Goal: Task Accomplishment & Management: Use online tool/utility

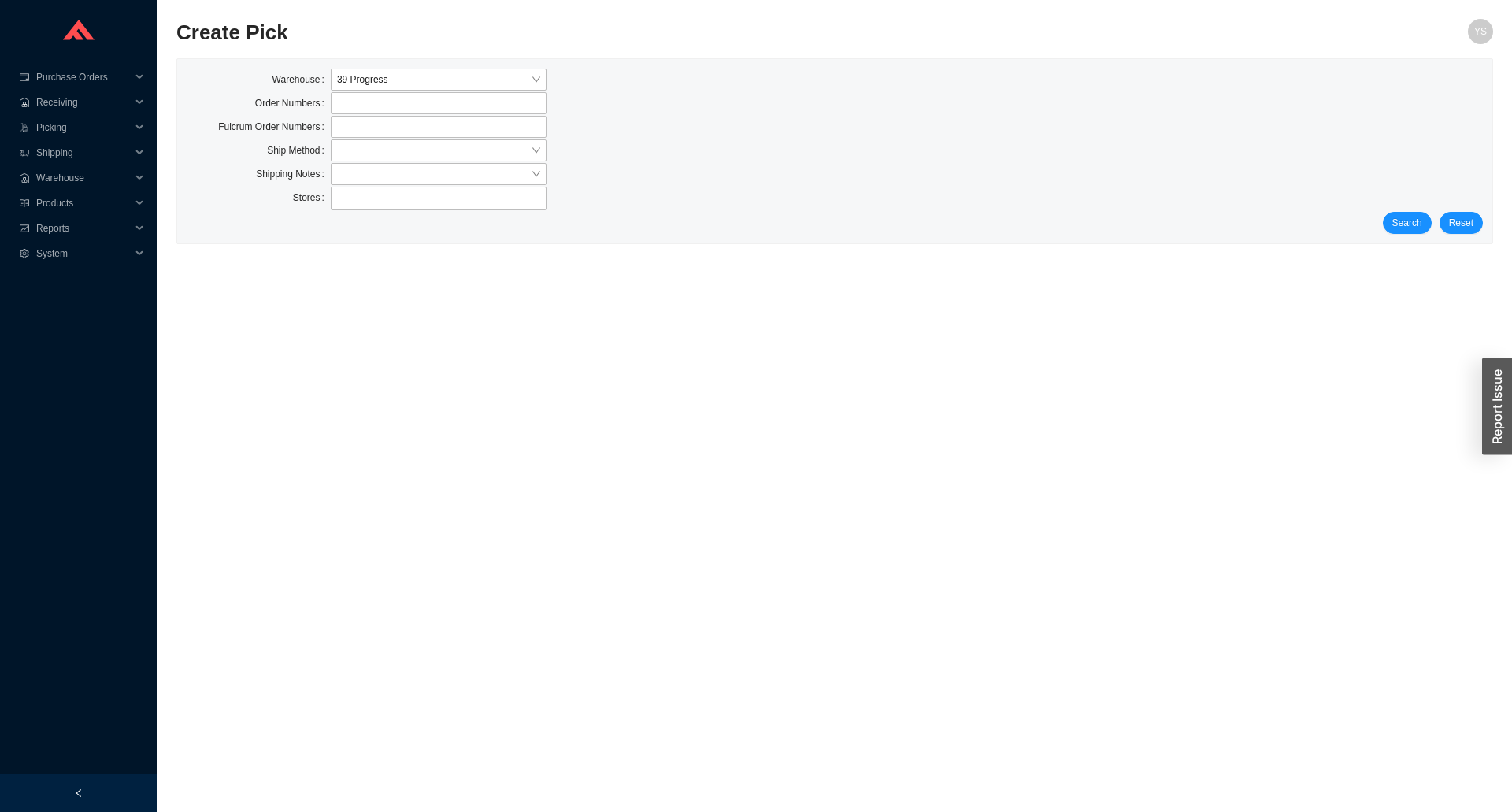
click at [1436, 219] on div "Search Reset" at bounding box center [835, 223] width 1296 height 22
click at [1425, 218] on button "Search" at bounding box center [1407, 223] width 49 height 22
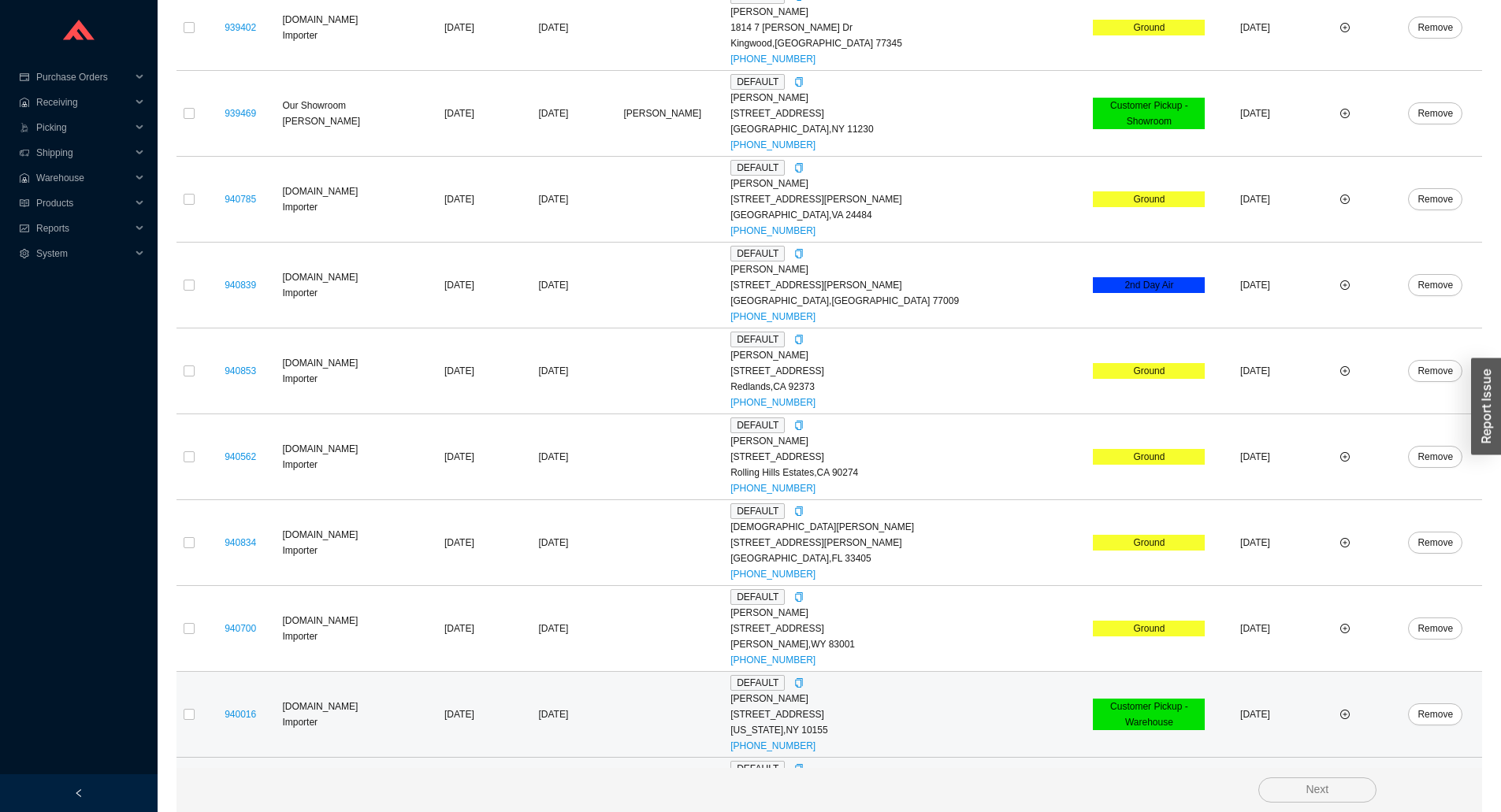
scroll to position [1780, 0]
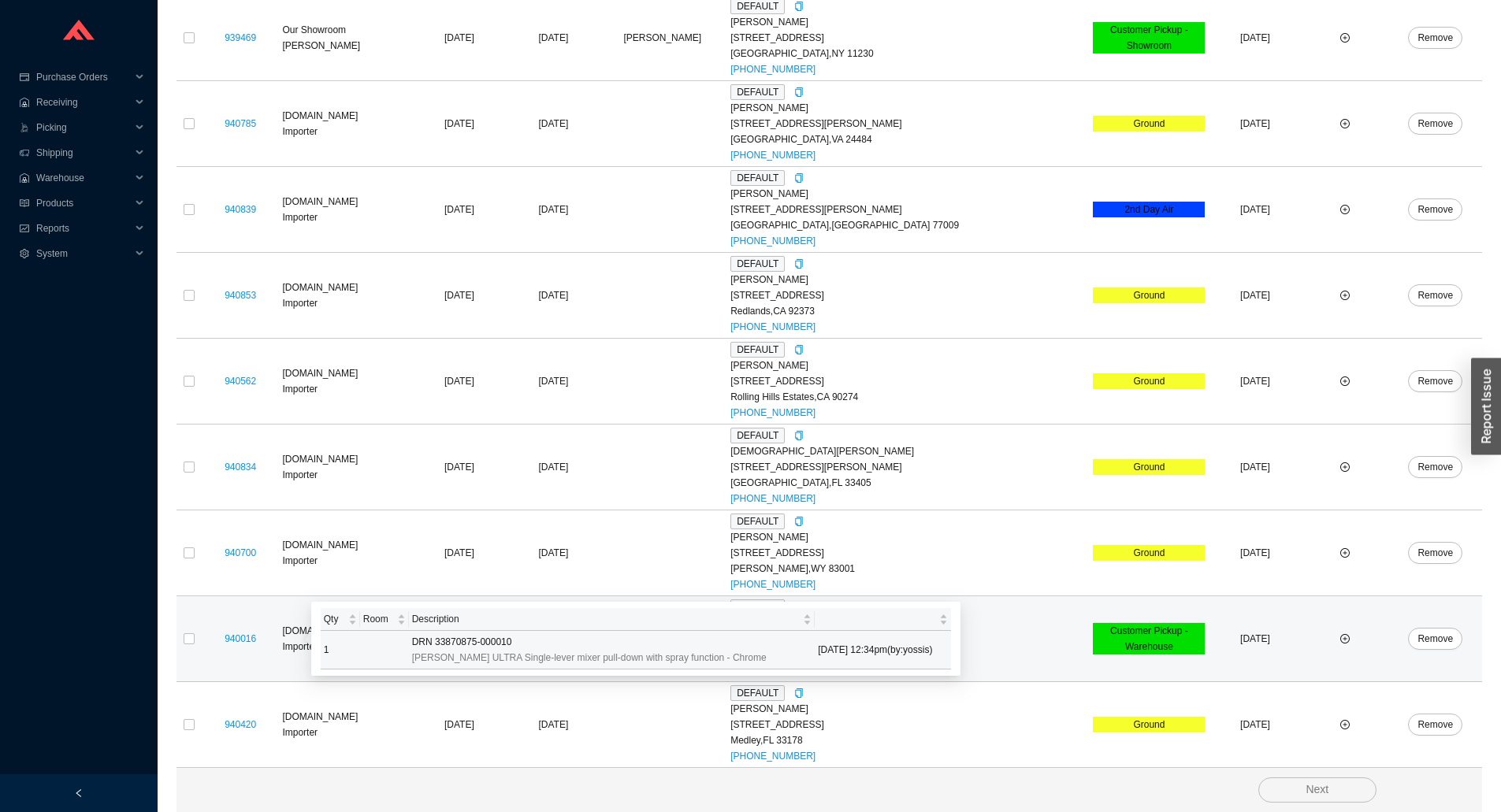
click at [451, 638] on span "DRN 33870875-000010" at bounding box center [462, 643] width 100 height 16
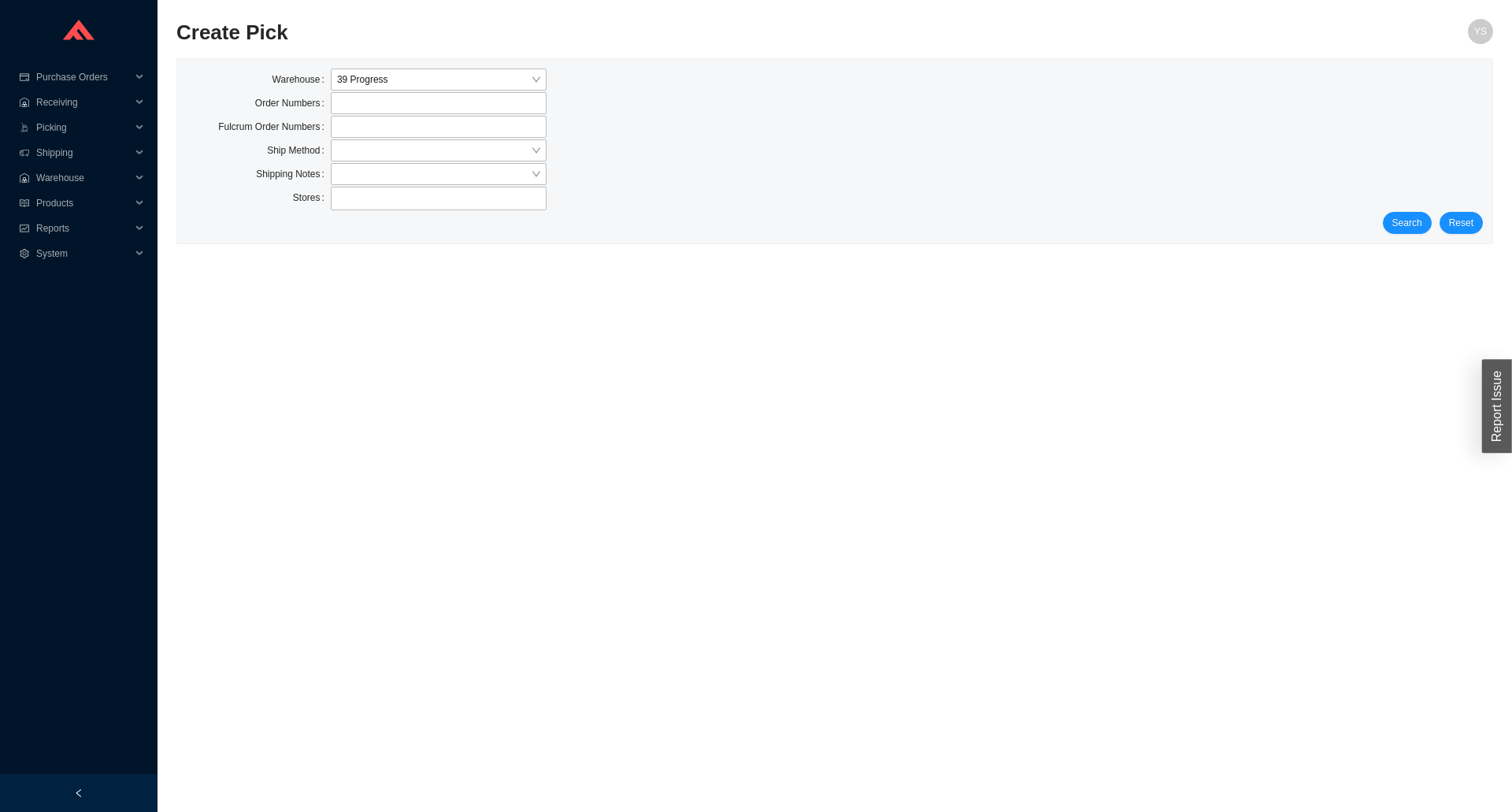
click at [1389, 215] on div "Search Reset" at bounding box center [835, 223] width 1296 height 22
click at [1396, 219] on span "Search" at bounding box center [1406, 223] width 30 height 16
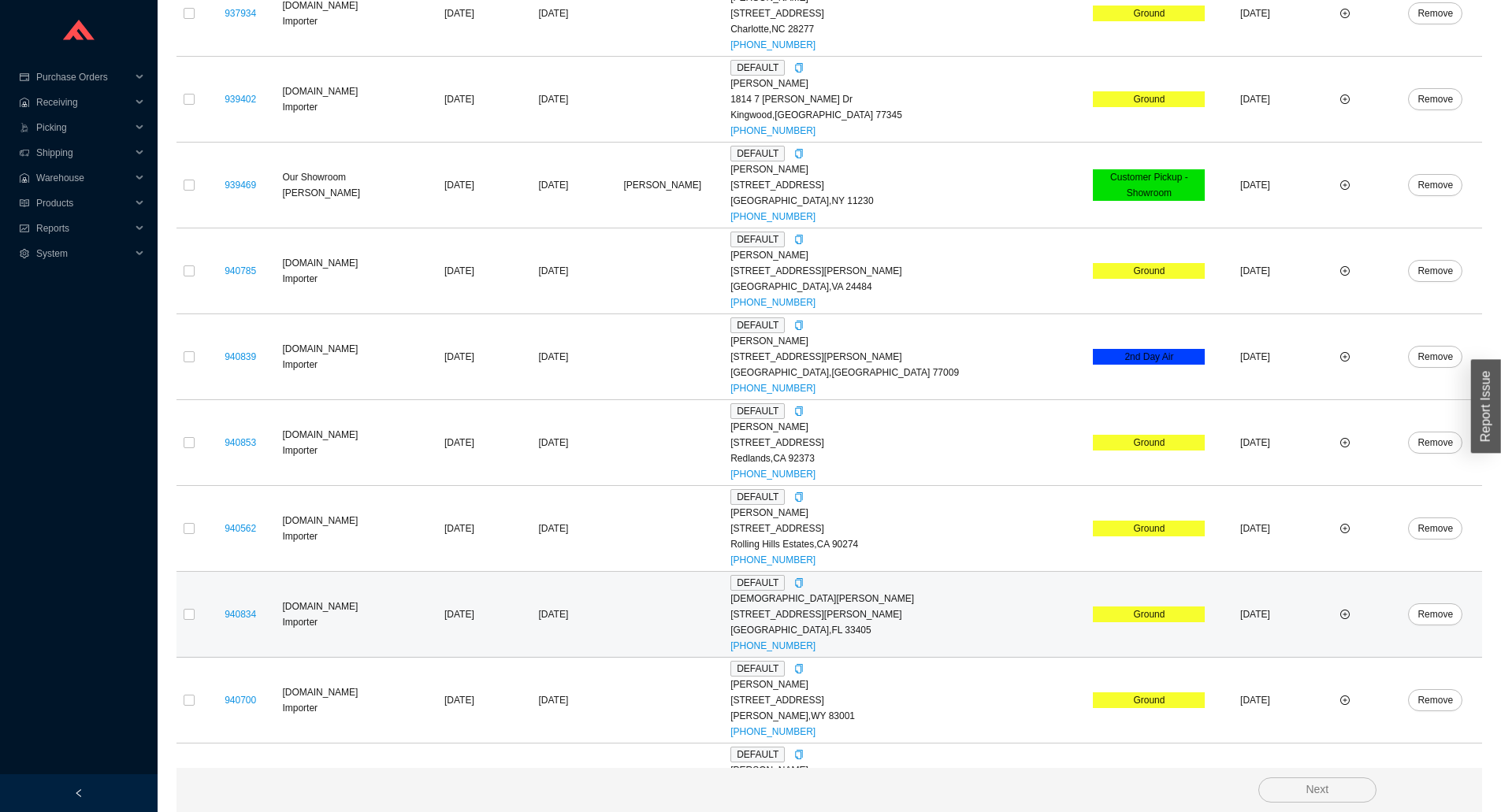
scroll to position [1780, 0]
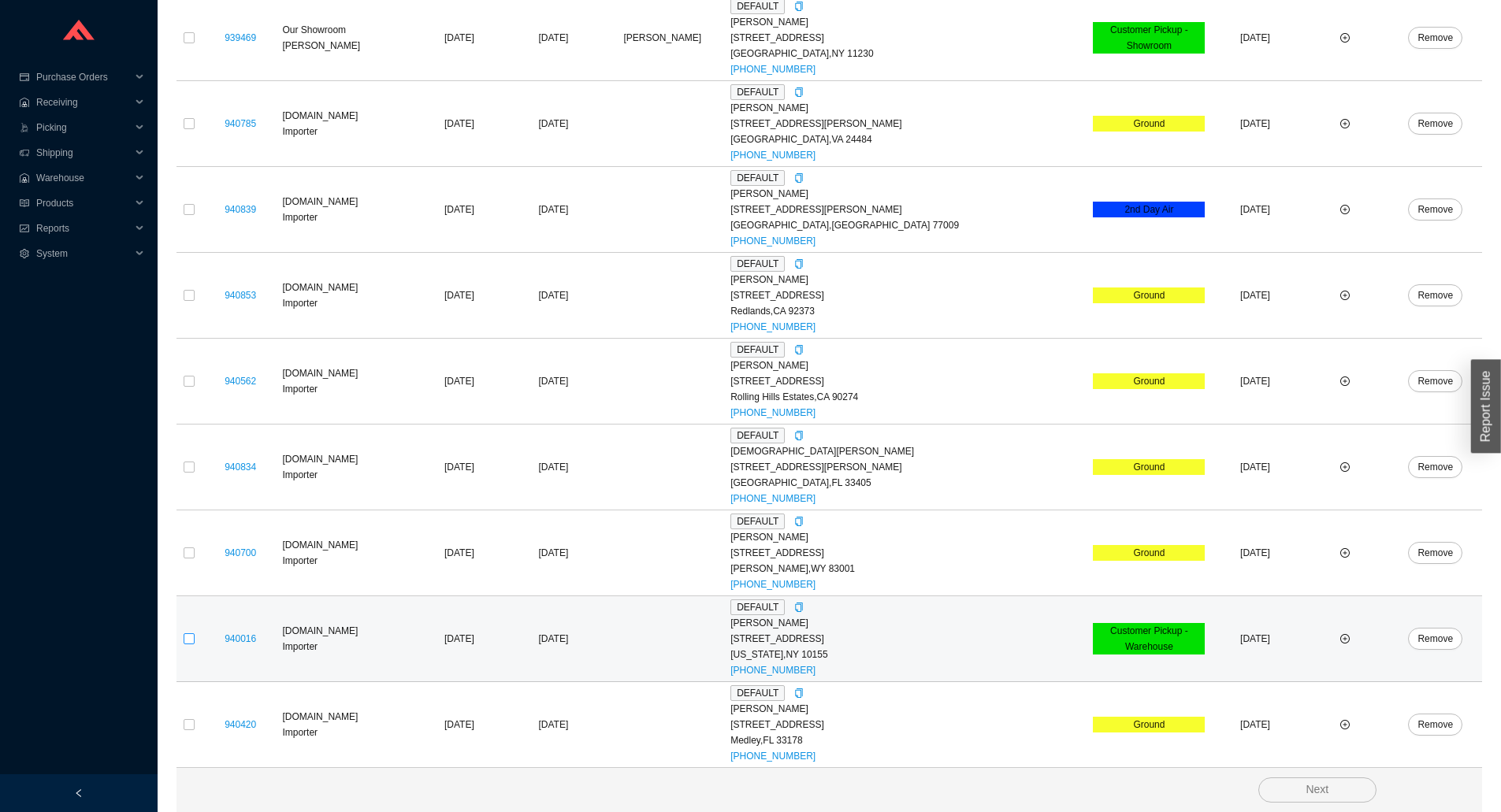
click at [189, 644] on input "checkbox" at bounding box center [190, 639] width 11 height 11
checkbox input "true"
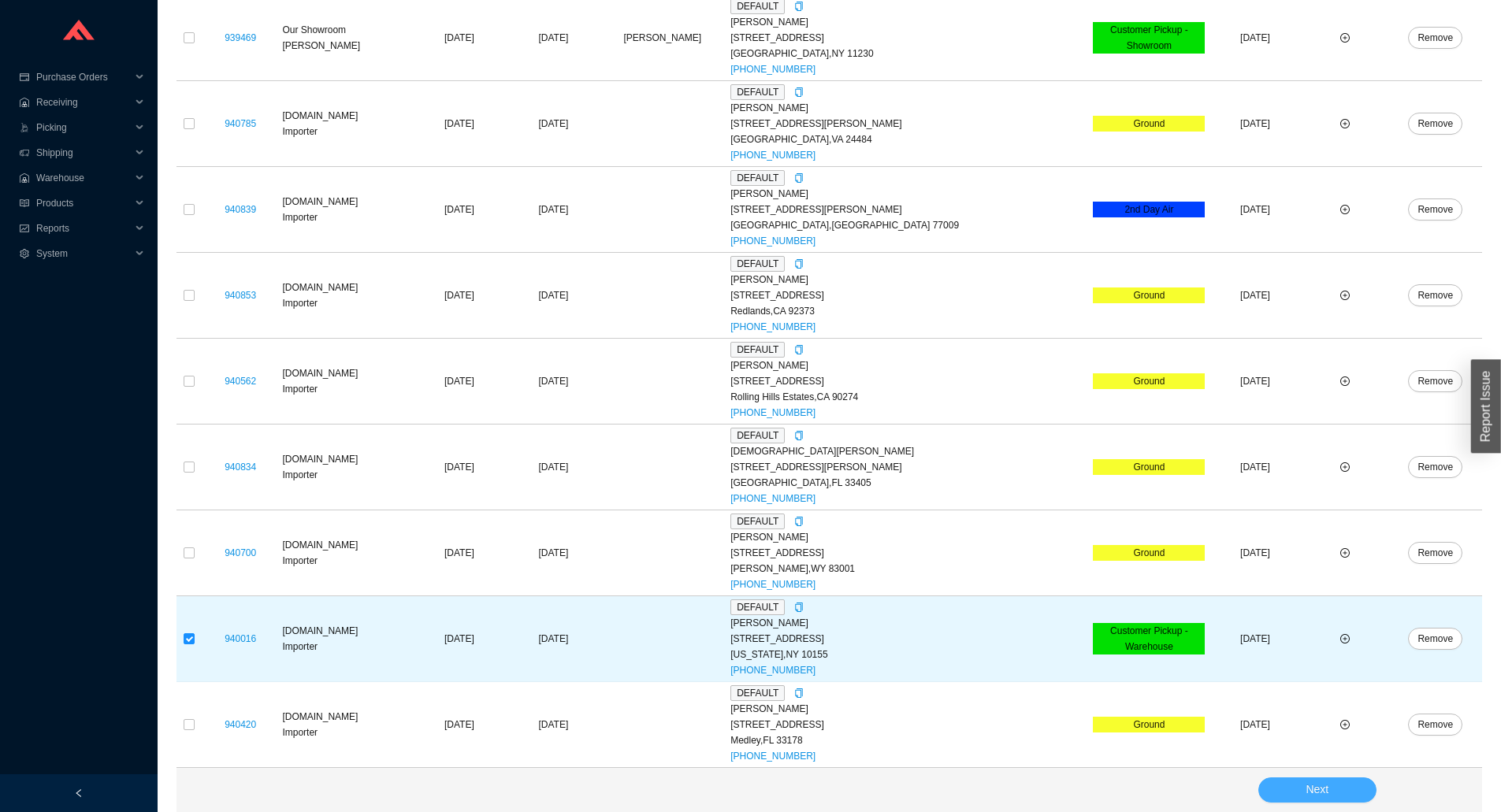
click at [1283, 790] on button "Next" at bounding box center [1317, 789] width 119 height 25
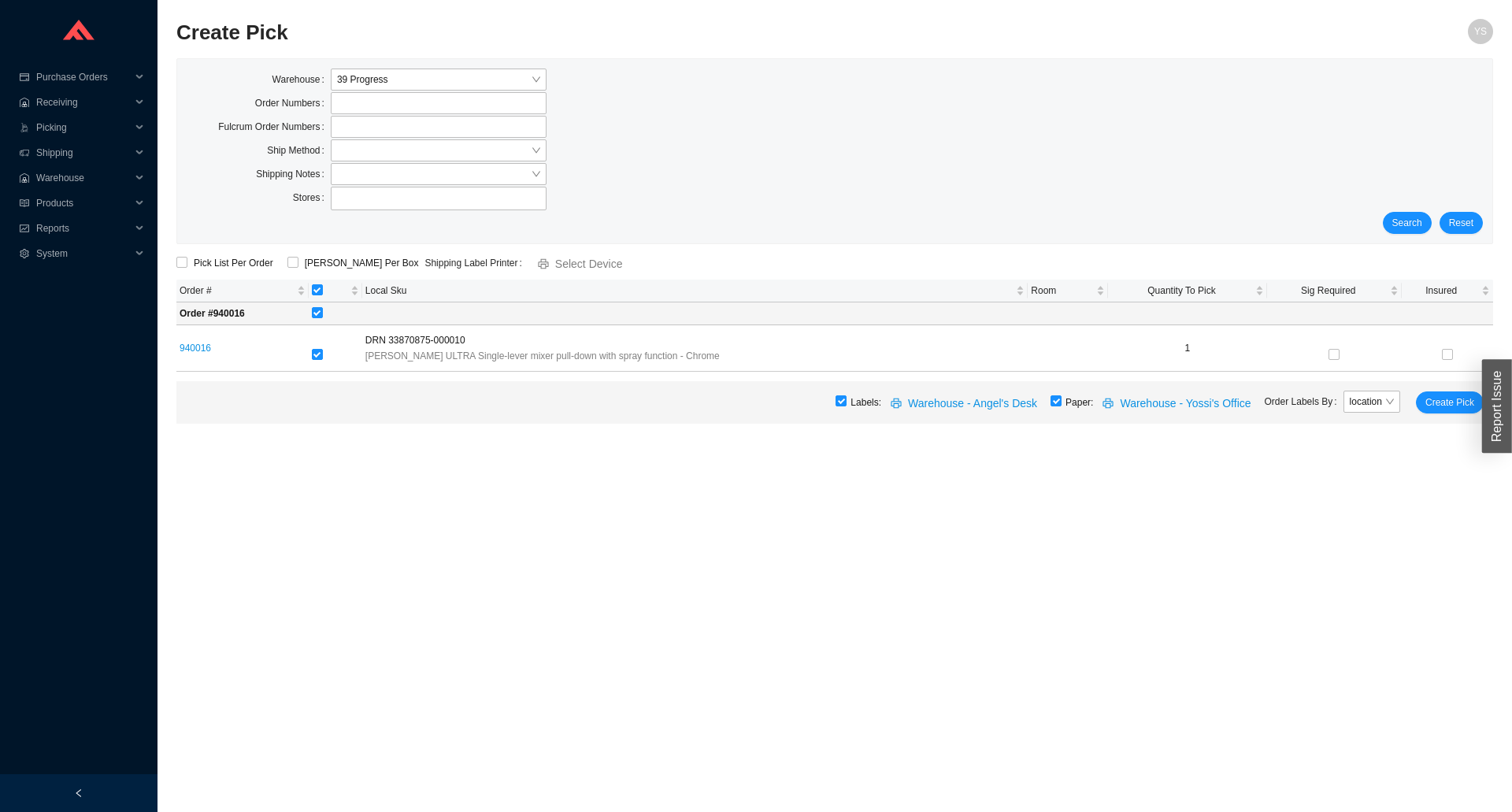
click at [1074, 412] on div "Labels: Warehouse - Angel's Desk Paper: Warehouse - Yossi's Office Order Labels…" at bounding box center [835, 402] width 1317 height 43
click at [1061, 401] on input "checkbox" at bounding box center [1056, 401] width 11 height 11
checkbox input "false"
click at [1443, 402] on span "Create Pick" at bounding box center [1449, 403] width 49 height 16
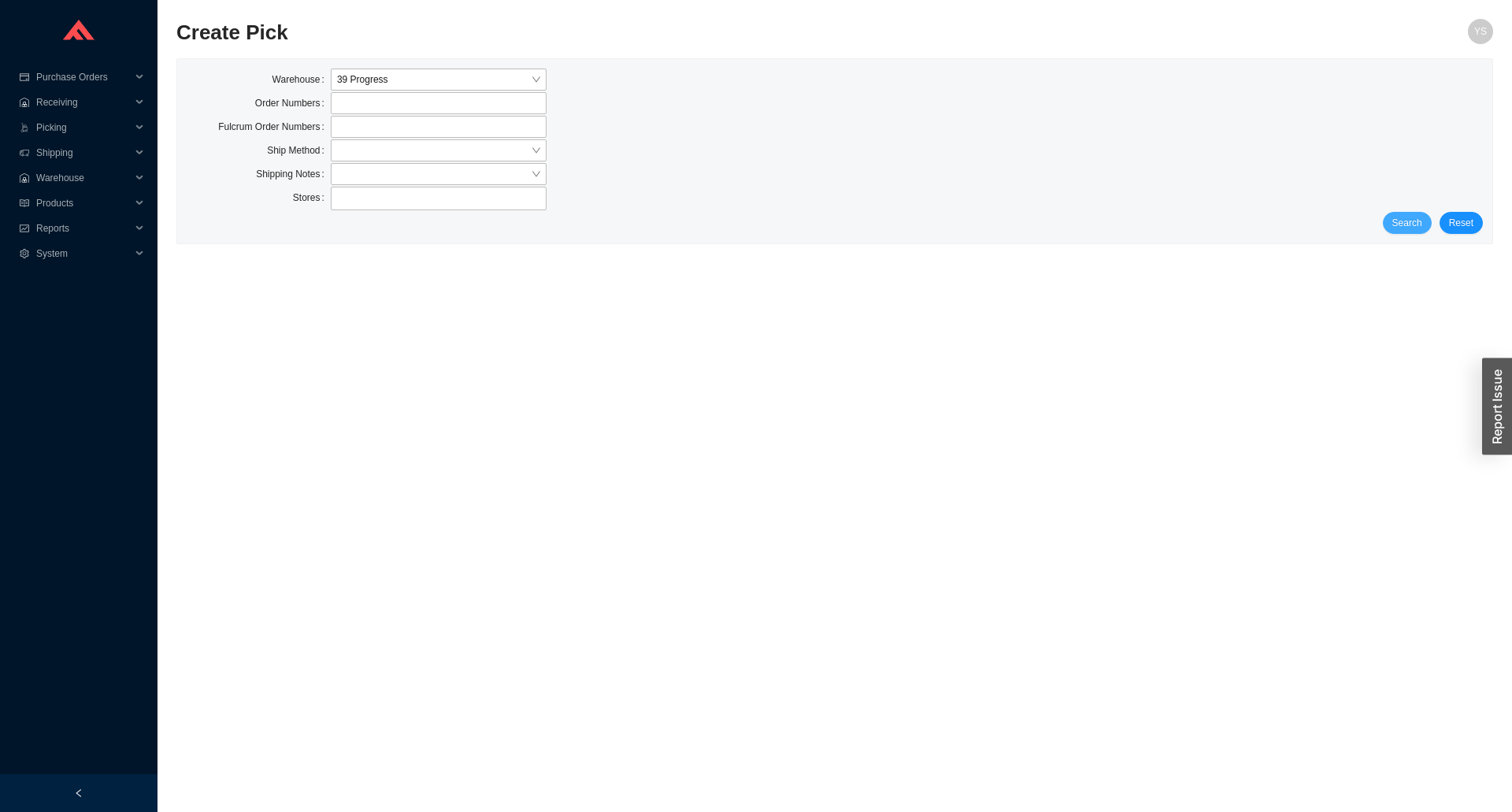
click at [1409, 227] on span "Search" at bounding box center [1406, 223] width 30 height 16
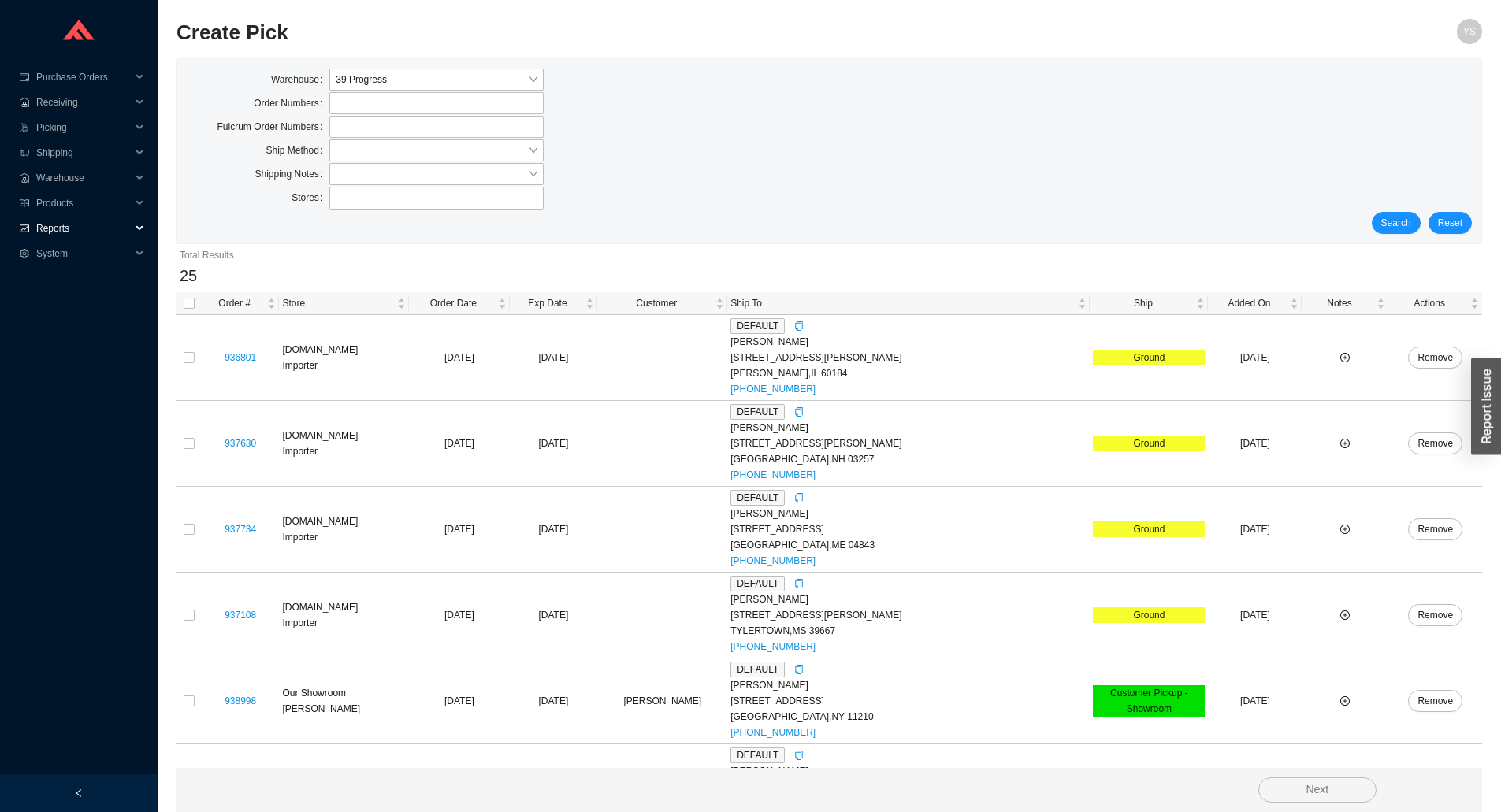
click at [69, 221] on span "Reports" at bounding box center [83, 228] width 94 height 25
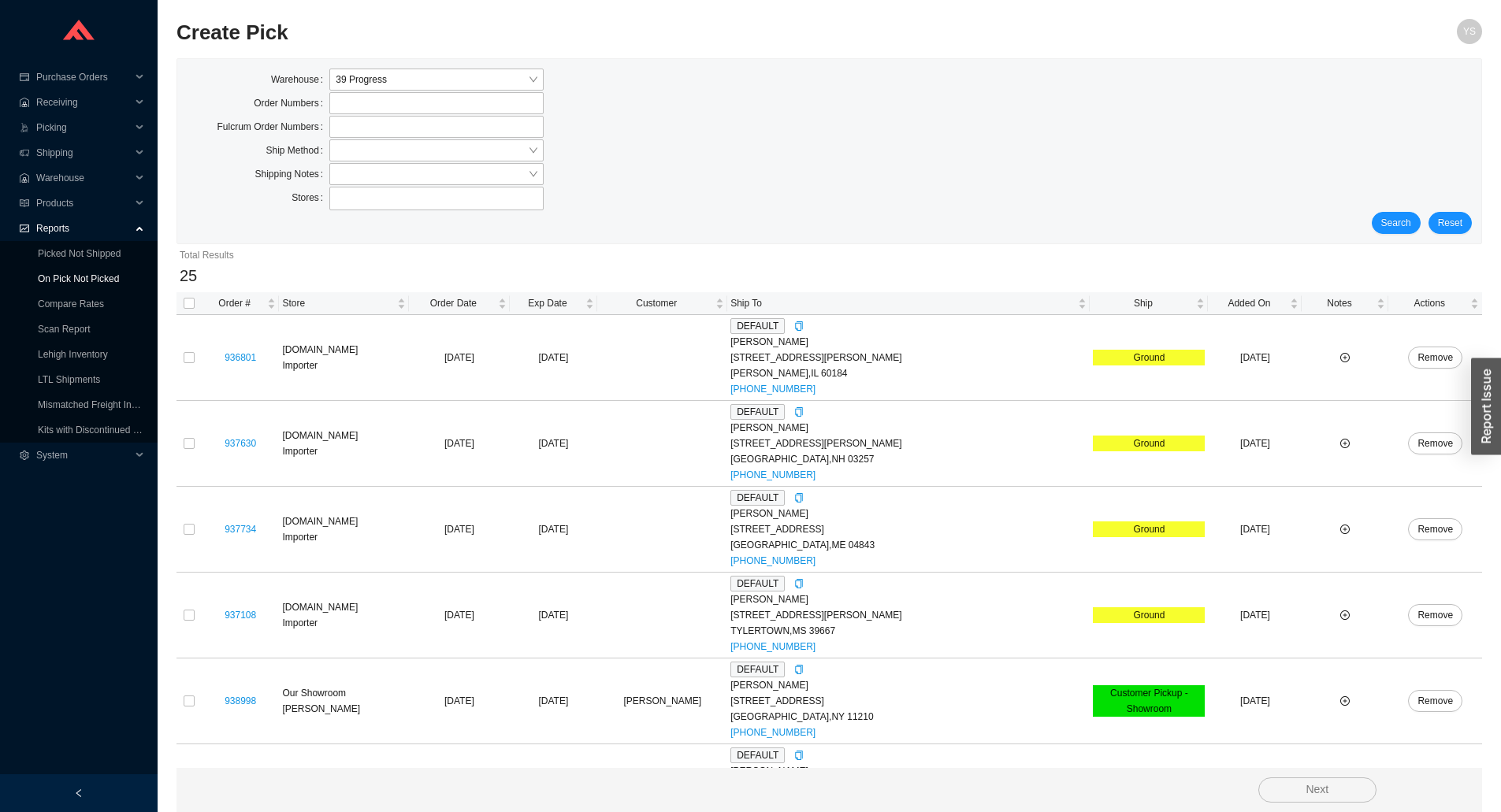
click at [79, 273] on link "On Pick Not Picked" at bounding box center [78, 279] width 81 height 11
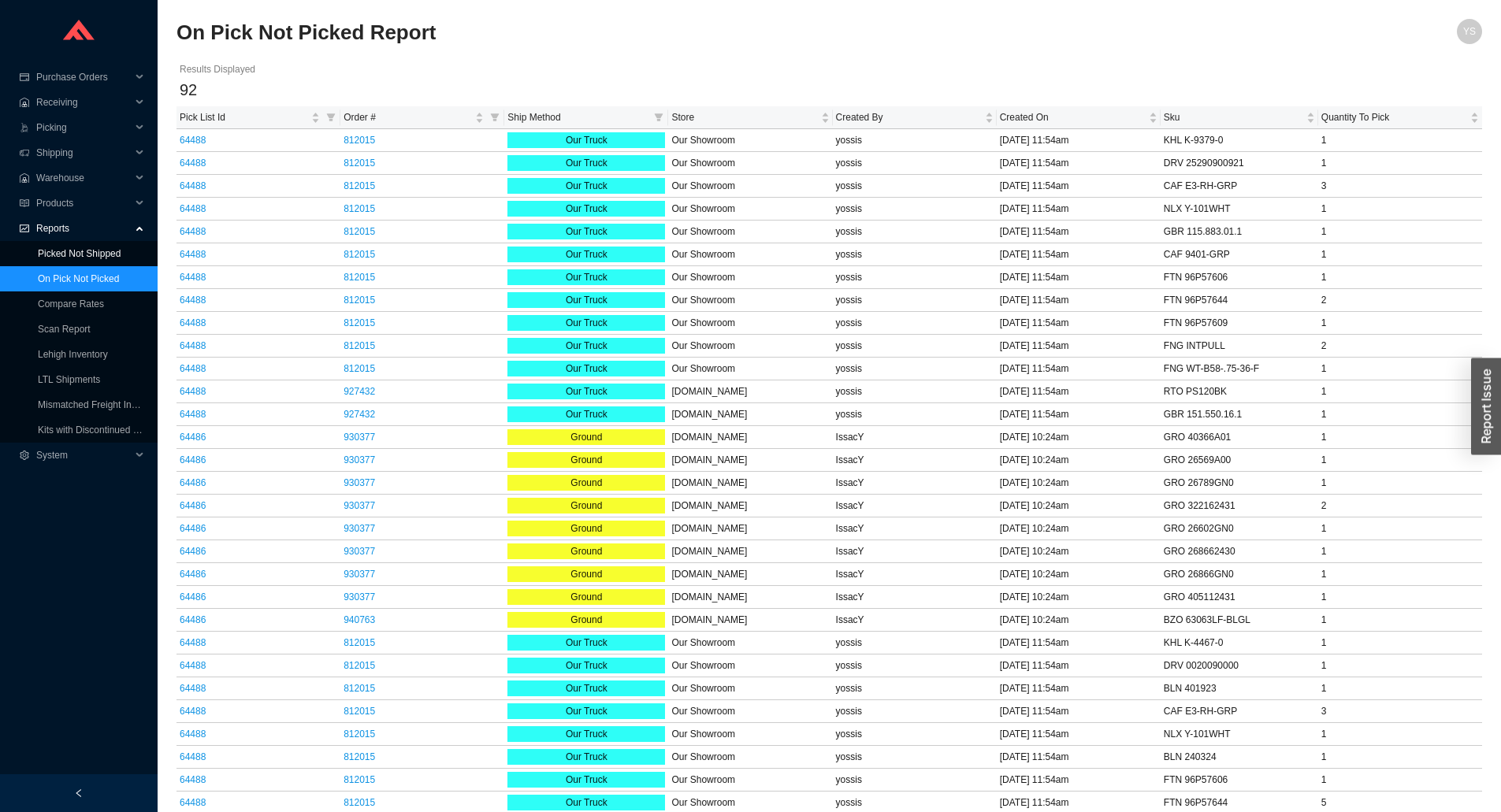
click at [80, 259] on link "Picked Not Shipped" at bounding box center [79, 254] width 83 height 11
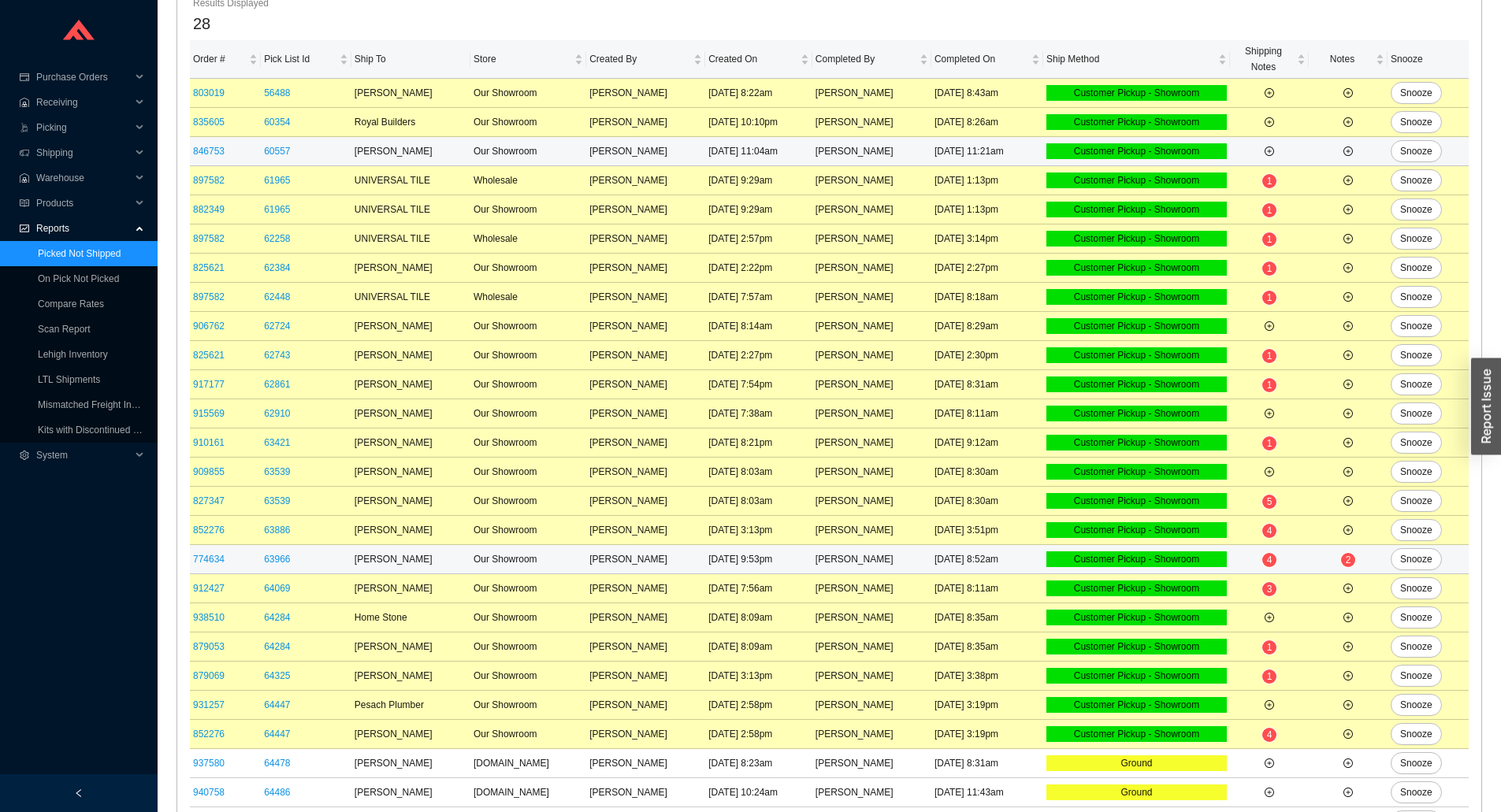
scroll to position [277, 0]
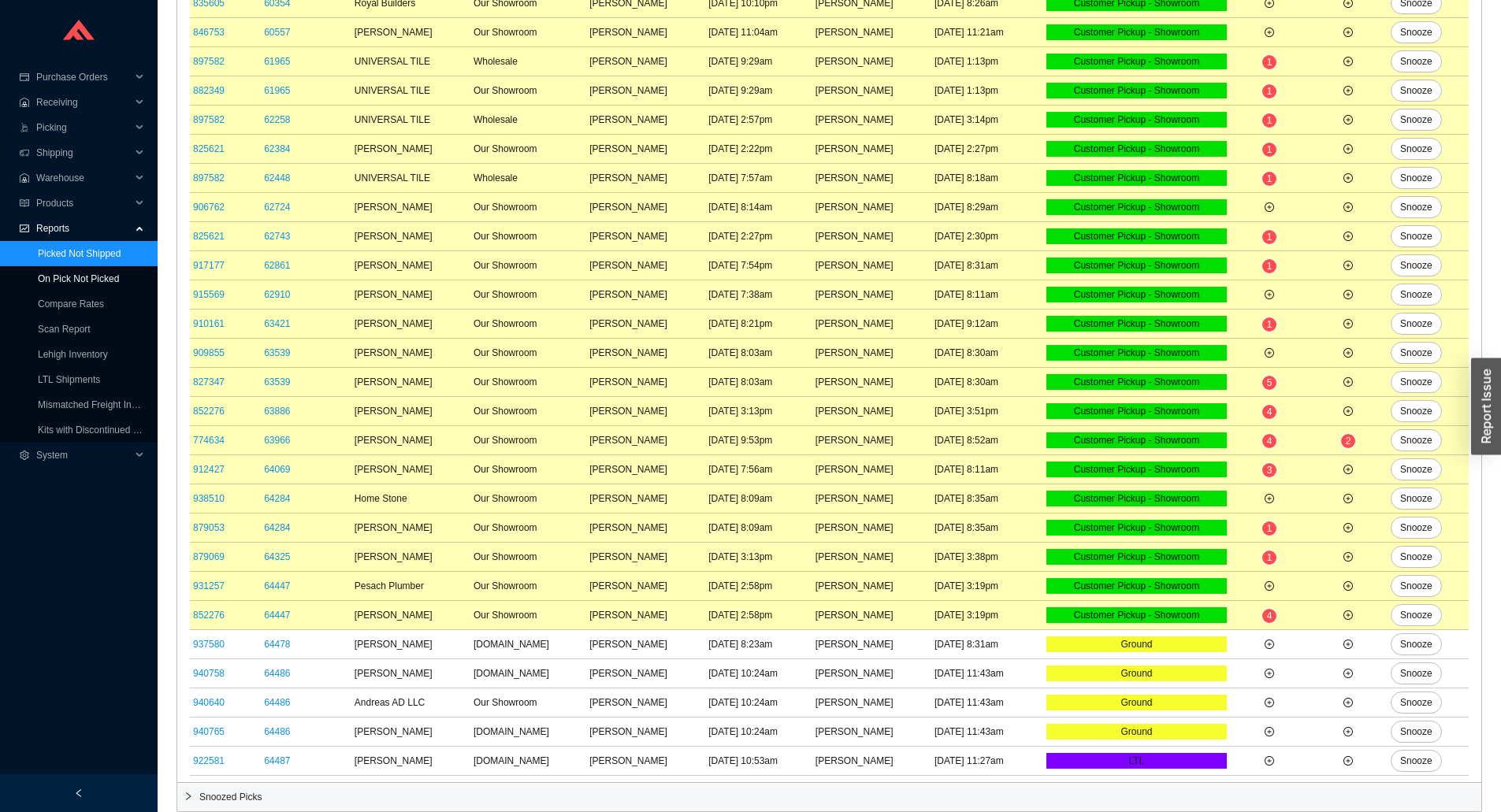
click at [45, 277] on link "On Pick Not Picked" at bounding box center [78, 279] width 81 height 11
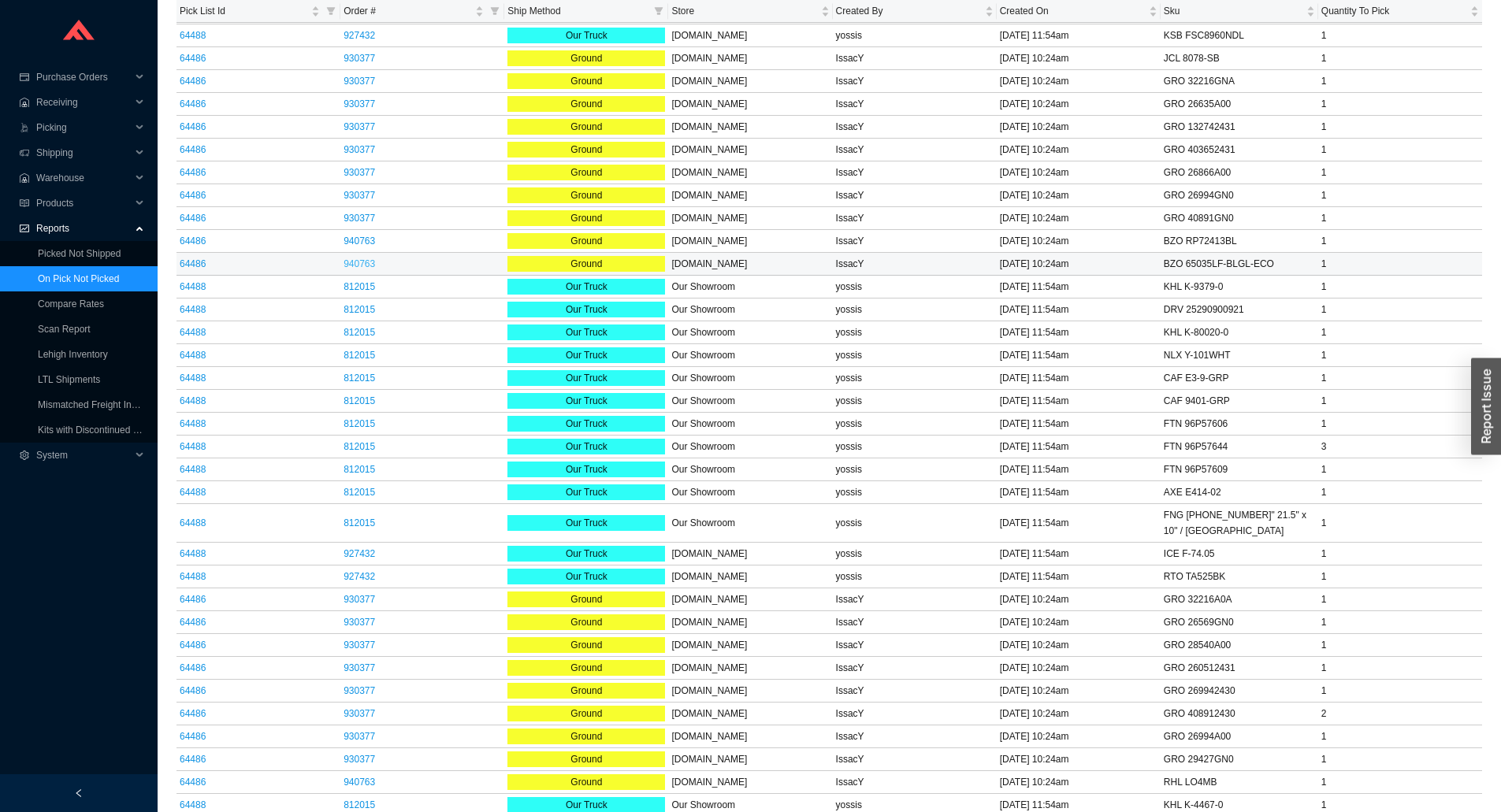
scroll to position [157, 0]
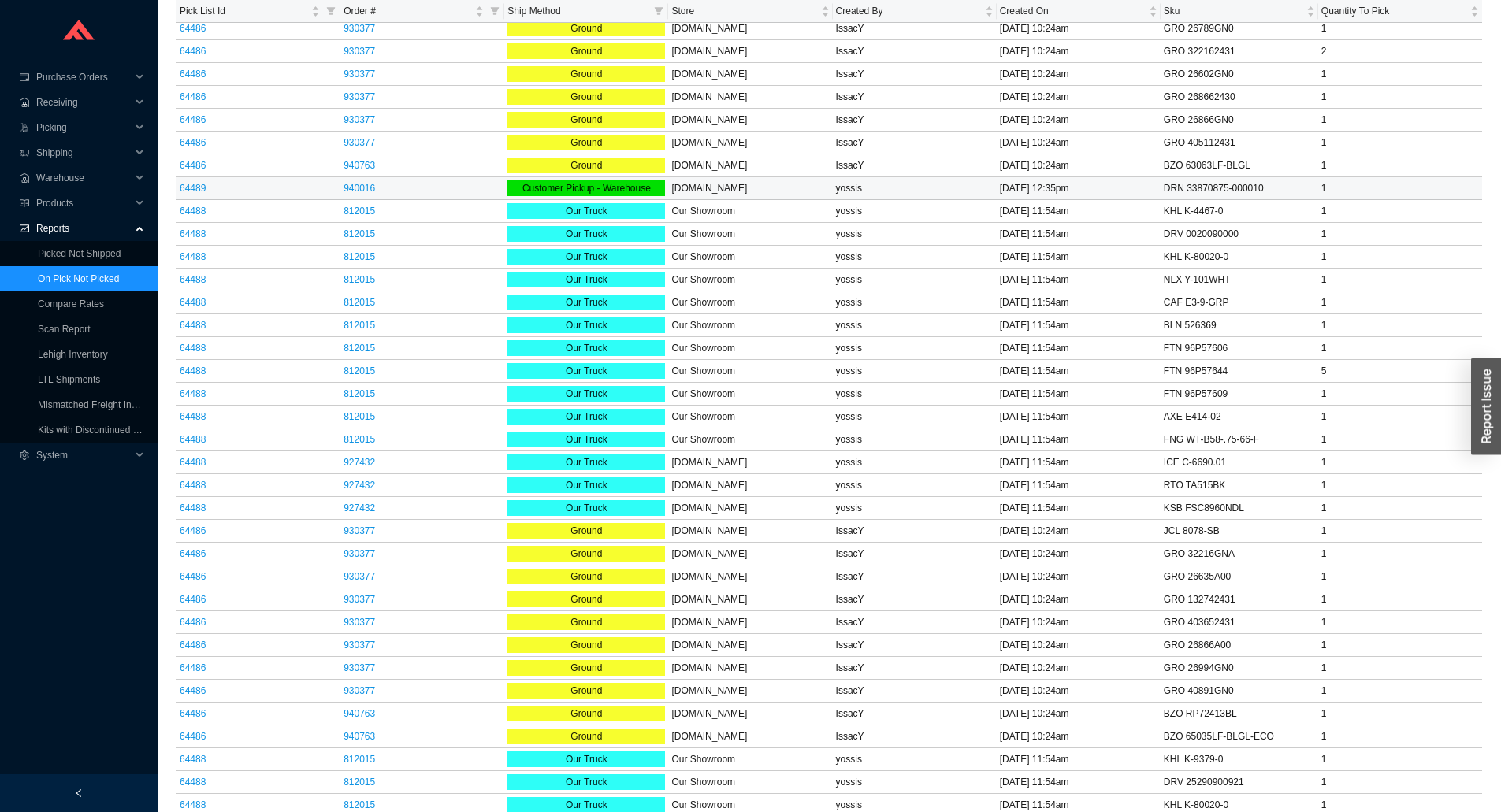
click at [1204, 187] on td "DRN 33870875-000010" at bounding box center [1239, 189] width 157 height 23
copy td "DRN 33870875-000010"
click at [79, 181] on span "Warehouse" at bounding box center [83, 177] width 94 height 25
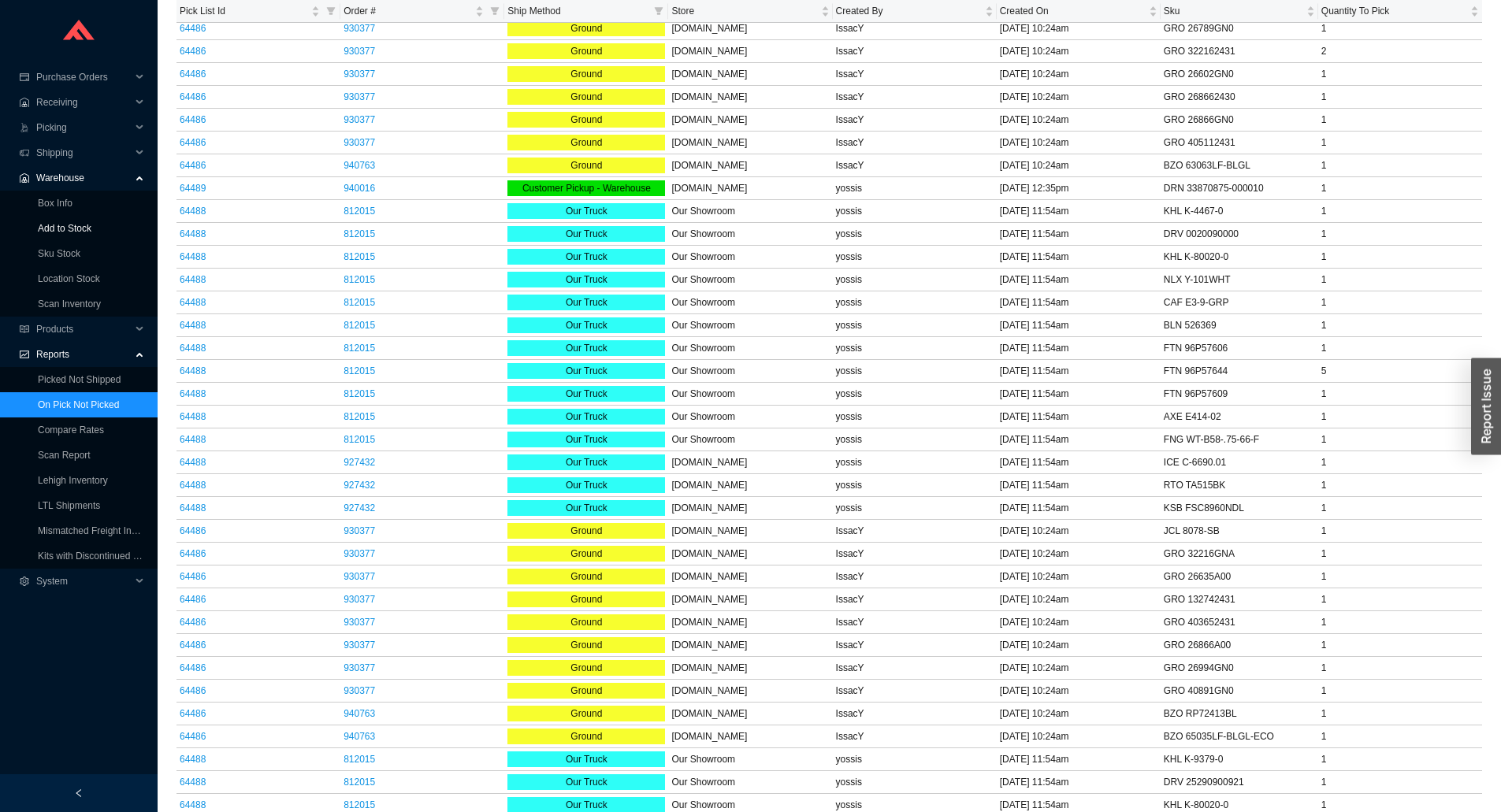
click at [55, 223] on link "Add to Stock" at bounding box center [65, 229] width 53 height 11
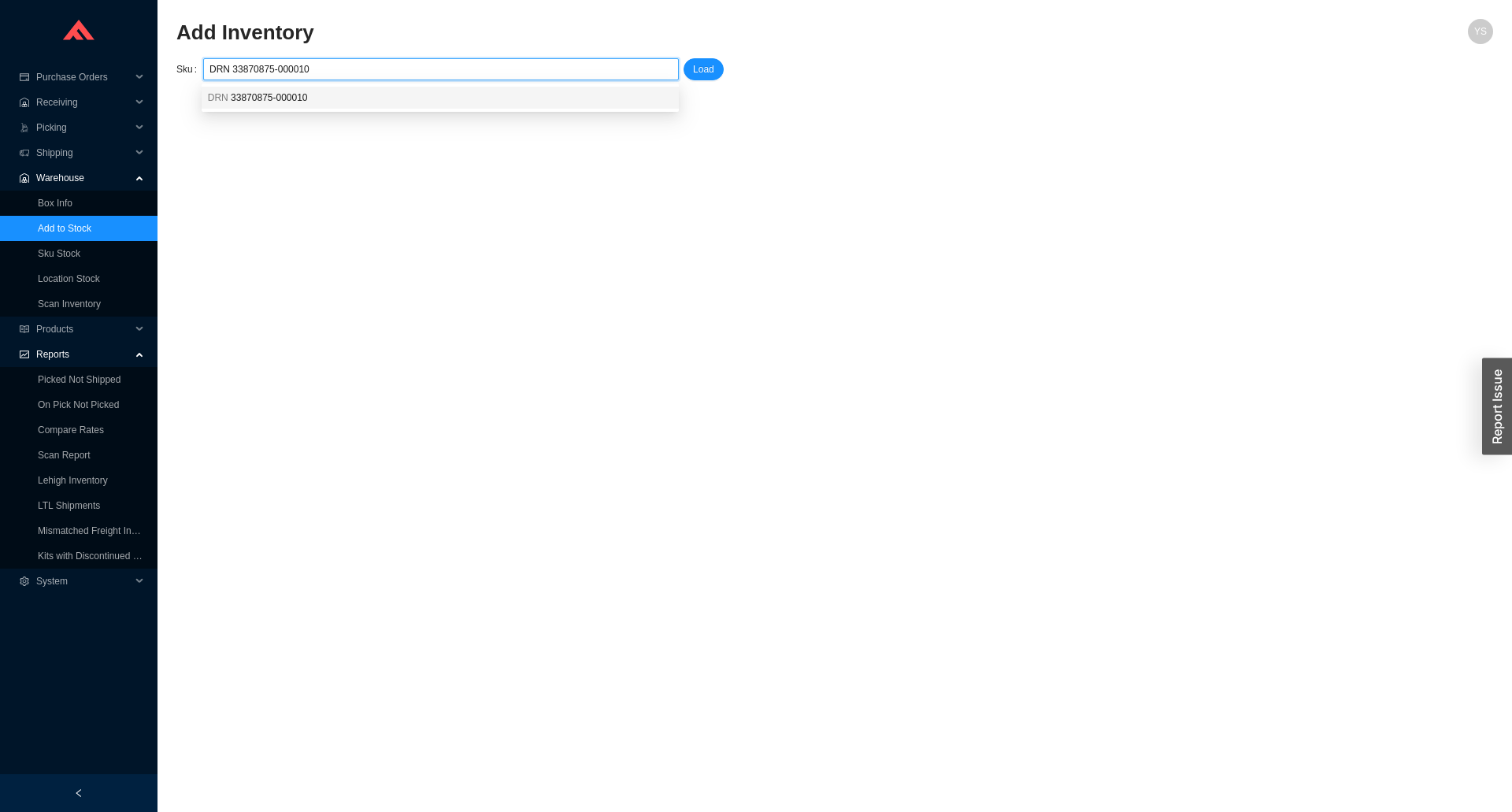
click at [525, 98] on div "DRN 33870875-000010" at bounding box center [440, 98] width 464 height 15
type input "DRN 33870875-000010"
click at [706, 65] on span "Load" at bounding box center [704, 69] width 21 height 16
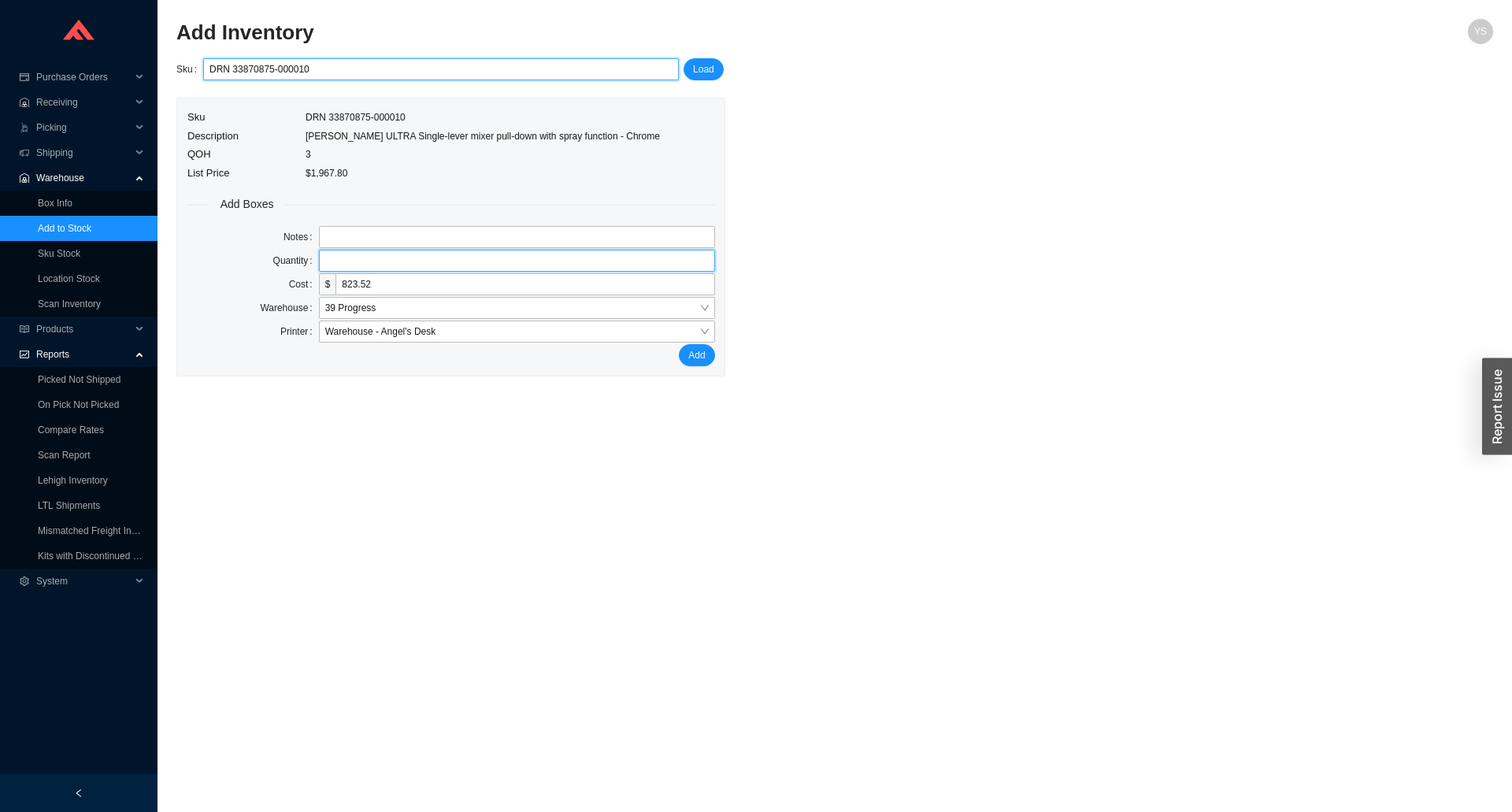
click at [351, 262] on input "tel" at bounding box center [517, 260] width 396 height 22
type input "1"
click at [679, 344] on button "Add" at bounding box center [696, 355] width 35 height 22
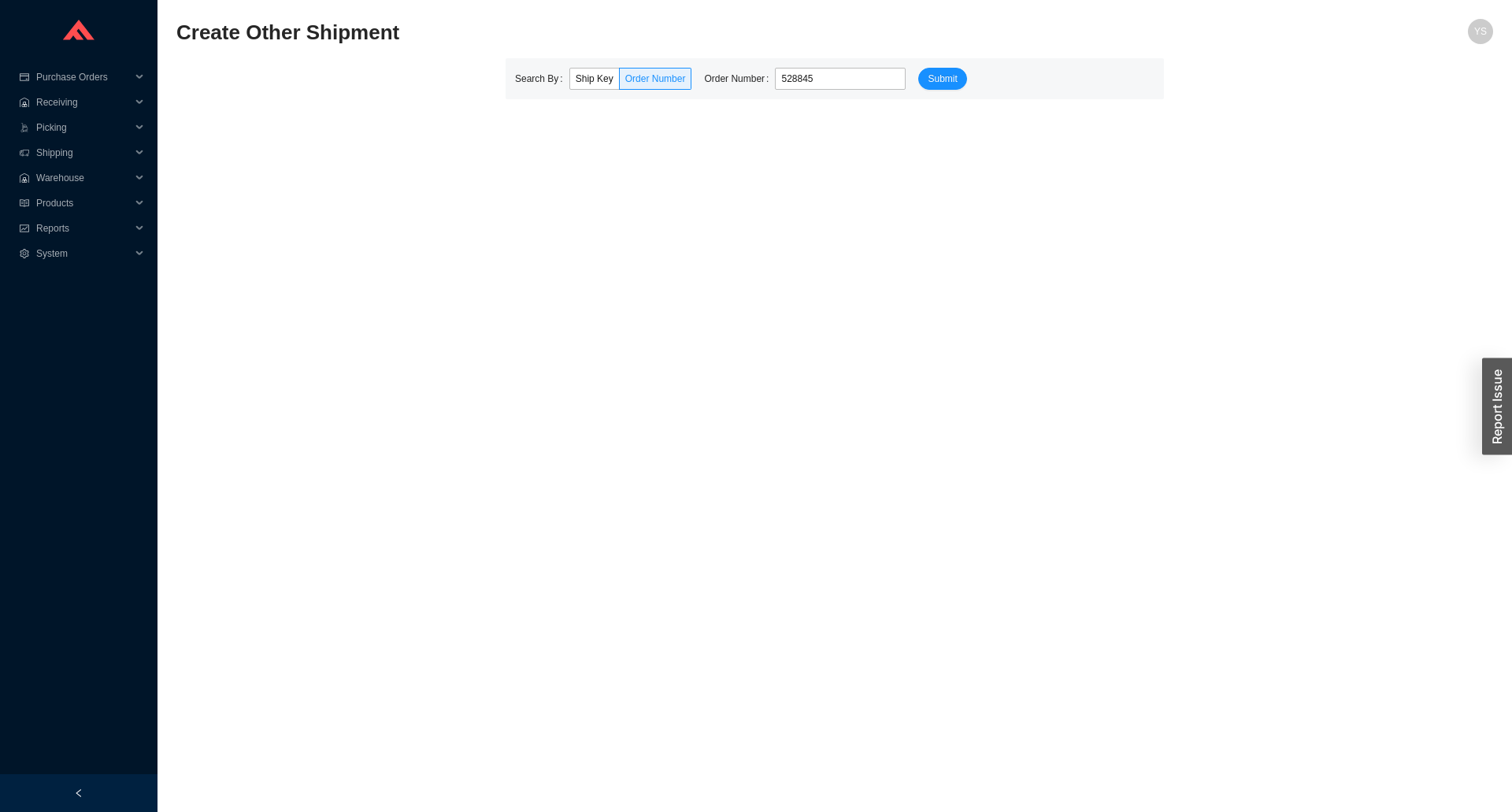
type input "528845"
click at [600, 66] on div "Search By Ship Key Order Number Order Number 528845 Submit" at bounding box center [834, 78] width 658 height 41
click at [592, 66] on div "Search By Ship Key Order Number Order Number 528845 Submit" at bounding box center [834, 78] width 658 height 41
click at [589, 70] on label "Ship Key" at bounding box center [594, 78] width 51 height 22
click at [570, 82] on input "Ship Key" at bounding box center [570, 82] width 0 height 0
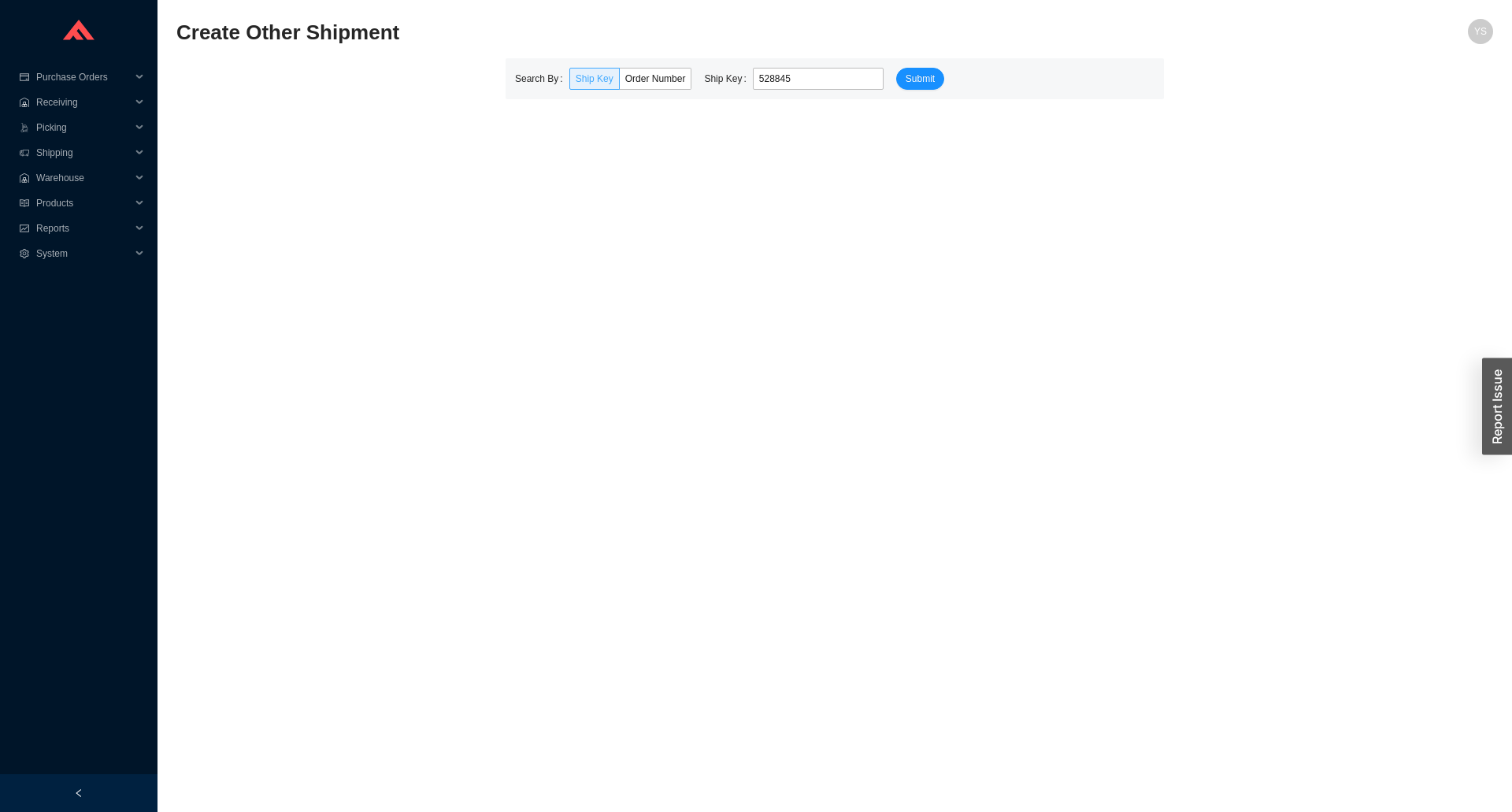
type input "528845"
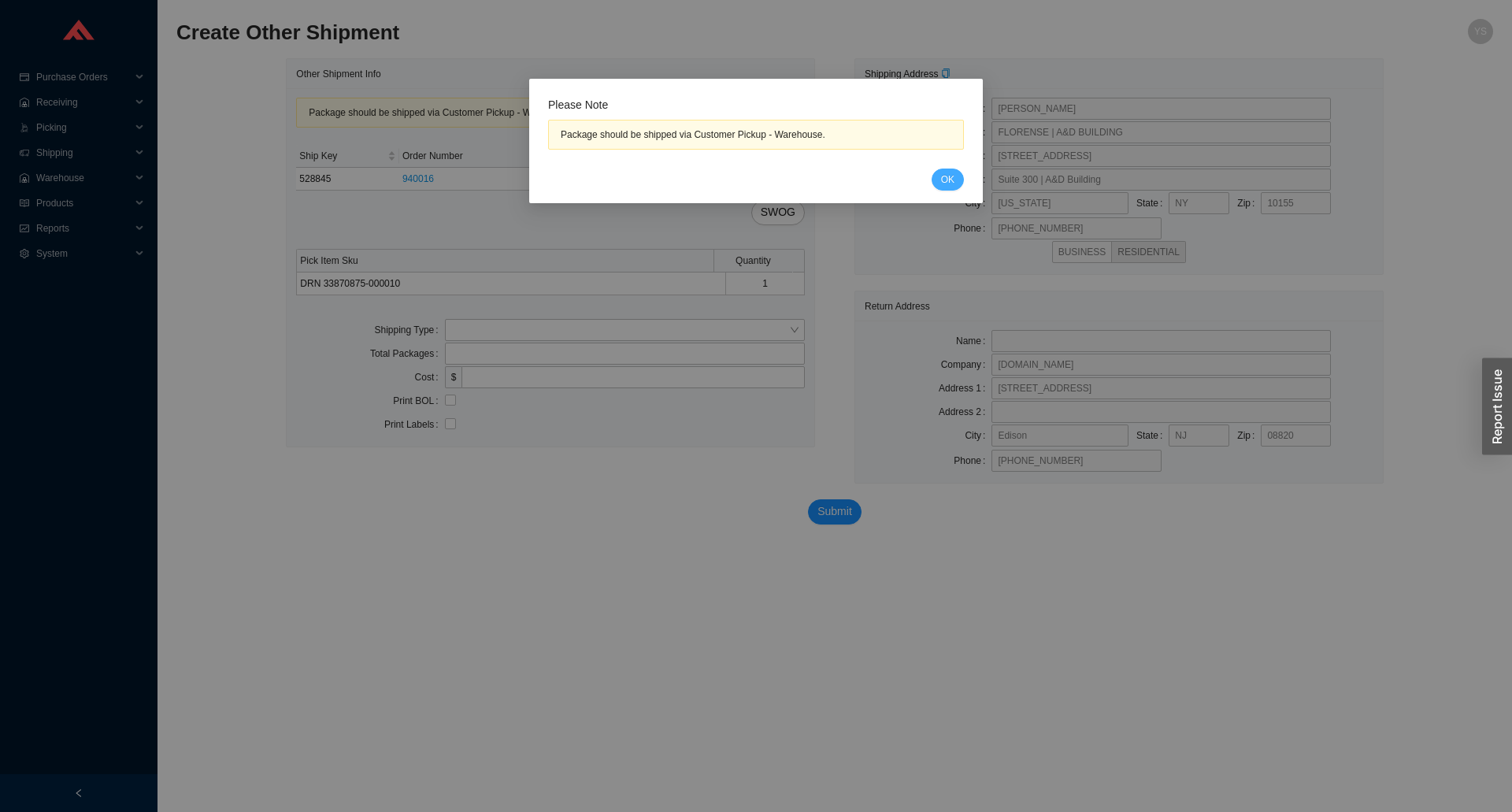
click at [949, 177] on span "OK" at bounding box center [948, 180] width 14 height 16
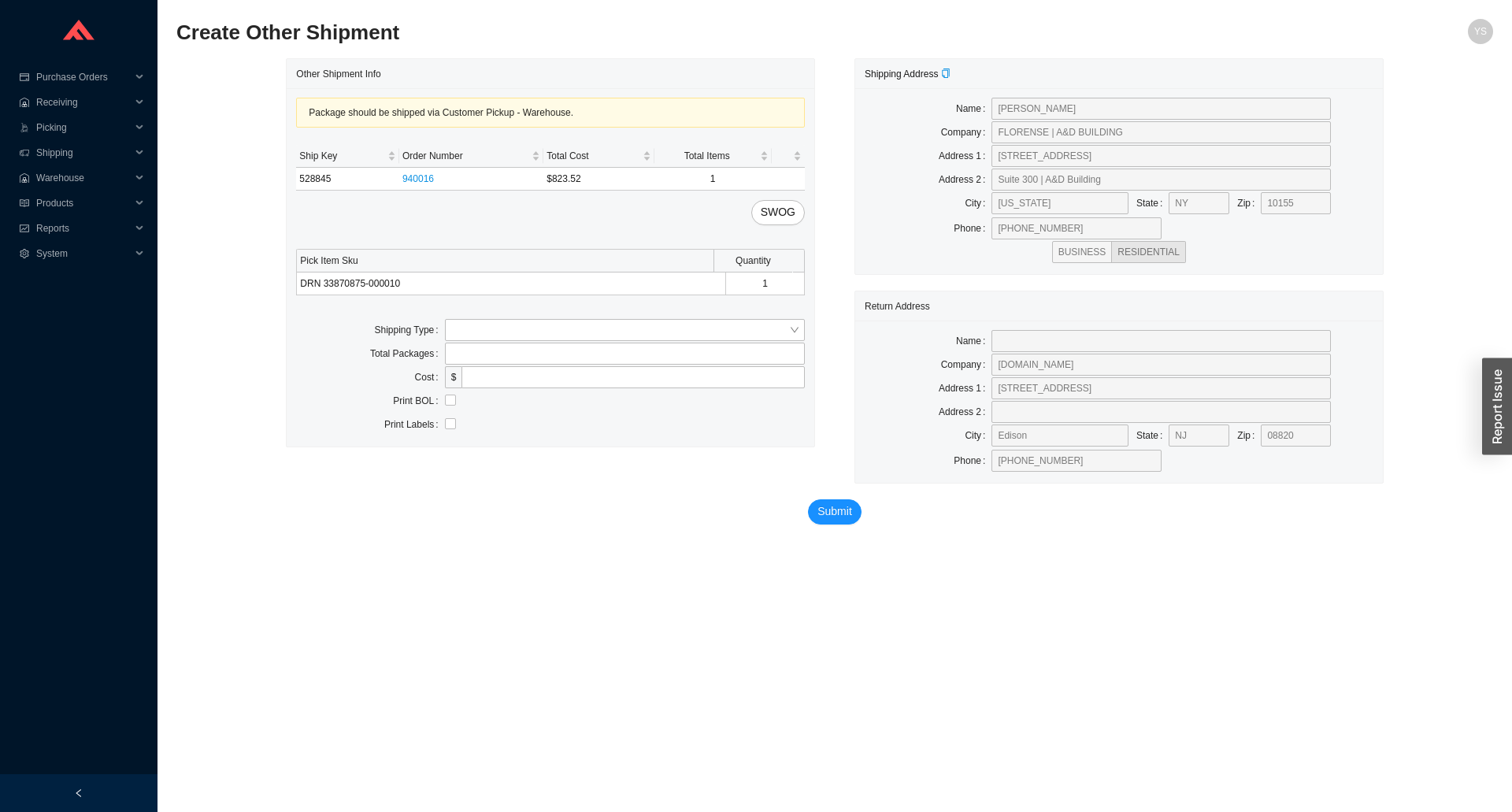
click at [471, 314] on div "Package should be shipped via Customer Pickup - Warehouse. Ship Key Order Numbe…" at bounding box center [550, 267] width 528 height 359
click at [465, 323] on input "search" at bounding box center [620, 330] width 338 height 20
click at [462, 375] on div "Customer Pickup" at bounding box center [625, 381] width 347 height 15
click at [455, 378] on input "text" at bounding box center [625, 377] width 360 height 22
type input "gabriel"
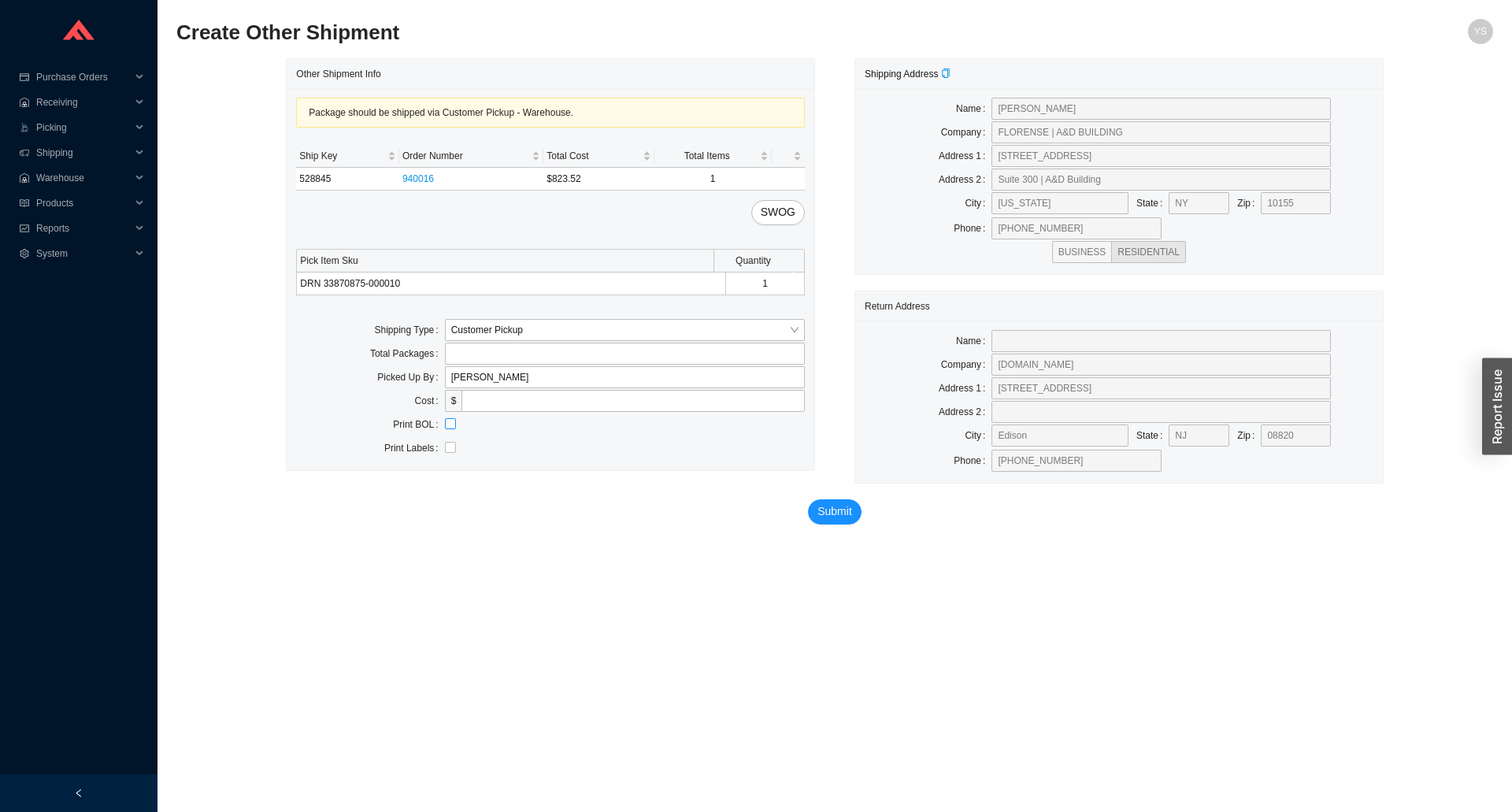
click at [450, 424] on input "checkbox" at bounding box center [451, 424] width 11 height 11
checkbox input "false"
click at [839, 510] on span "Submit" at bounding box center [834, 511] width 35 height 18
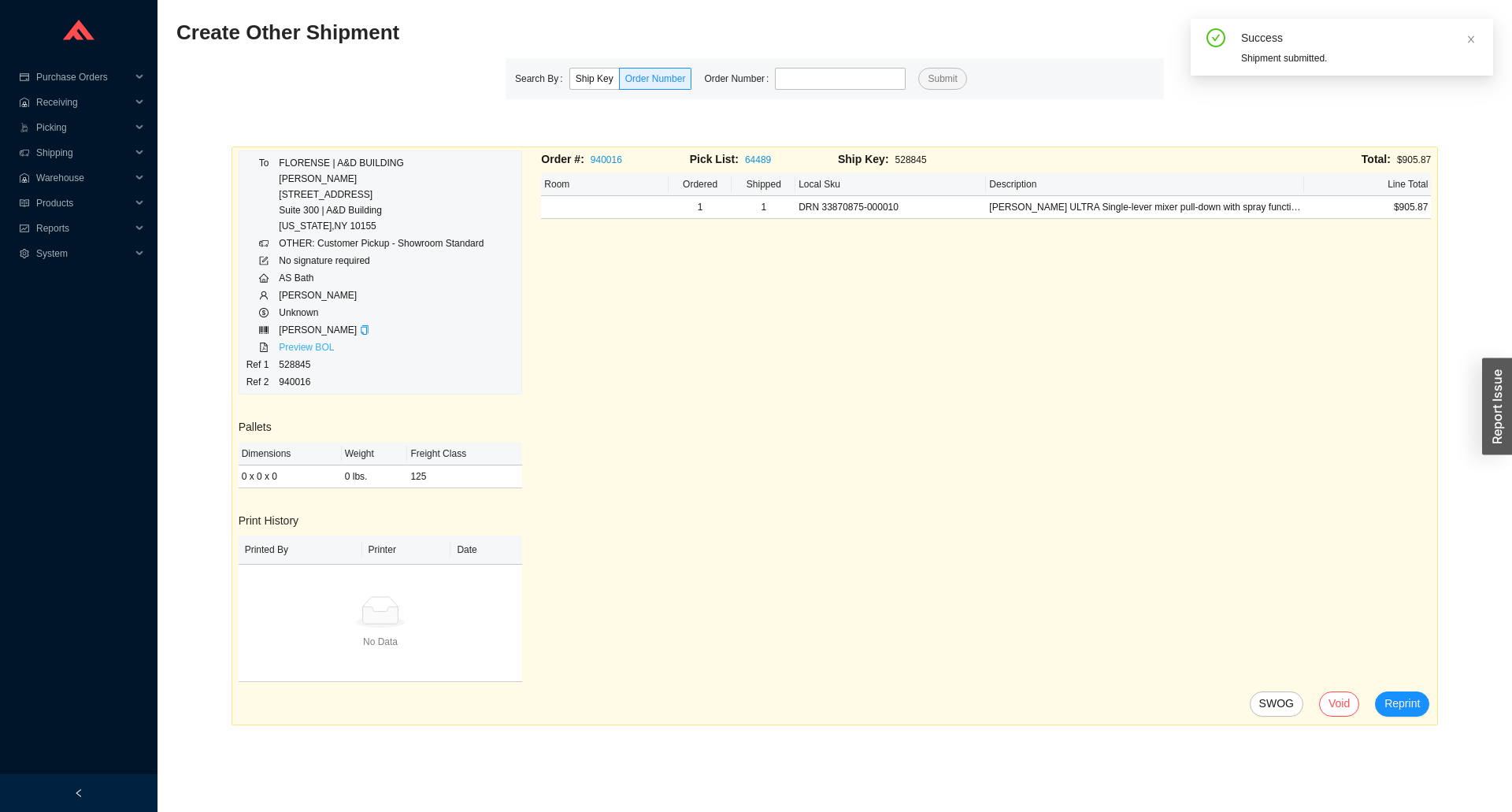
click at [306, 345] on link "Preview BOL" at bounding box center [306, 348] width 55 height 11
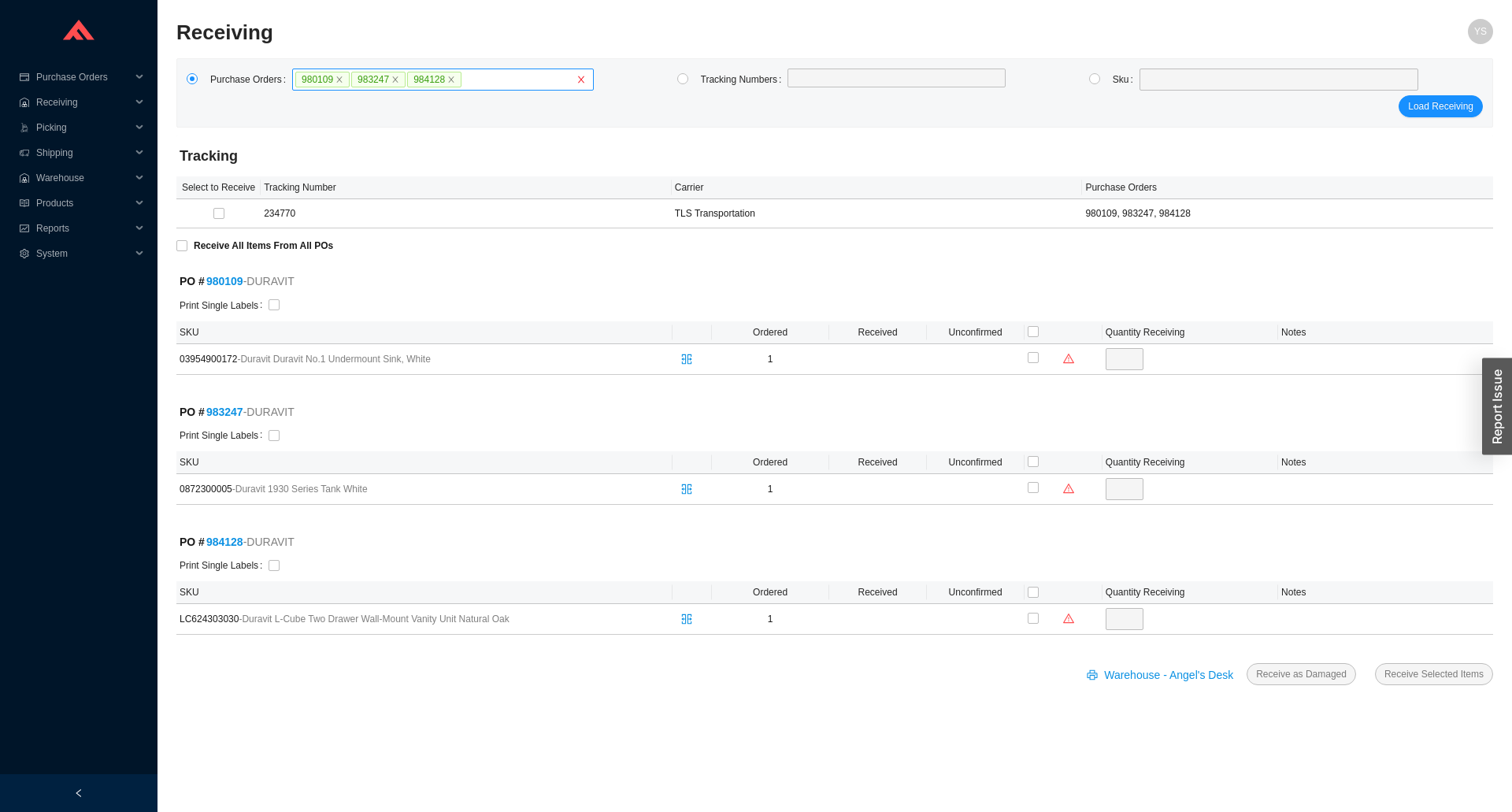
click at [577, 79] on icon "close" at bounding box center [581, 80] width 10 height 10
click at [473, 79] on input "980109 983247 984128" at bounding box center [468, 79] width 11 height 17
type input "9874685"
type input "987685"
type input "984435"
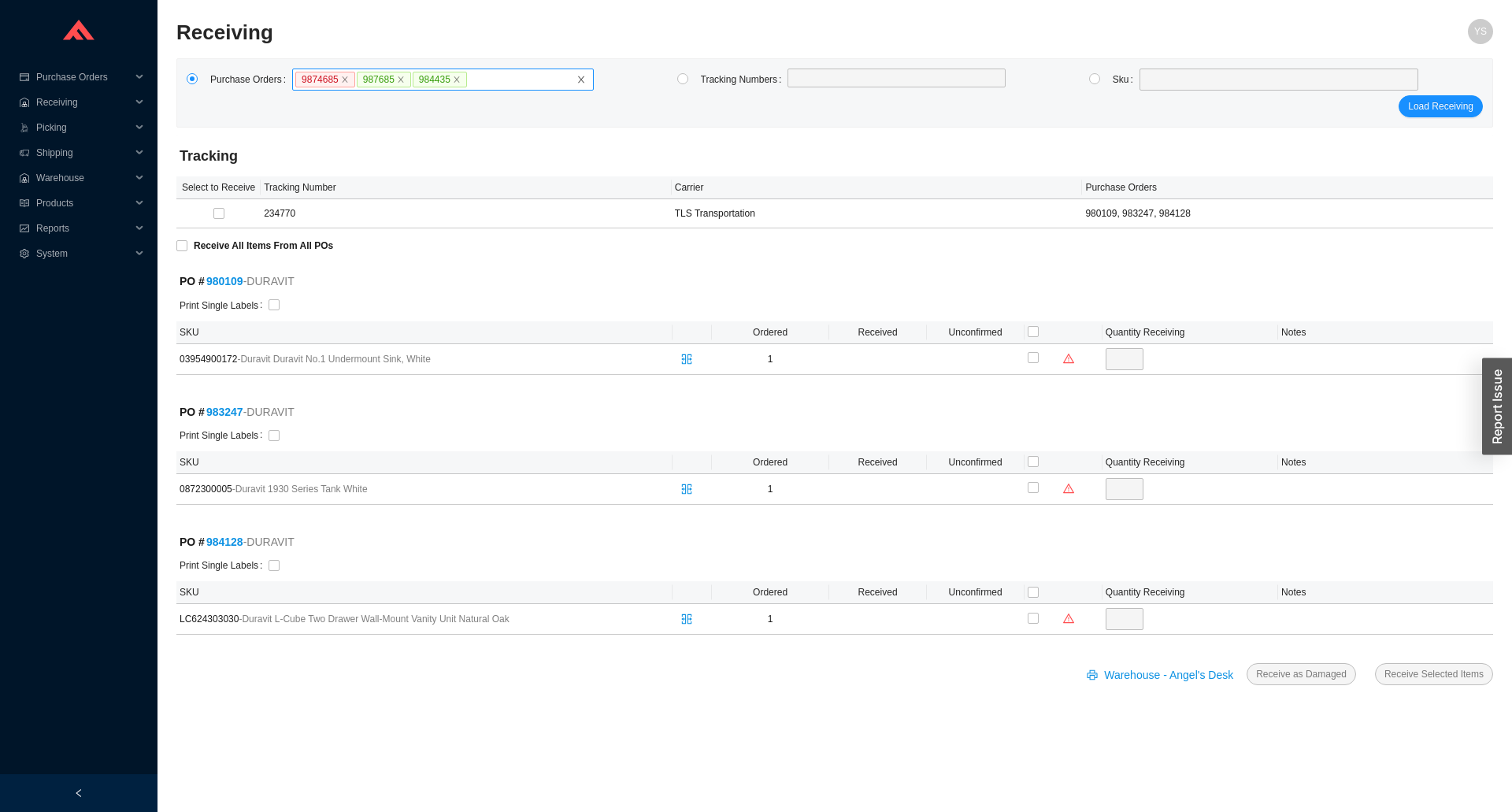
click button "Load Receiving" at bounding box center [1440, 106] width 85 height 22
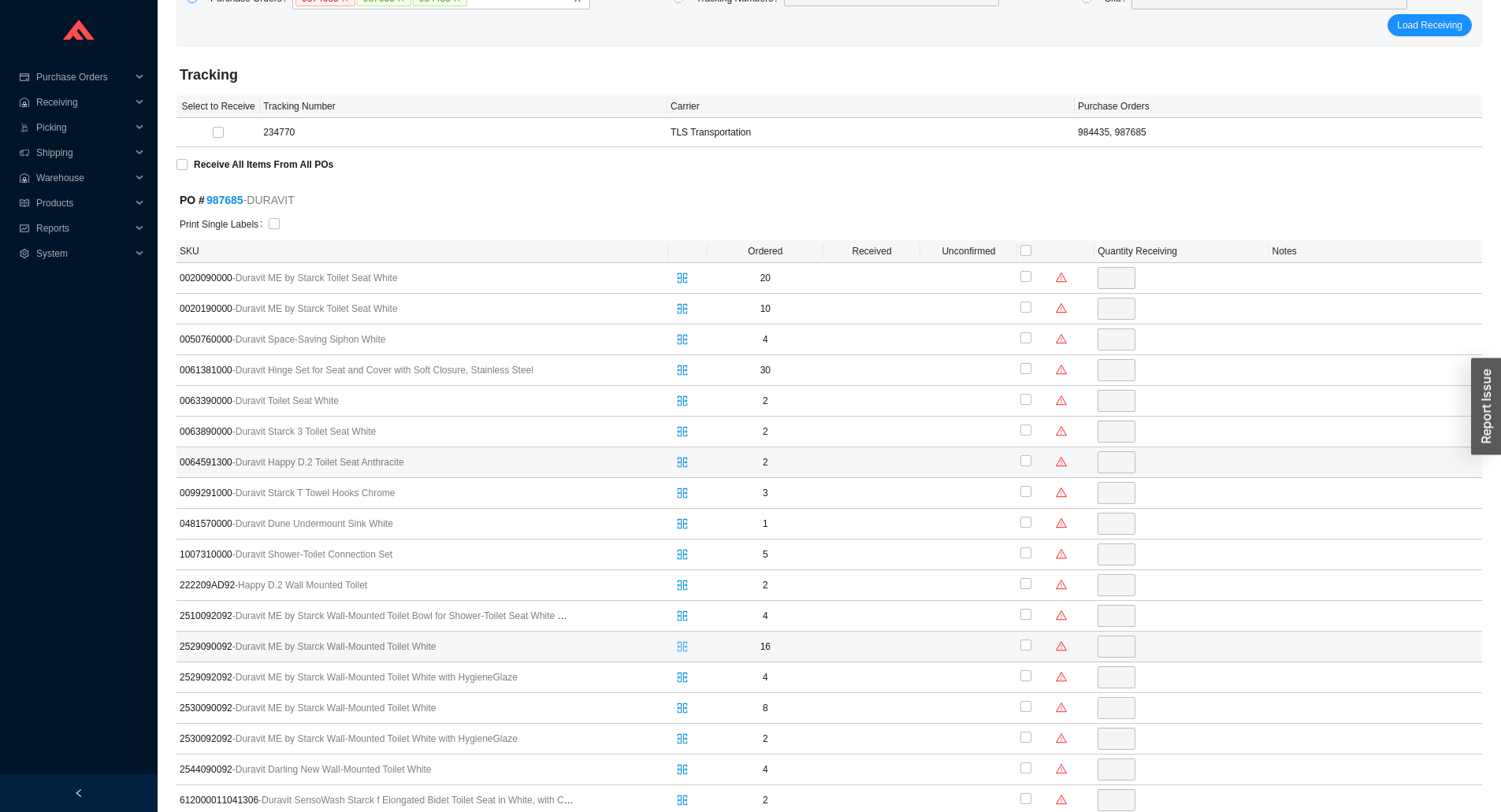
scroll to position [157, 0]
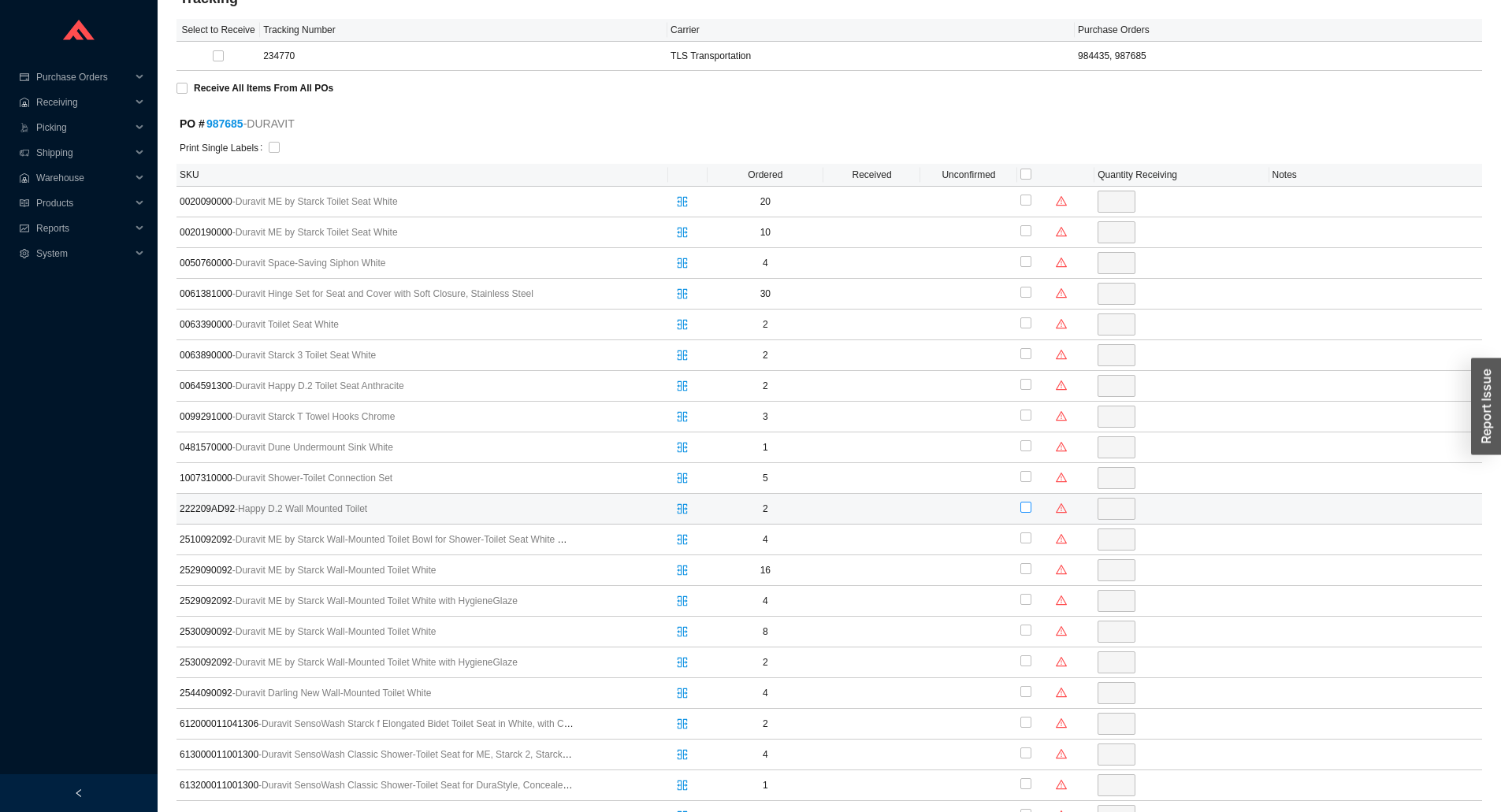
click at [1030, 511] on input "checkbox" at bounding box center [1026, 507] width 11 height 11
checkbox input "true"
click at [1101, 510] on input "2" at bounding box center [1116, 509] width 38 height 22
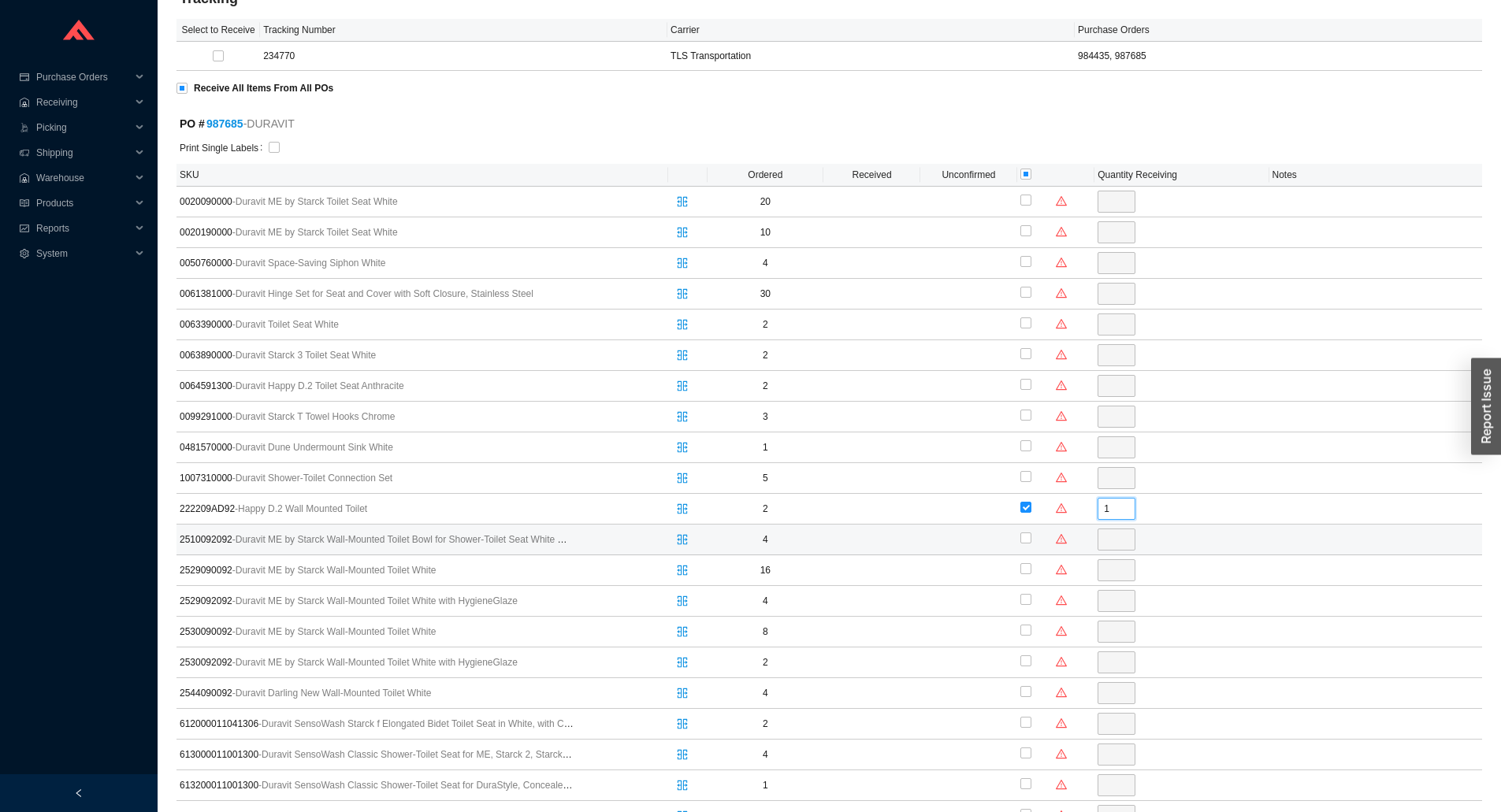
type input "1"
click at [983, 548] on td at bounding box center [969, 540] width 97 height 31
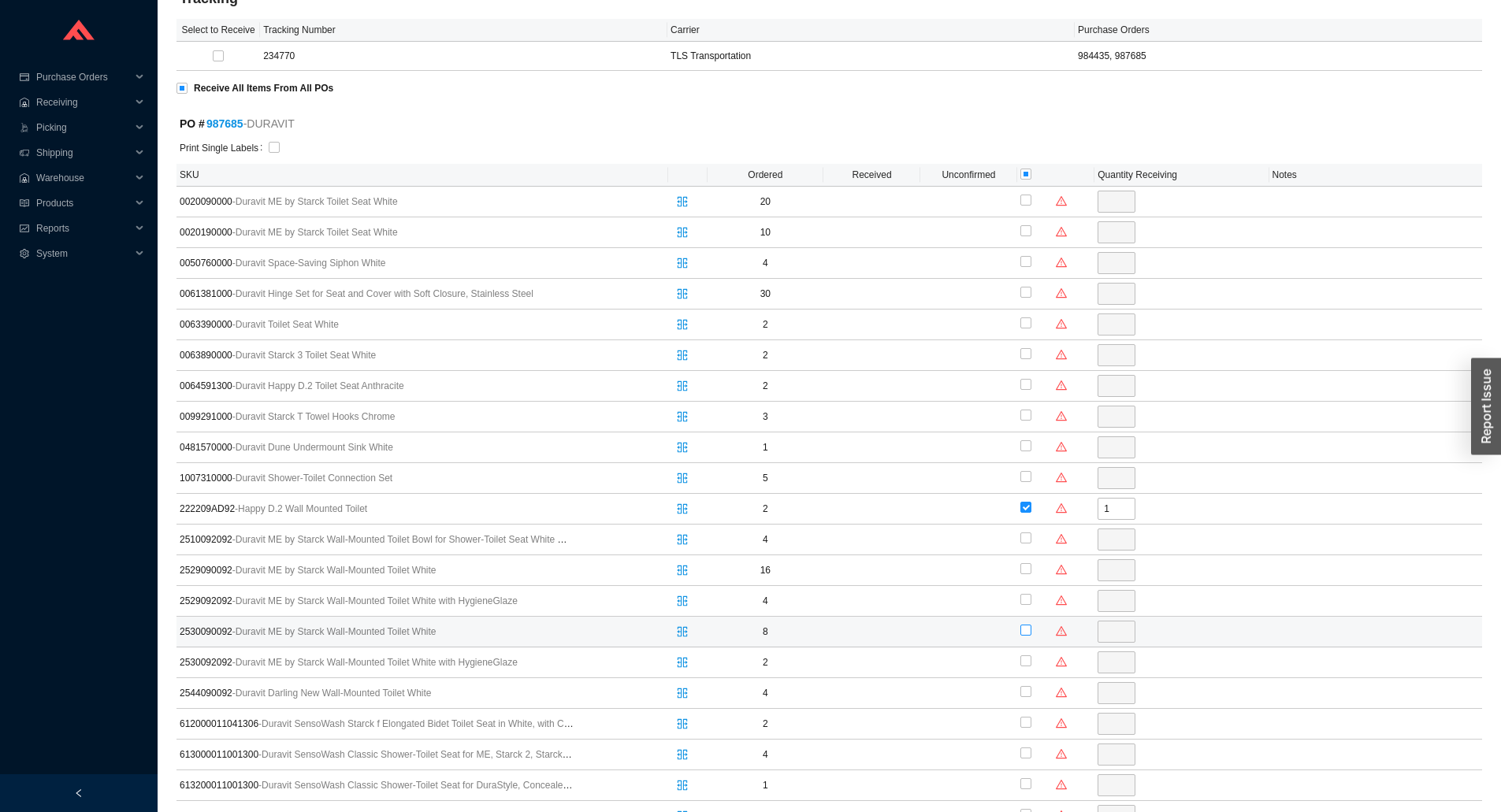
click at [1024, 629] on input "checkbox" at bounding box center [1026, 631] width 11 height 11
checkbox input "true"
click at [1107, 633] on input "8" at bounding box center [1116, 631] width 38 height 22
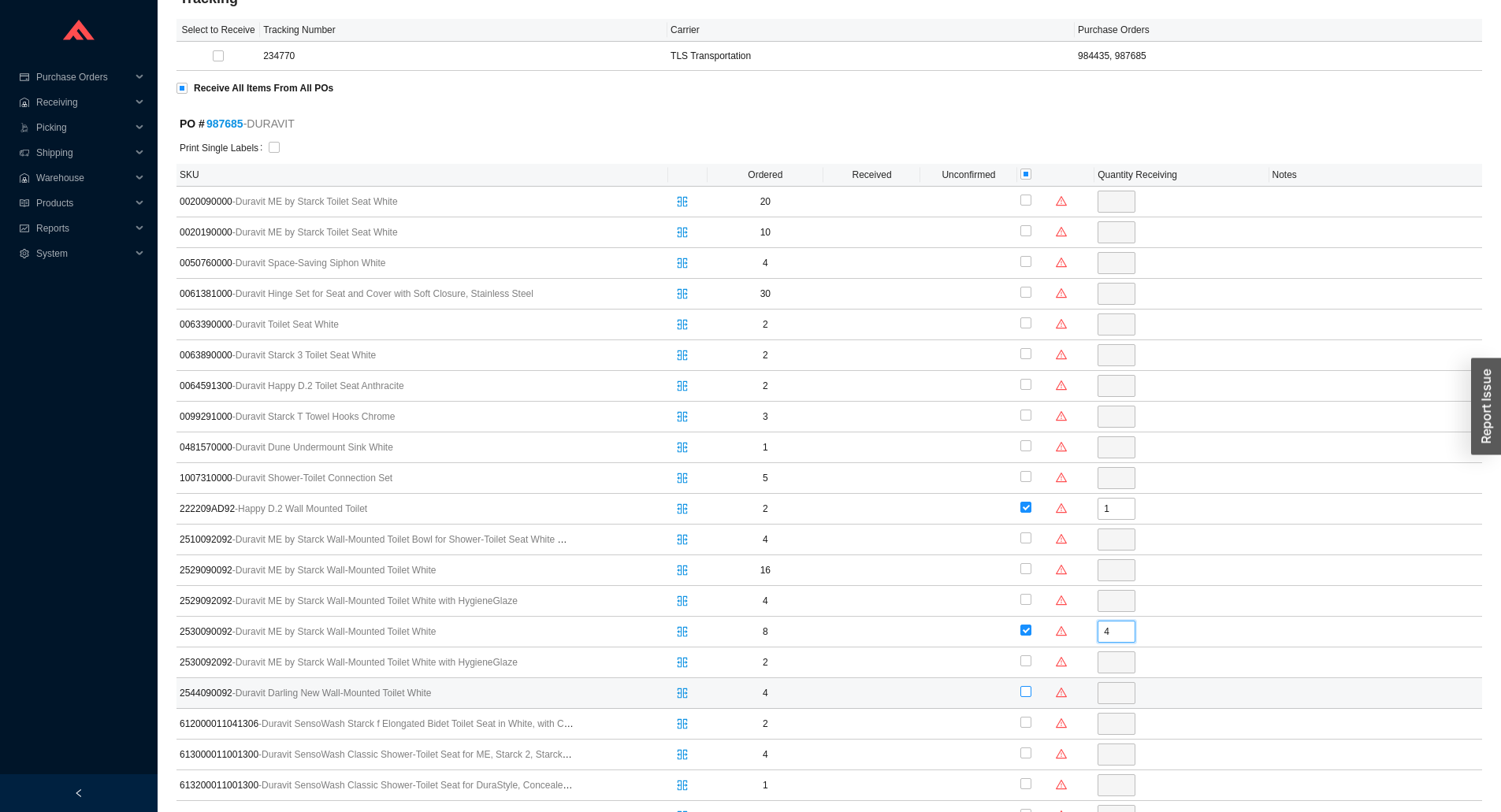
type input "4"
click at [1024, 691] on input "checkbox" at bounding box center [1026, 692] width 11 height 11
checkbox input "true"
type input "4"
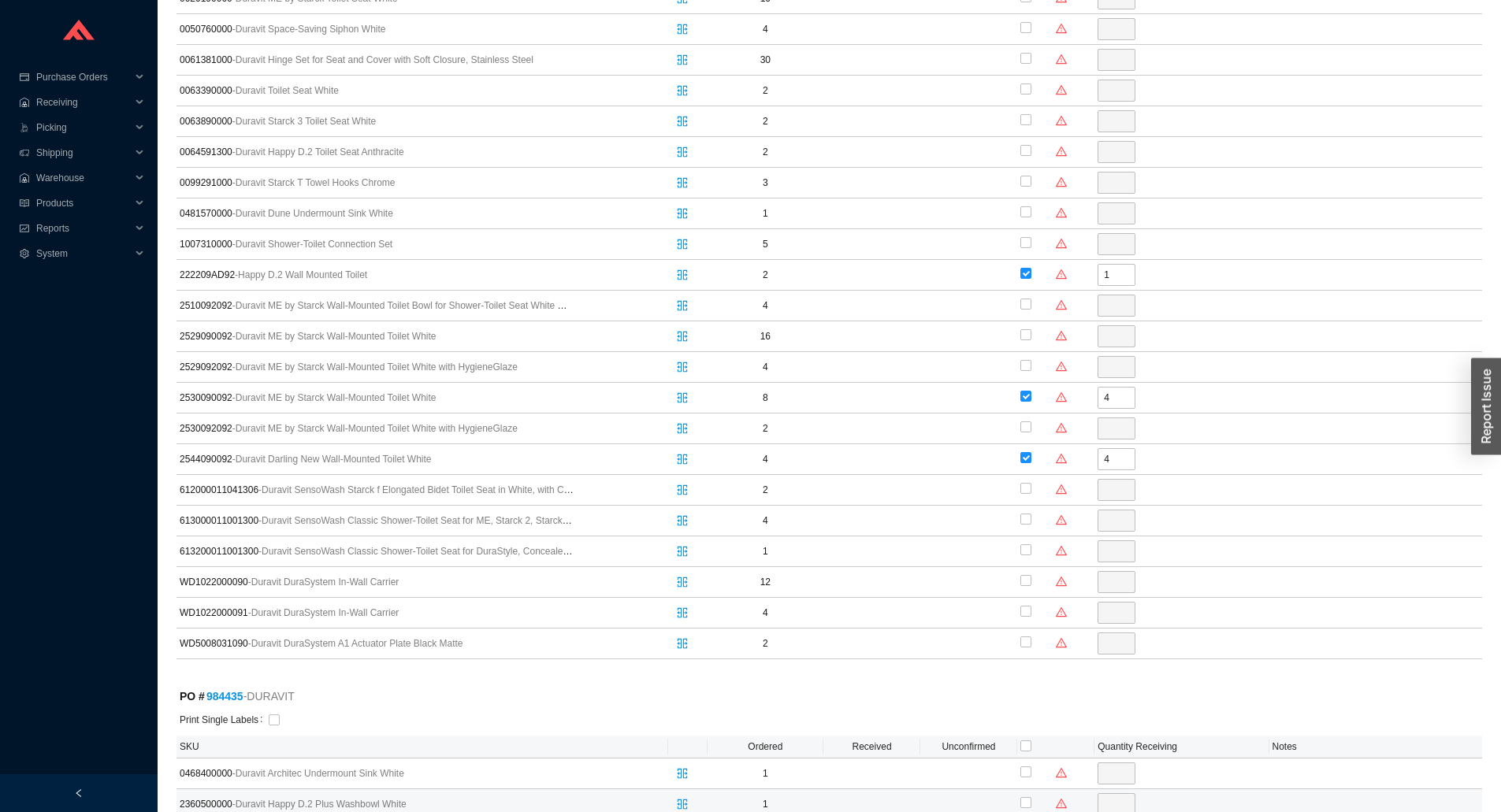
scroll to position [514, 0]
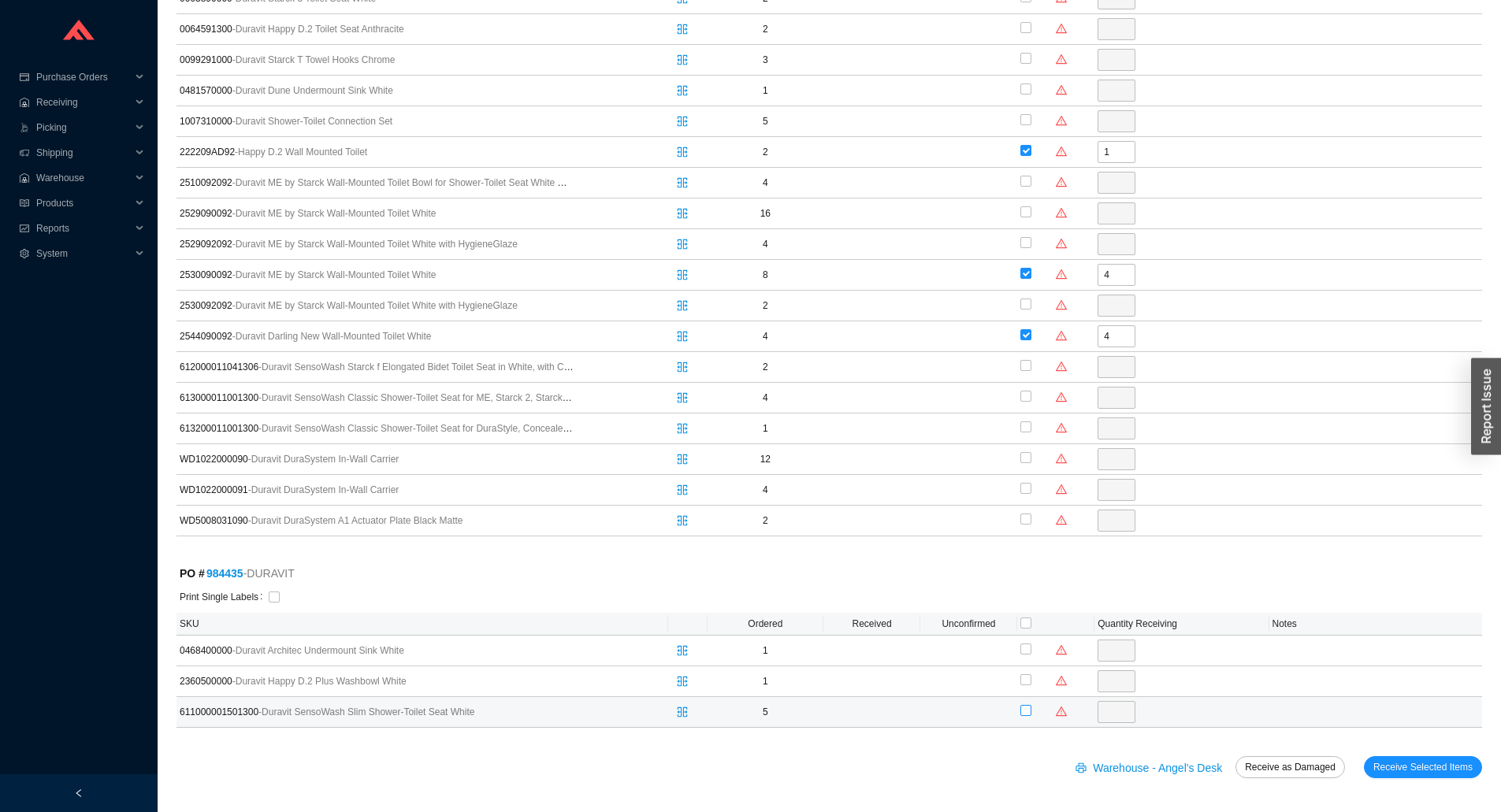
click at [1027, 713] on input "checkbox" at bounding box center [1026, 710] width 11 height 11
checkbox input "true"
click at [1128, 712] on input "5" at bounding box center [1116, 712] width 38 height 22
click at [1124, 712] on input "5" at bounding box center [1116, 712] width 38 height 22
click at [1123, 712] on input "5" at bounding box center [1116, 712] width 38 height 22
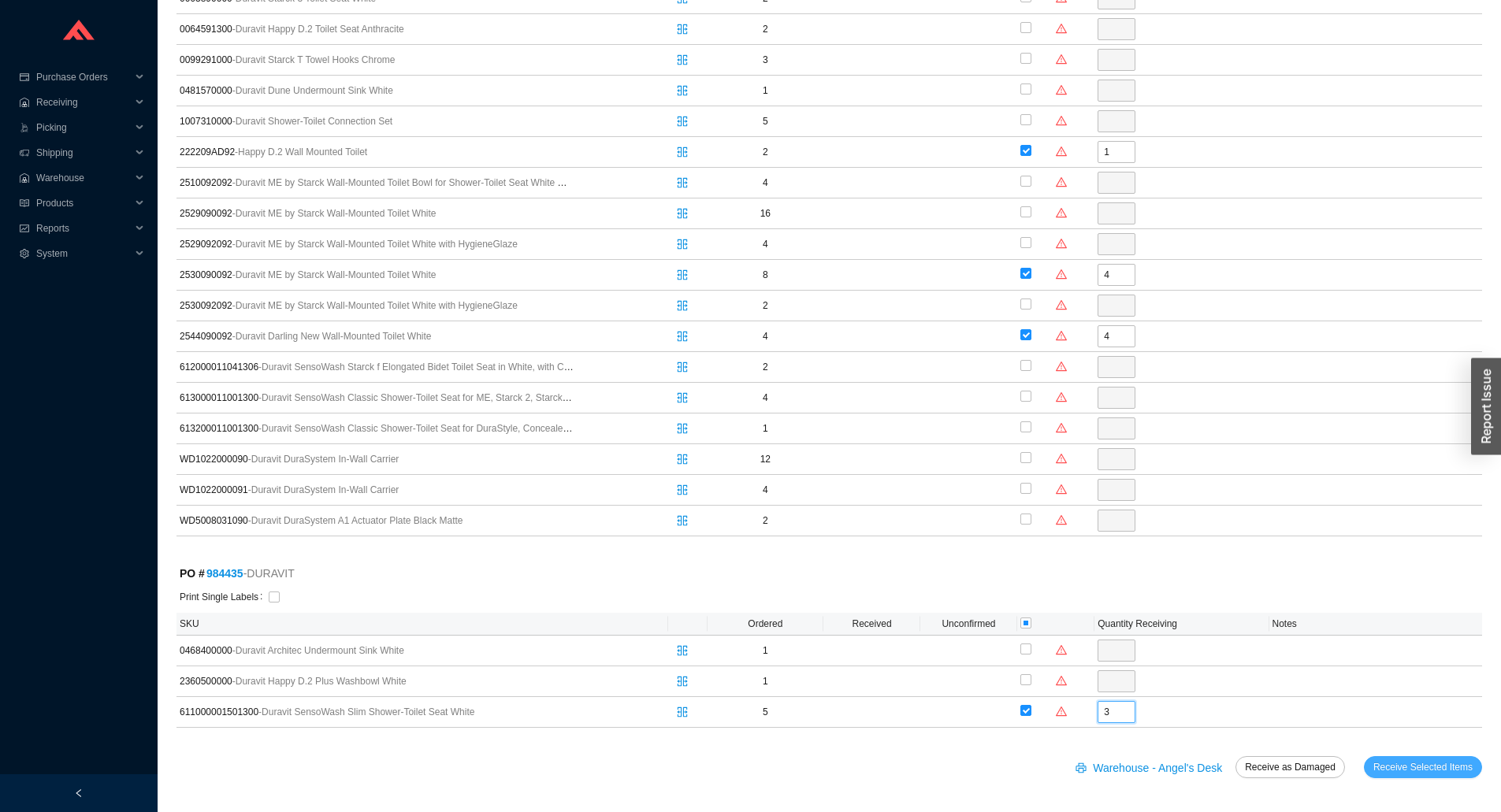
type input "3"
click at [1389, 768] on span "Receive Selected Items" at bounding box center [1423, 768] width 99 height 16
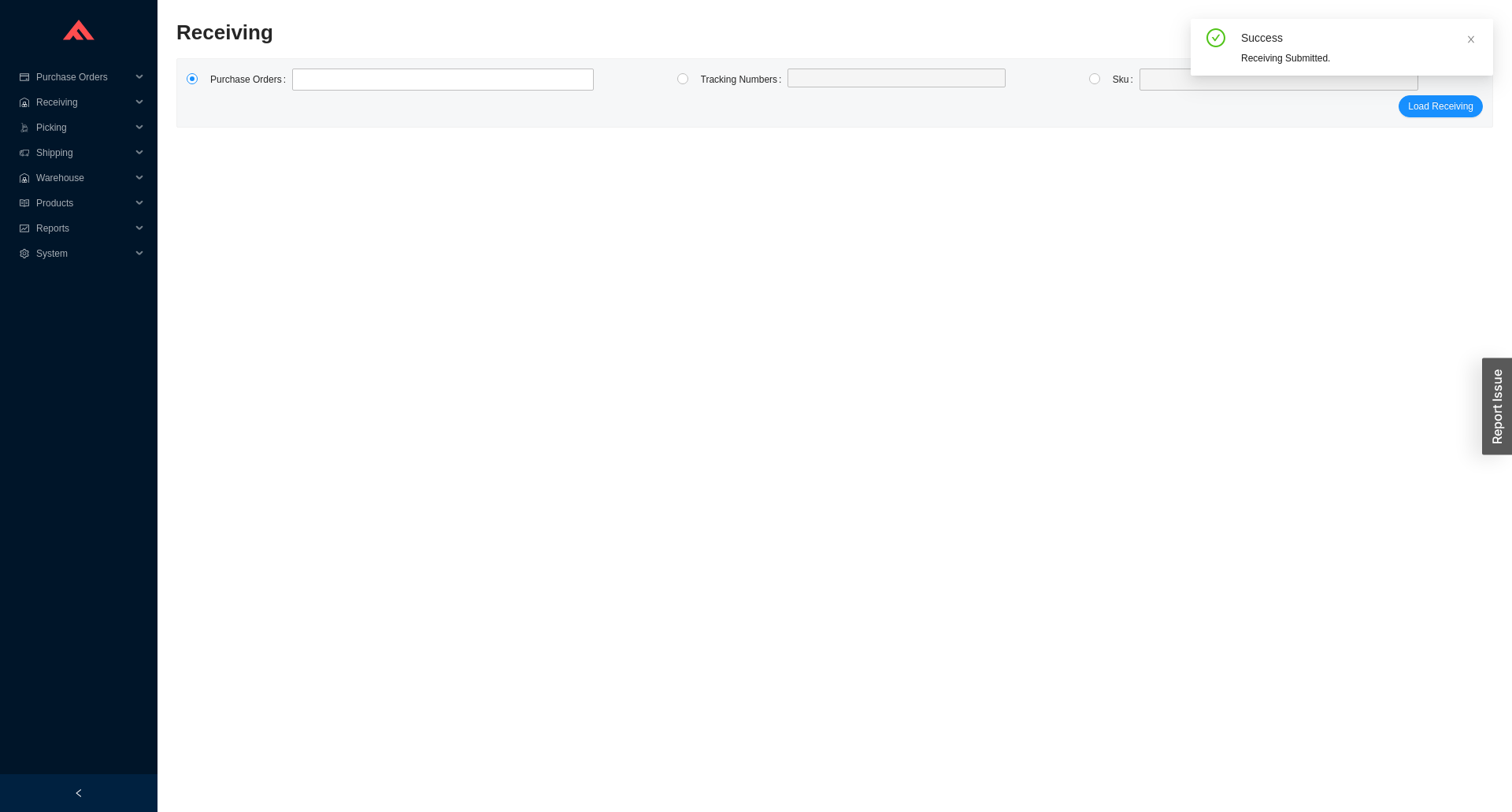
drag, startPoint x: 509, startPoint y: 48, endPoint x: 516, endPoint y: 54, distance: 9.2
click at [513, 52] on div "Receiving" at bounding box center [670, 37] width 987 height 38
click at [517, 67] on div "Purchase Orders Tracking Numbers Sku Load Receiving" at bounding box center [835, 93] width 1315 height 68
click at [517, 80] on label at bounding box center [442, 79] width 301 height 22
click at [305, 80] on input at bounding box center [300, 79] width 11 height 17
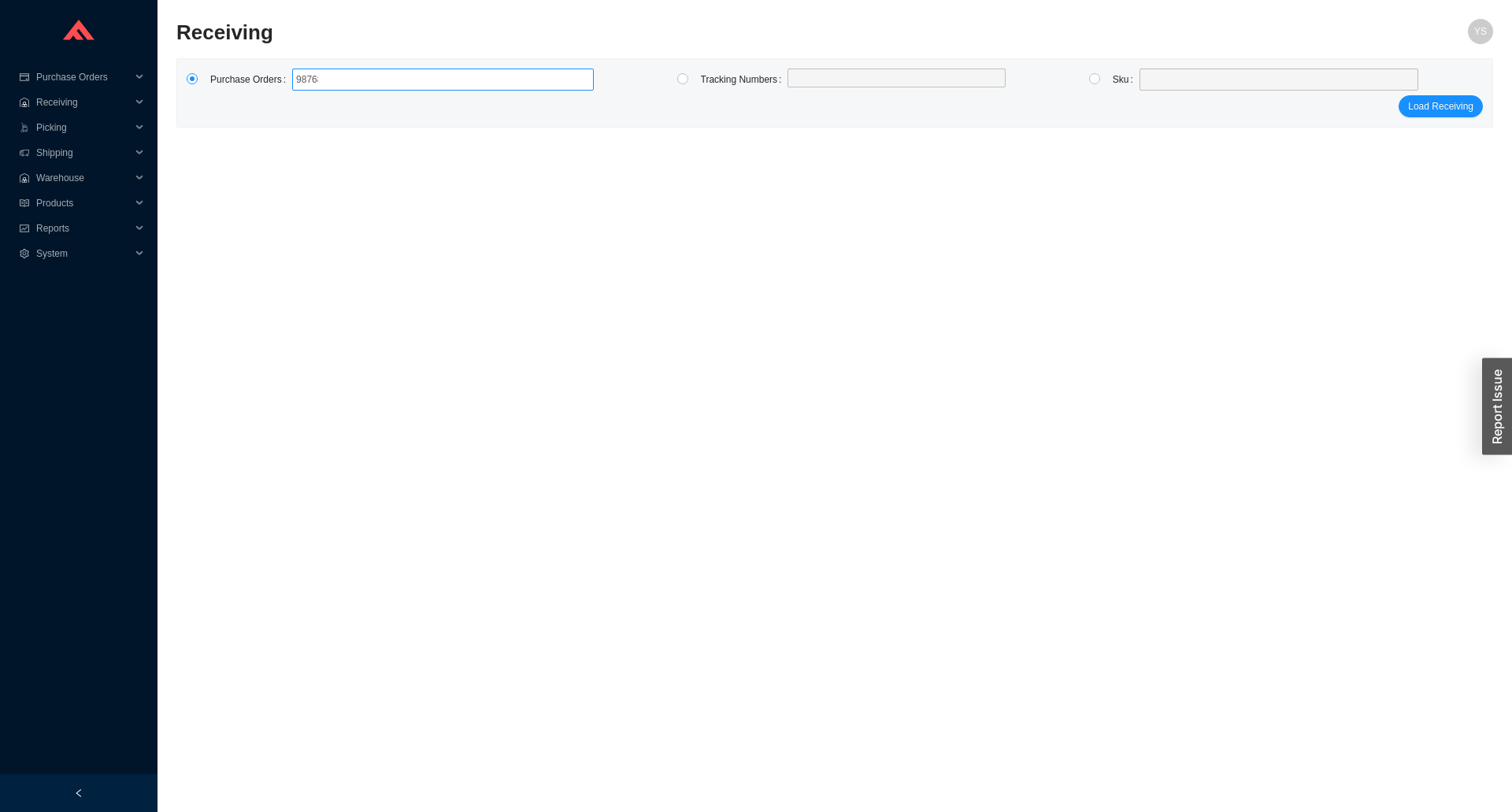
type input "987685"
type input "984435"
type input "987401"
type input "9"
click button "Load Receiving" at bounding box center [1440, 106] width 85 height 22
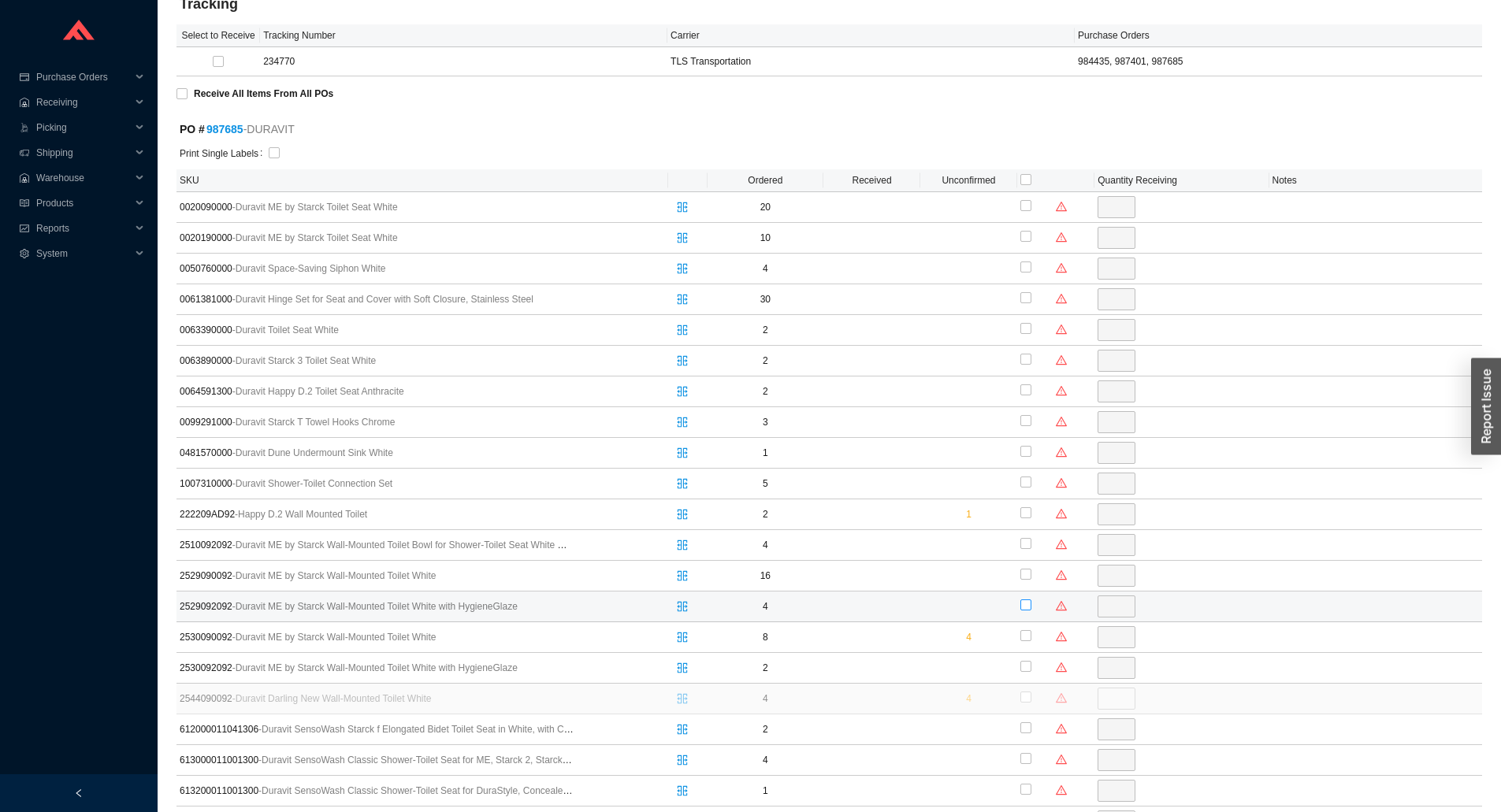
scroll to position [329, 0]
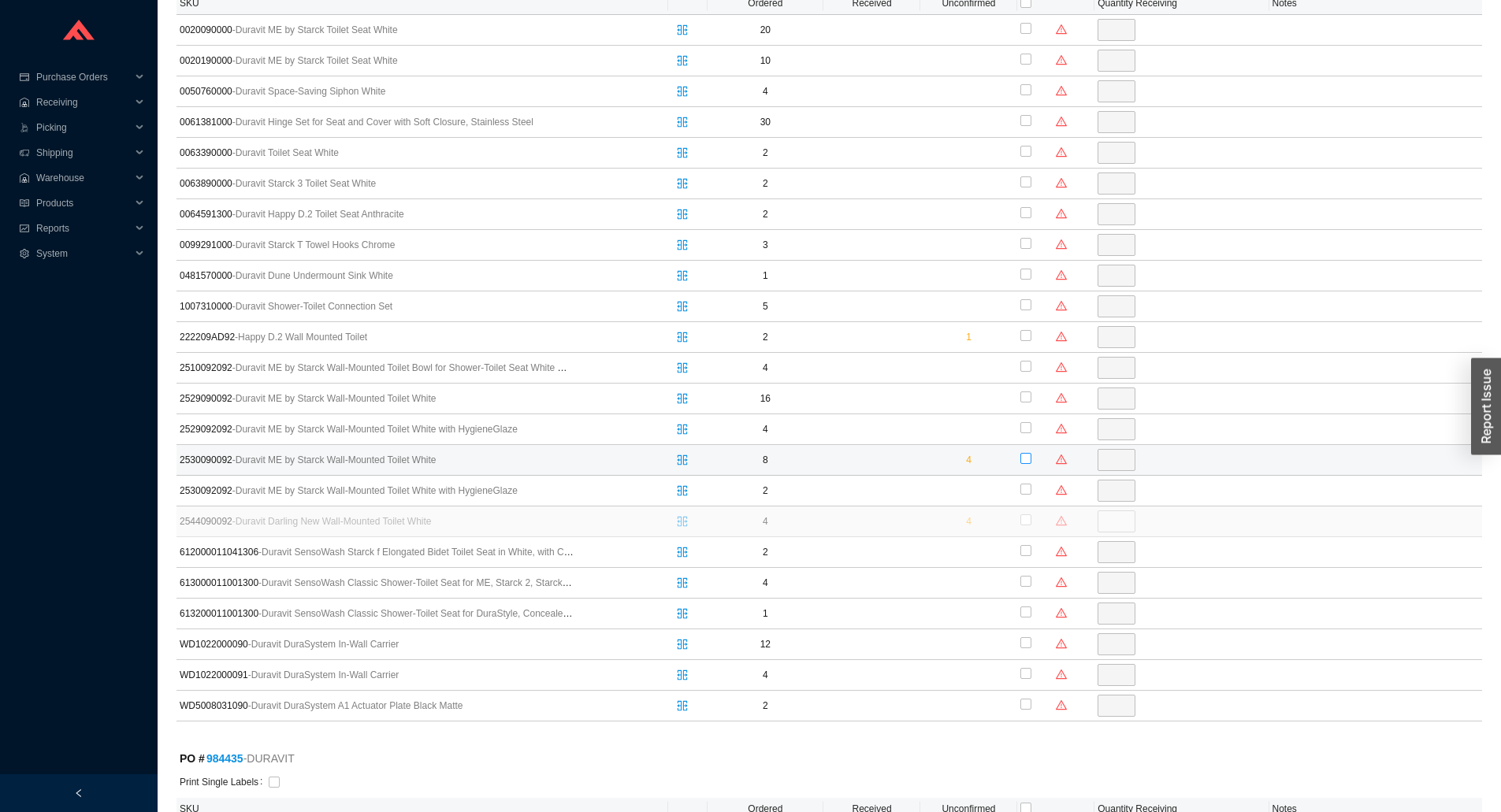
click at [1019, 458] on td at bounding box center [1056, 460] width 77 height 31
click at [1028, 457] on input "checkbox" at bounding box center [1026, 459] width 11 height 11
checkbox input "true"
type input "4"
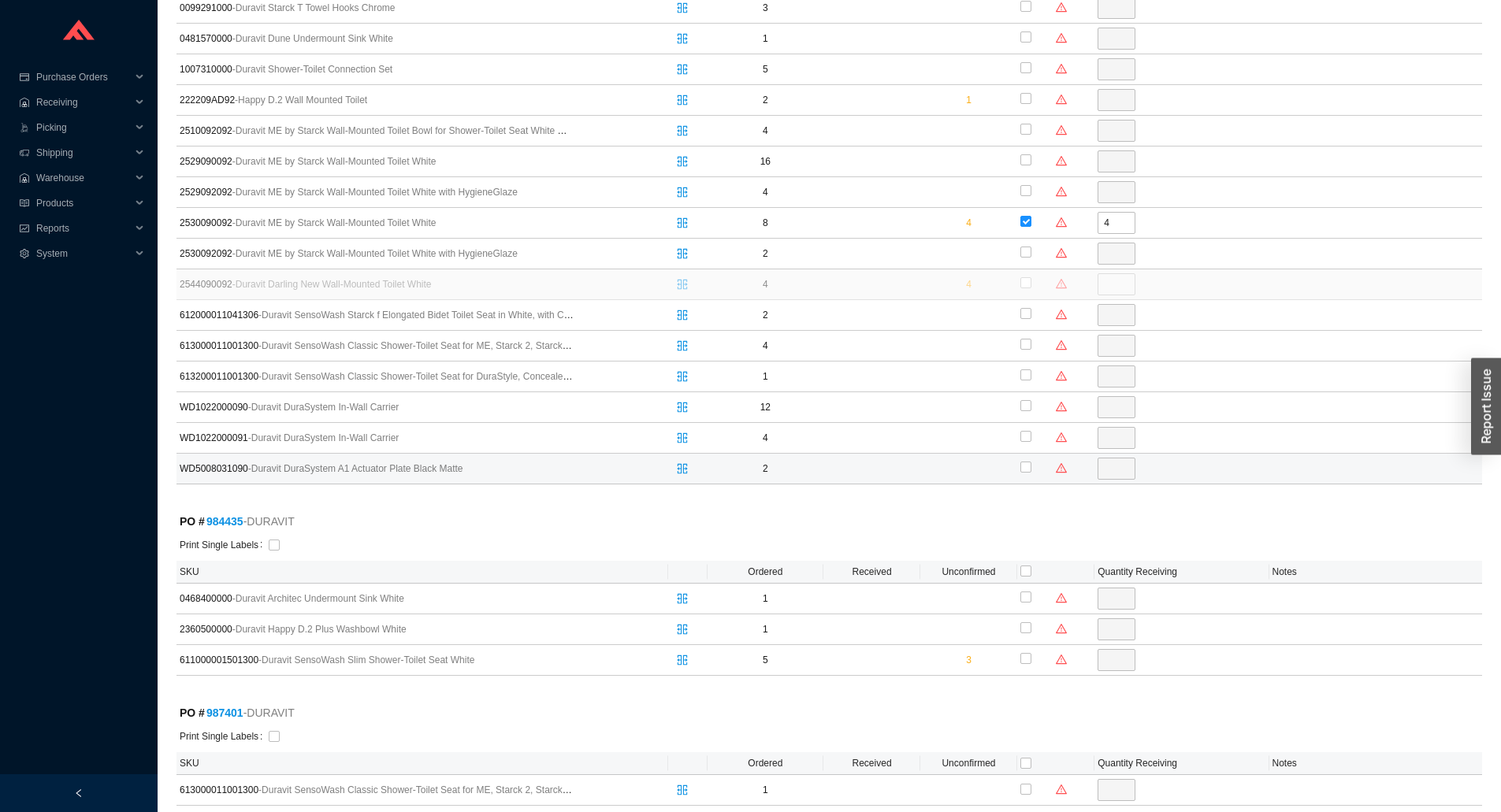
scroll to position [566, 0]
click at [1028, 347] on input "checkbox" at bounding box center [1026, 345] width 11 height 11
checkbox input "true"
type input "4"
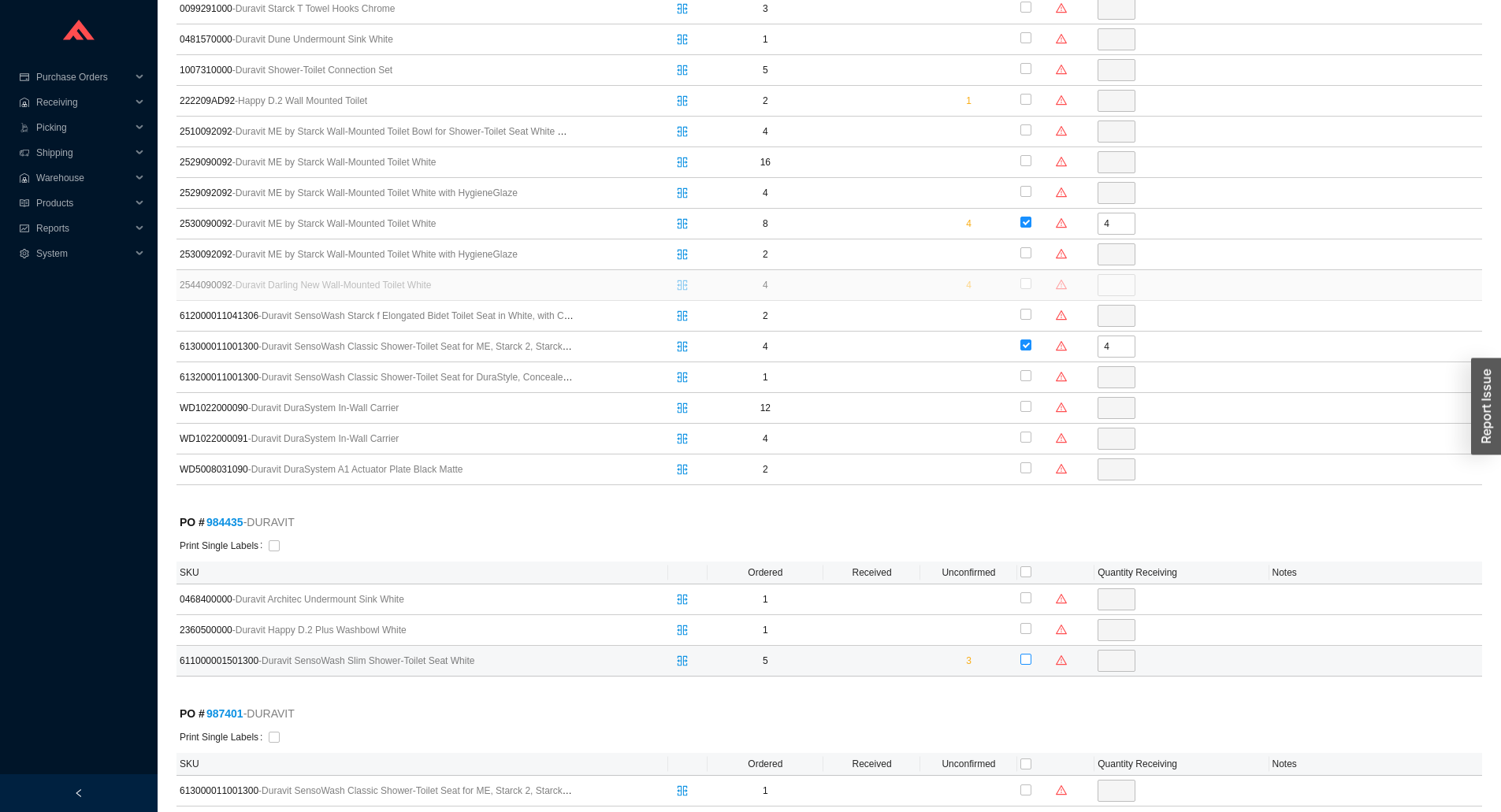
click at [1024, 656] on input "checkbox" at bounding box center [1026, 660] width 11 height 11
checkbox input "true"
click at [1110, 670] on input "2" at bounding box center [1116, 660] width 38 height 22
type input "1"
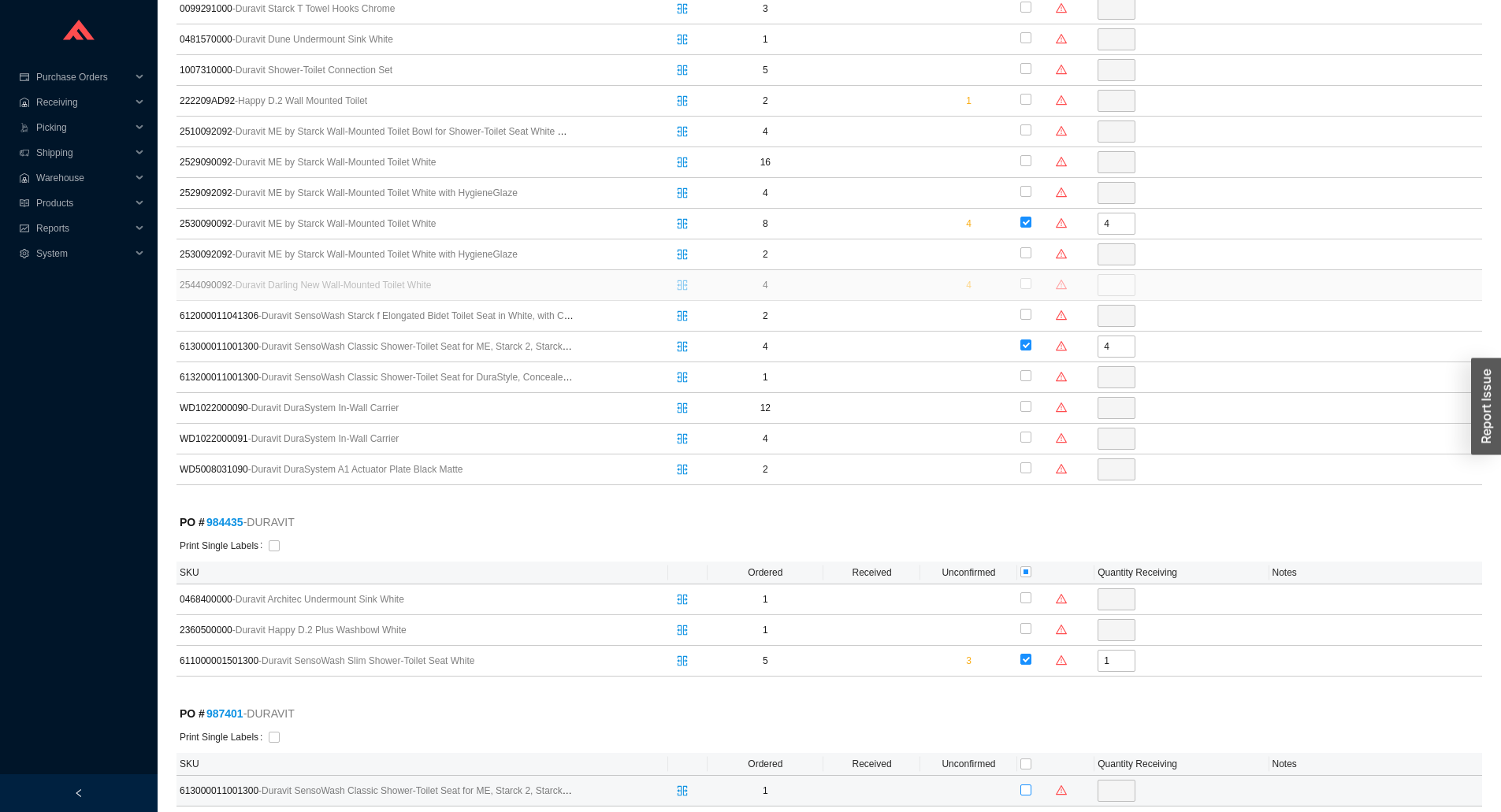
click at [1025, 792] on input "checkbox" at bounding box center [1026, 790] width 11 height 11
checkbox input "true"
type input "1"
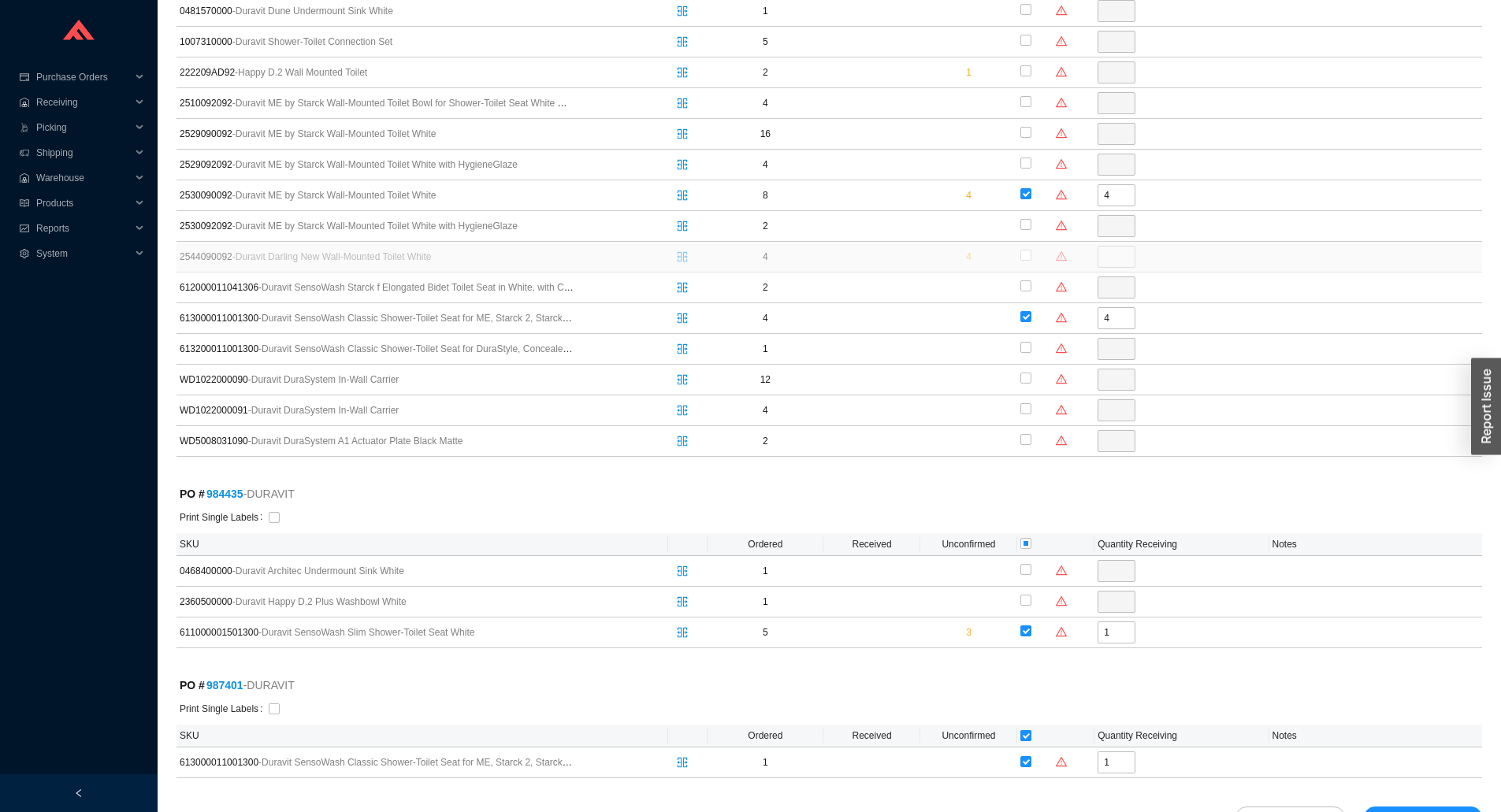
scroll to position [644, 0]
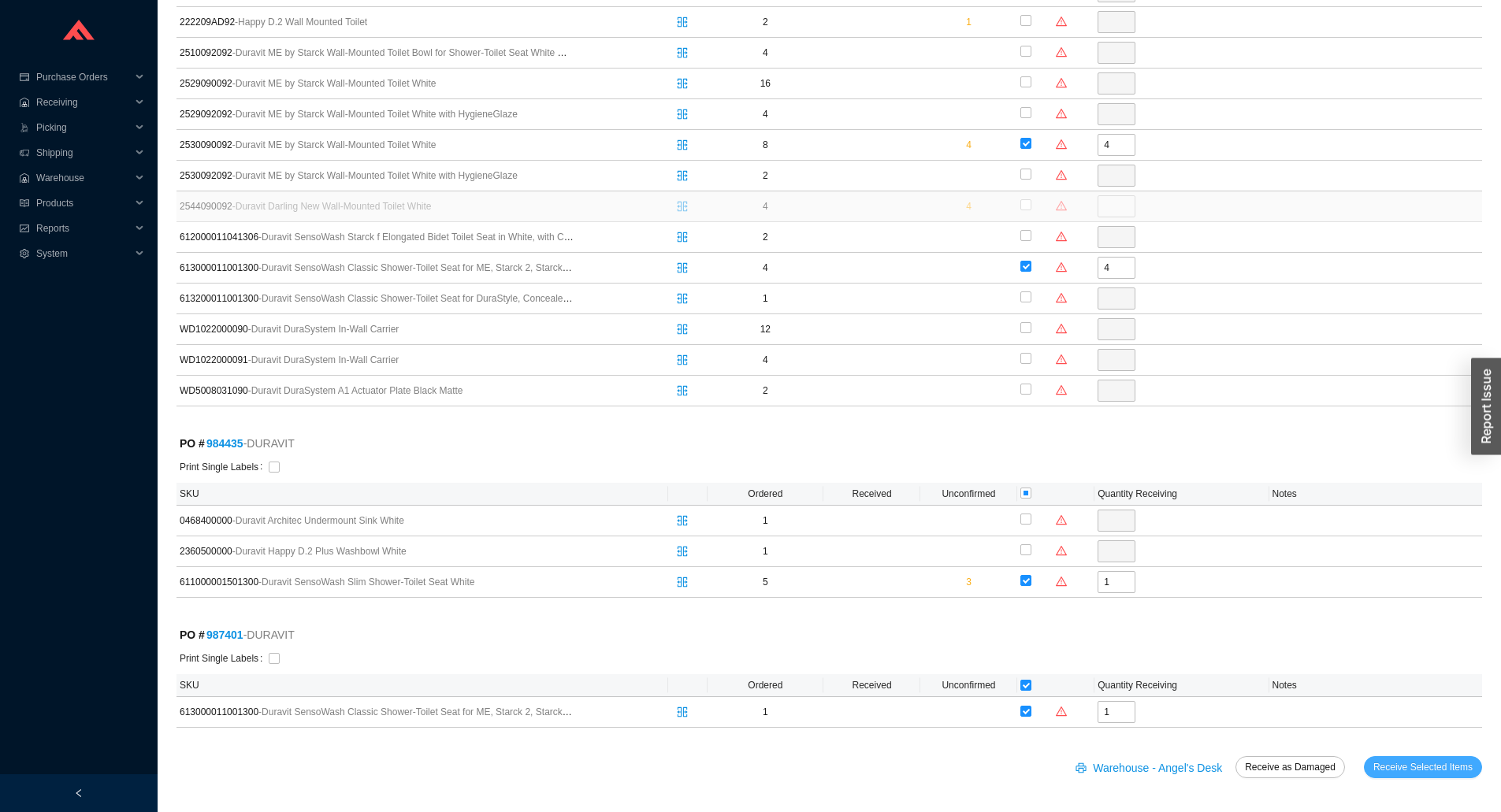
drag, startPoint x: 1398, startPoint y: 770, endPoint x: 1383, endPoint y: 756, distance: 20.5
click at [1398, 769] on span "Receive Selected Items" at bounding box center [1423, 768] width 99 height 16
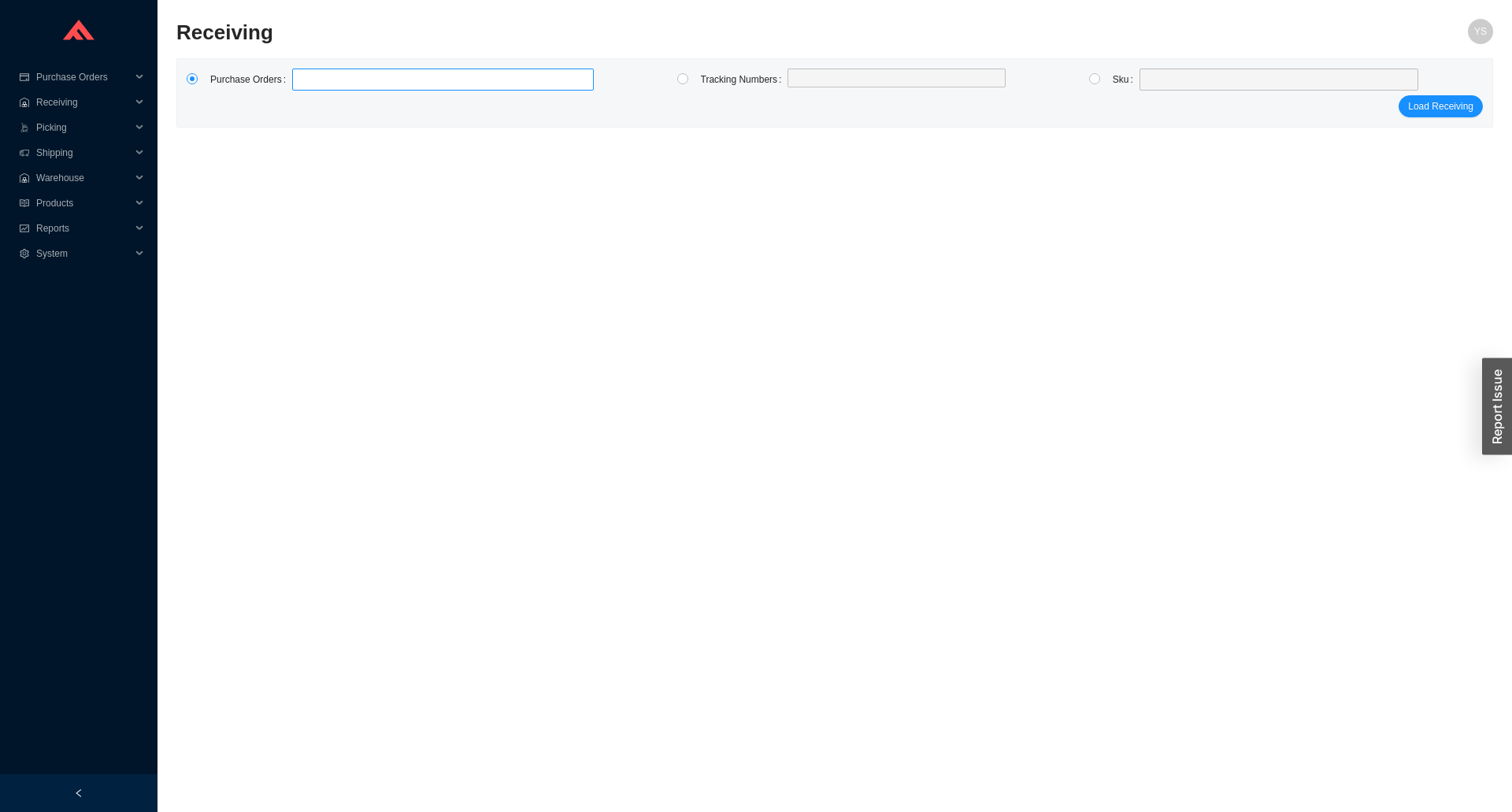
click at [455, 78] on label at bounding box center [442, 79] width 301 height 22
click at [305, 78] on input at bounding box center [300, 79] width 11 height 17
type input "987685"
type input "988004"
type input "988104"
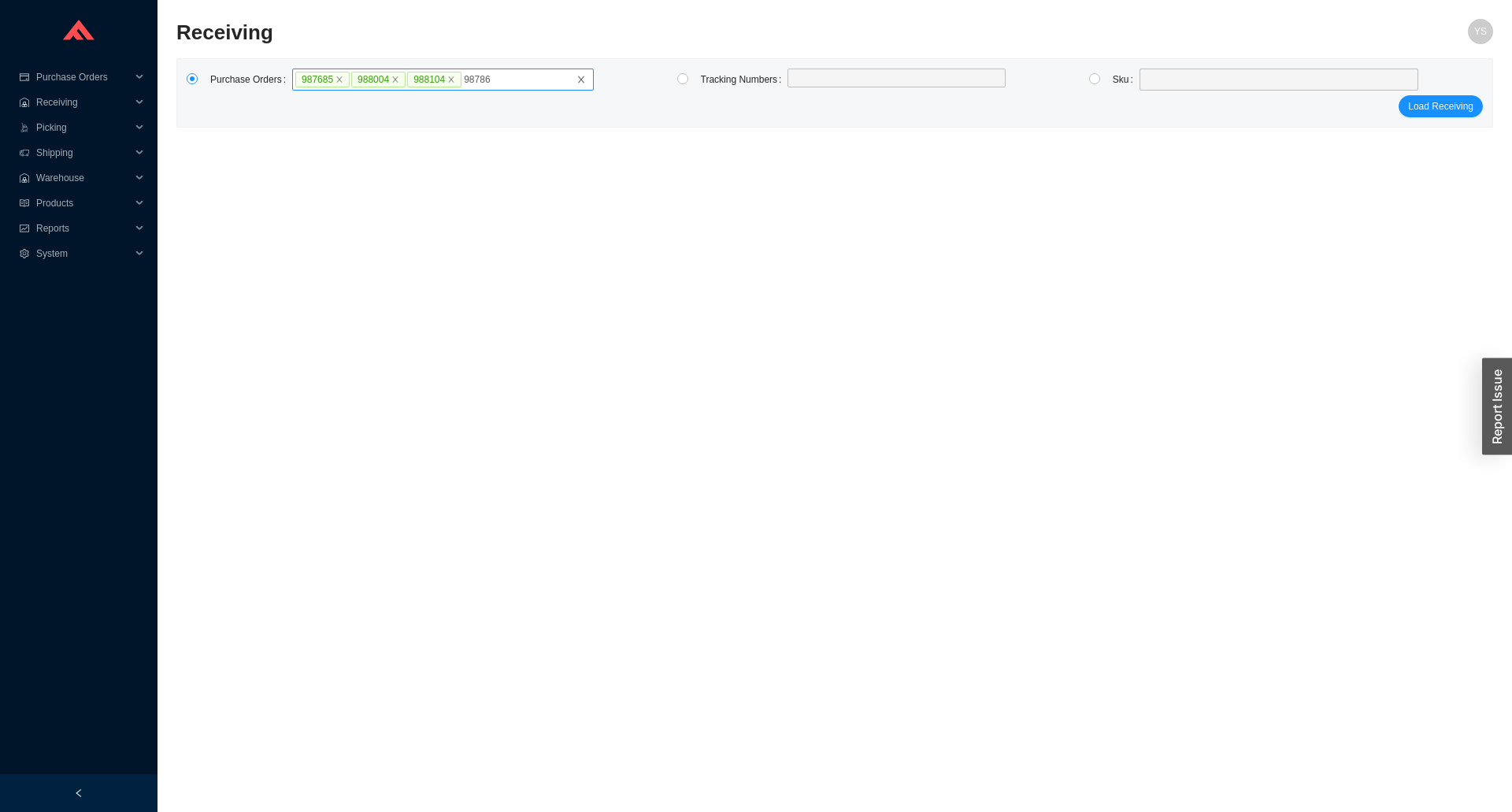
type input "987861"
type input "987405"
type input "987406"
type input "980109"
type input "988004"
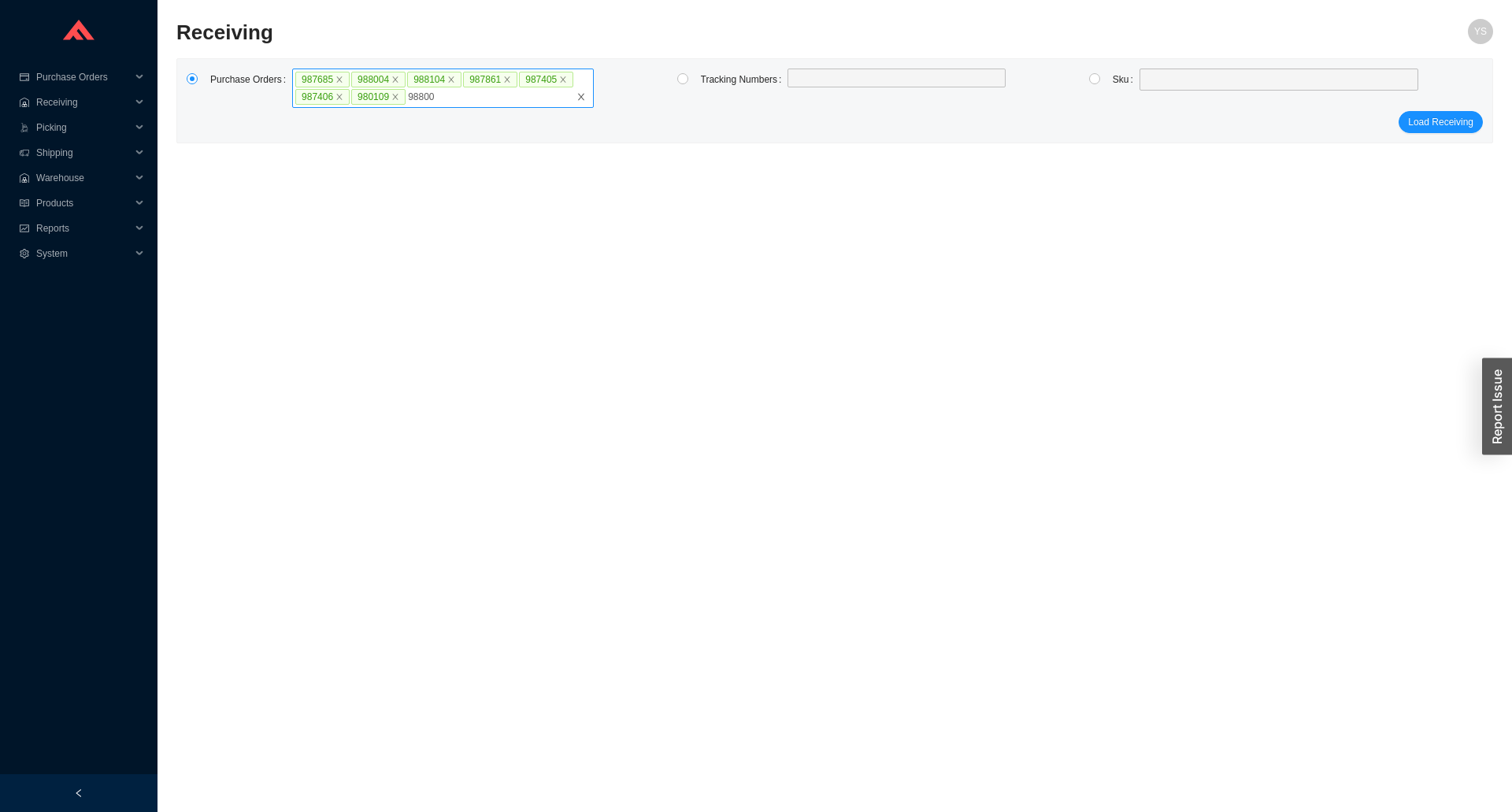
type input "988004"
type input "988105"
type input "988133"
type input "984435"
type input "9"
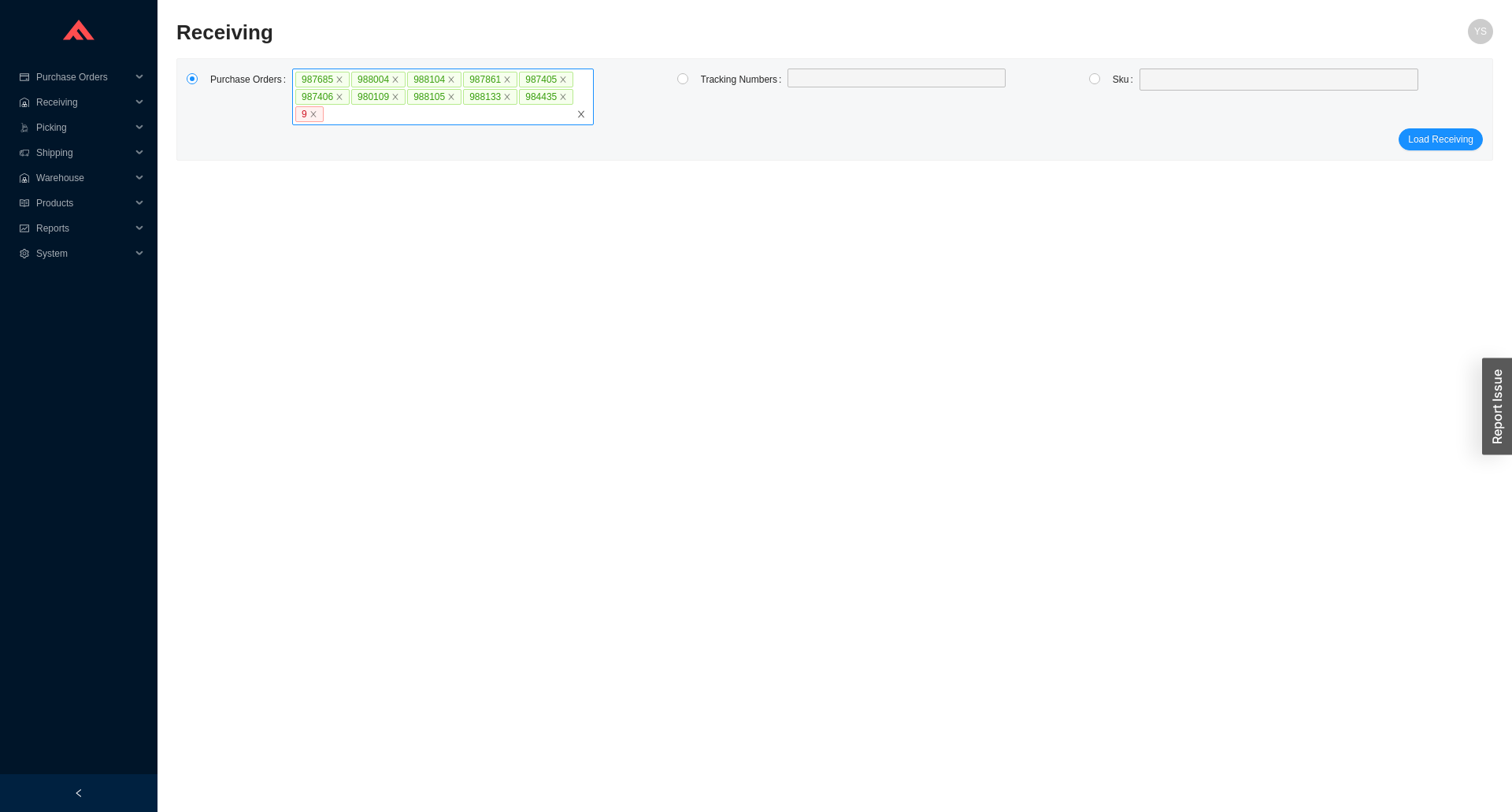
click button "Load Receiving" at bounding box center [1440, 139] width 85 height 22
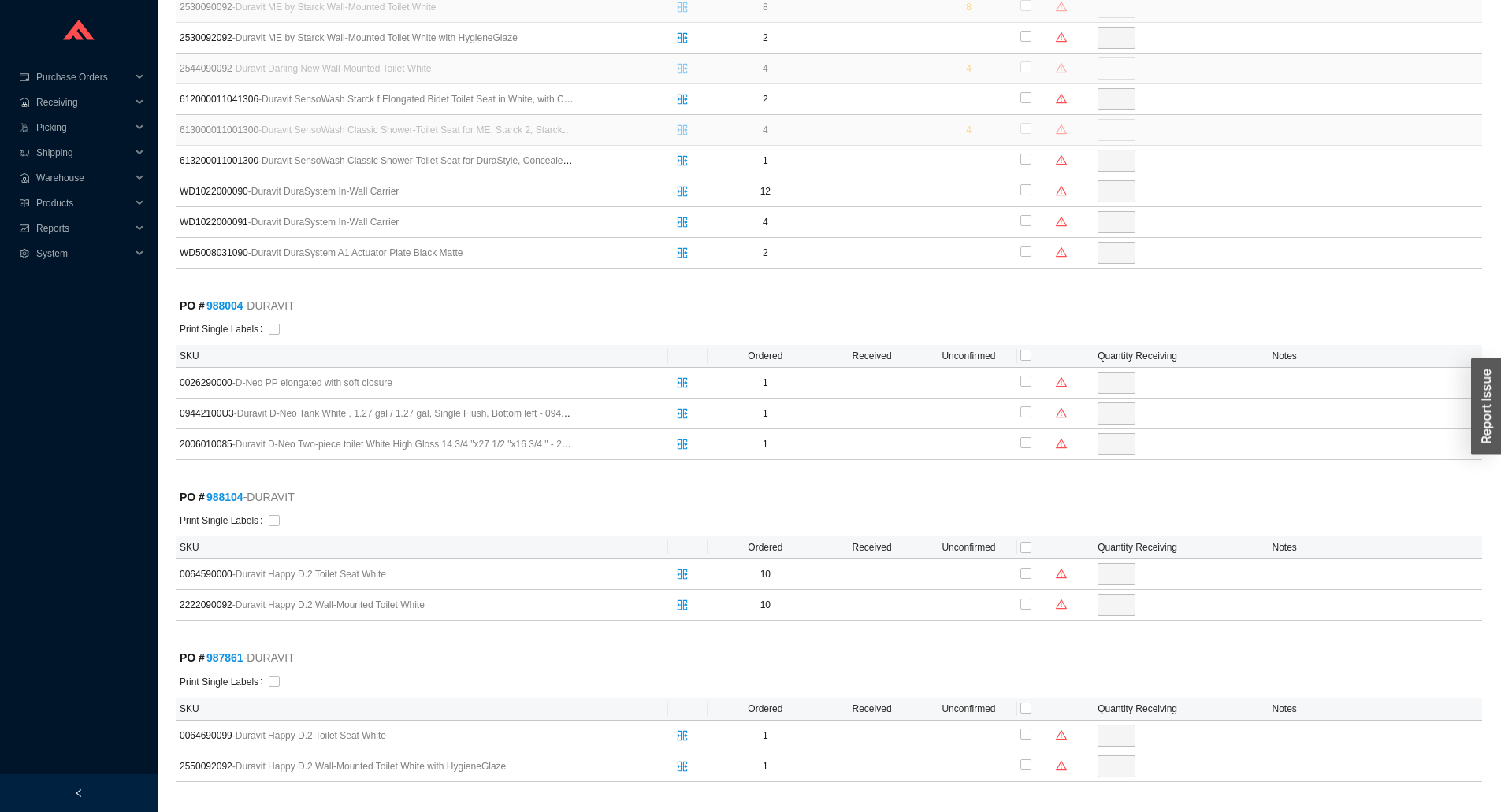
scroll to position [788, 0]
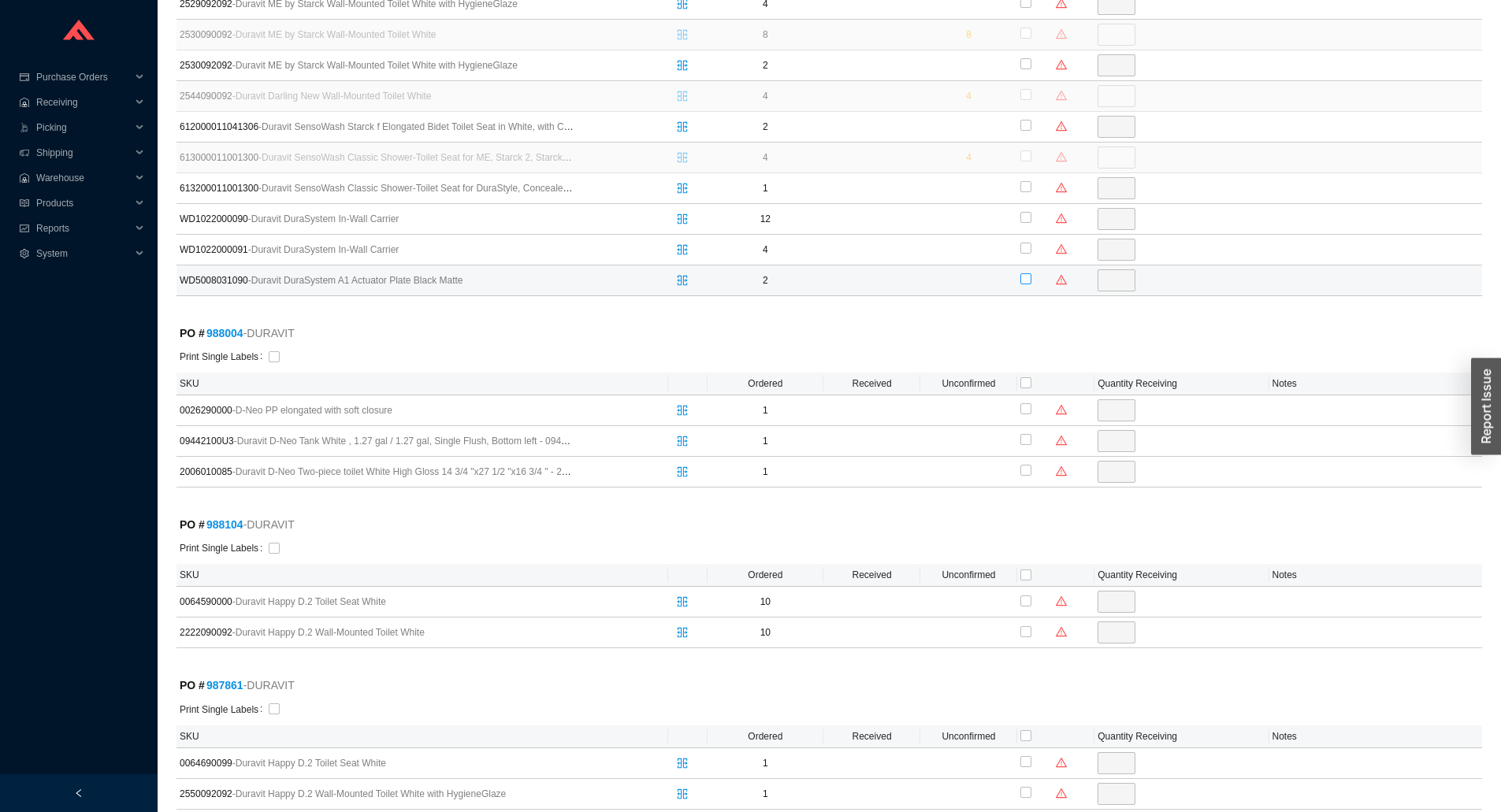
click at [1028, 277] on input "checkbox" at bounding box center [1026, 279] width 11 height 11
checkbox input "true"
type input "2"
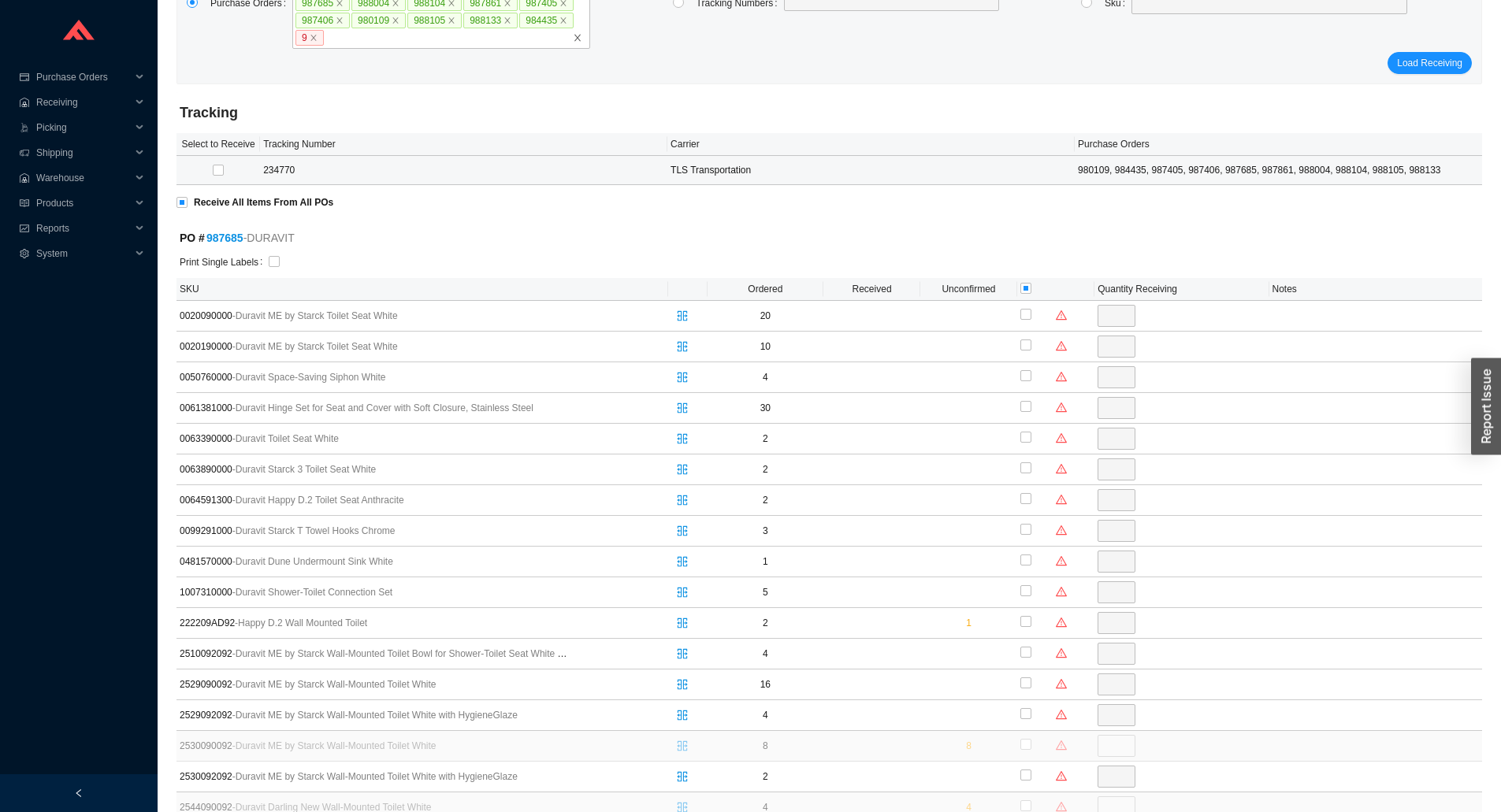
scroll to position [0, 0]
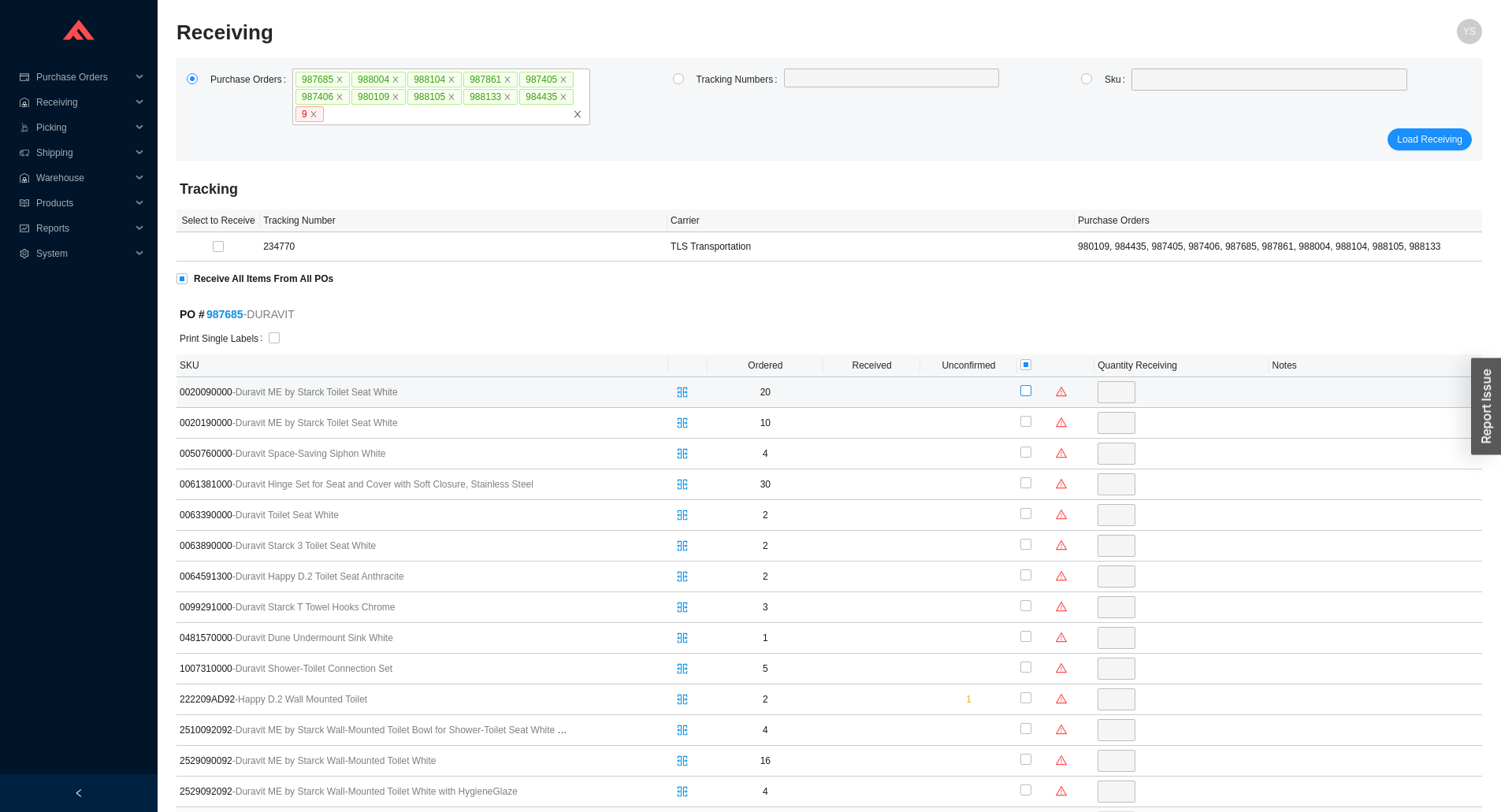
click at [1020, 389] on input "checkbox" at bounding box center [1026, 391] width 11 height 11
checkbox input "true"
click at [1102, 388] on input "20" at bounding box center [1116, 392] width 38 height 22
click at [1131, 396] on input "20" at bounding box center [1116, 392] width 38 height 22
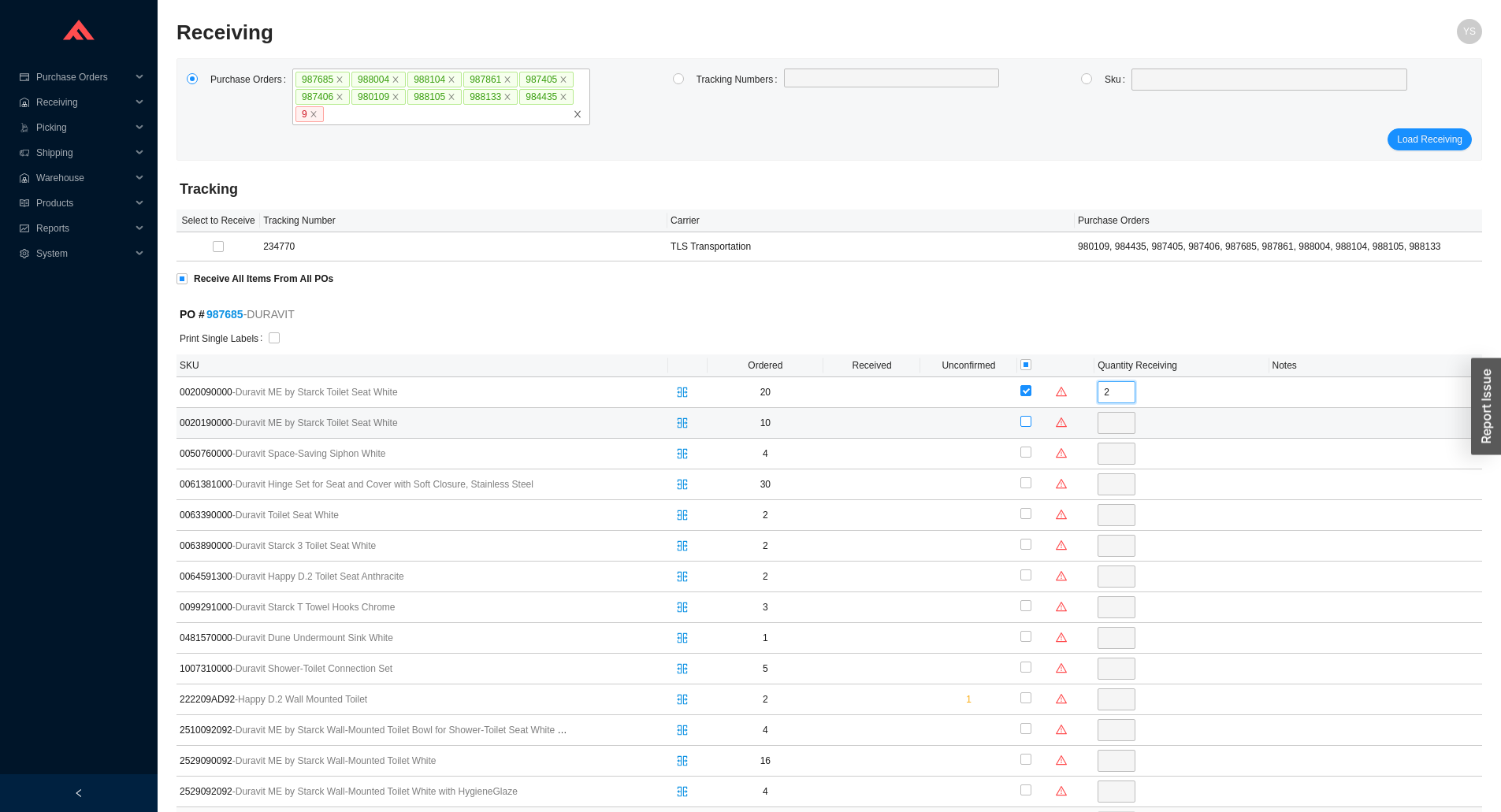
type input "2"
click at [1031, 421] on input "checkbox" at bounding box center [1026, 422] width 11 height 11
checkbox input "true"
click at [1114, 427] on input "10" at bounding box center [1116, 423] width 38 height 22
click at [1112, 427] on input "10" at bounding box center [1116, 423] width 38 height 22
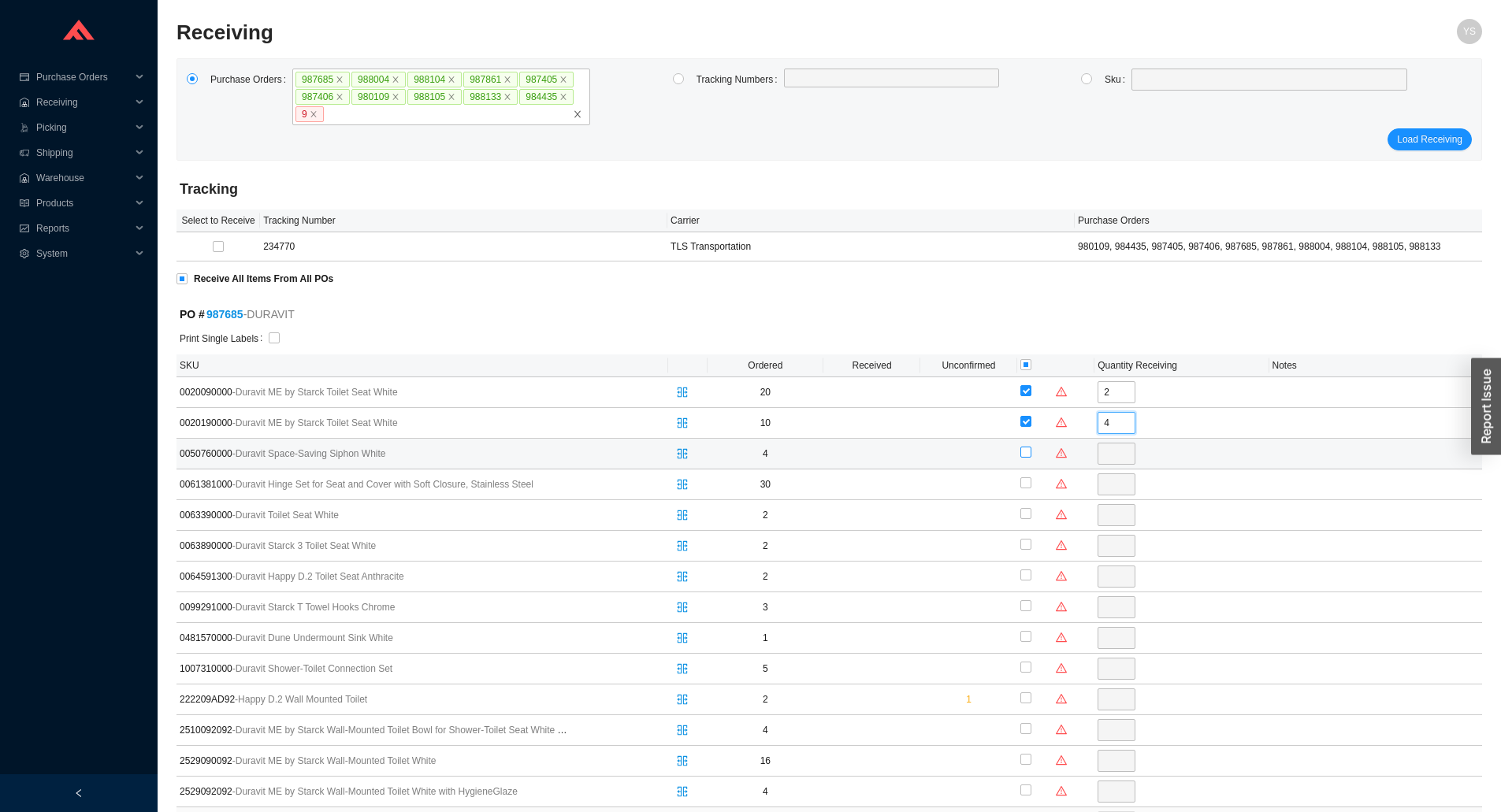
type input "4"
click at [1024, 455] on input "checkbox" at bounding box center [1026, 452] width 11 height 11
checkbox input "true"
type input "4"
click at [1024, 475] on div at bounding box center [1026, 483] width 11 height 22
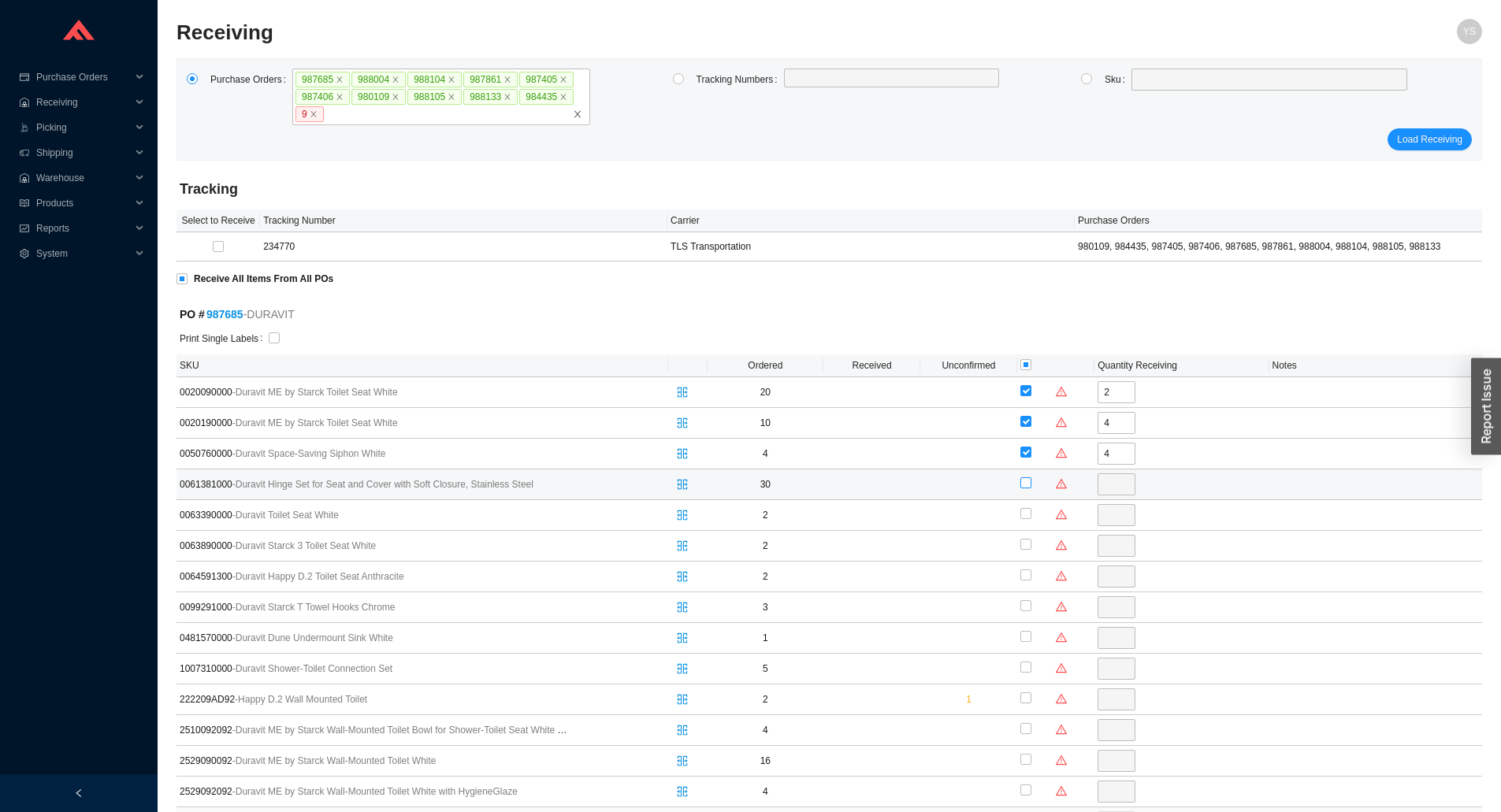
click at [1020, 481] on input "checkbox" at bounding box center [1026, 483] width 11 height 11
checkbox input "true"
type input "30"
click at [1029, 518] on input "checkbox" at bounding box center [1026, 514] width 11 height 11
checkbox input "true"
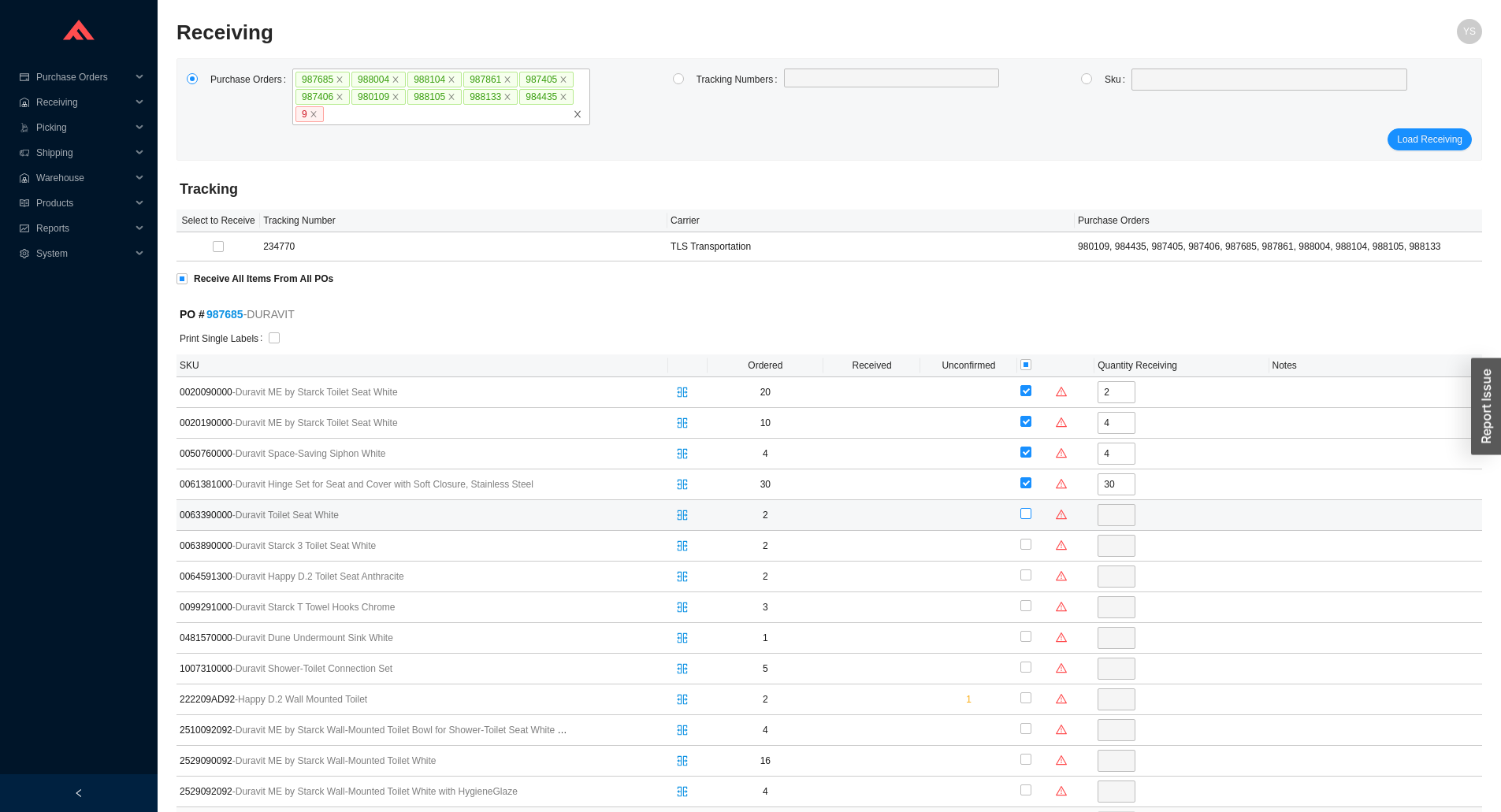
type input "2"
click at [1027, 548] on input "checkbox" at bounding box center [1026, 544] width 11 height 11
checkbox input "true"
type input "2"
click at [1025, 577] on input "checkbox" at bounding box center [1026, 575] width 11 height 11
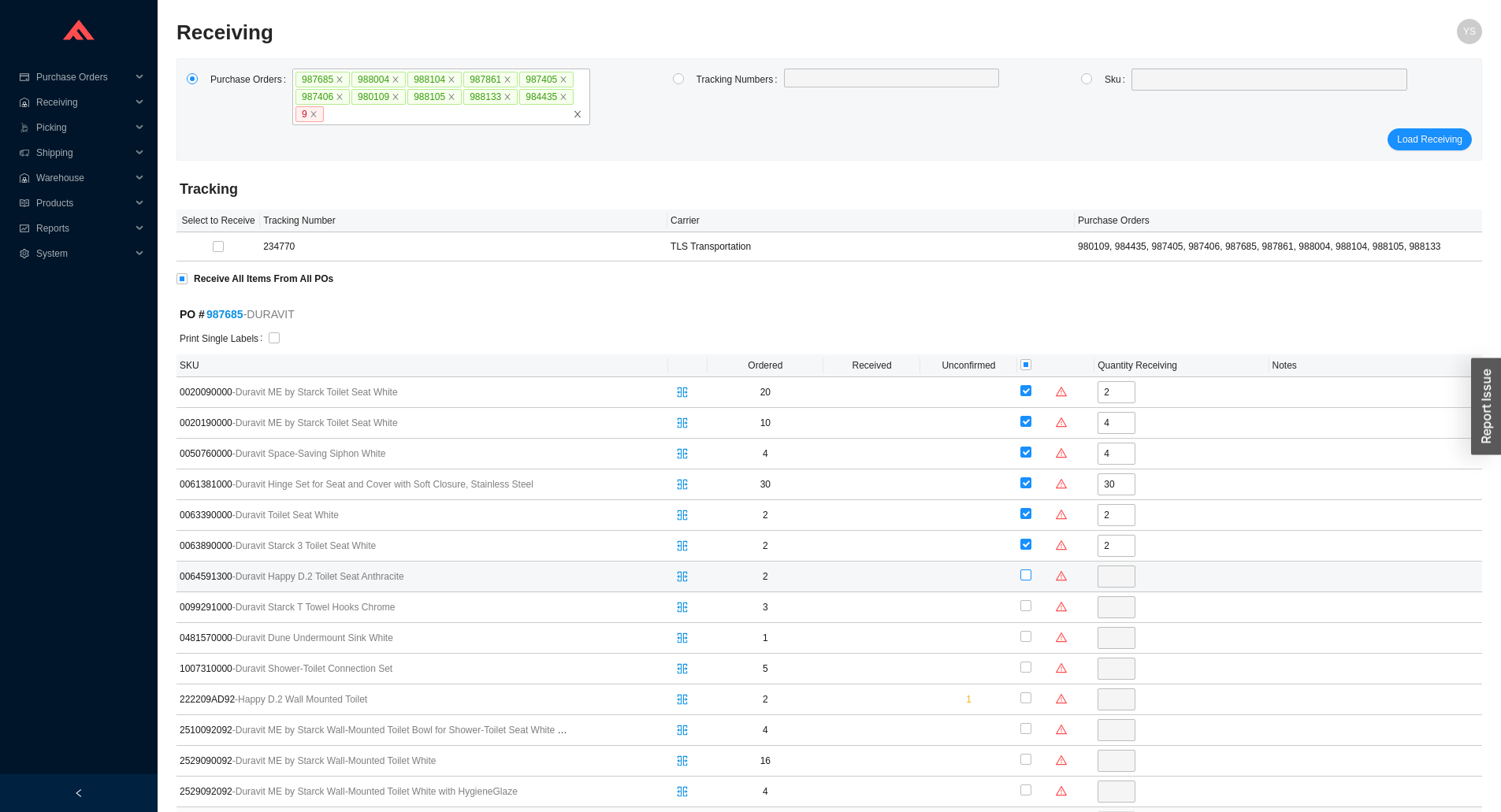
checkbox input "true"
type input "2"
click at [1020, 607] on input "checkbox" at bounding box center [1026, 606] width 11 height 11
checkbox input "true"
type input "3"
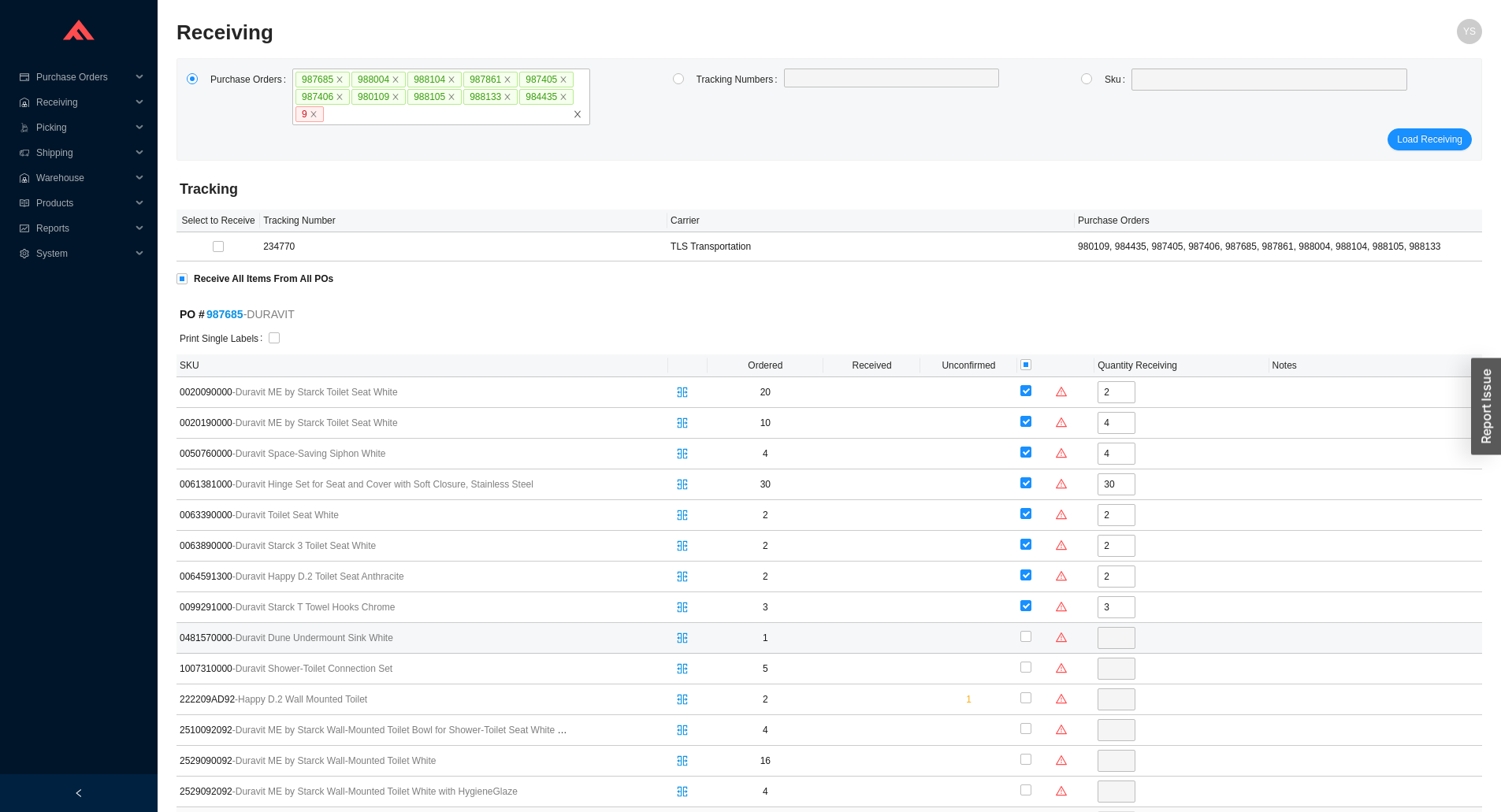
click at [1017, 643] on td at bounding box center [1056, 639] width 77 height 31
click at [1026, 637] on input "checkbox" at bounding box center [1026, 637] width 11 height 11
checkbox input "true"
type input "1"
click at [1019, 672] on td at bounding box center [1056, 669] width 77 height 31
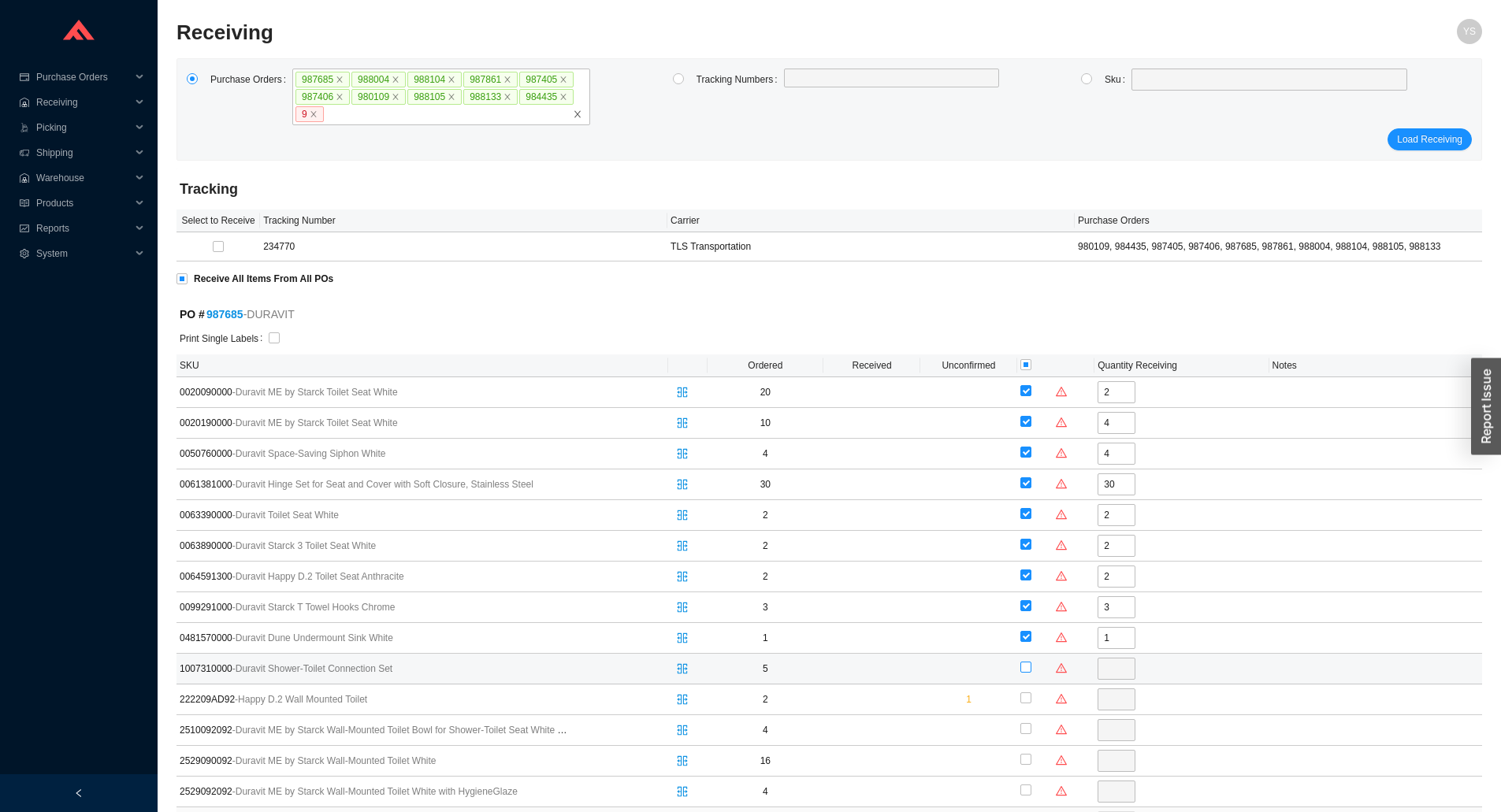
click at [1021, 671] on input "checkbox" at bounding box center [1026, 668] width 11 height 11
checkbox input "true"
type input "5"
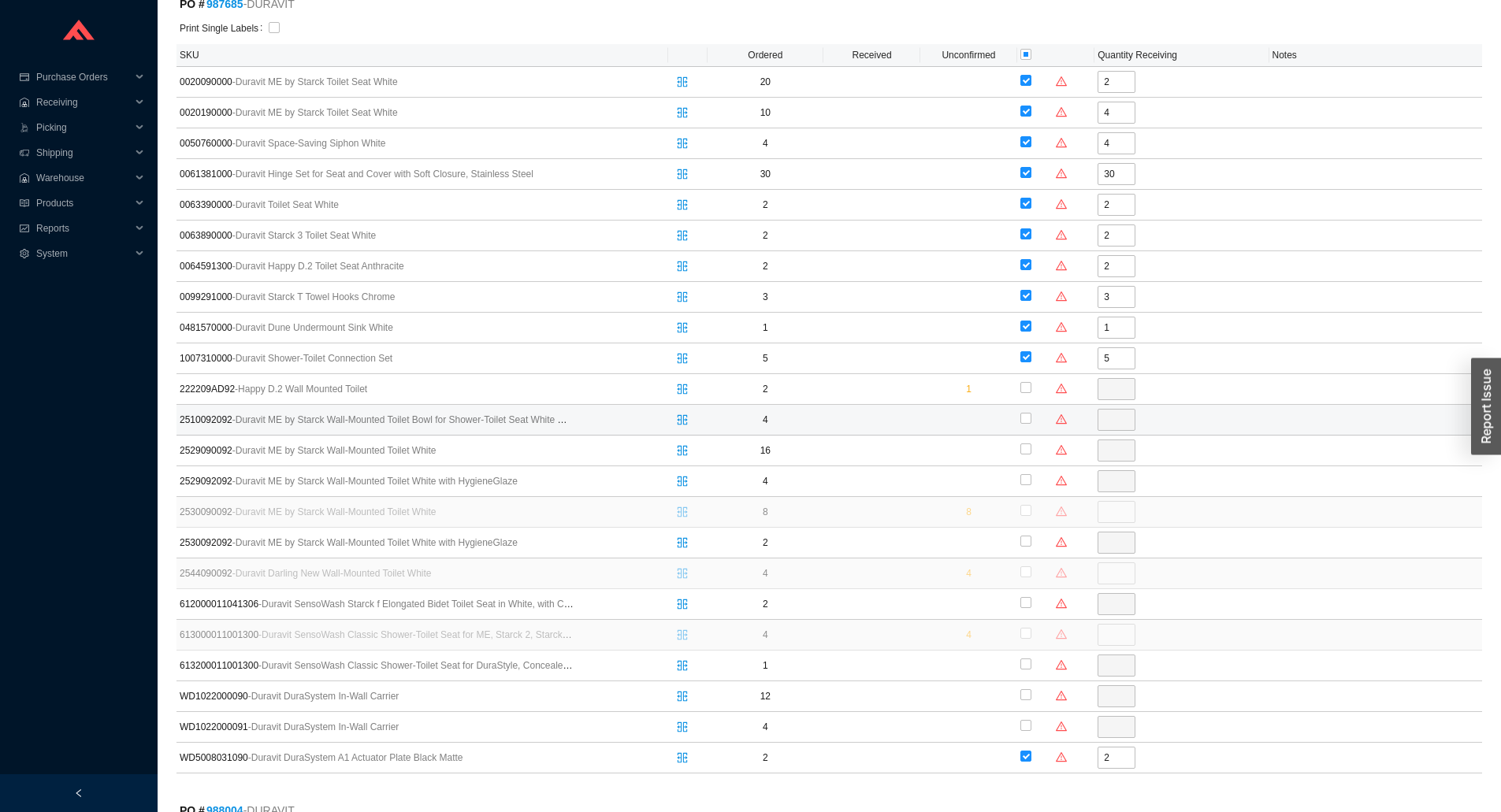
scroll to position [315, 0]
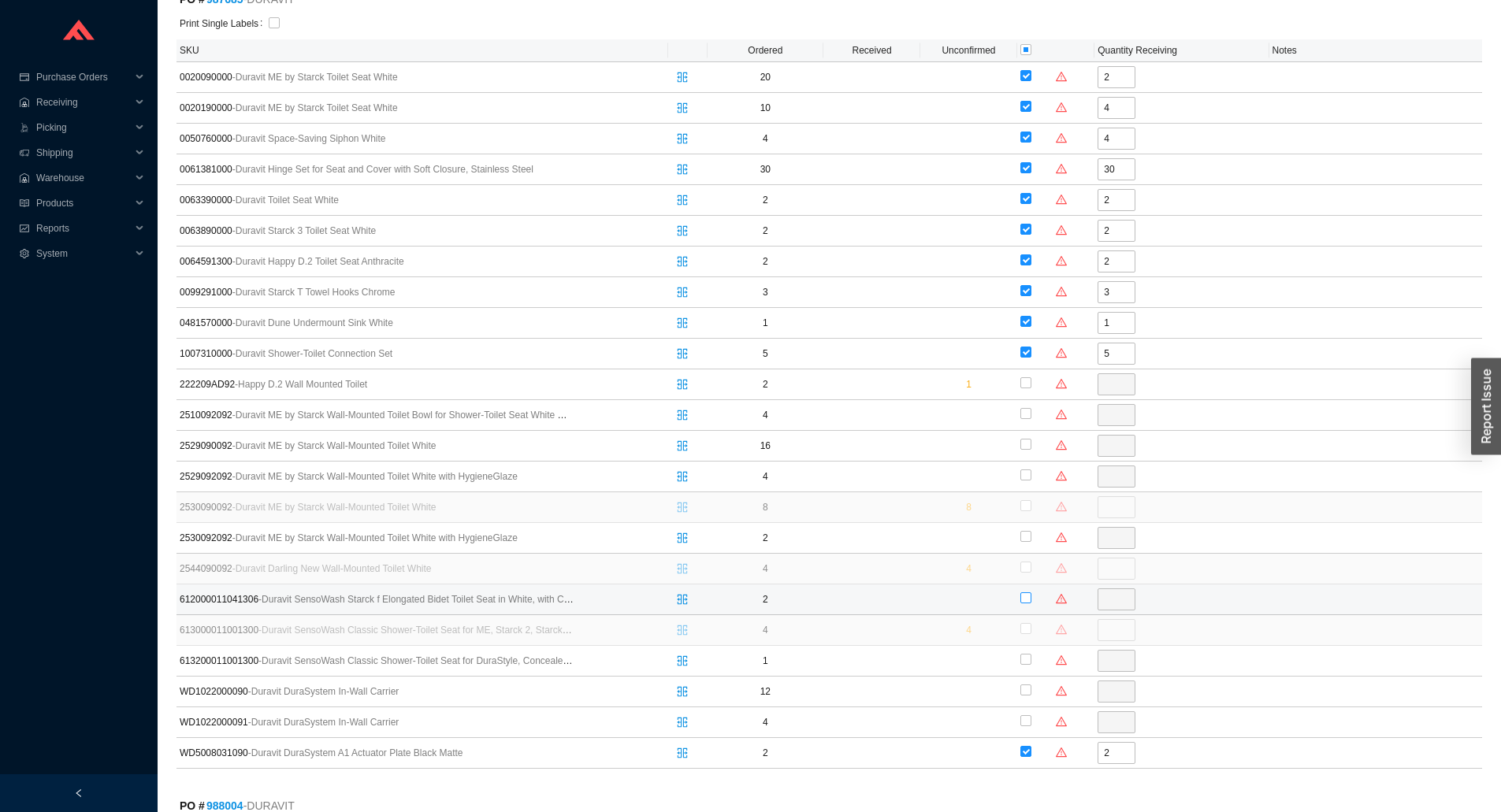
click at [1023, 602] on input "checkbox" at bounding box center [1026, 598] width 11 height 11
checkbox input "true"
type input "2"
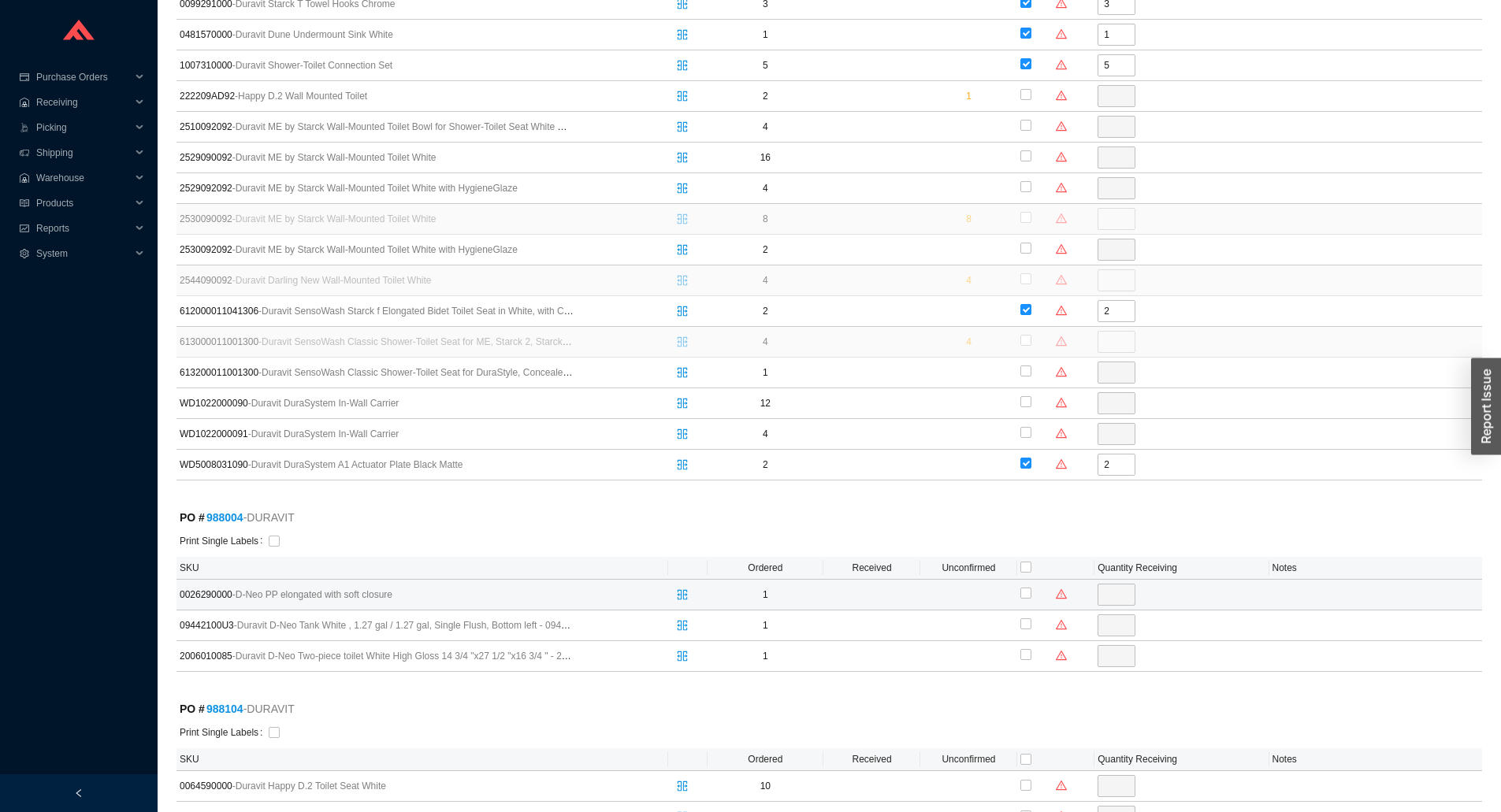
scroll to position [631, 0]
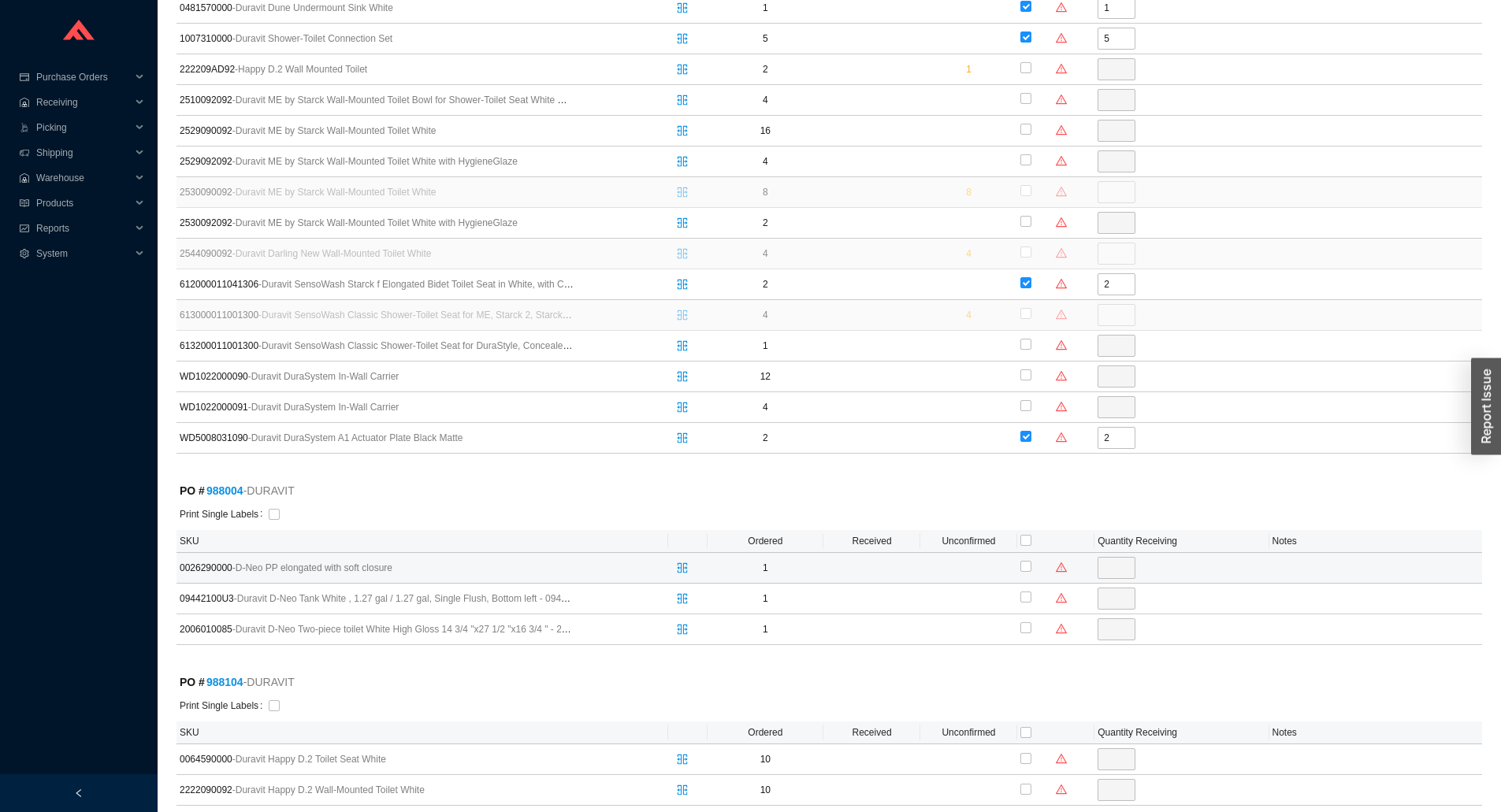
click at [1029, 580] on td at bounding box center [1056, 568] width 77 height 31
click at [1026, 571] on input "checkbox" at bounding box center [1026, 567] width 11 height 11
checkbox input "true"
type input "1"
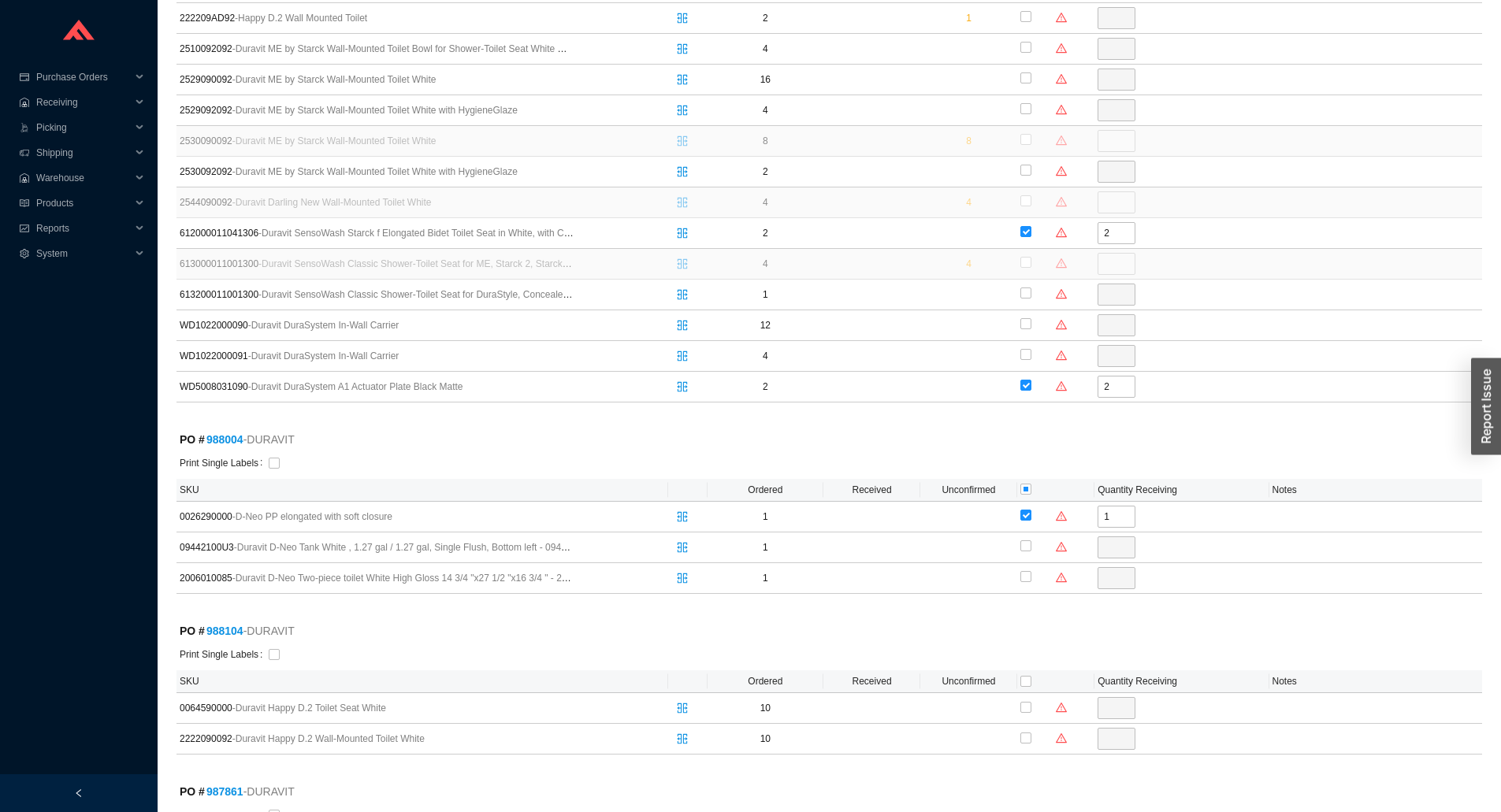
scroll to position [709, 0]
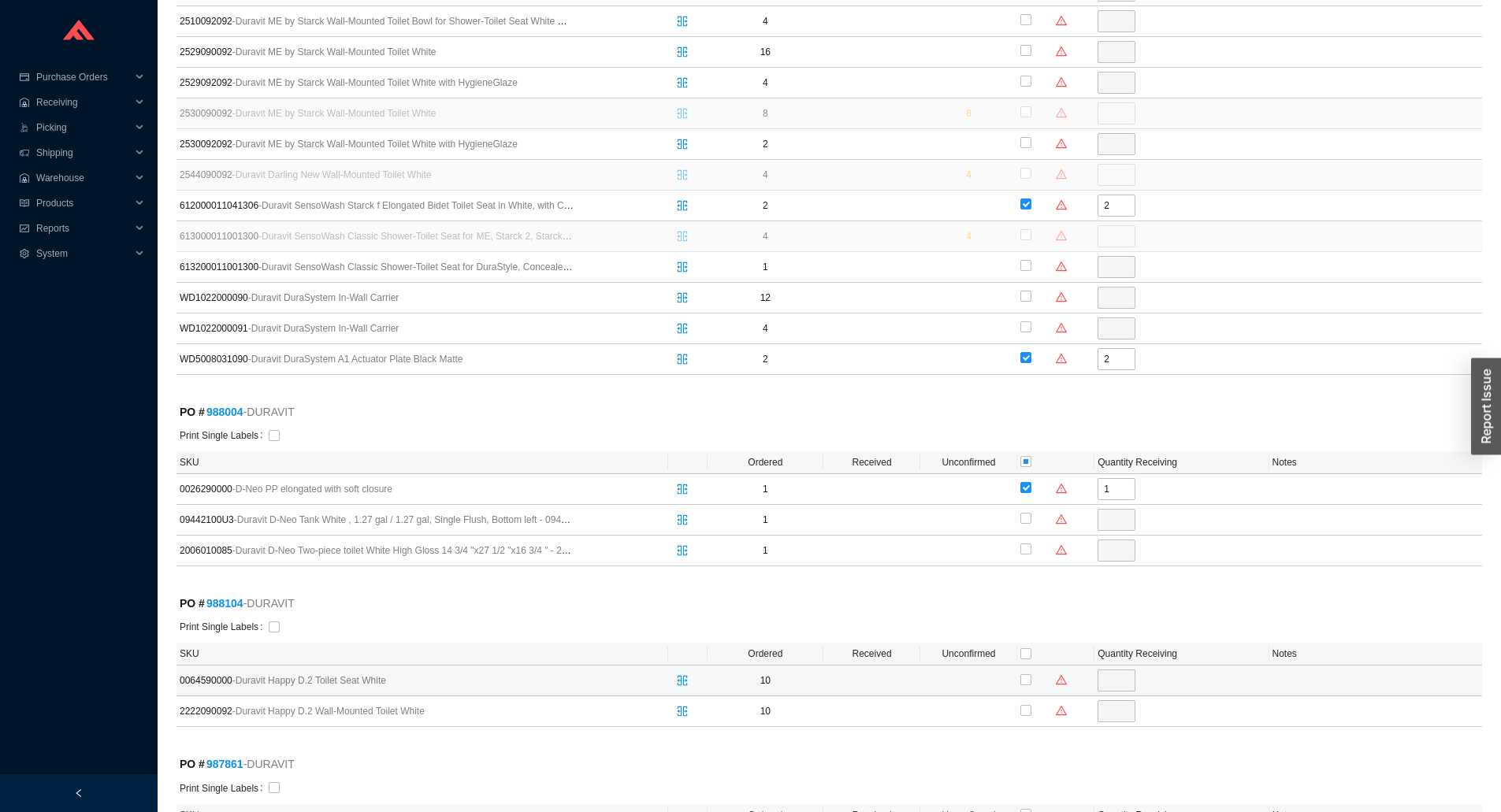
click at [1032, 685] on div at bounding box center [1056, 681] width 71 height 23
click at [1028, 674] on input "checkbox" at bounding box center [1026, 680] width 11 height 11
checkbox input "true"
click at [1120, 685] on input "10" at bounding box center [1116, 681] width 38 height 22
click at [1118, 685] on input "10" at bounding box center [1116, 681] width 38 height 22
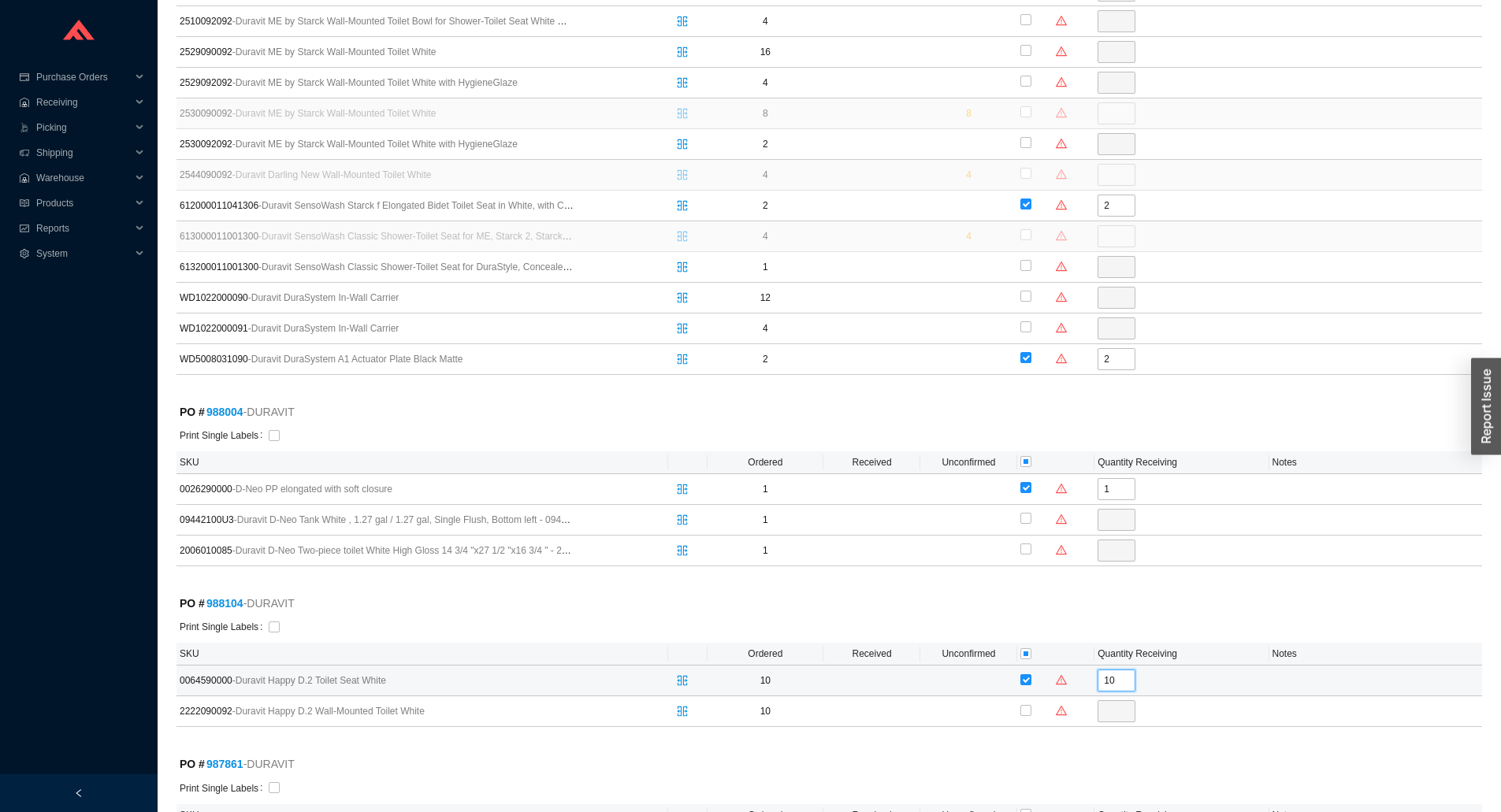
click at [1118, 685] on input "10" at bounding box center [1116, 681] width 38 height 22
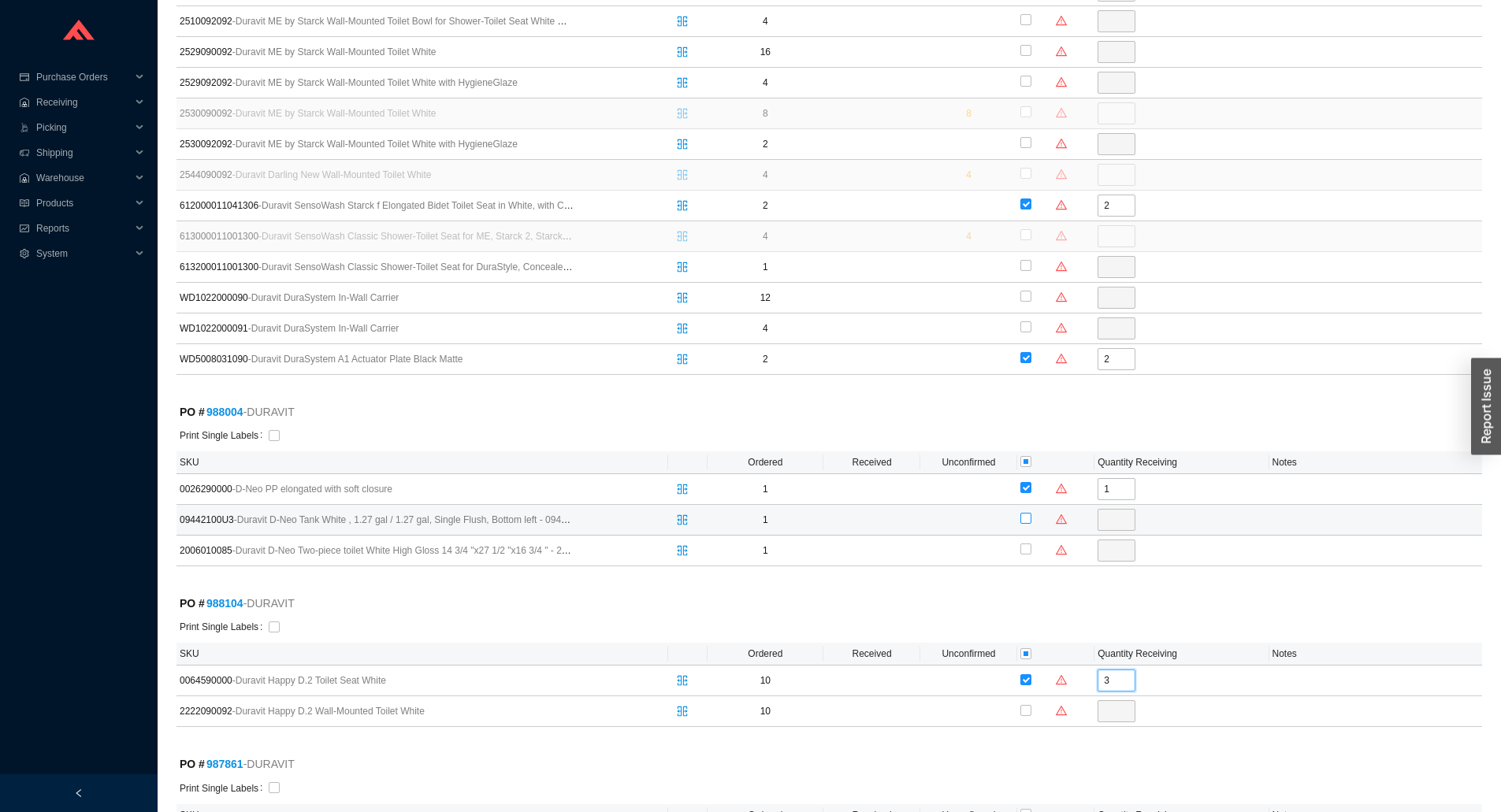
type input "3"
click at [1031, 522] on input "checkbox" at bounding box center [1026, 518] width 11 height 11
checkbox input "true"
type input "1"
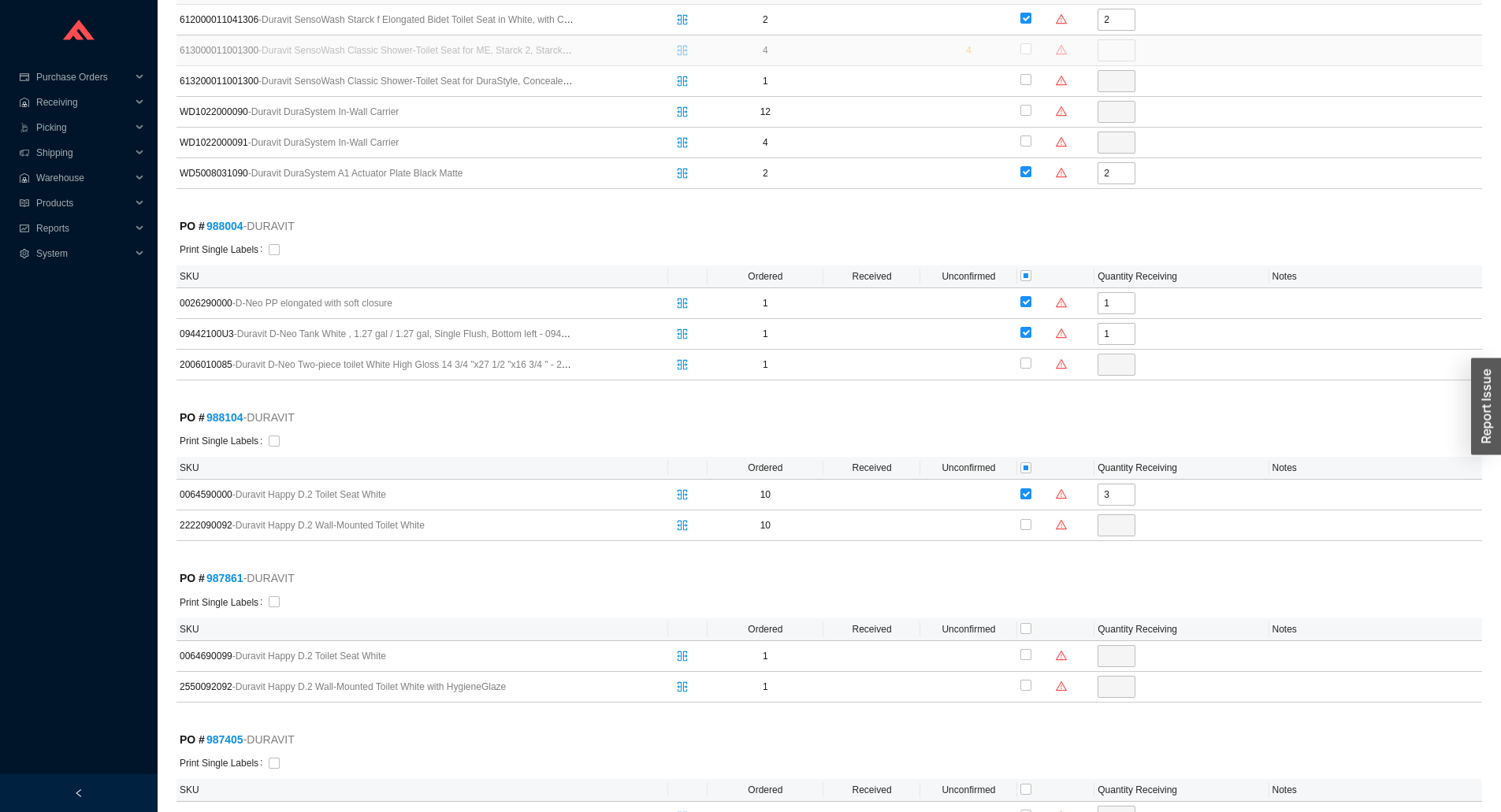
scroll to position [945, 0]
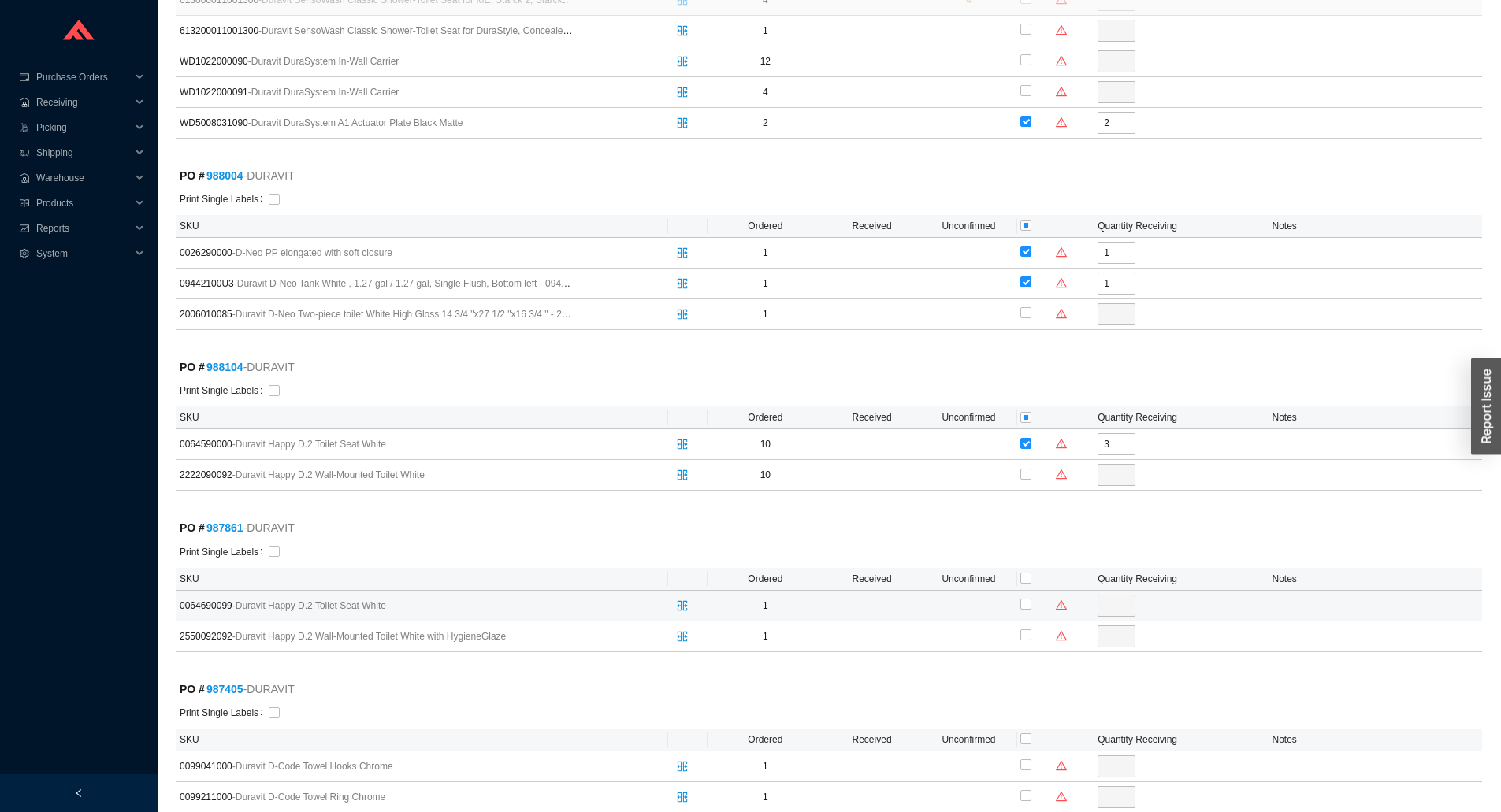
click at [1033, 599] on div at bounding box center [1056, 606] width 71 height 23
click at [1024, 599] on input "checkbox" at bounding box center [1026, 605] width 11 height 11
checkbox input "true"
type input "1"
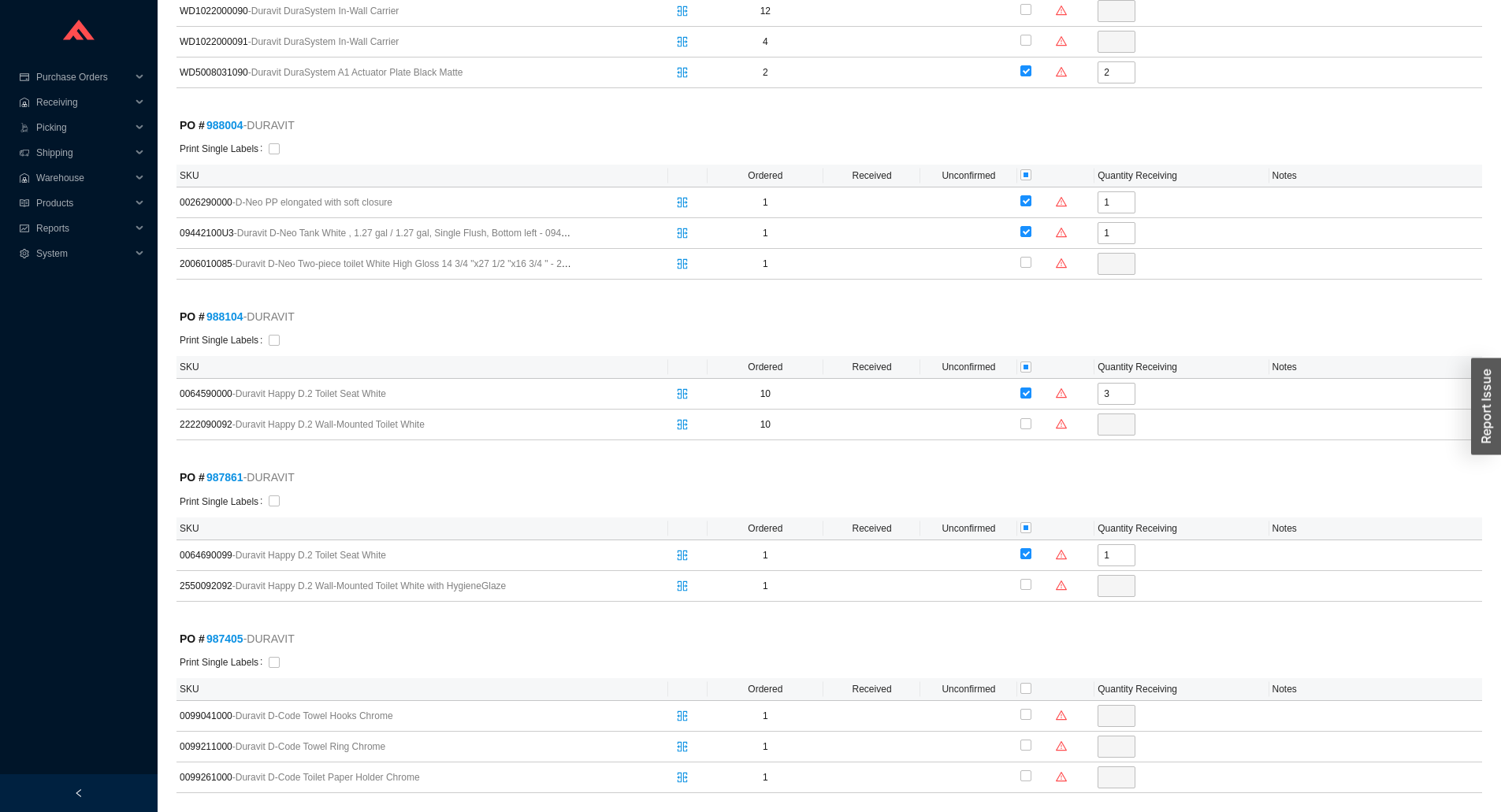
scroll to position [1024, 0]
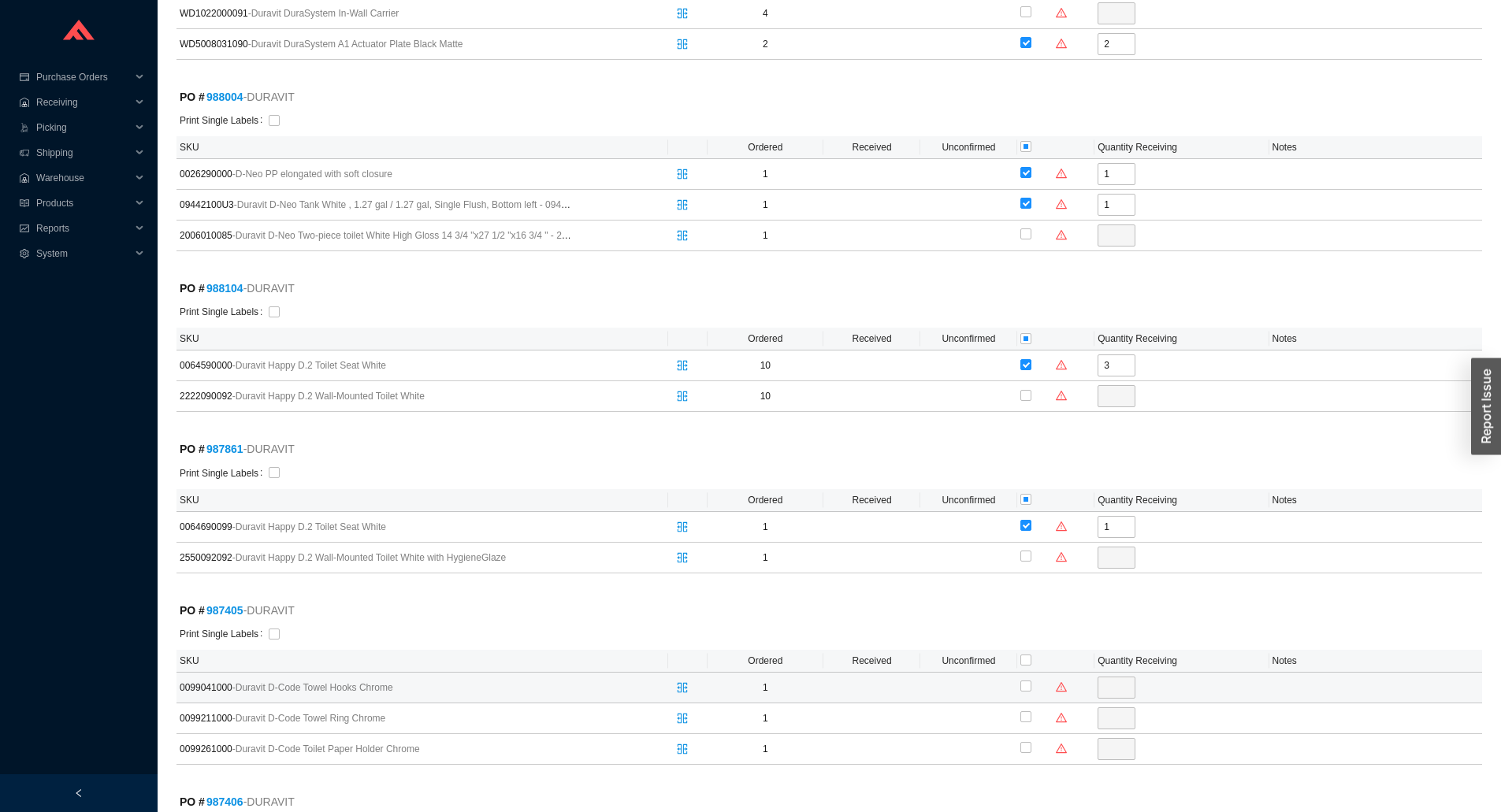
click at [1032, 697] on div at bounding box center [1056, 687] width 71 height 23
click at [1030, 689] on input "checkbox" at bounding box center [1026, 686] width 11 height 11
checkbox input "true"
type input "1"
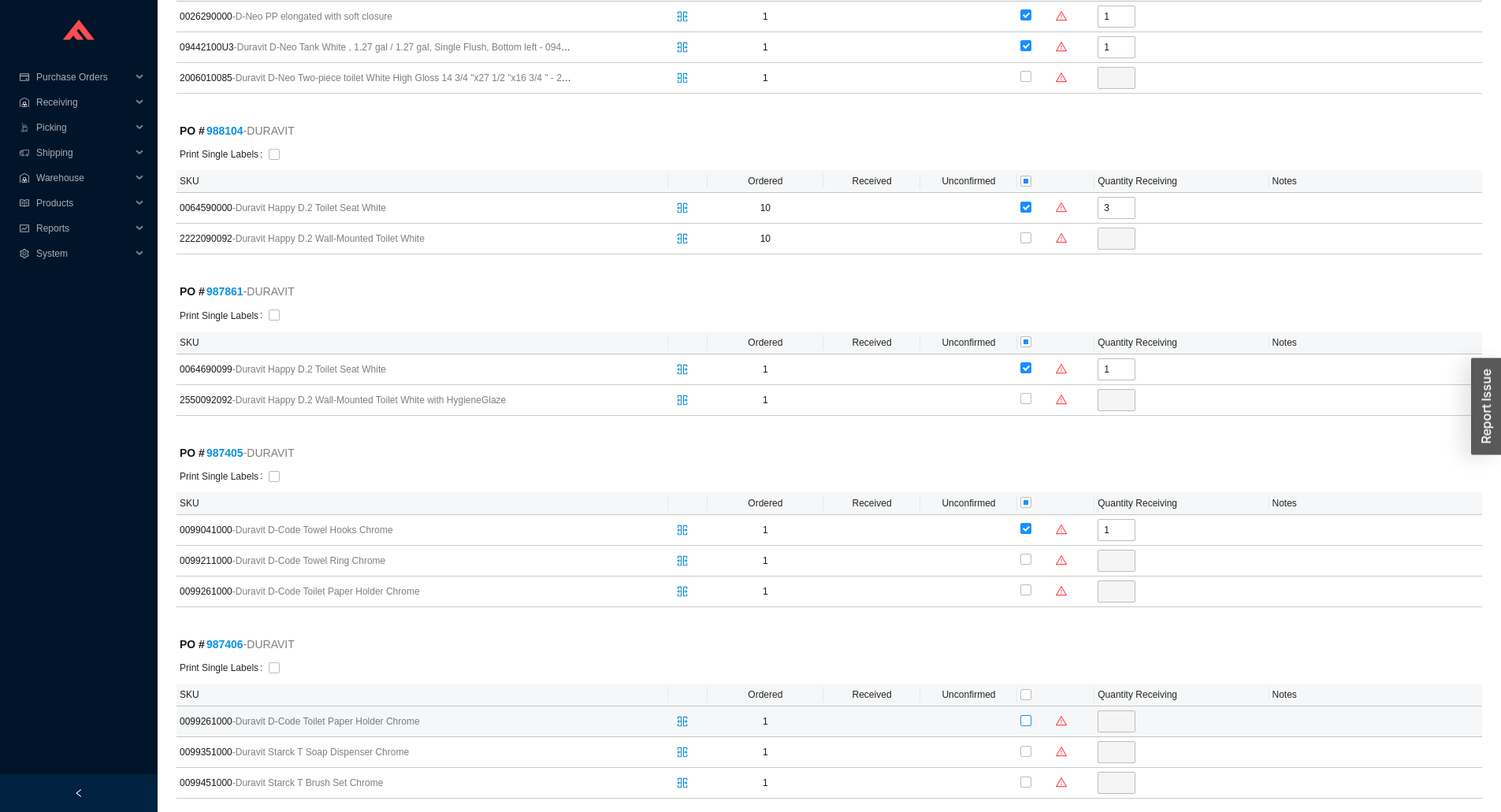
click at [1022, 720] on input "checkbox" at bounding box center [1026, 721] width 11 height 11
checkbox input "true"
type input "1"
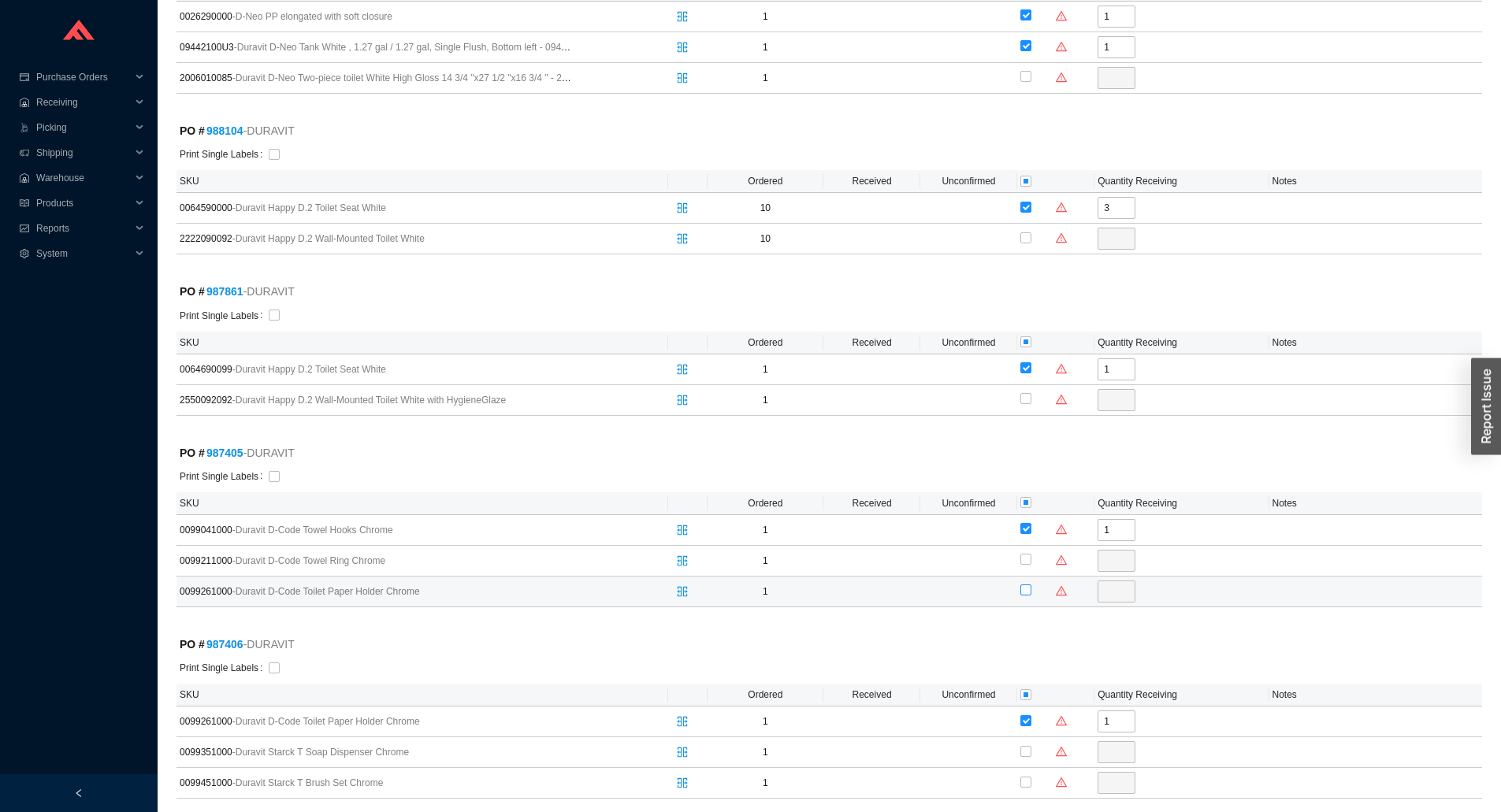
click at [1027, 592] on input "checkbox" at bounding box center [1026, 590] width 11 height 11
checkbox input "true"
type input "1"
click at [1024, 749] on input "checkbox" at bounding box center [1026, 752] width 11 height 11
checkbox input "true"
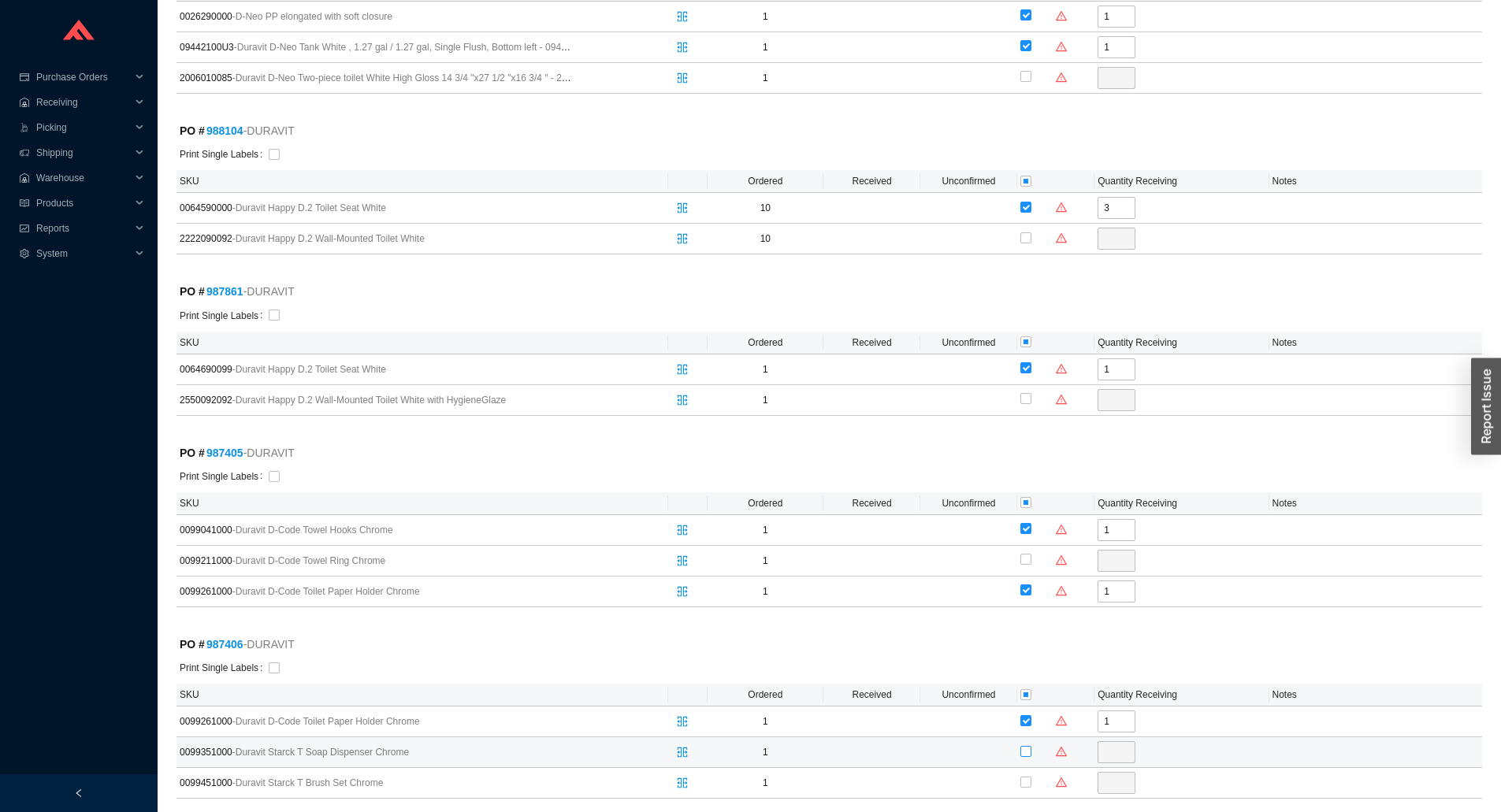
type input "1"
click at [1022, 776] on label at bounding box center [1026, 782] width 11 height 16
click at [1022, 777] on input "checkbox" at bounding box center [1026, 782] width 11 height 11
checkbox input "true"
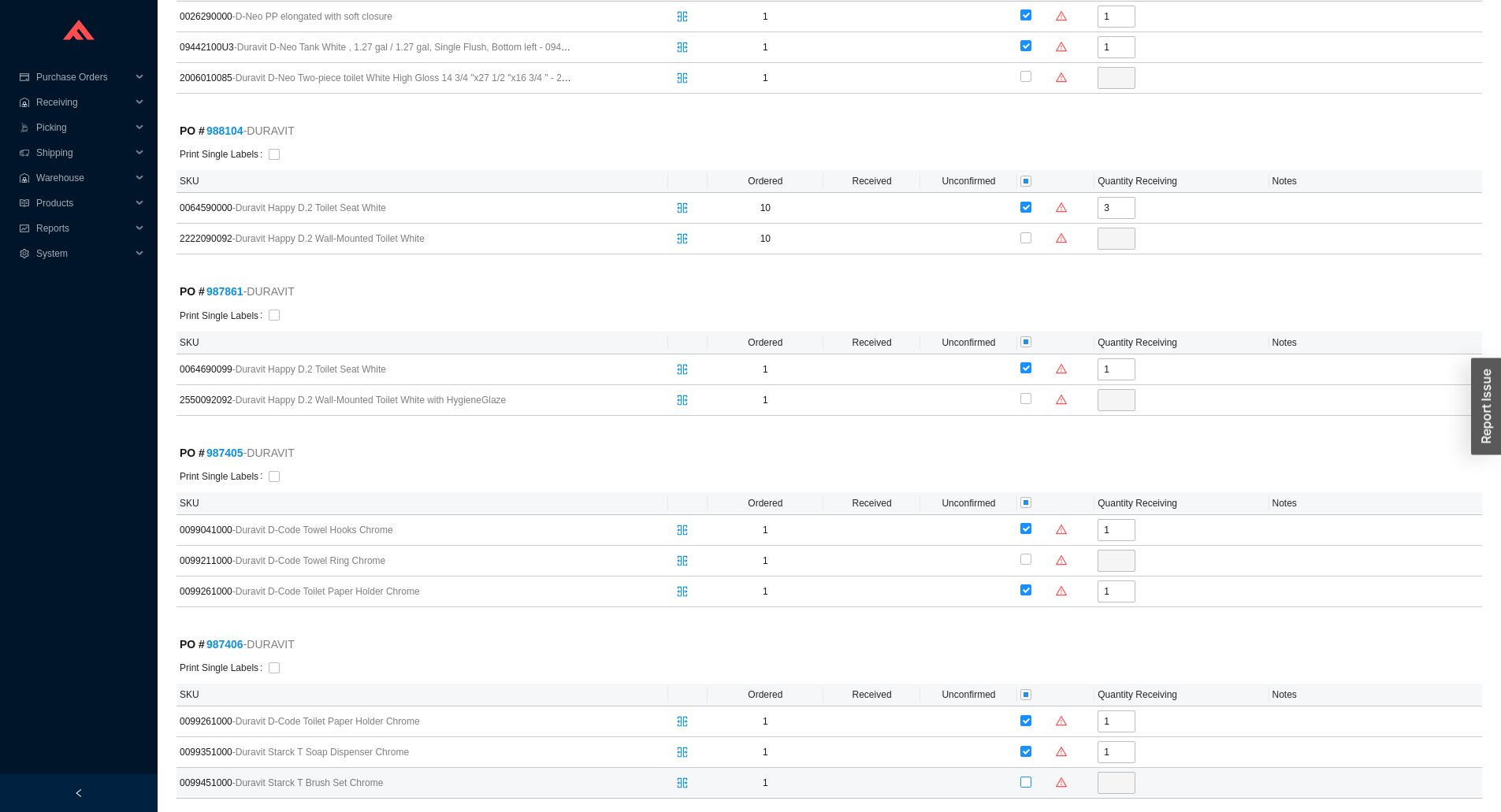
type input "1"
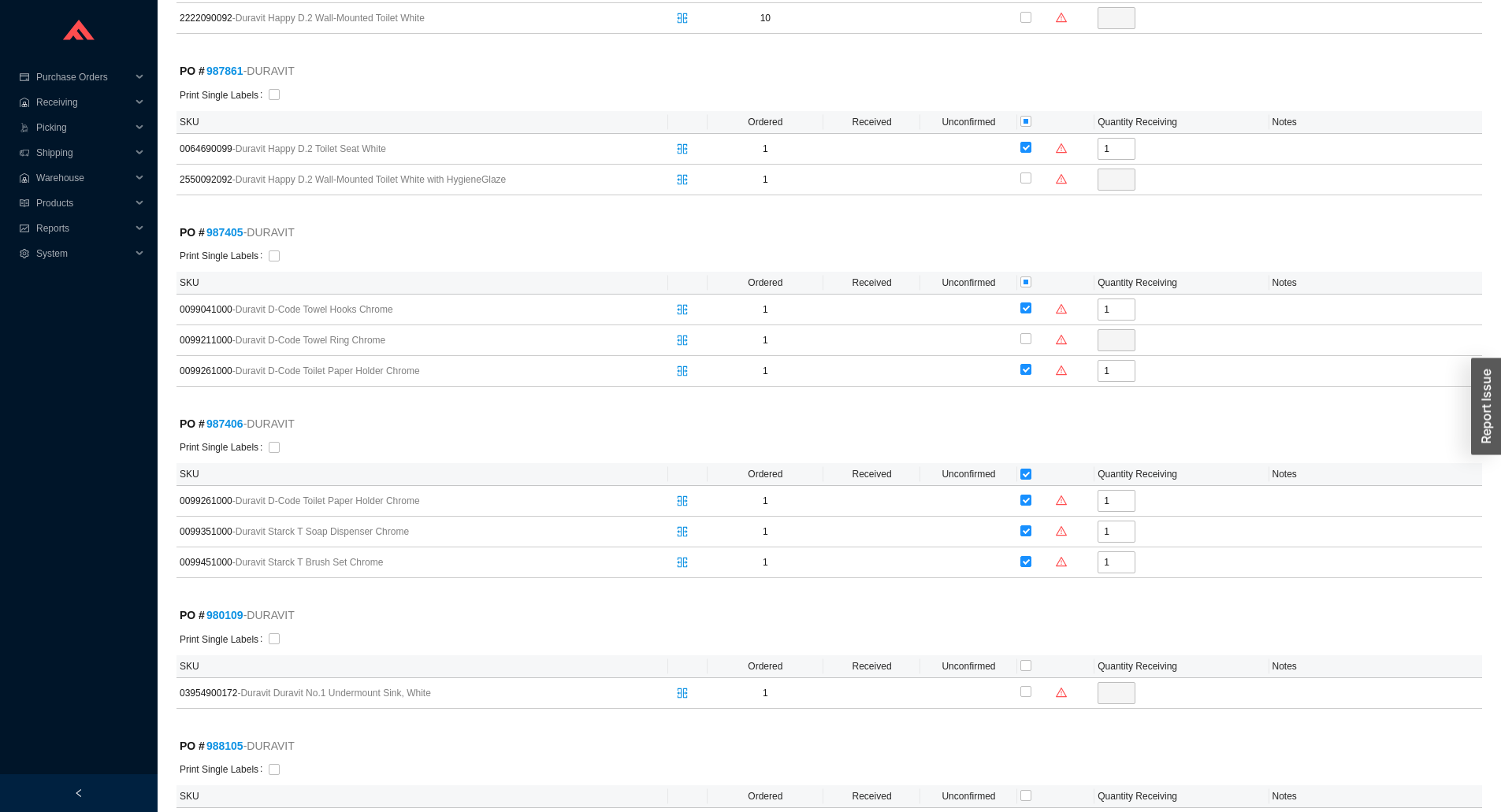
scroll to position [1418, 0]
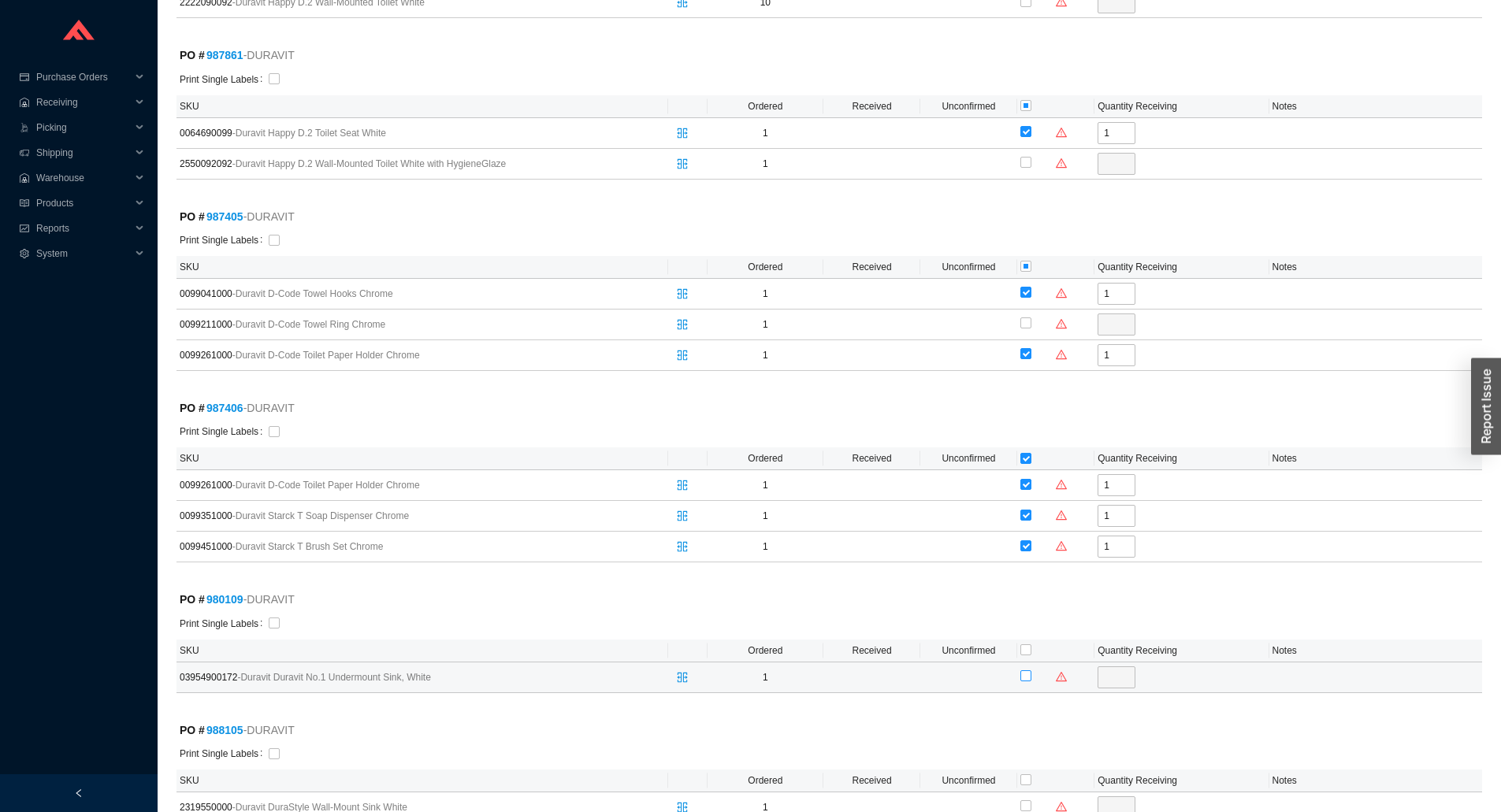
click at [1025, 681] on input "checkbox" at bounding box center [1026, 676] width 11 height 11
checkbox input "true"
type input "1"
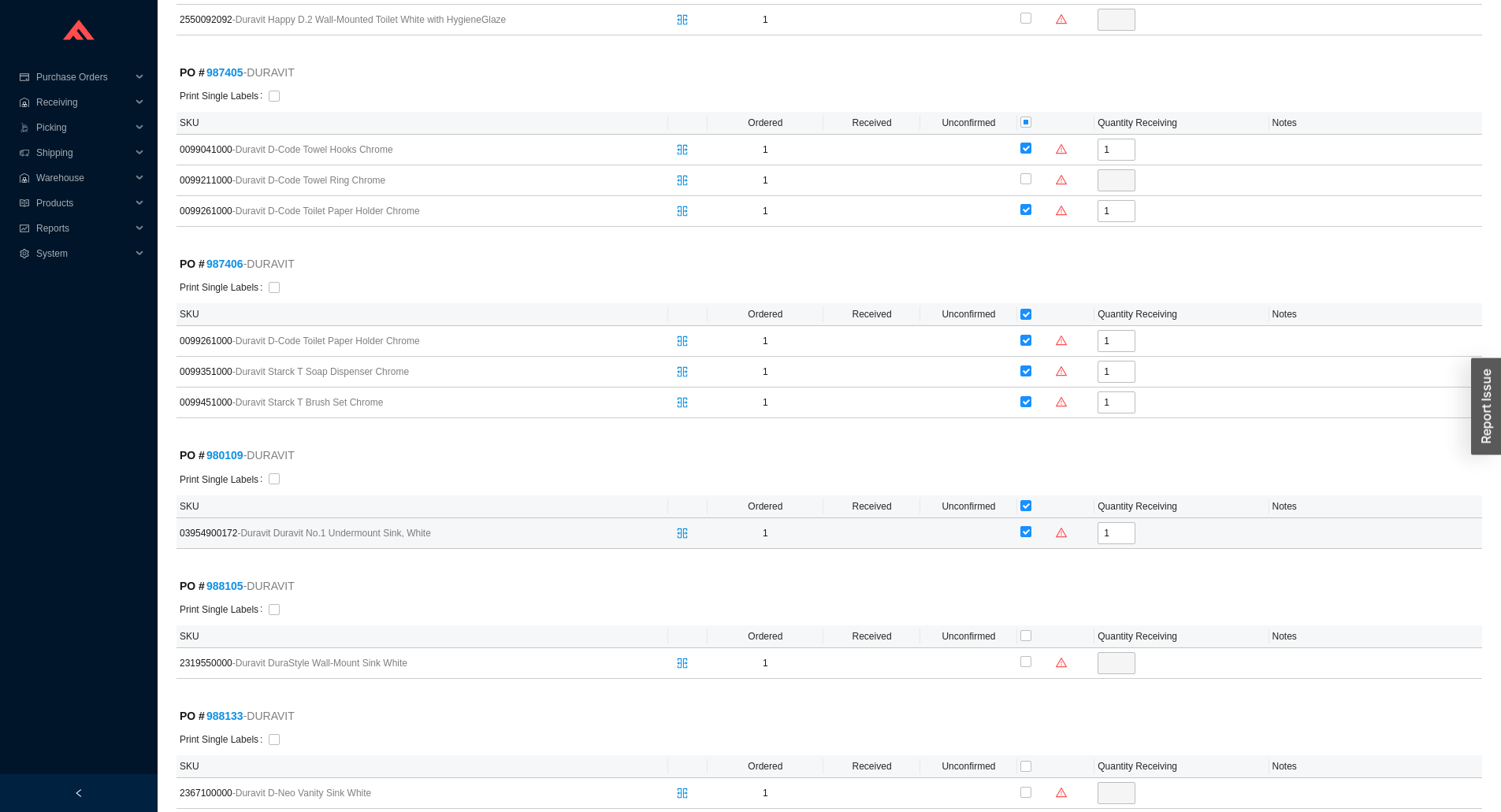
scroll to position [1576, 0]
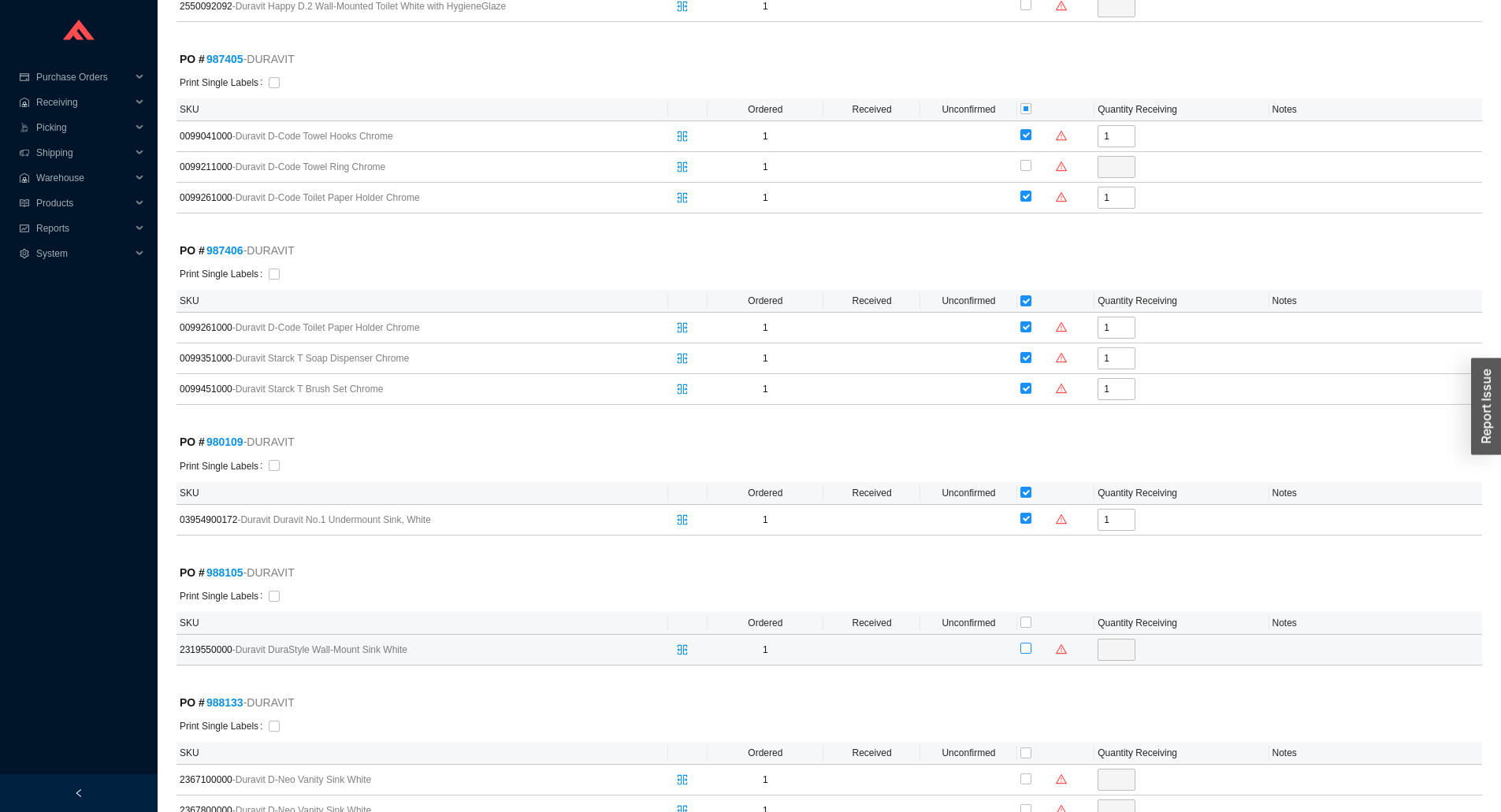
click at [1024, 645] on input "checkbox" at bounding box center [1026, 648] width 11 height 11
checkbox input "true"
type input "1"
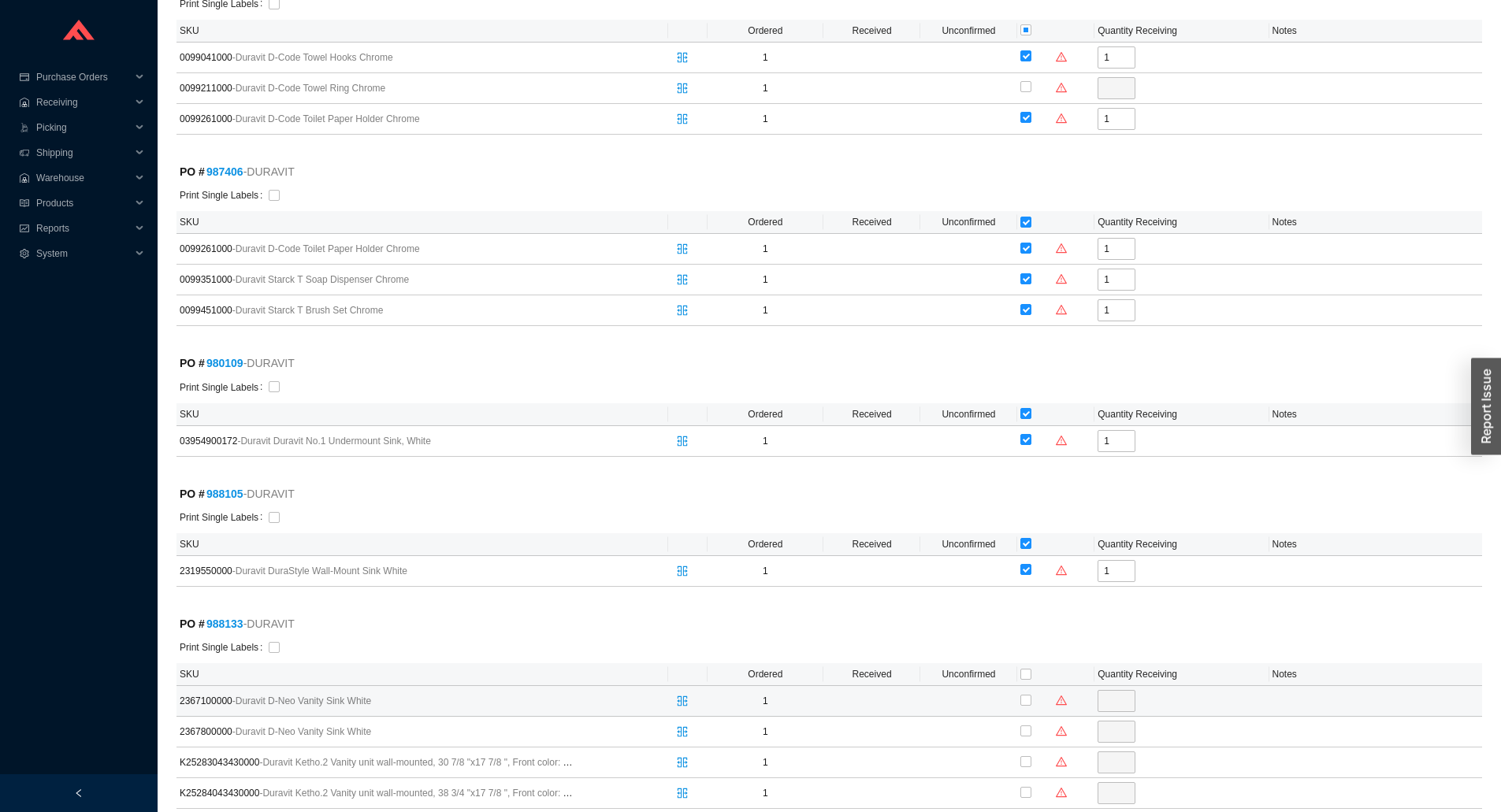
scroll to position [1734, 0]
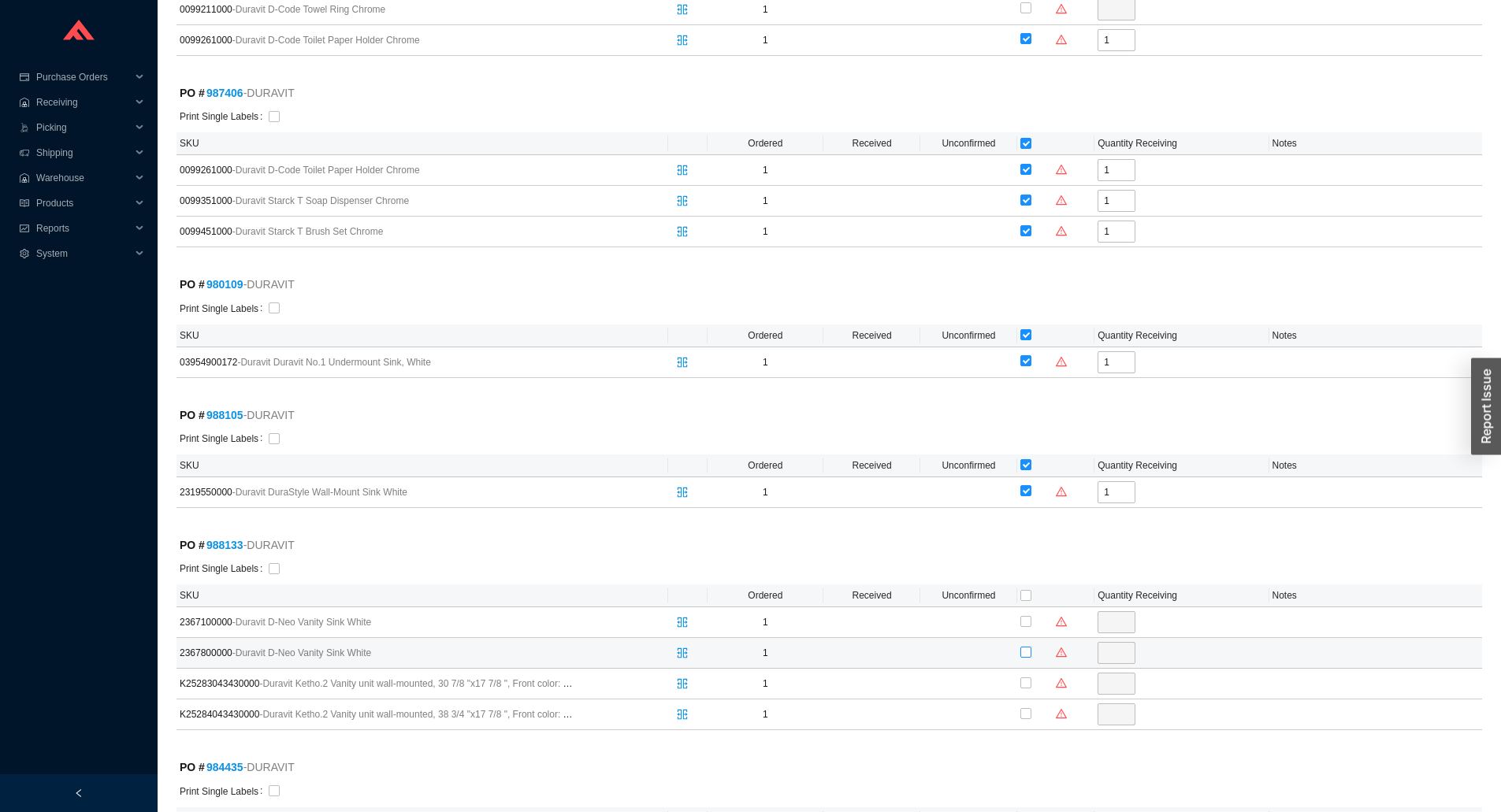
click at [1020, 654] on input "checkbox" at bounding box center [1026, 652] width 11 height 11
checkbox input "true"
type input "1"
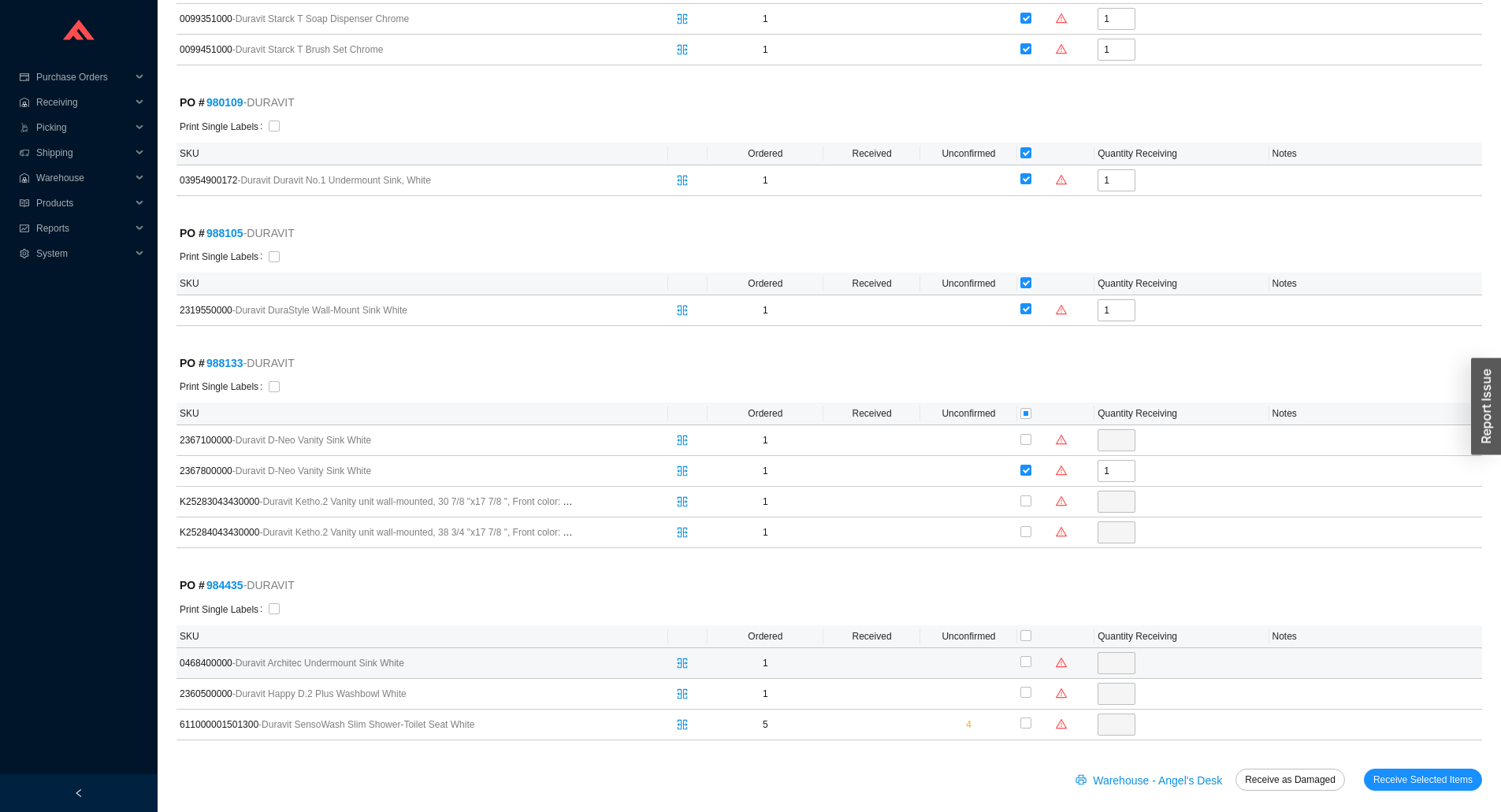
scroll to position [1929, 0]
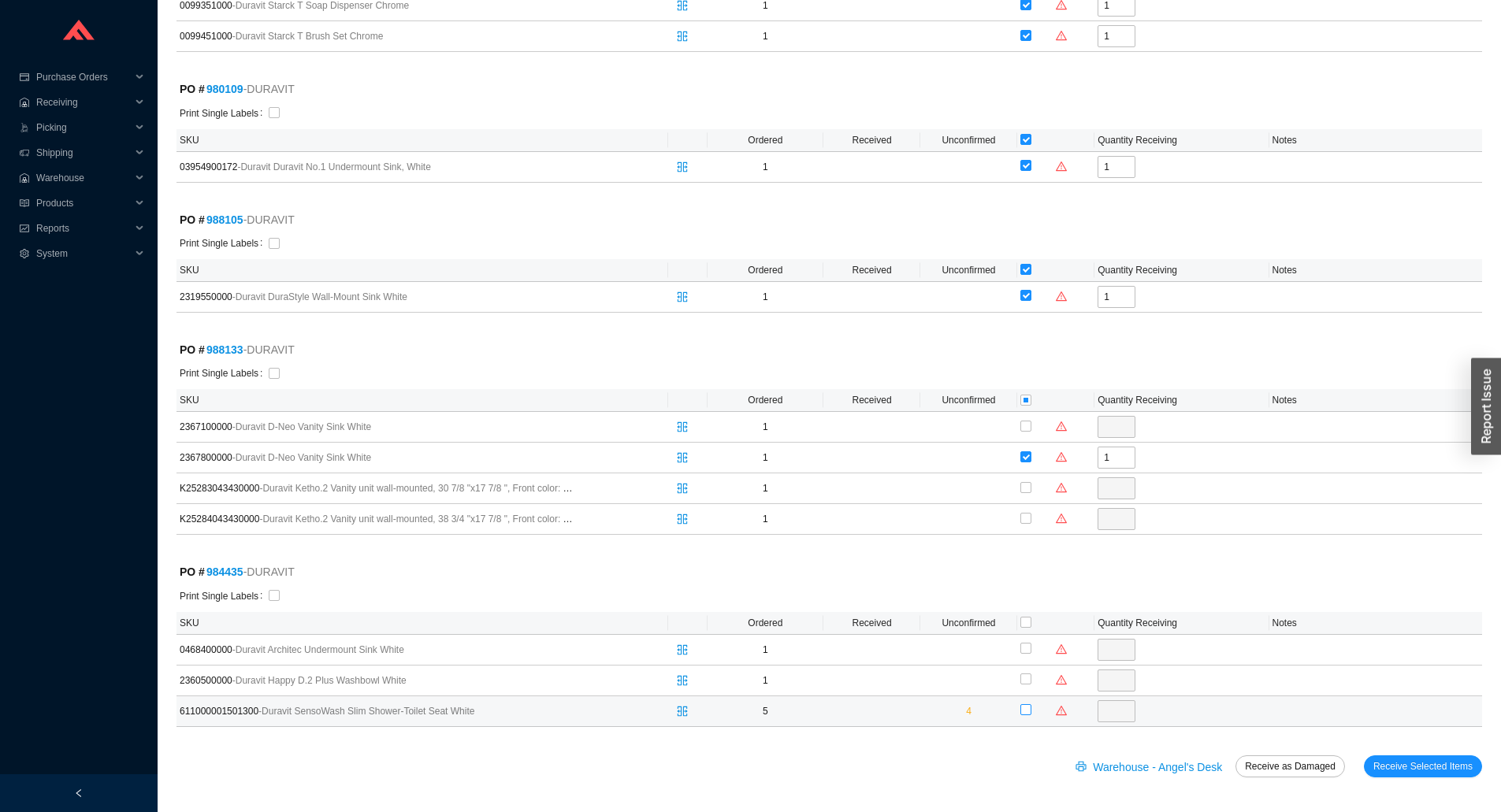
click at [1020, 711] on input "checkbox" at bounding box center [1026, 710] width 11 height 11
checkbox input "true"
type input "1"
click at [1435, 765] on span "Receive Selected Items" at bounding box center [1423, 767] width 99 height 16
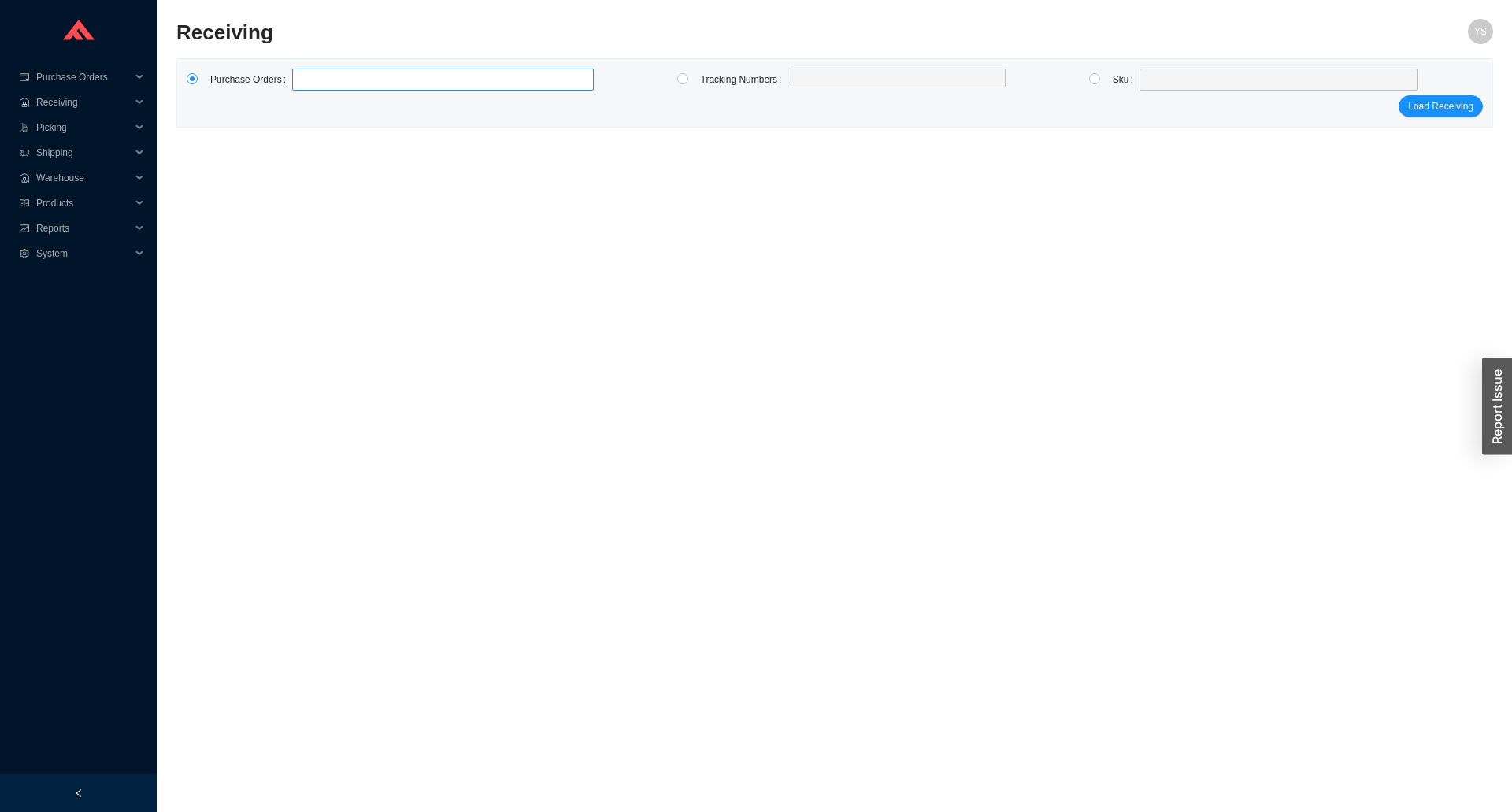
click at [492, 72] on label at bounding box center [442, 79] width 301 height 22
click at [305, 72] on input at bounding box center [300, 79] width 11 height 17
type input "987685"
type input "987907"
type input "987404"
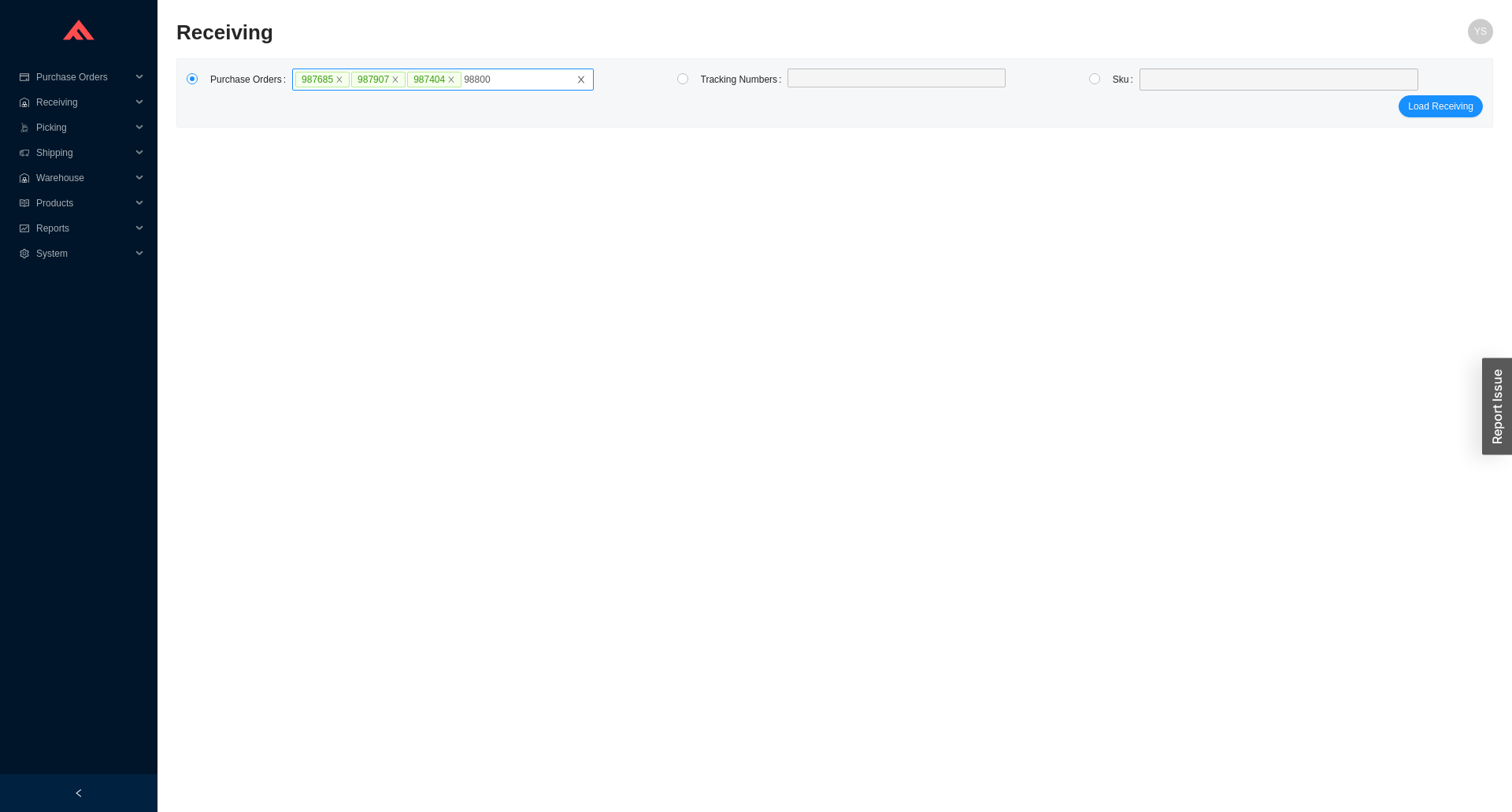
type input "988005"
click button "Load Receiving" at bounding box center [1440, 106] width 85 height 22
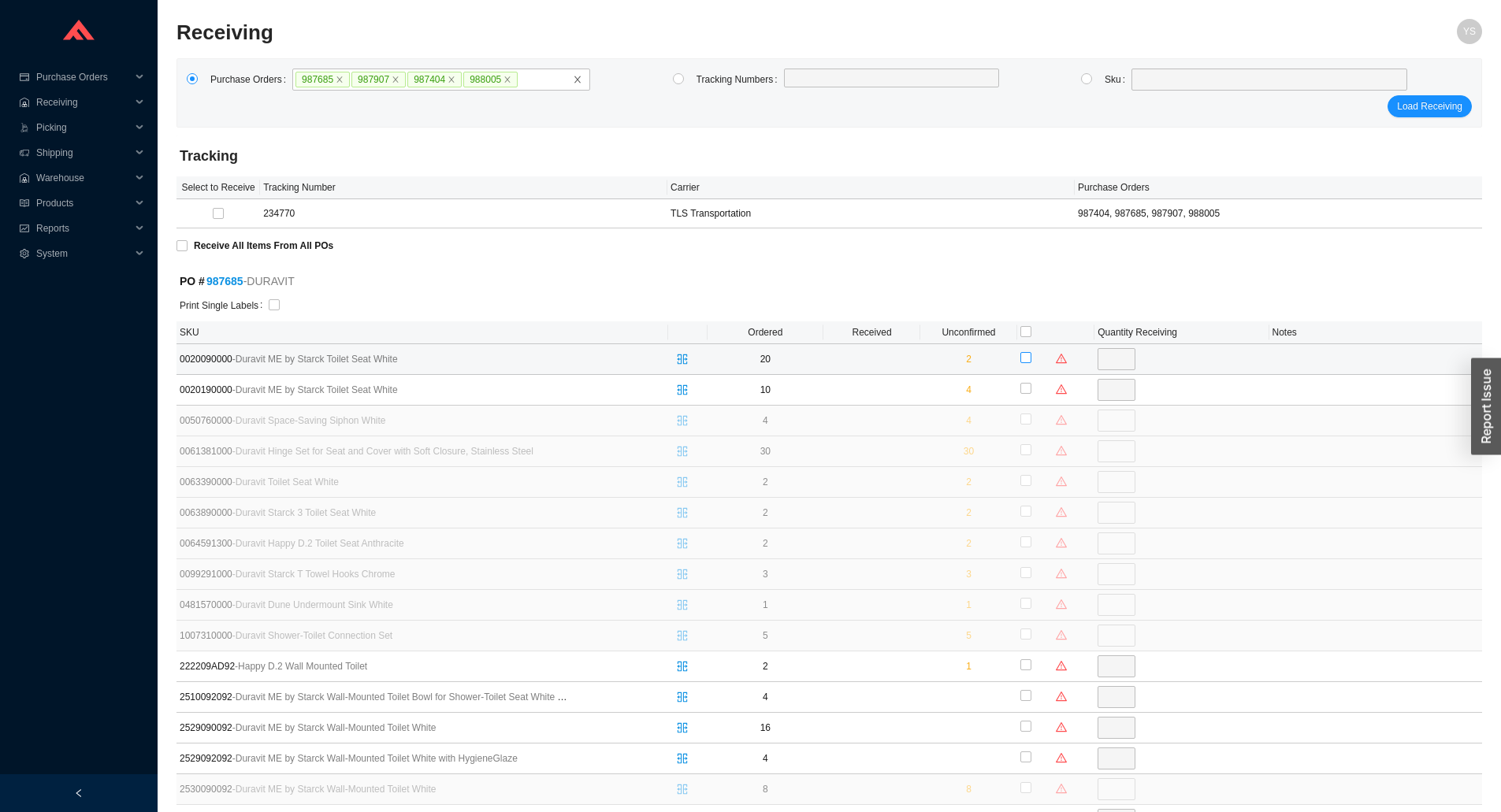
click at [1026, 356] on input "checkbox" at bounding box center [1026, 358] width 11 height 11
checkbox input "true"
drag, startPoint x: 1111, startPoint y: 356, endPoint x: 1119, endPoint y: 356, distance: 8.0
click at [1119, 356] on input "18" at bounding box center [1116, 359] width 38 height 22
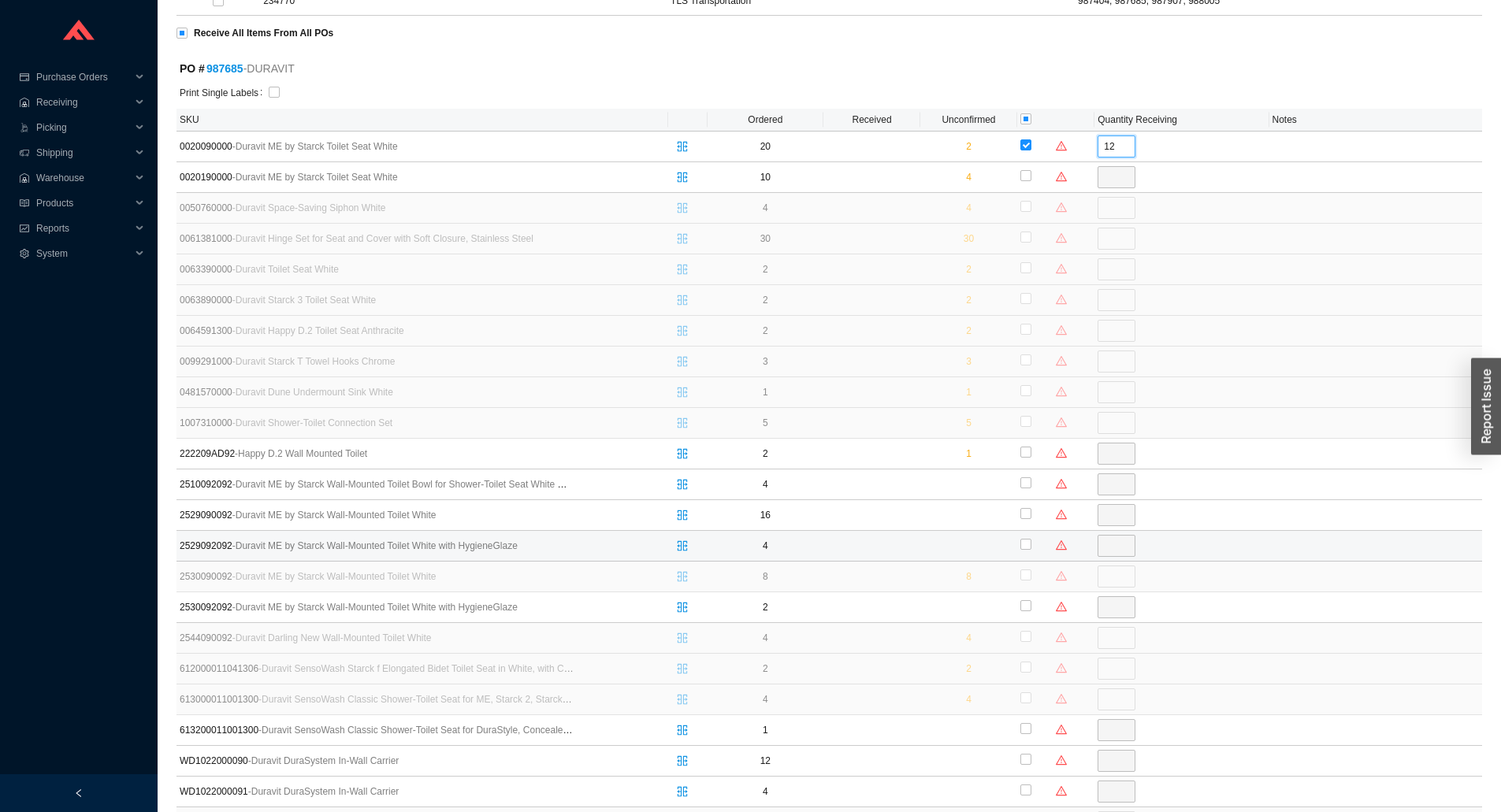
scroll to position [236, 0]
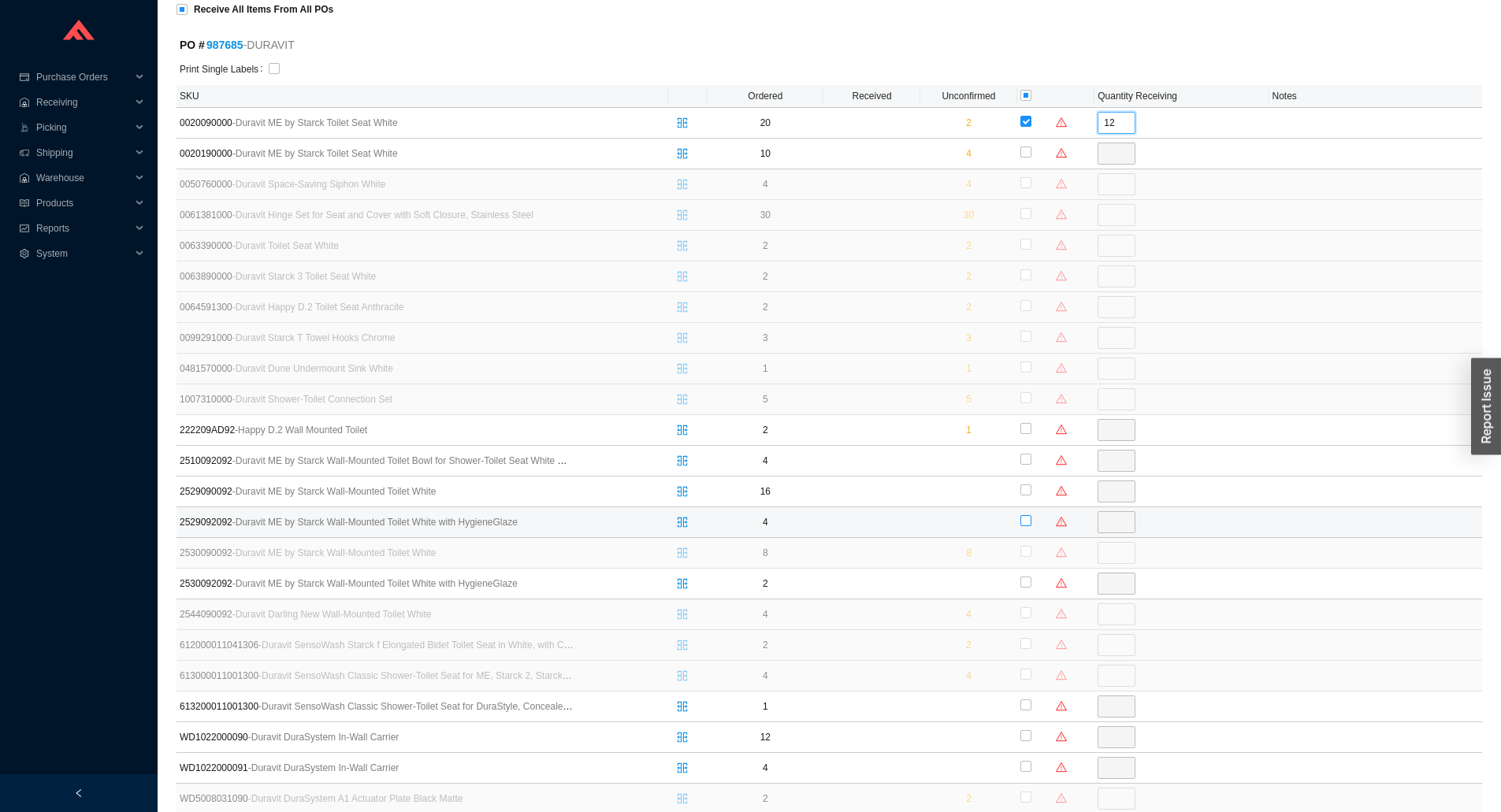
type input "12"
click at [1028, 525] on input "checkbox" at bounding box center [1026, 521] width 11 height 11
checkbox input "true"
type input "4"
click at [1024, 525] on input "checkbox" at bounding box center [1026, 521] width 11 height 11
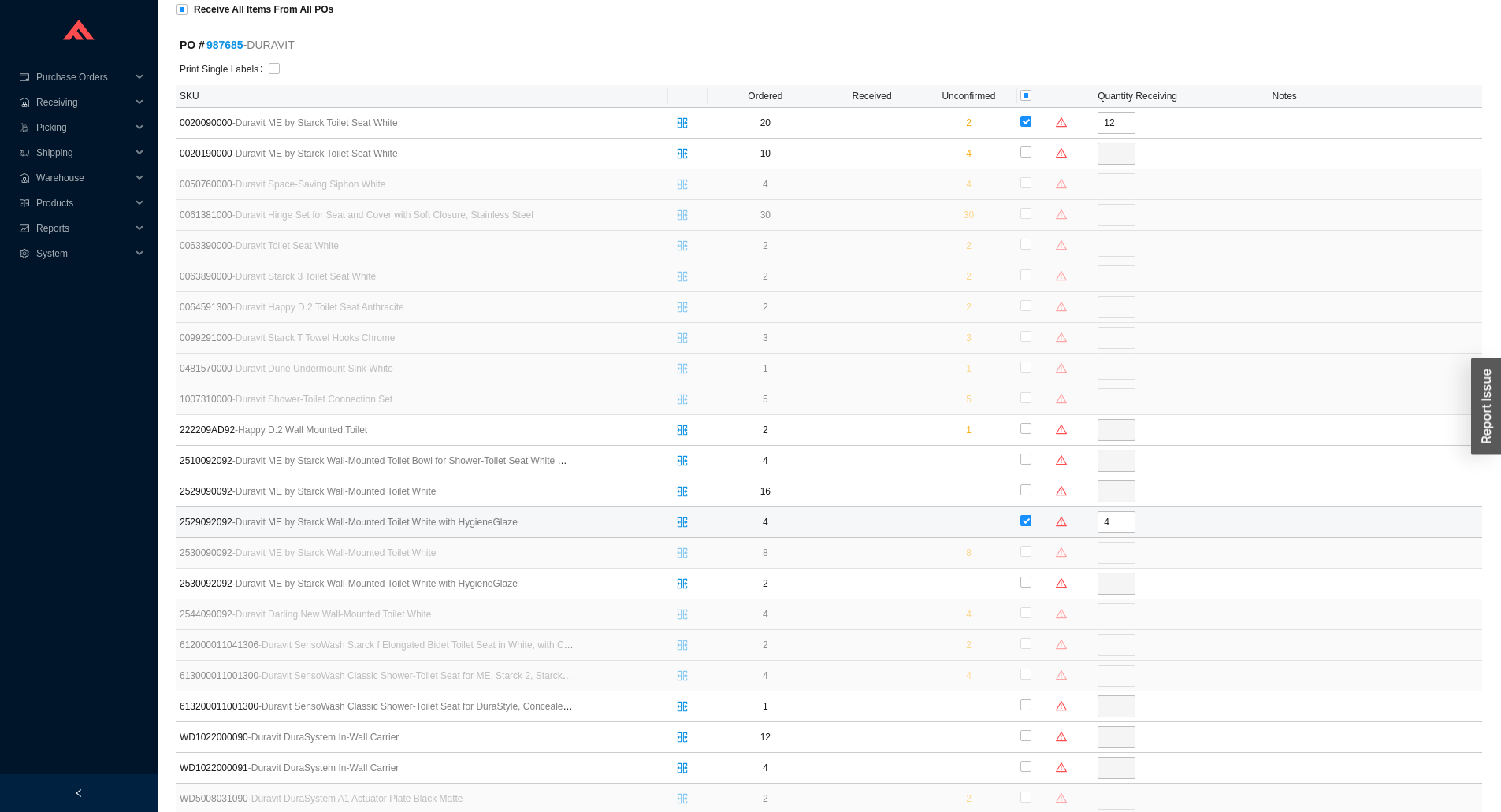
checkbox input "false"
click at [1024, 523] on input "checkbox" at bounding box center [1026, 521] width 11 height 11
checkbox input "true"
type input "4"
click at [1021, 577] on input "checkbox" at bounding box center [1026, 582] width 11 height 11
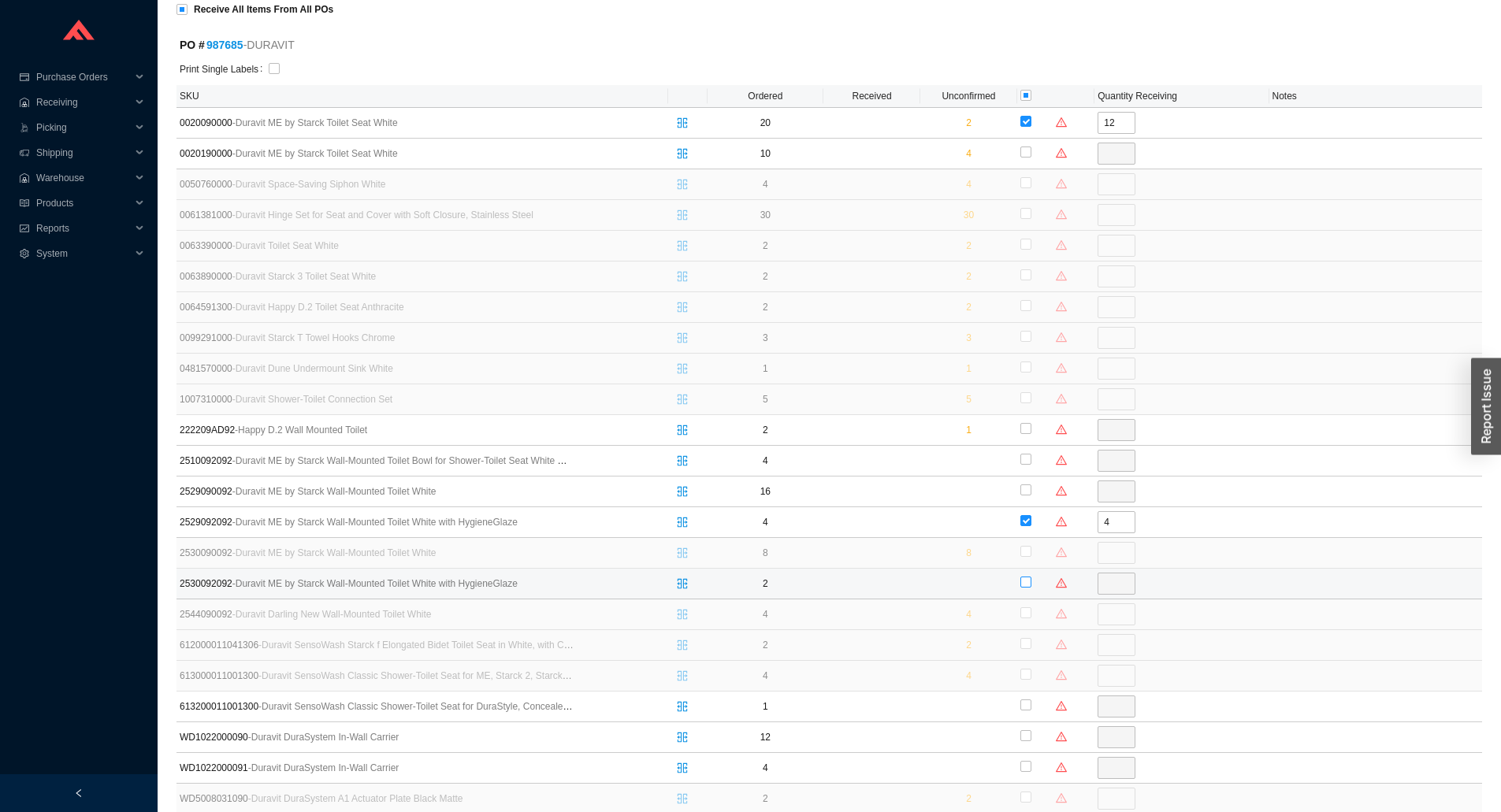
checkbox input "true"
click at [1119, 589] on input "2" at bounding box center [1116, 583] width 38 height 22
click at [1116, 587] on input "2" at bounding box center [1116, 583] width 38 height 22
click at [1115, 587] on input "2" at bounding box center [1116, 583] width 38 height 22
type input "1"
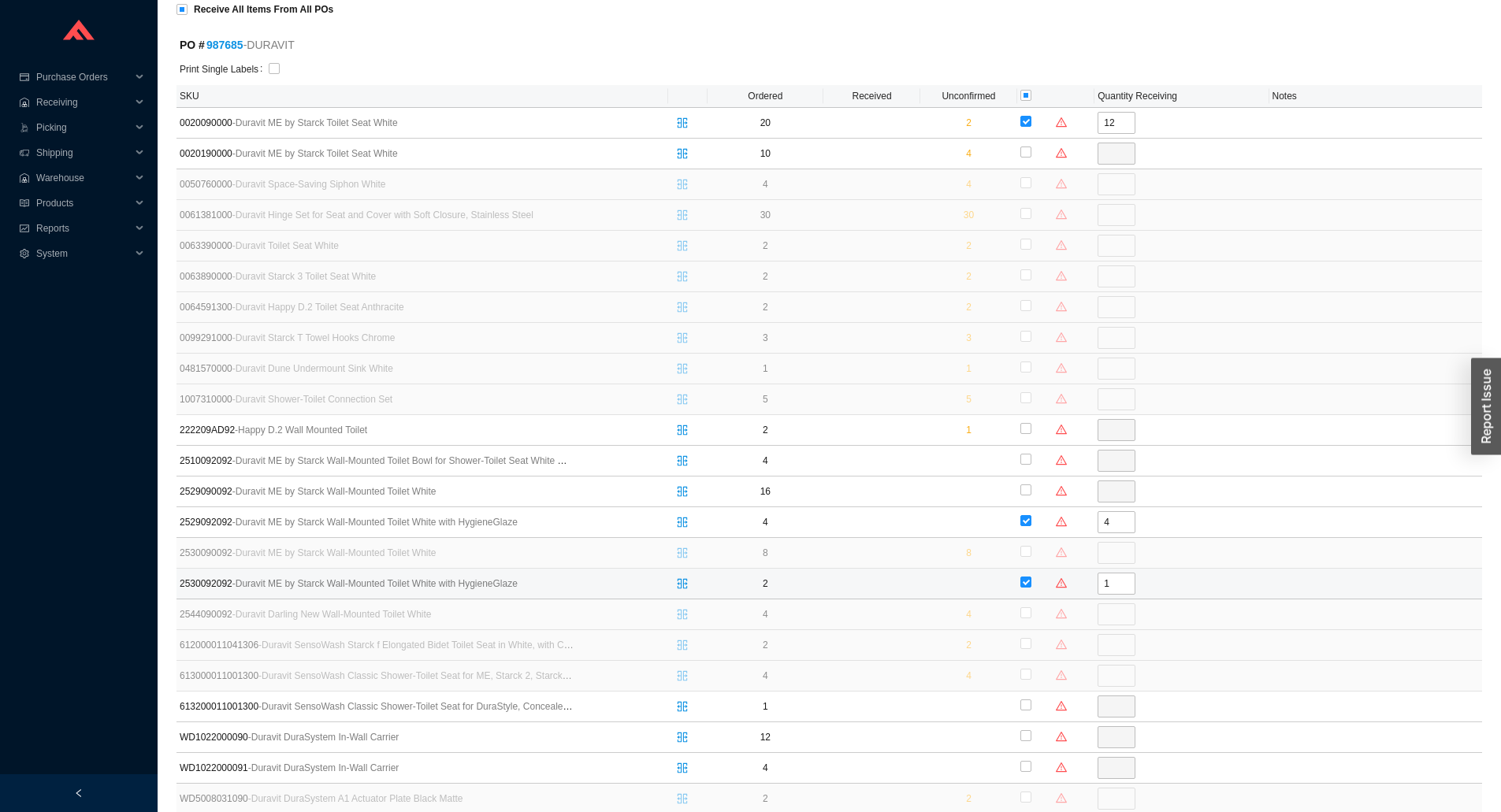
click at [1081, 573] on div at bounding box center [1056, 583] width 71 height 23
click at [1021, 583] on input "checkbox" at bounding box center [1026, 582] width 11 height 11
checkbox input "false"
click at [1021, 583] on input "checkbox" at bounding box center [1026, 582] width 11 height 11
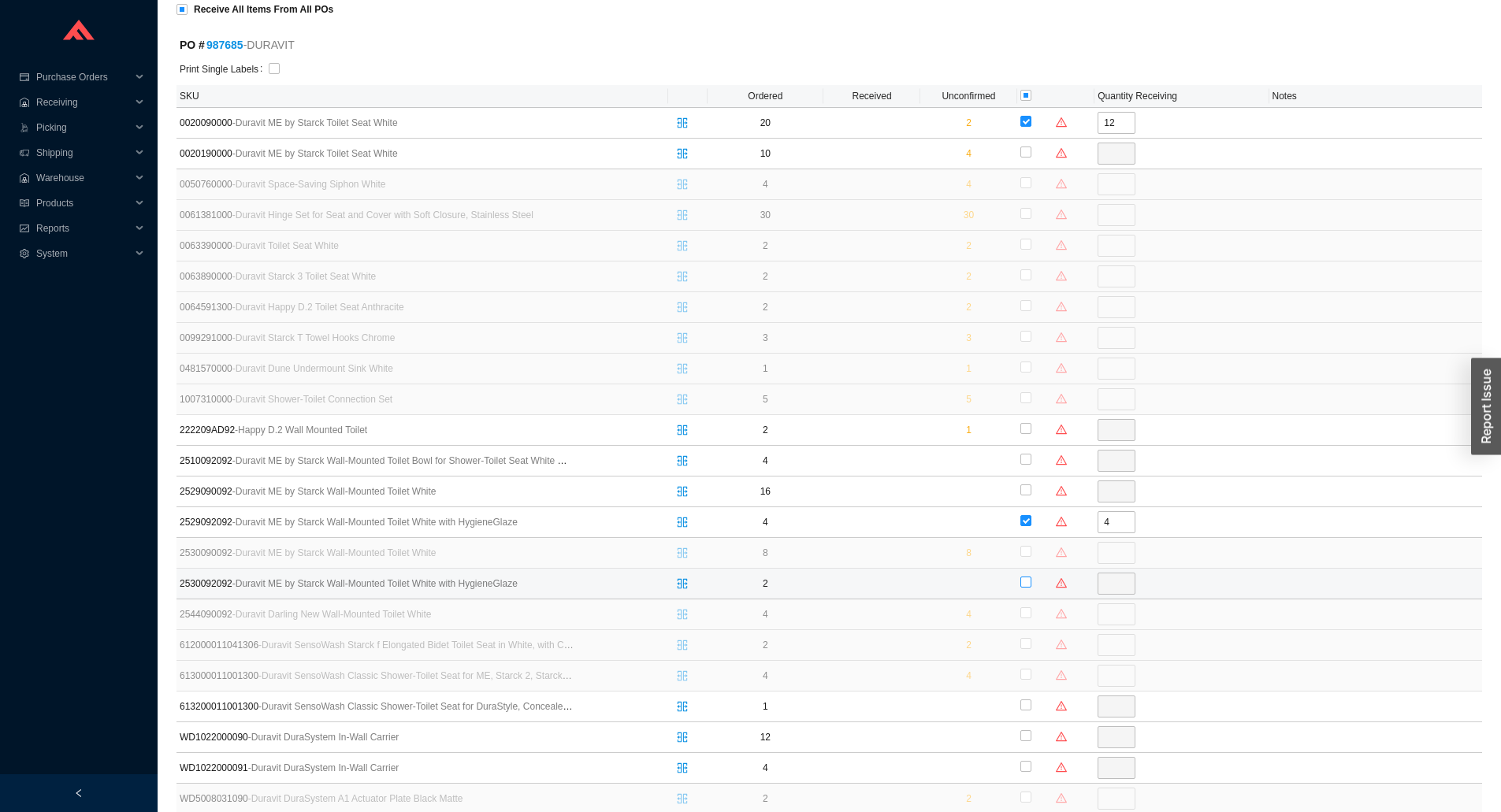
checkbox input "true"
type input "2"
click at [1021, 583] on input "checkbox" at bounding box center [1026, 582] width 11 height 11
checkbox input "false"
click at [1021, 583] on input "checkbox" at bounding box center [1026, 582] width 11 height 11
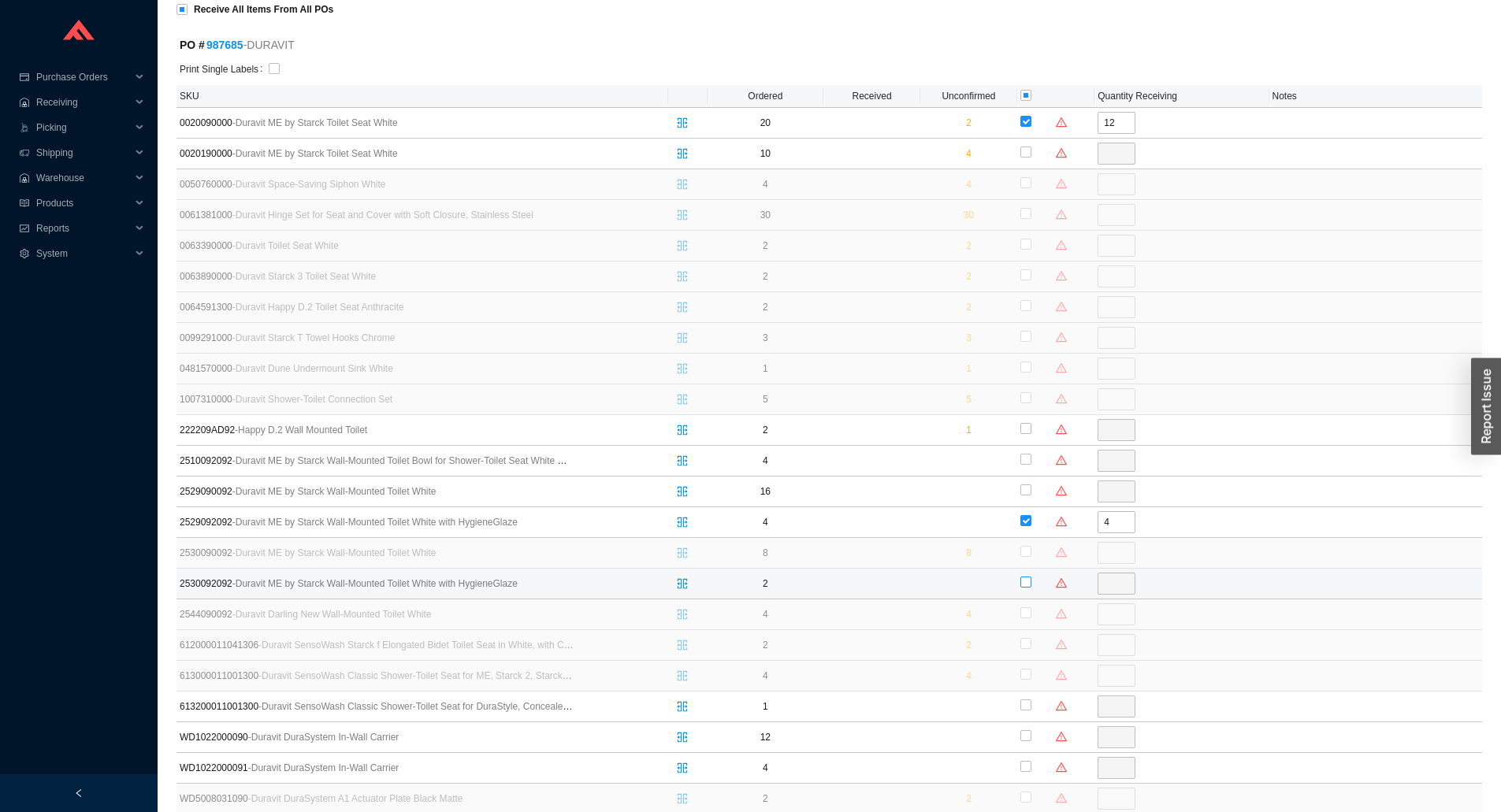
checkbox input "true"
type input "2"
click at [1008, 584] on td at bounding box center [969, 584] width 97 height 31
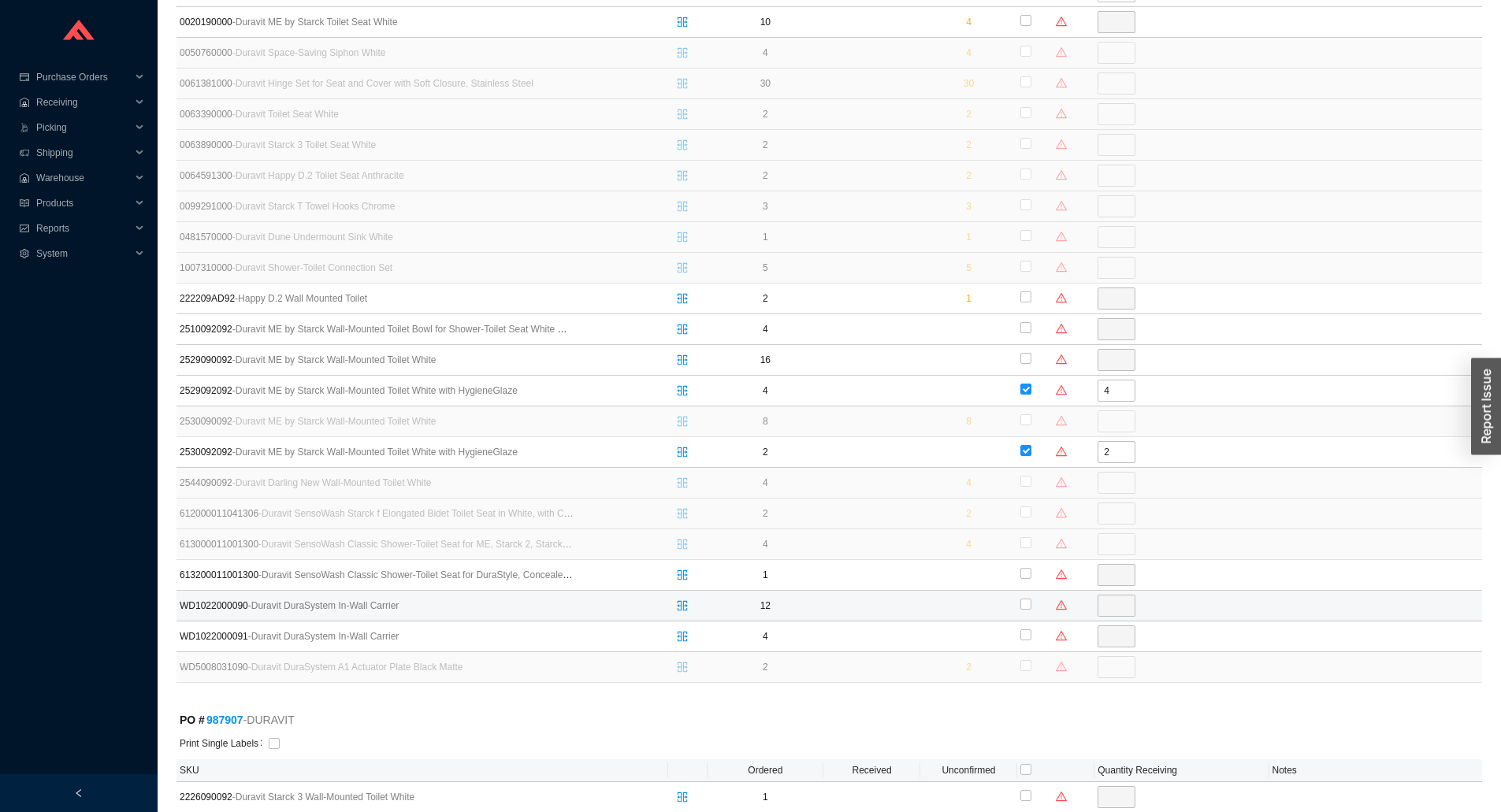
scroll to position [394, 0]
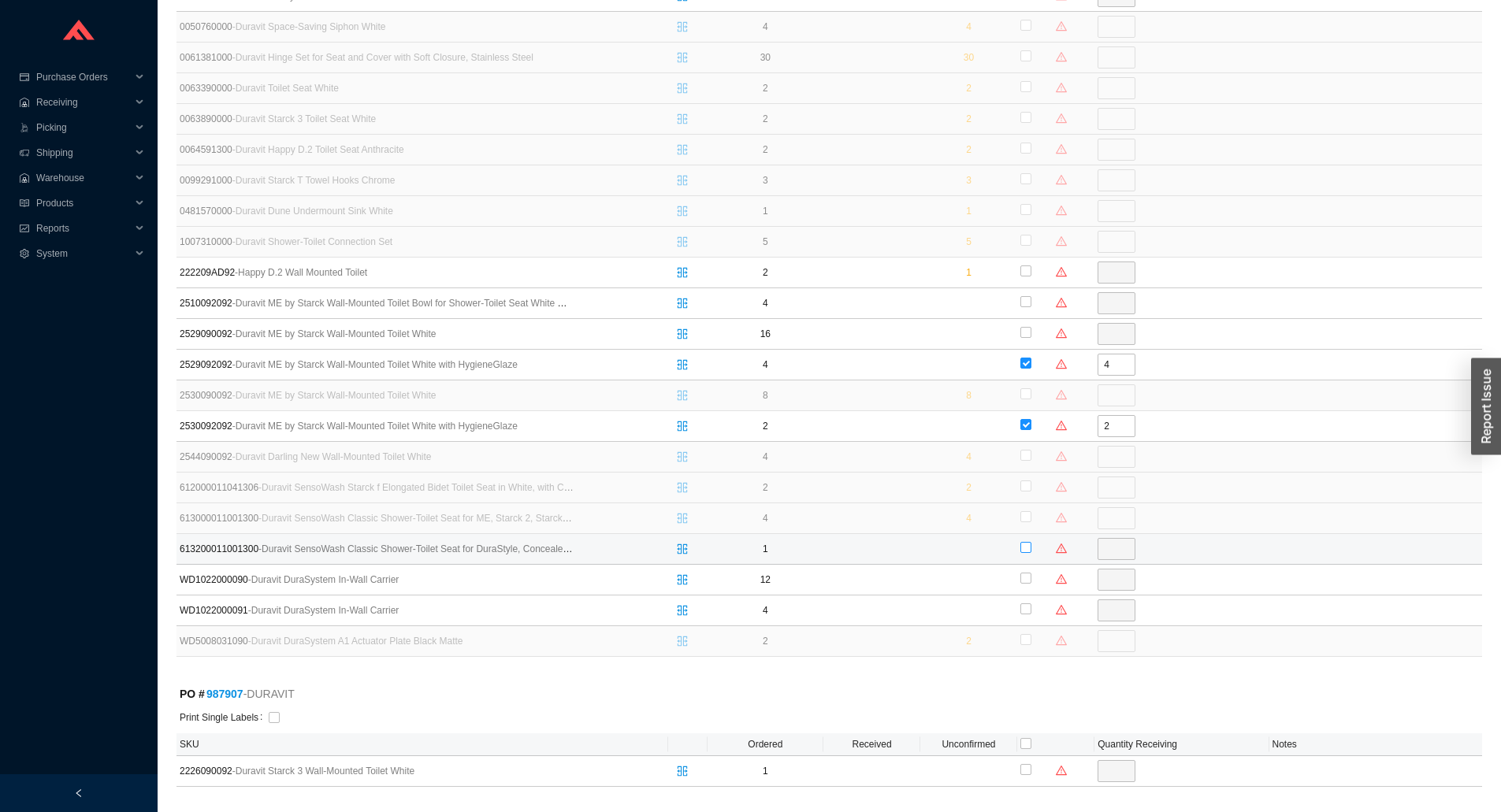
click at [1025, 552] on input "checkbox" at bounding box center [1026, 548] width 11 height 11
checkbox input "true"
type input "1"
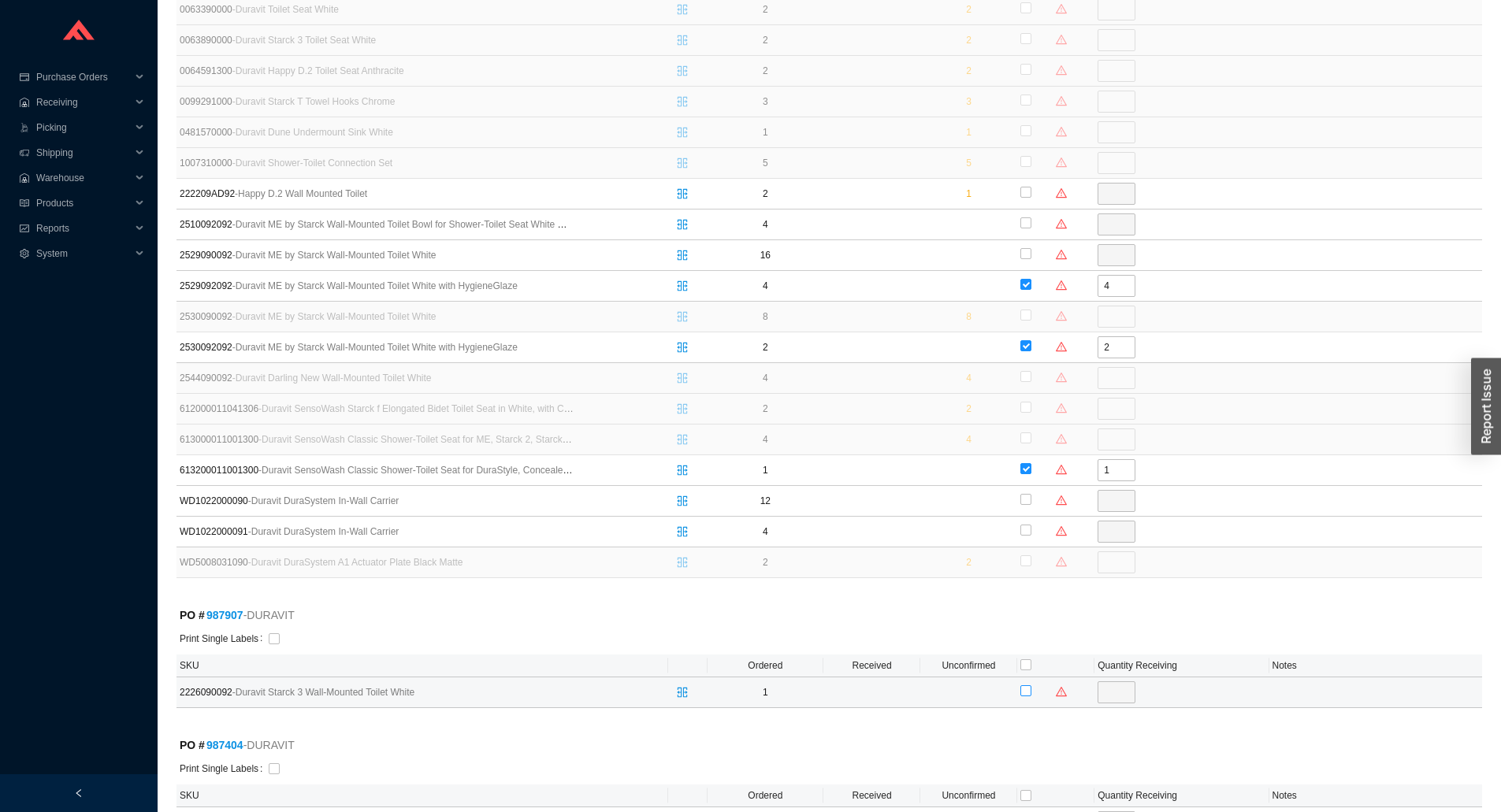
click at [1024, 688] on input "checkbox" at bounding box center [1026, 691] width 11 height 11
checkbox input "true"
type input "1"
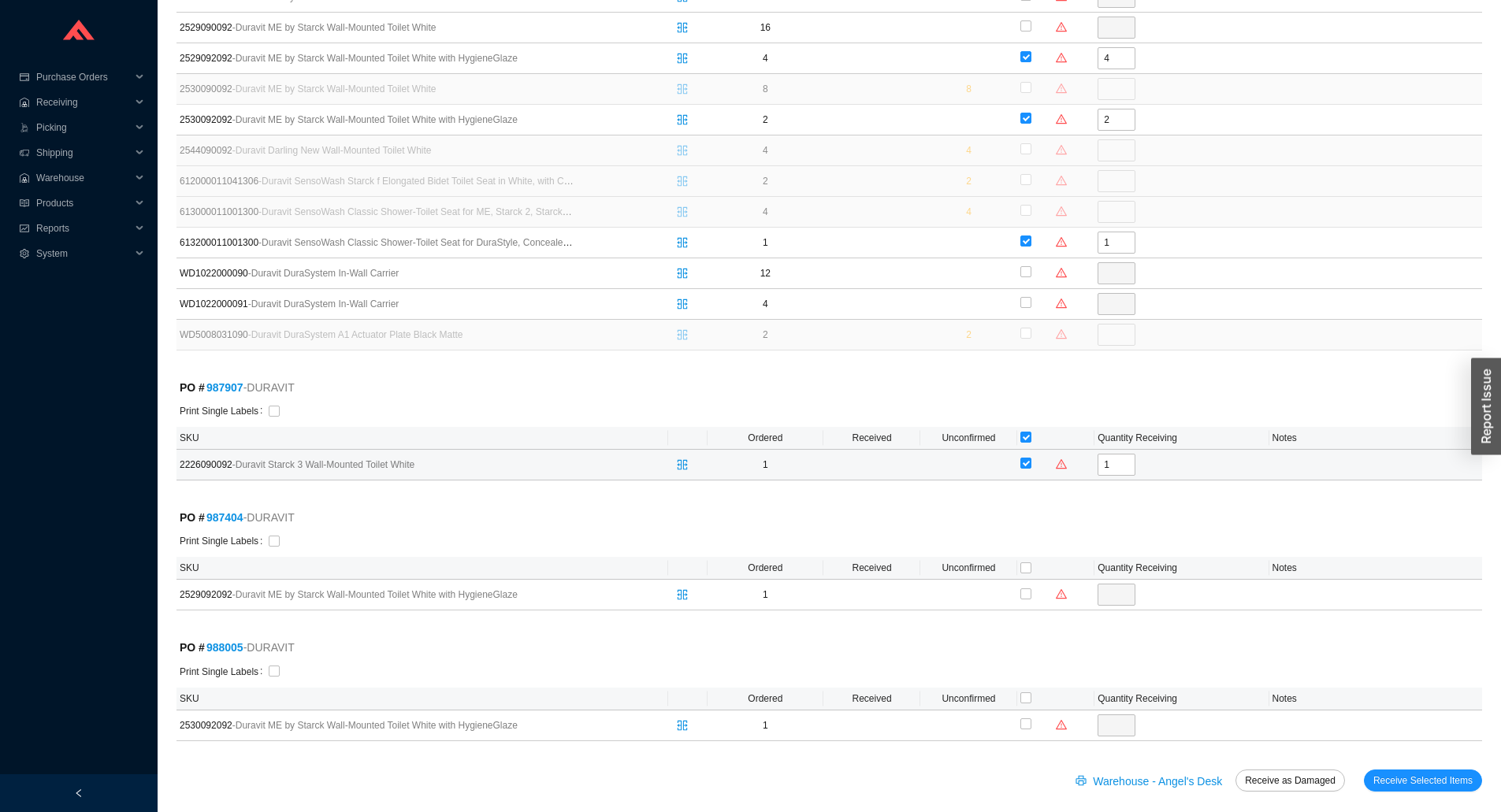
scroll to position [709, 0]
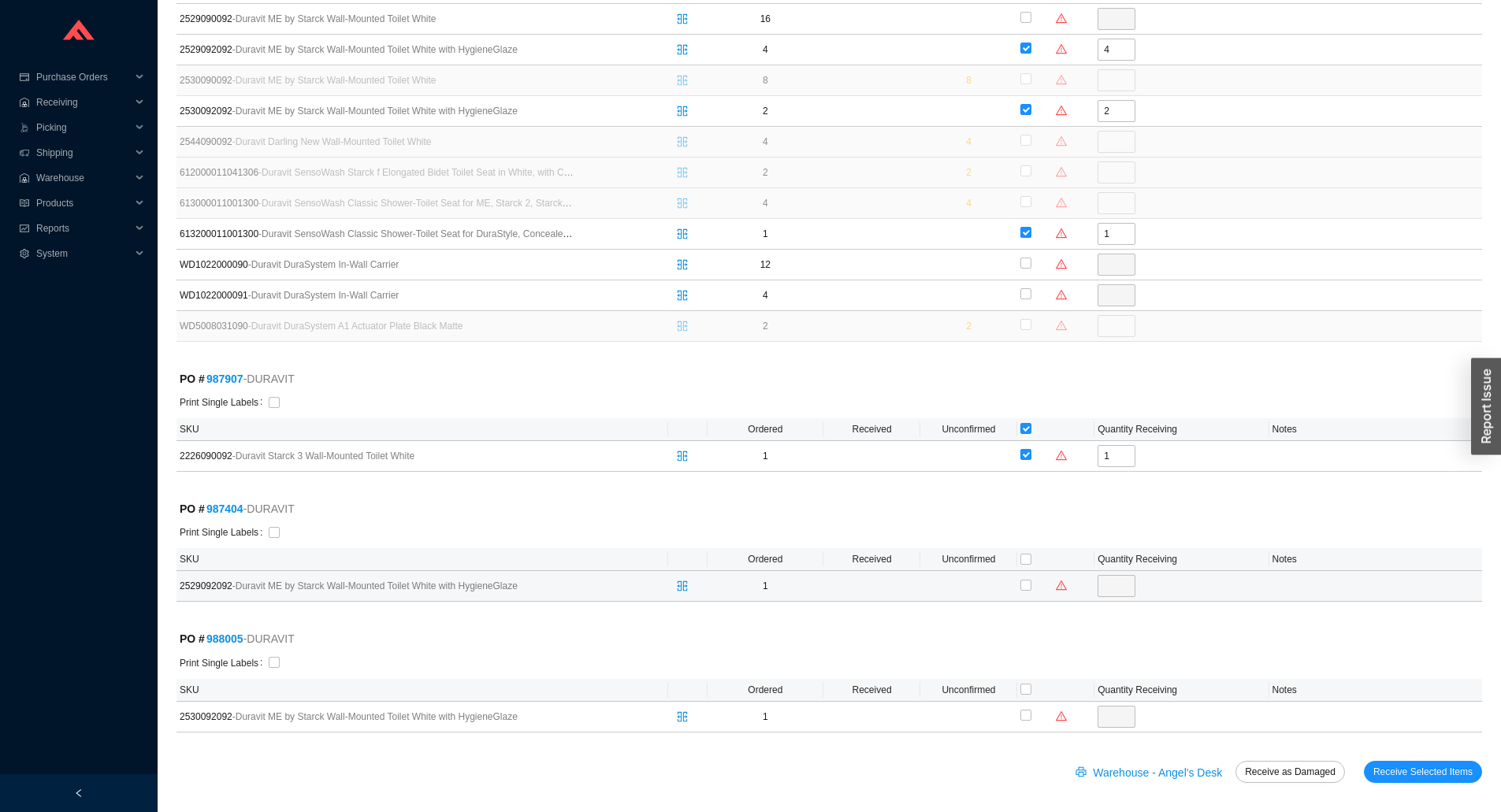
click at [1020, 597] on div at bounding box center [1056, 585] width 71 height 23
click at [1023, 587] on input "checkbox" at bounding box center [1026, 585] width 11 height 11
checkbox input "true"
type input "1"
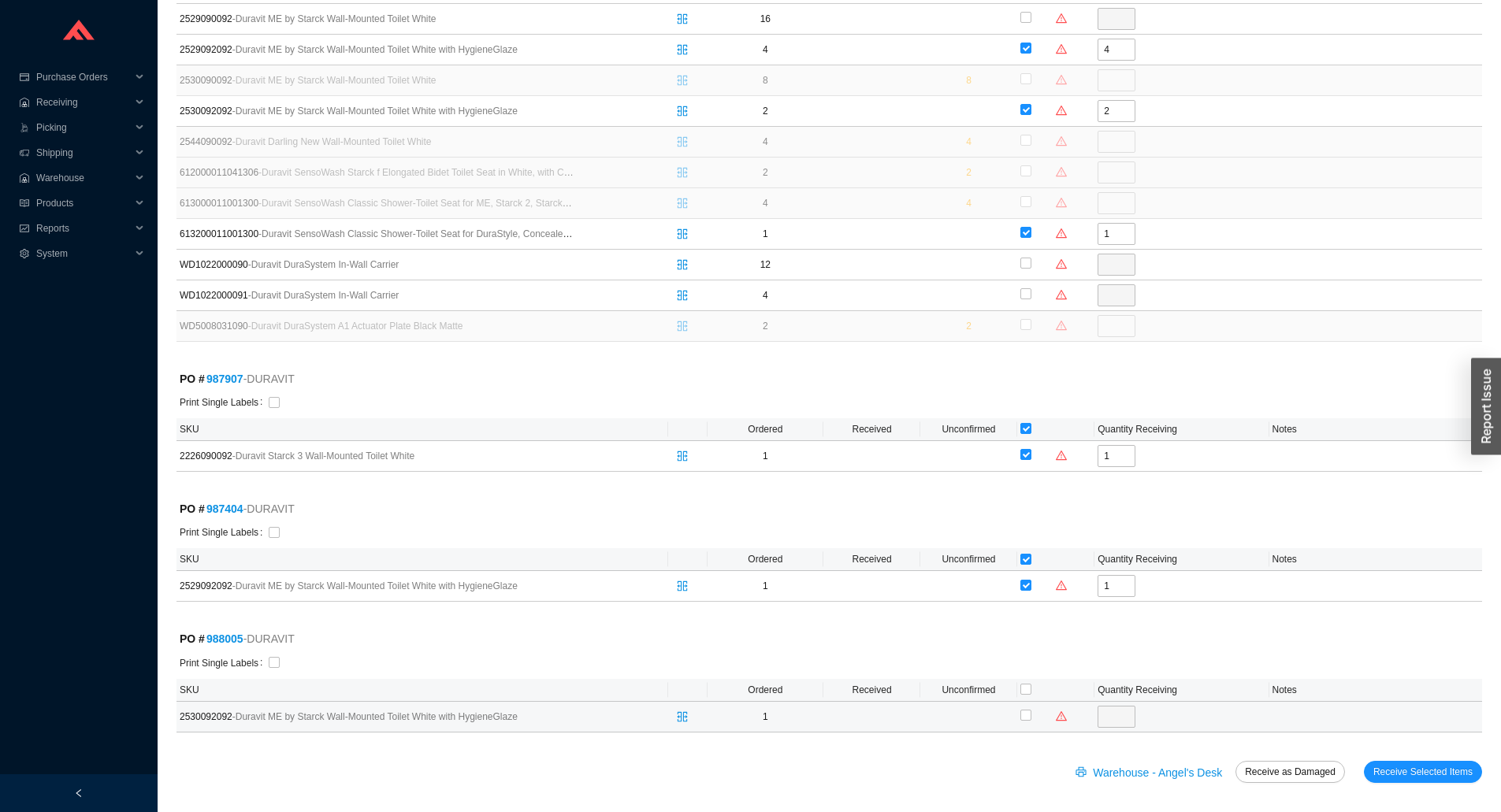
scroll to position [714, 0]
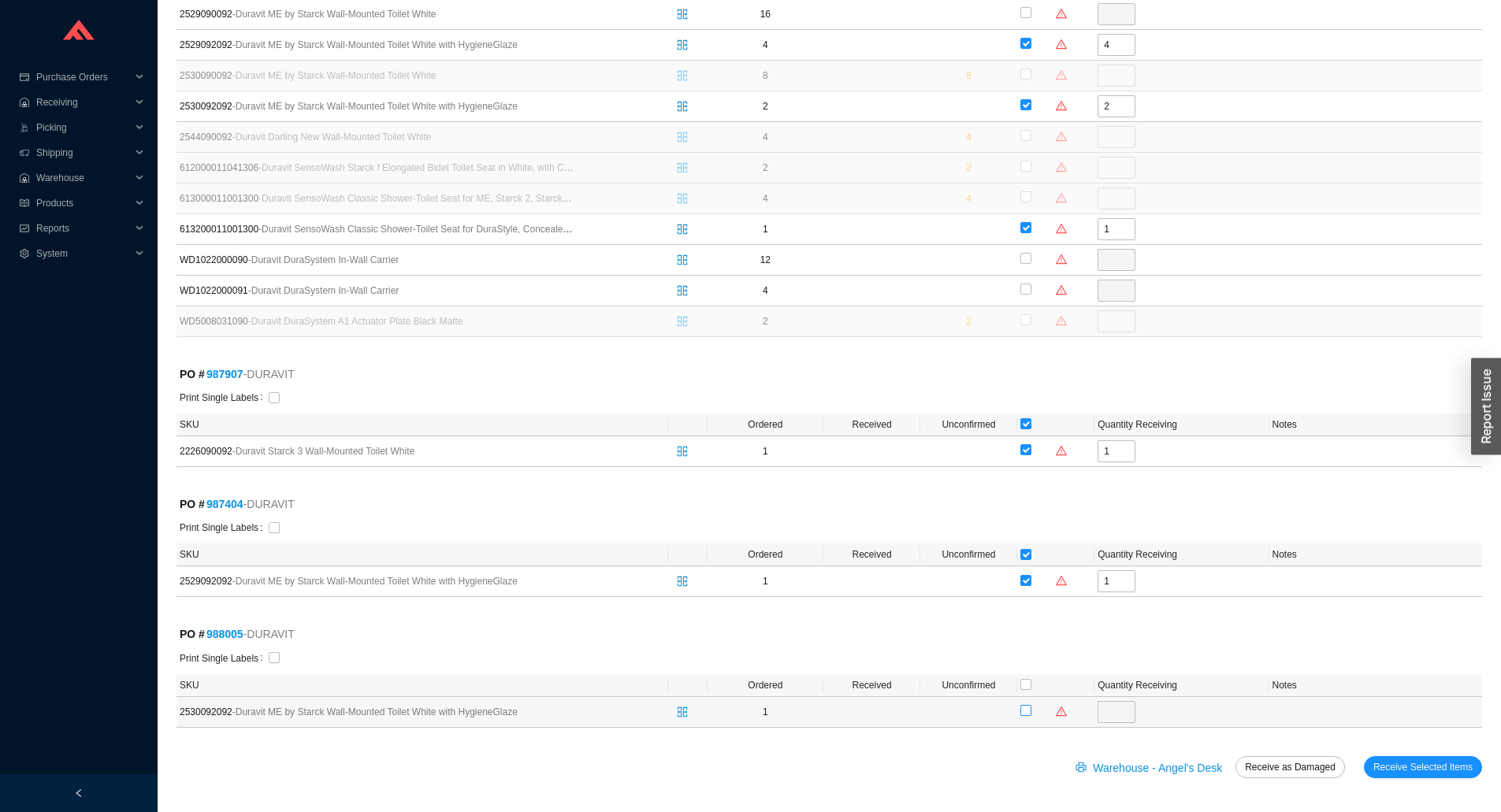
click at [1027, 710] on input "checkbox" at bounding box center [1026, 710] width 11 height 11
checkbox input "true"
type input "1"
click at [1380, 771] on span "Receive Selected Items" at bounding box center [1423, 768] width 99 height 16
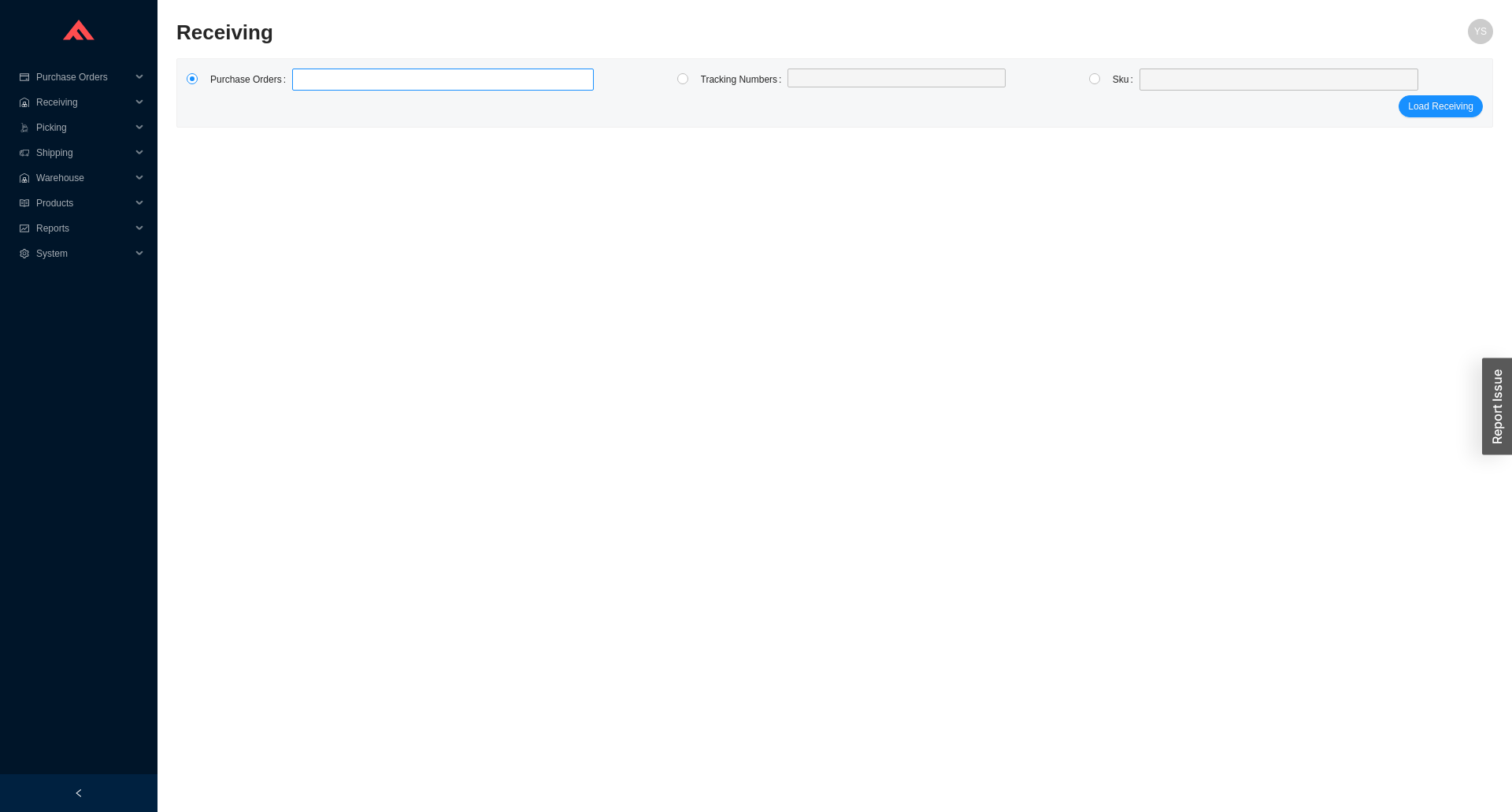
click at [326, 81] on label at bounding box center [442, 79] width 301 height 22
click at [305, 81] on input at bounding box center [300, 79] width 11 height 17
type input "987685"
type input "988133"
type input "984128"
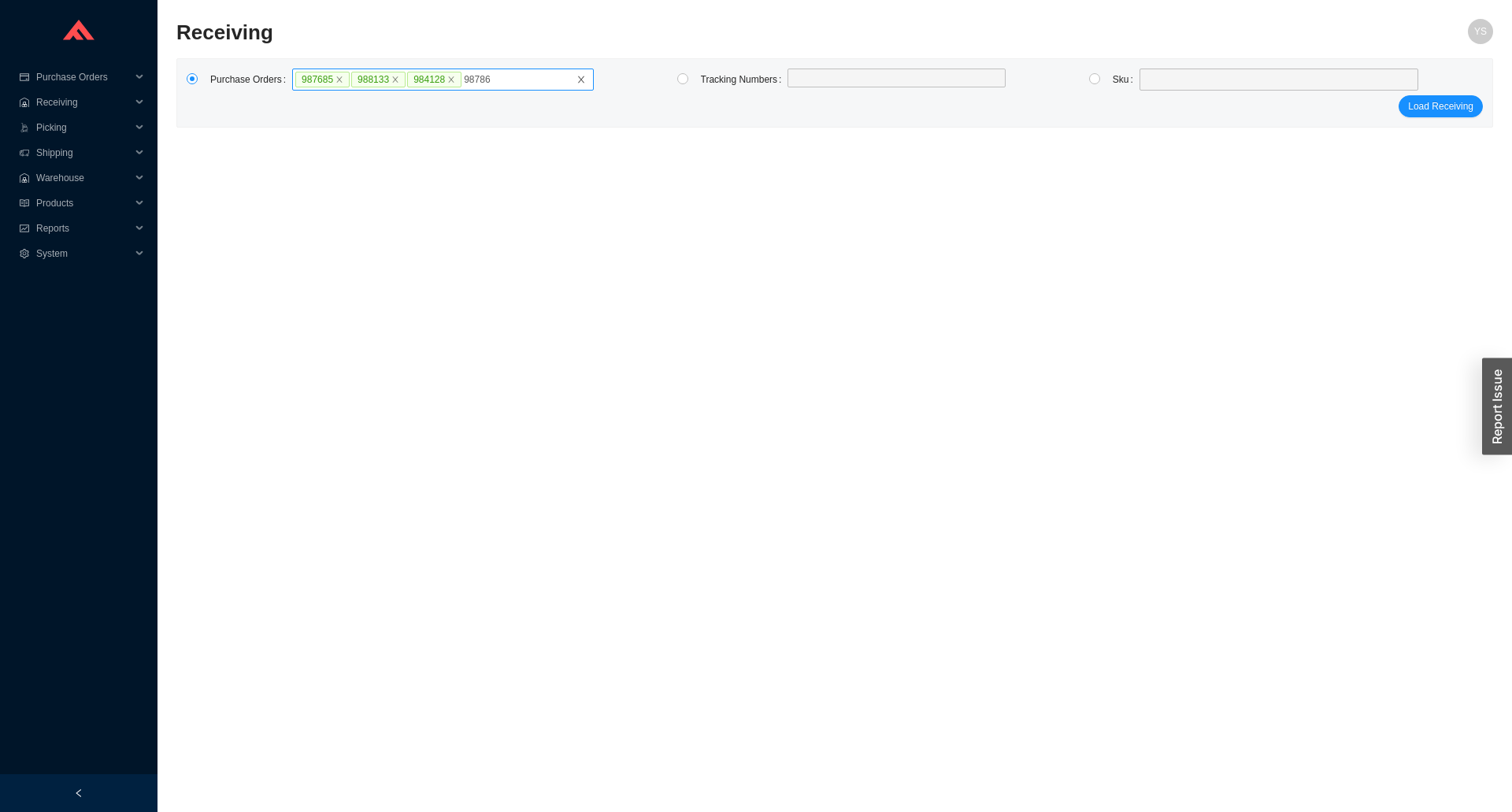
type input "987862"
click button "Load Receiving" at bounding box center [1440, 106] width 85 height 22
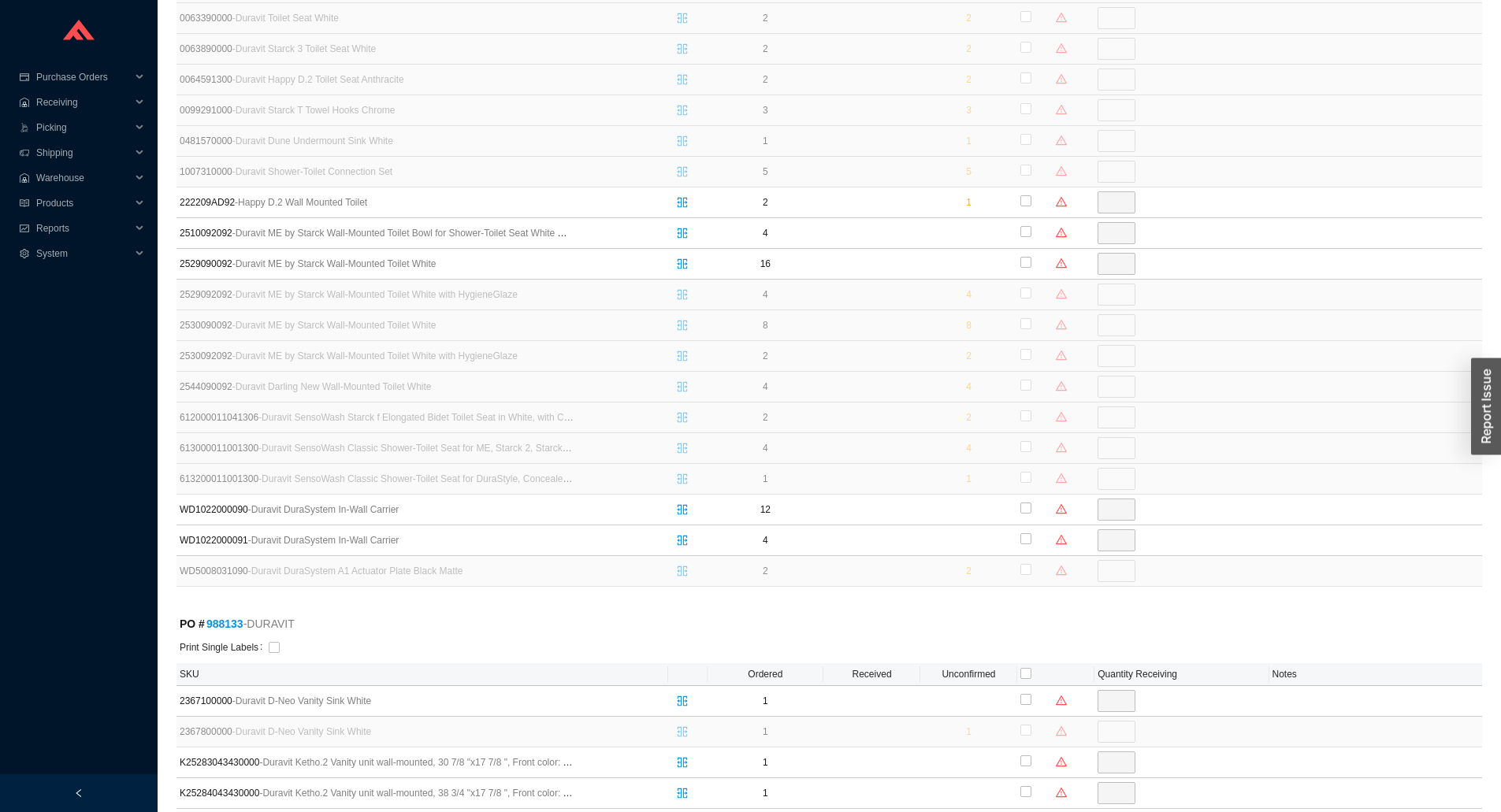
scroll to position [473, 0]
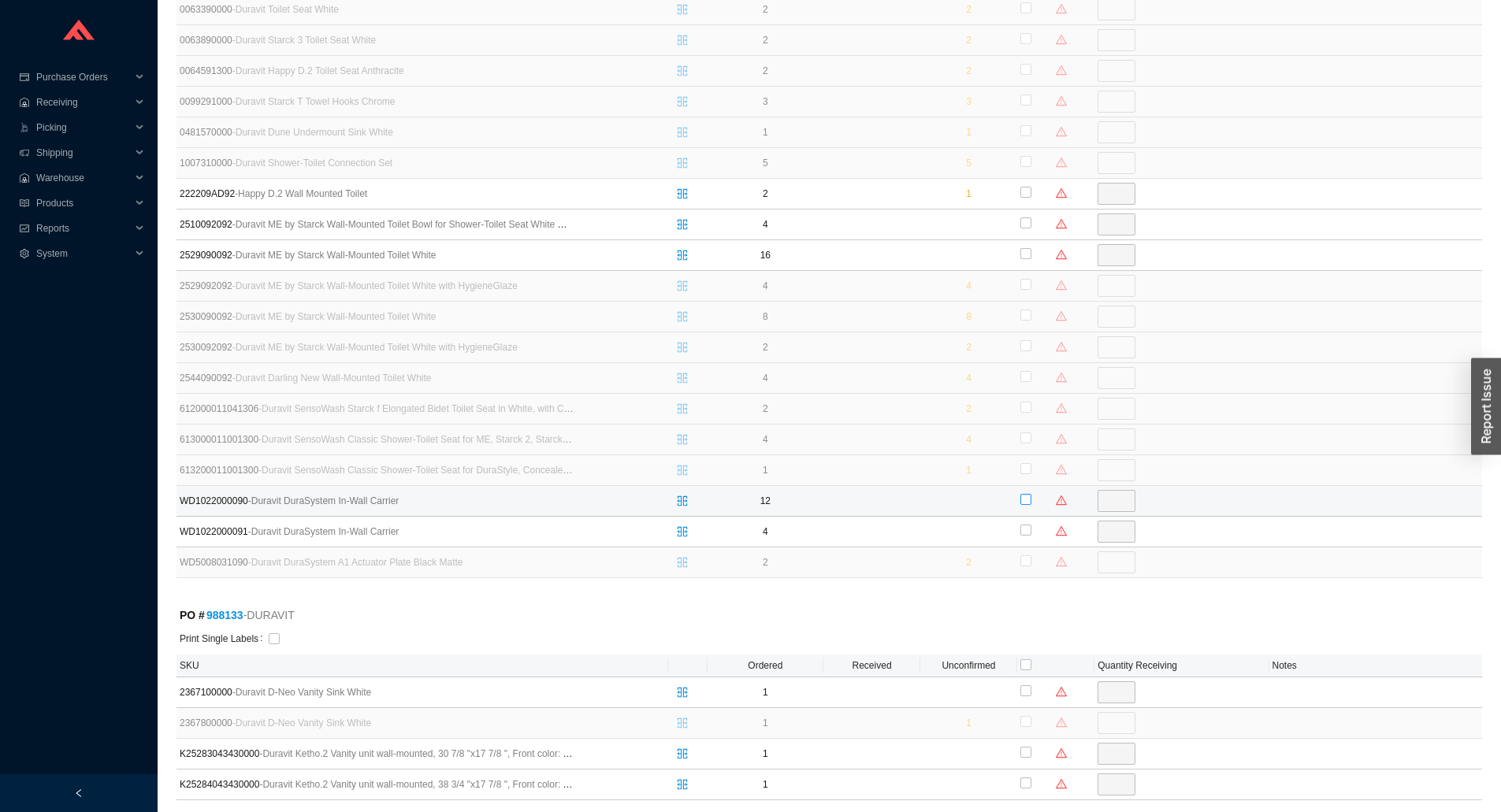
click at [1027, 504] on input "checkbox" at bounding box center [1026, 500] width 11 height 11
checkbox input "true"
type input "12"
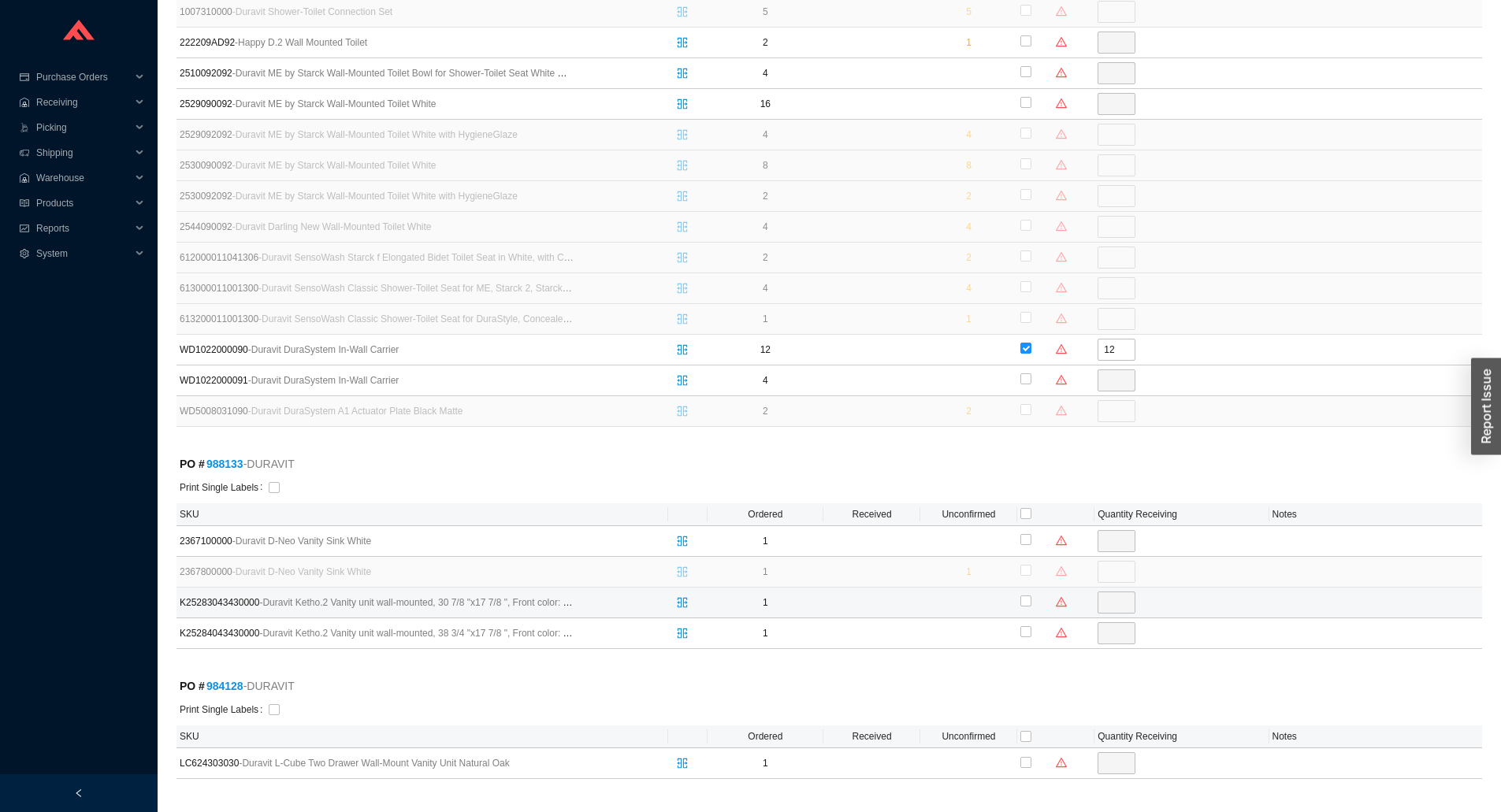
scroll to position [631, 0]
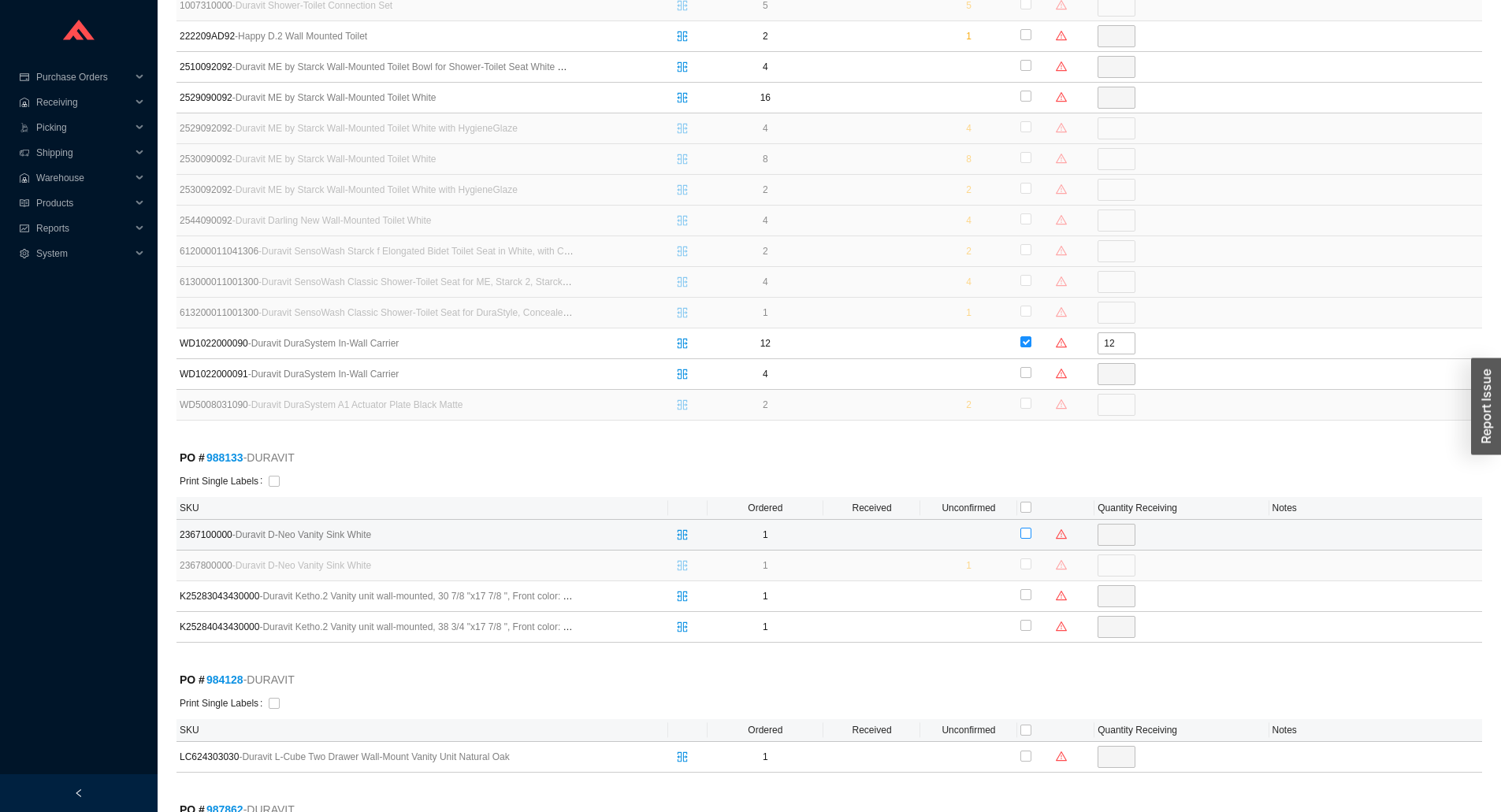
click at [1024, 536] on input "checkbox" at bounding box center [1026, 534] width 11 height 11
checkbox input "true"
type input "1"
click at [1032, 376] on div at bounding box center [1056, 373] width 71 height 23
click at [1024, 376] on input "checkbox" at bounding box center [1026, 373] width 11 height 11
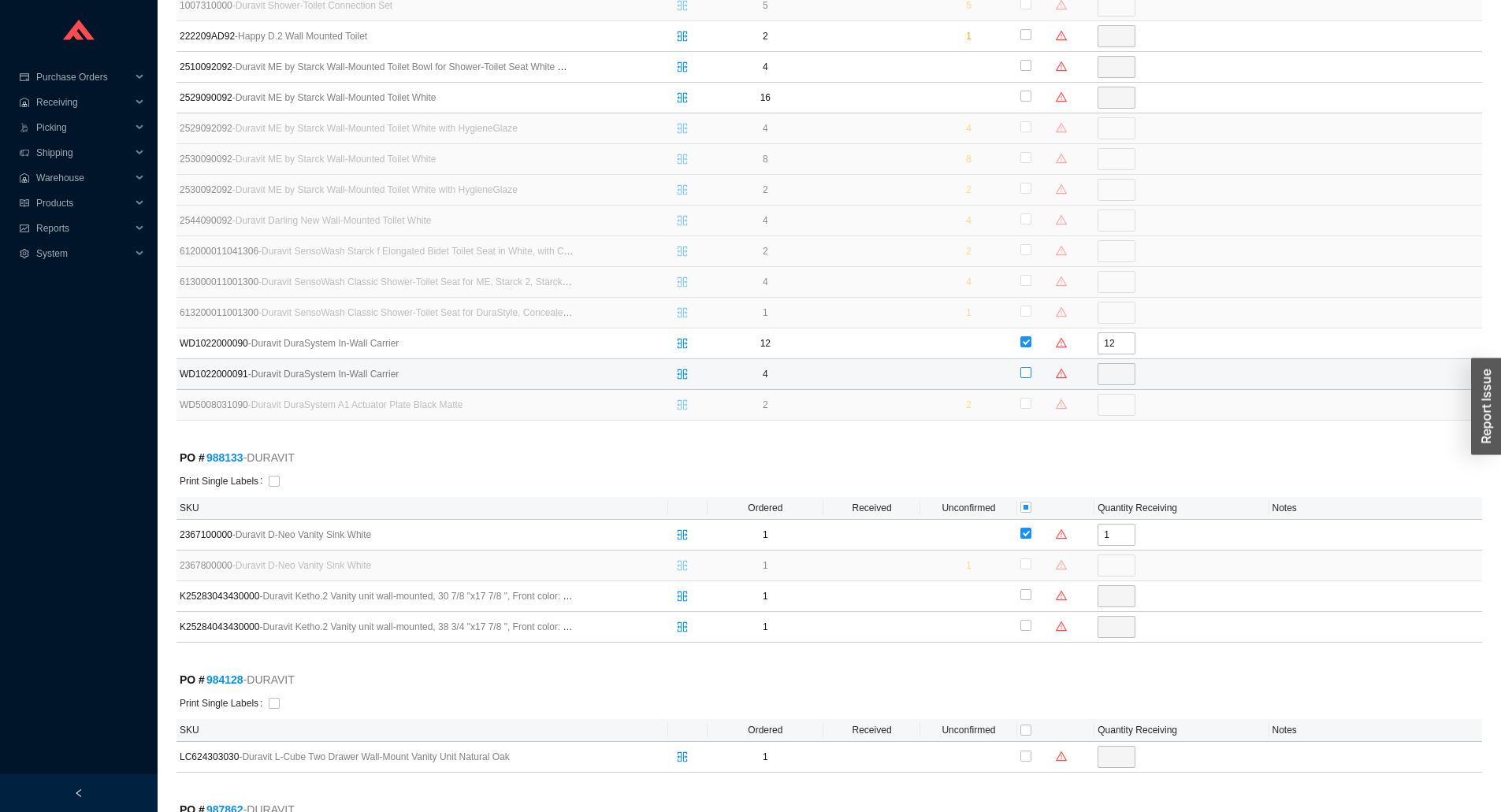
checkbox input "true"
type input "4"
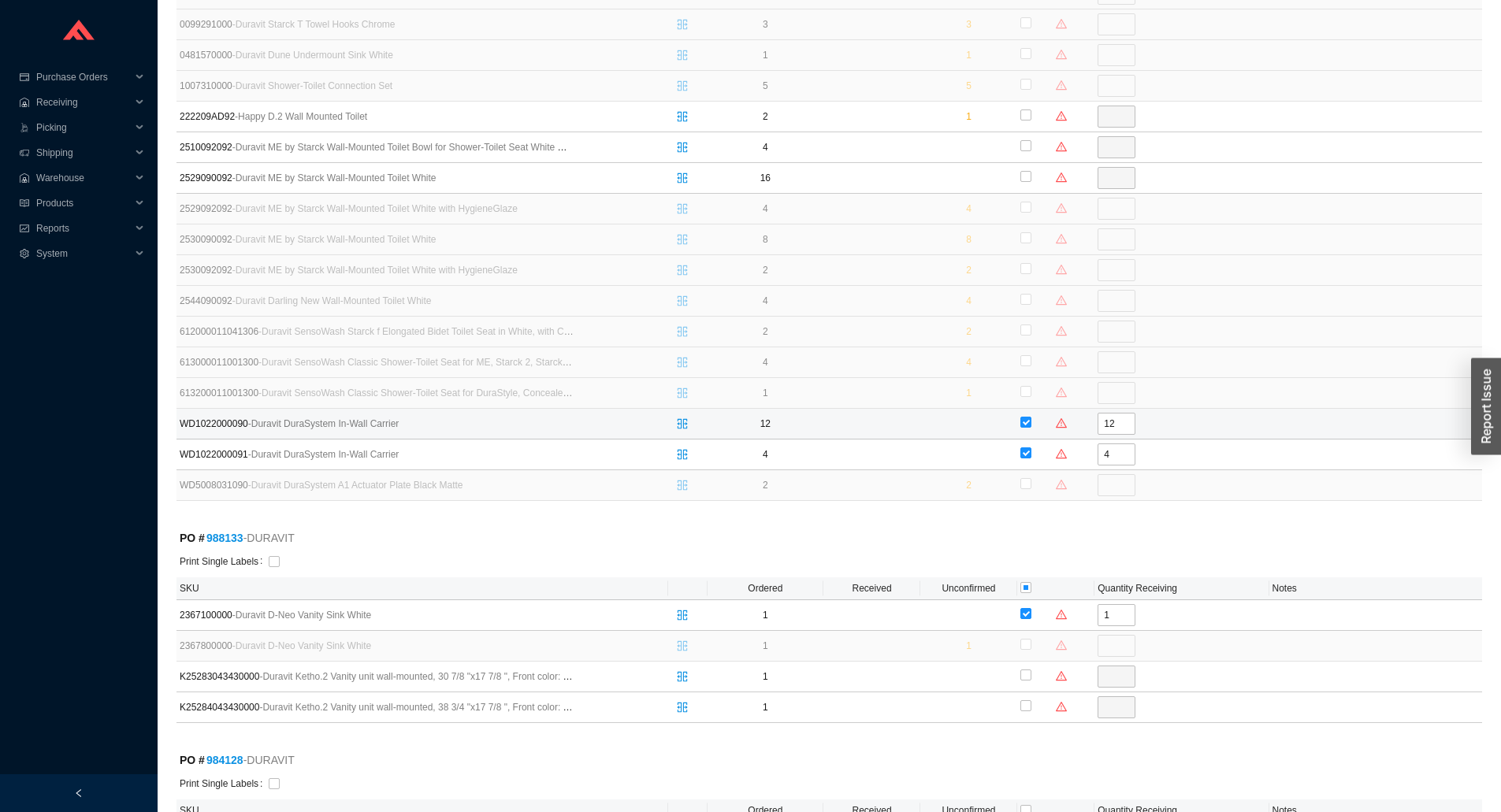
scroll to position [473, 0]
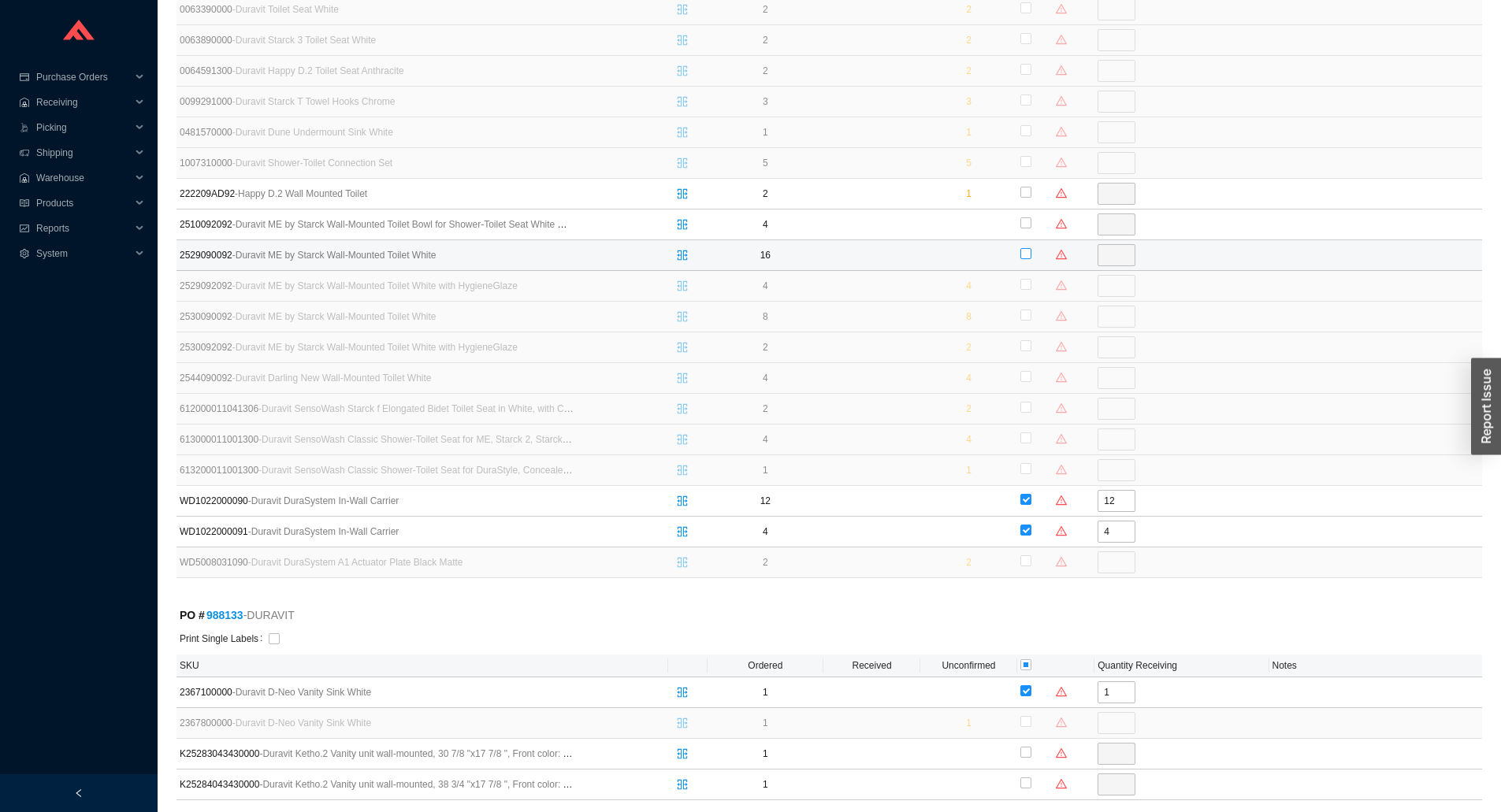
click at [1025, 256] on input "checkbox" at bounding box center [1026, 254] width 11 height 11
checkbox input "true"
type input "16"
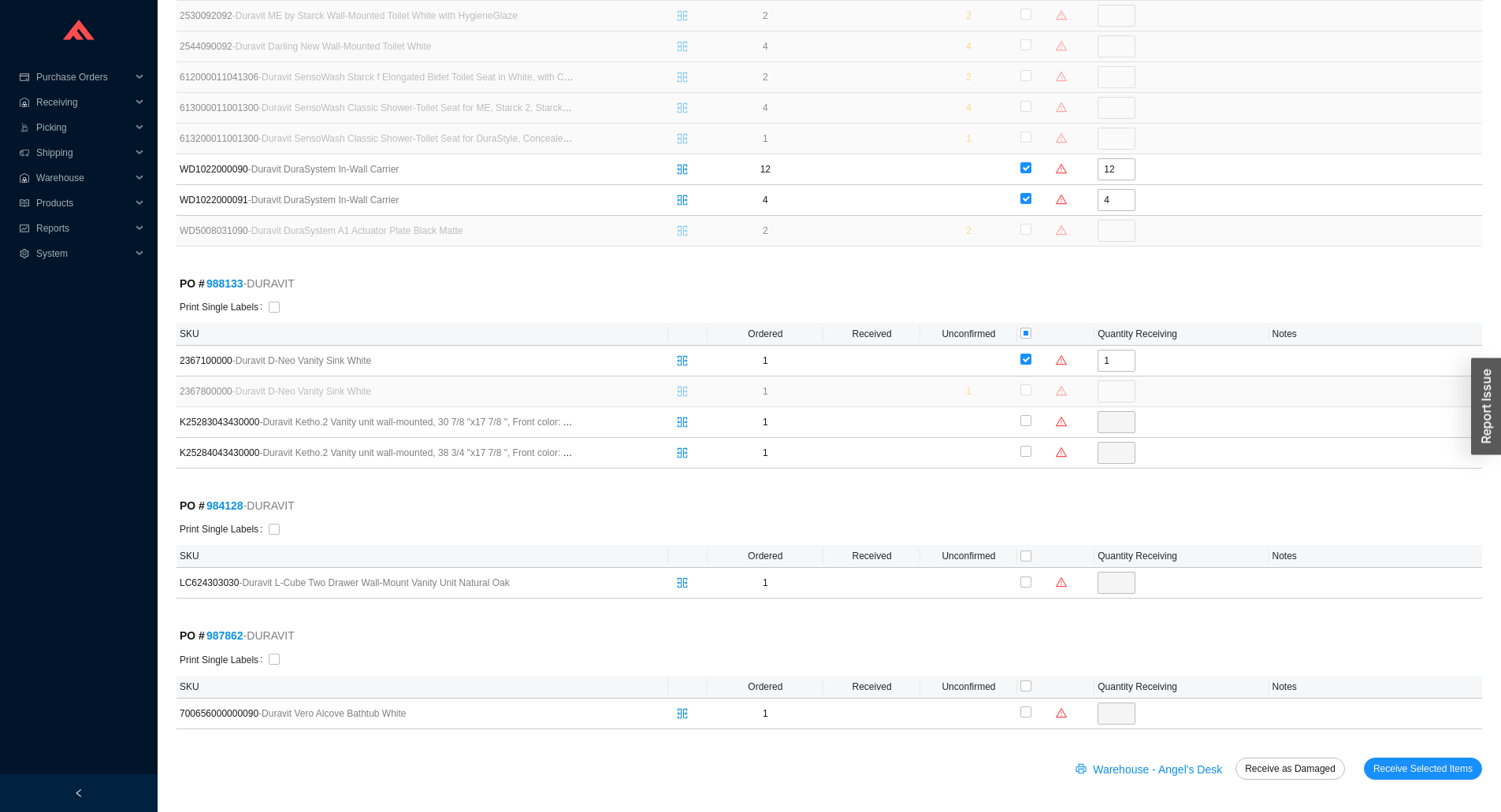
scroll to position [806, 0]
click at [1012, 581] on td at bounding box center [969, 582] width 97 height 31
click at [1023, 581] on input "checkbox" at bounding box center [1026, 581] width 11 height 11
checkbox input "true"
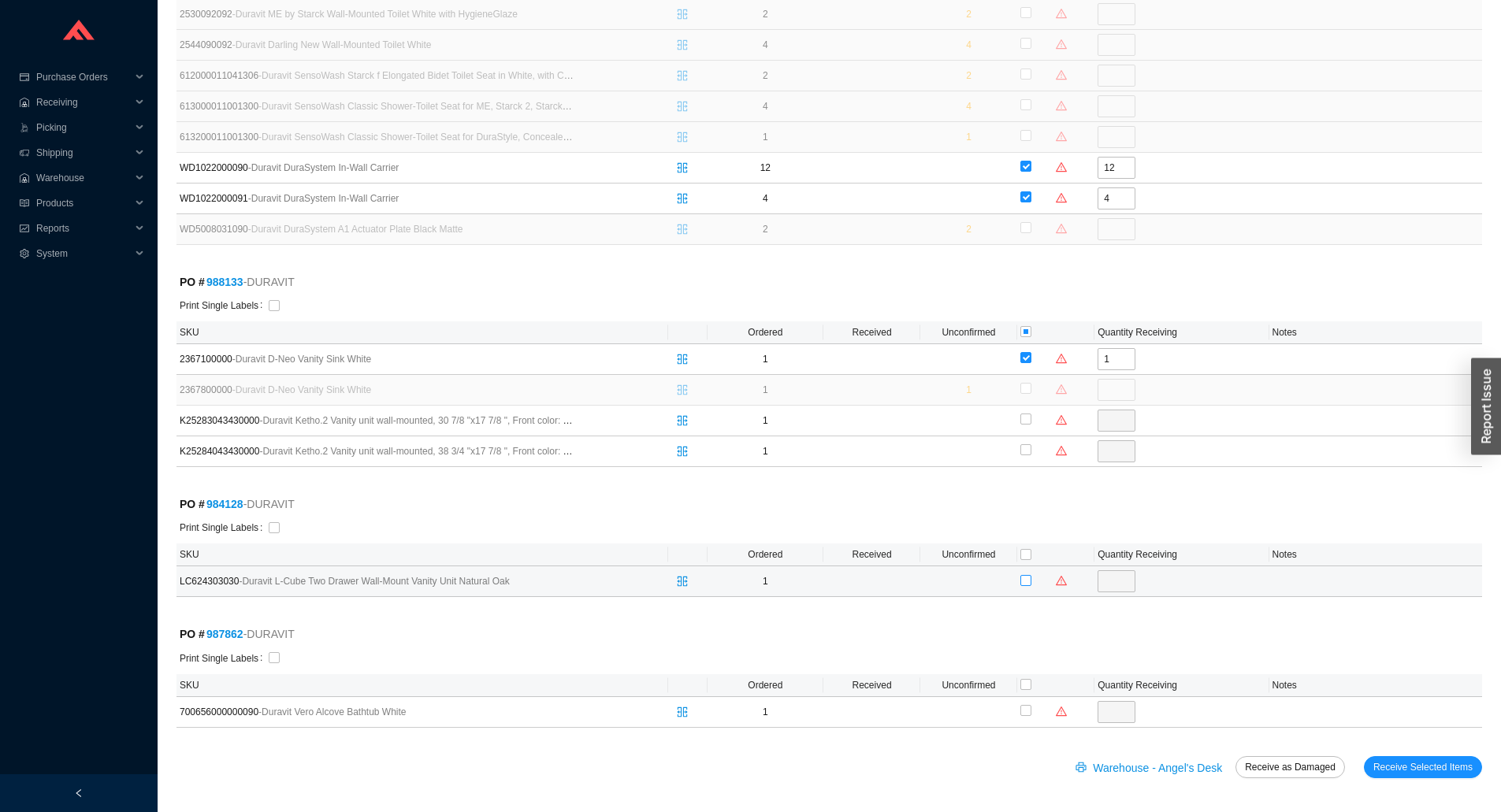
type input "1"
click at [1023, 707] on input "checkbox" at bounding box center [1026, 710] width 11 height 11
checkbox input "true"
type input "1"
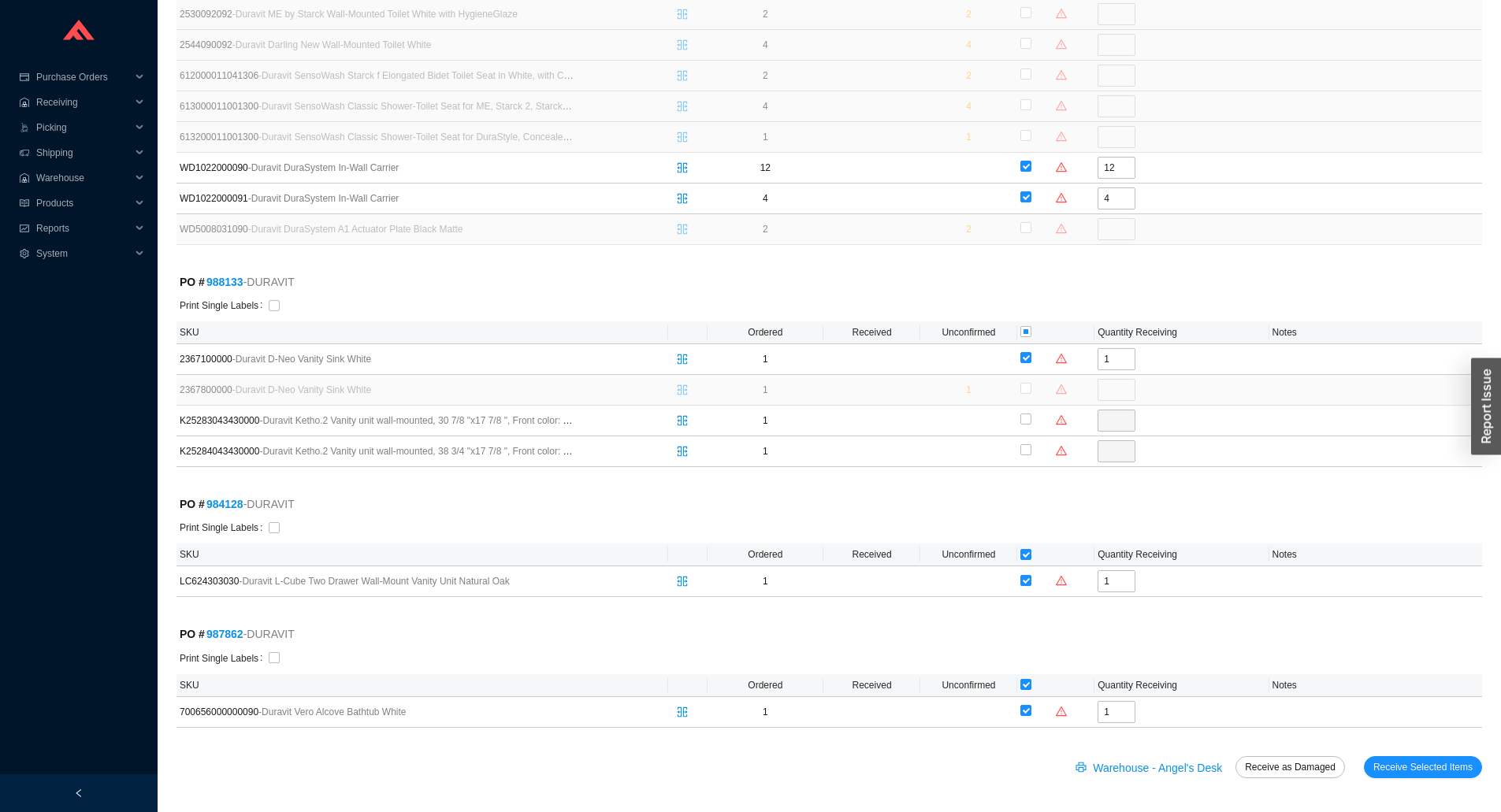
click at [1404, 777] on div "Warehouse - Angel's Desk Receive as Damaged Receive Selected Items" at bounding box center [829, 777] width 1306 height 41
click at [1404, 771] on span "Receive Selected Items" at bounding box center [1423, 768] width 99 height 16
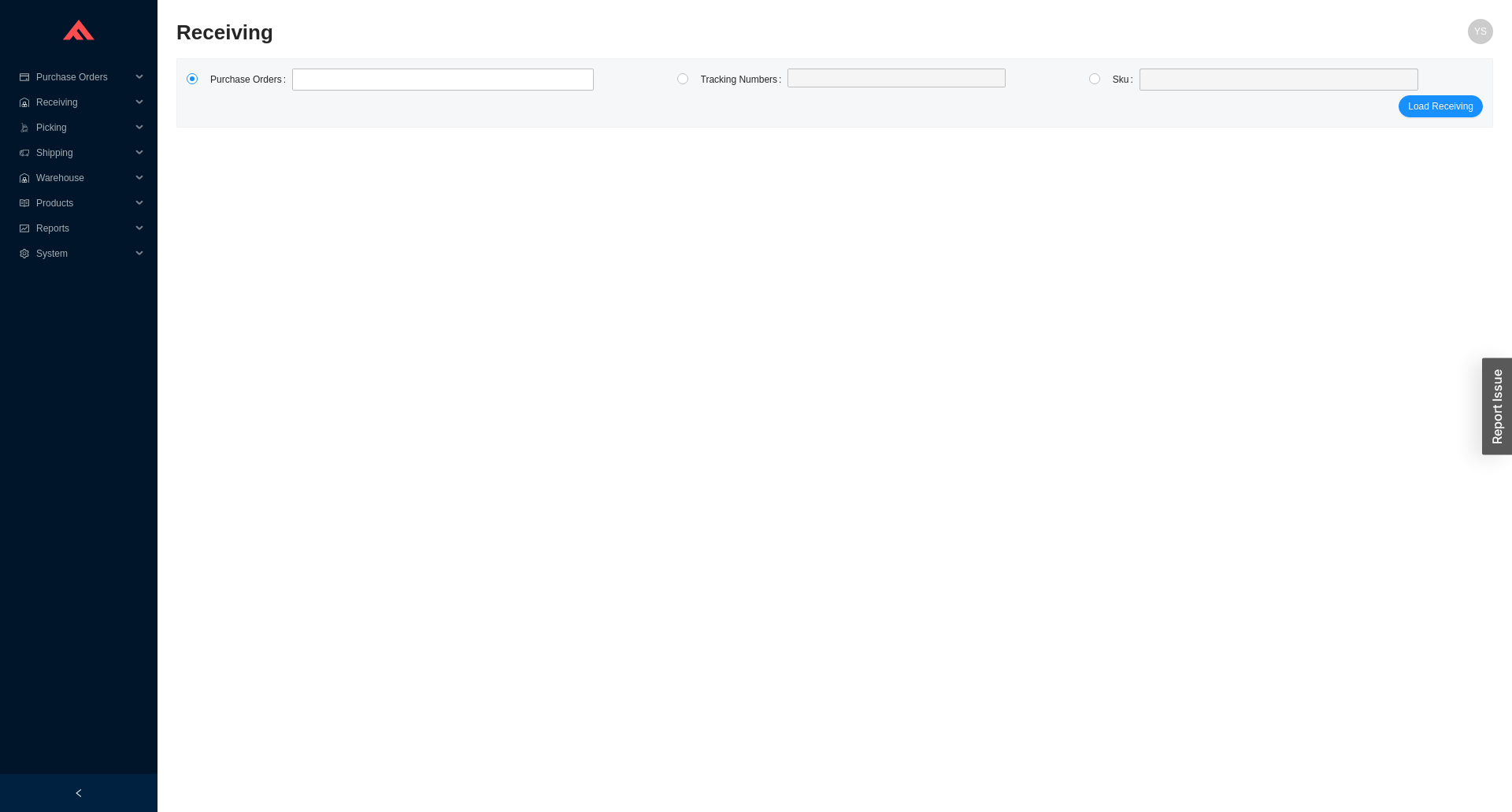
click at [422, 65] on div "Purchase Orders Tracking Numbers Sku Load Receiving" at bounding box center [835, 93] width 1315 height 68
click at [417, 77] on label at bounding box center [442, 79] width 301 height 22
click at [305, 77] on input at bounding box center [300, 79] width 11 height 17
type input "987685"
type input "988104"
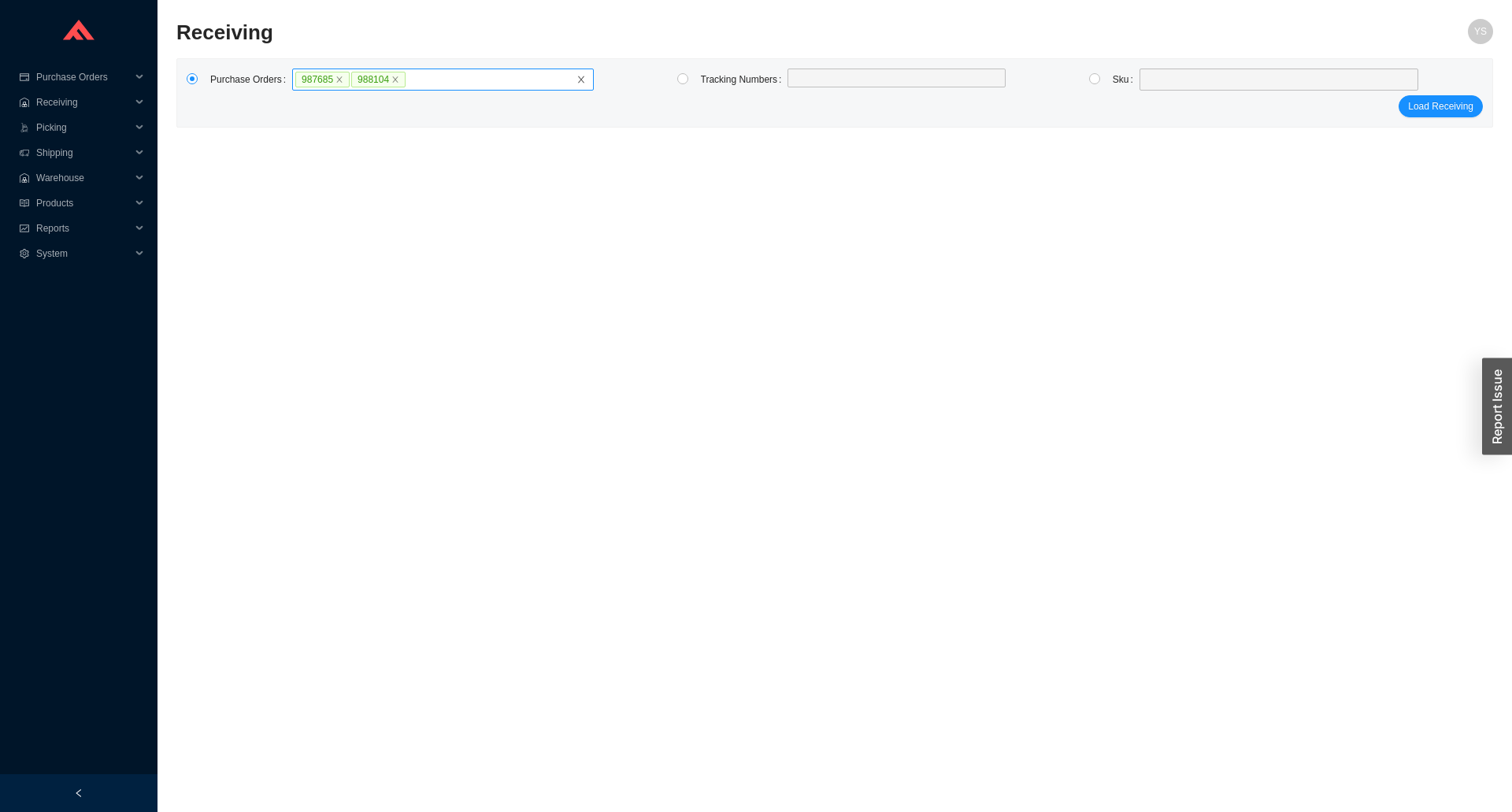
click button "Load Receiving" at bounding box center [1440, 106] width 85 height 22
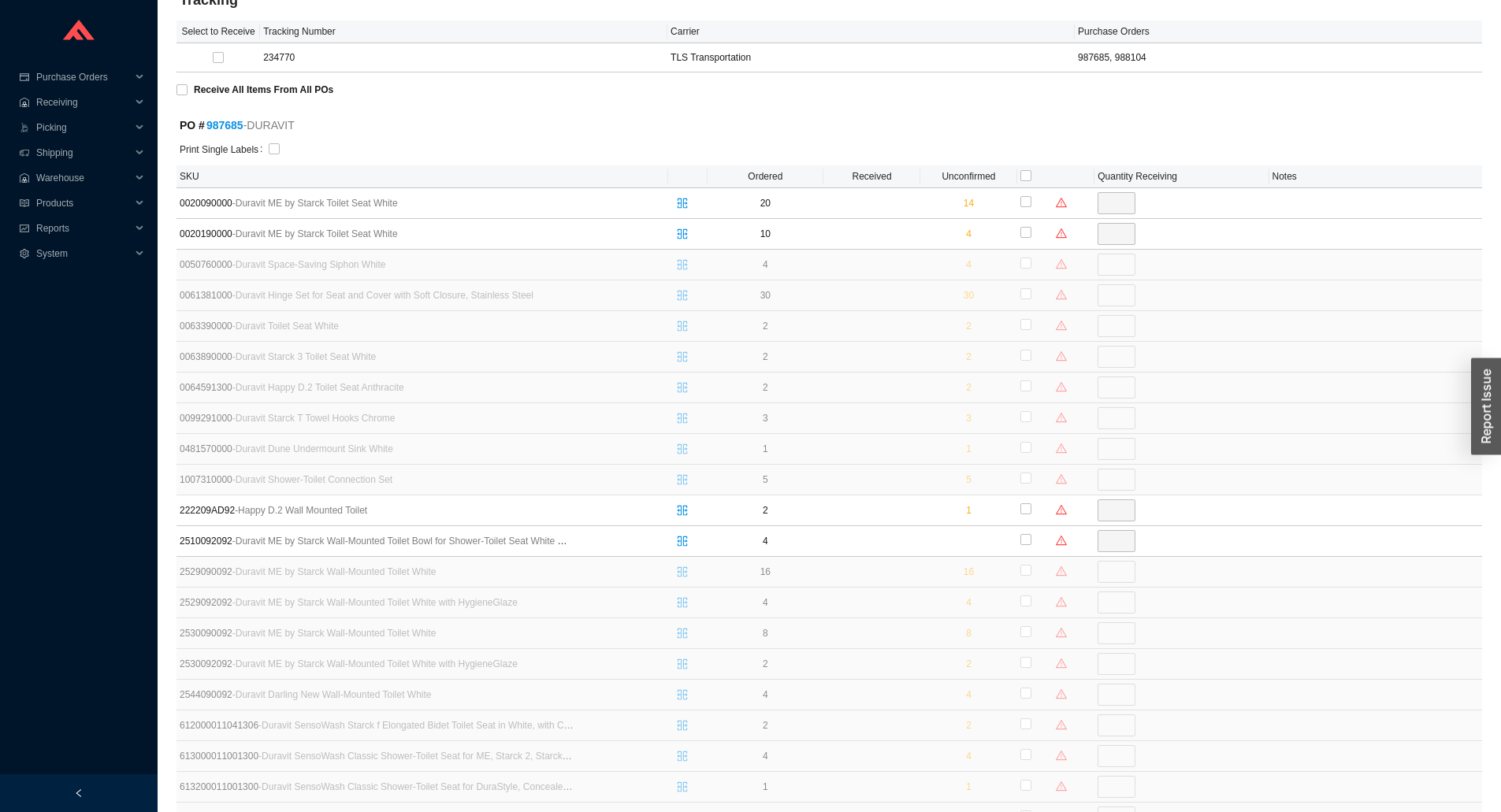
scroll to position [157, 0]
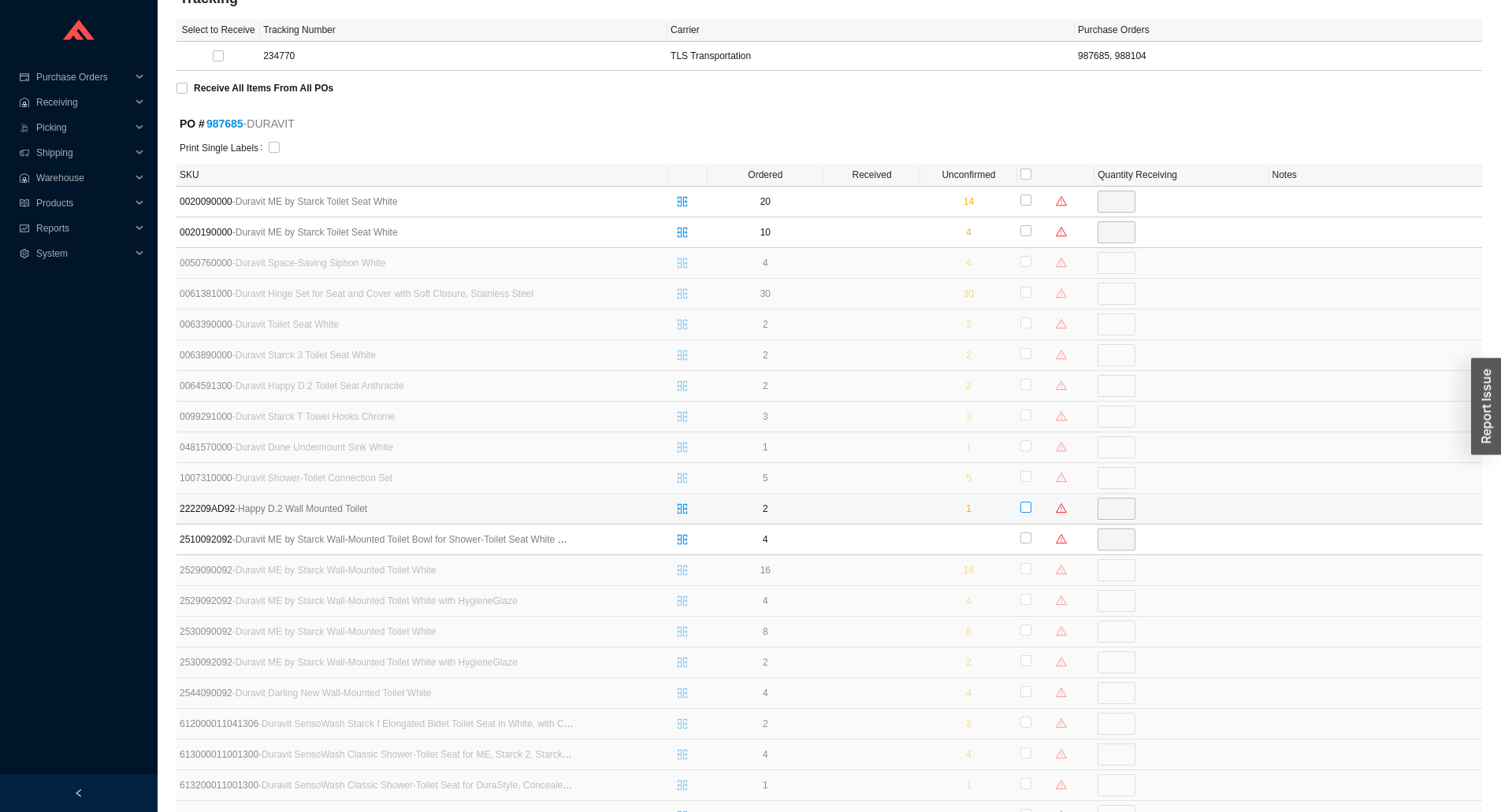
click at [1025, 506] on input "checkbox" at bounding box center [1026, 507] width 11 height 11
checkbox input "true"
type input "1"
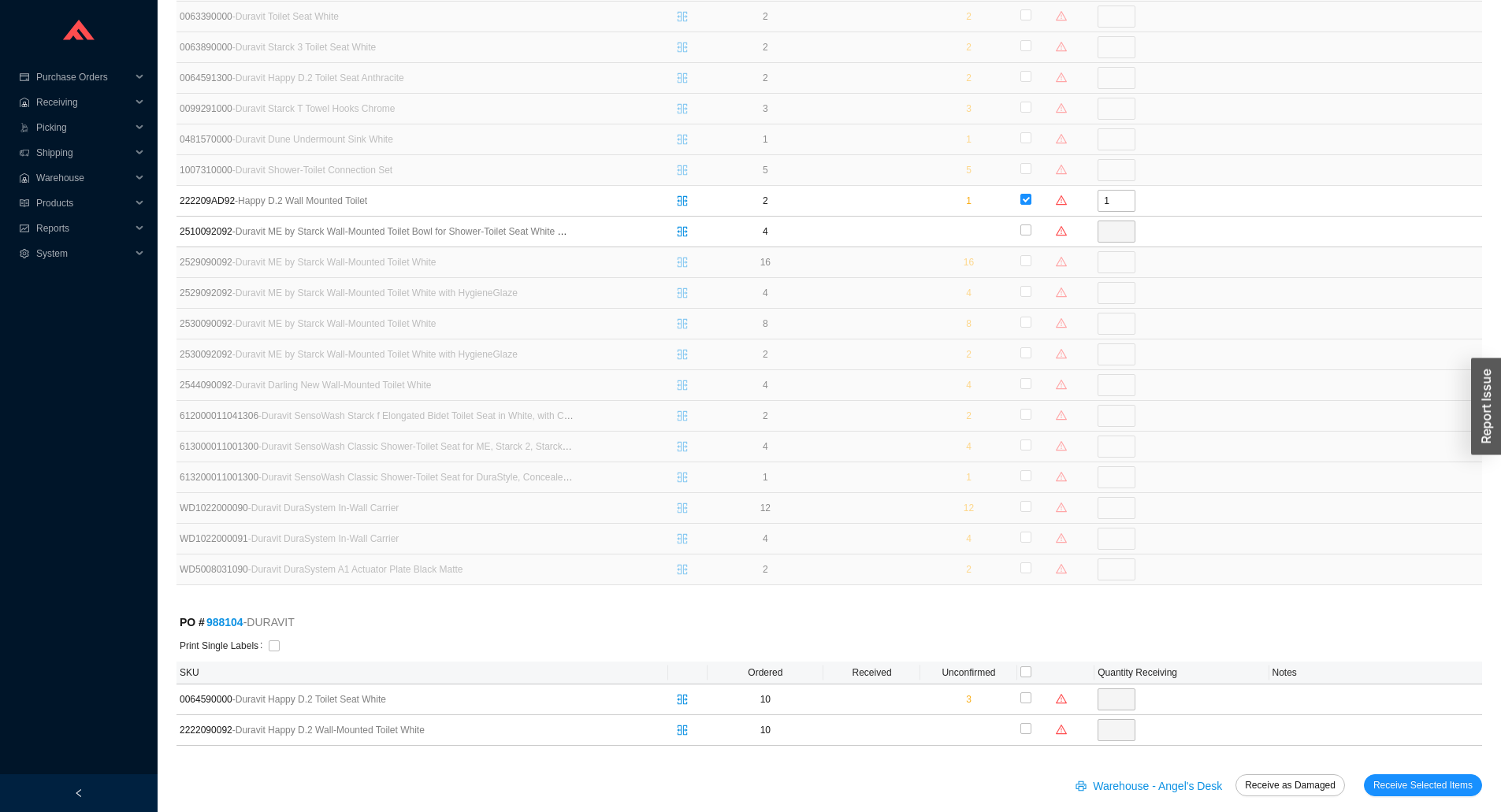
scroll to position [484, 0]
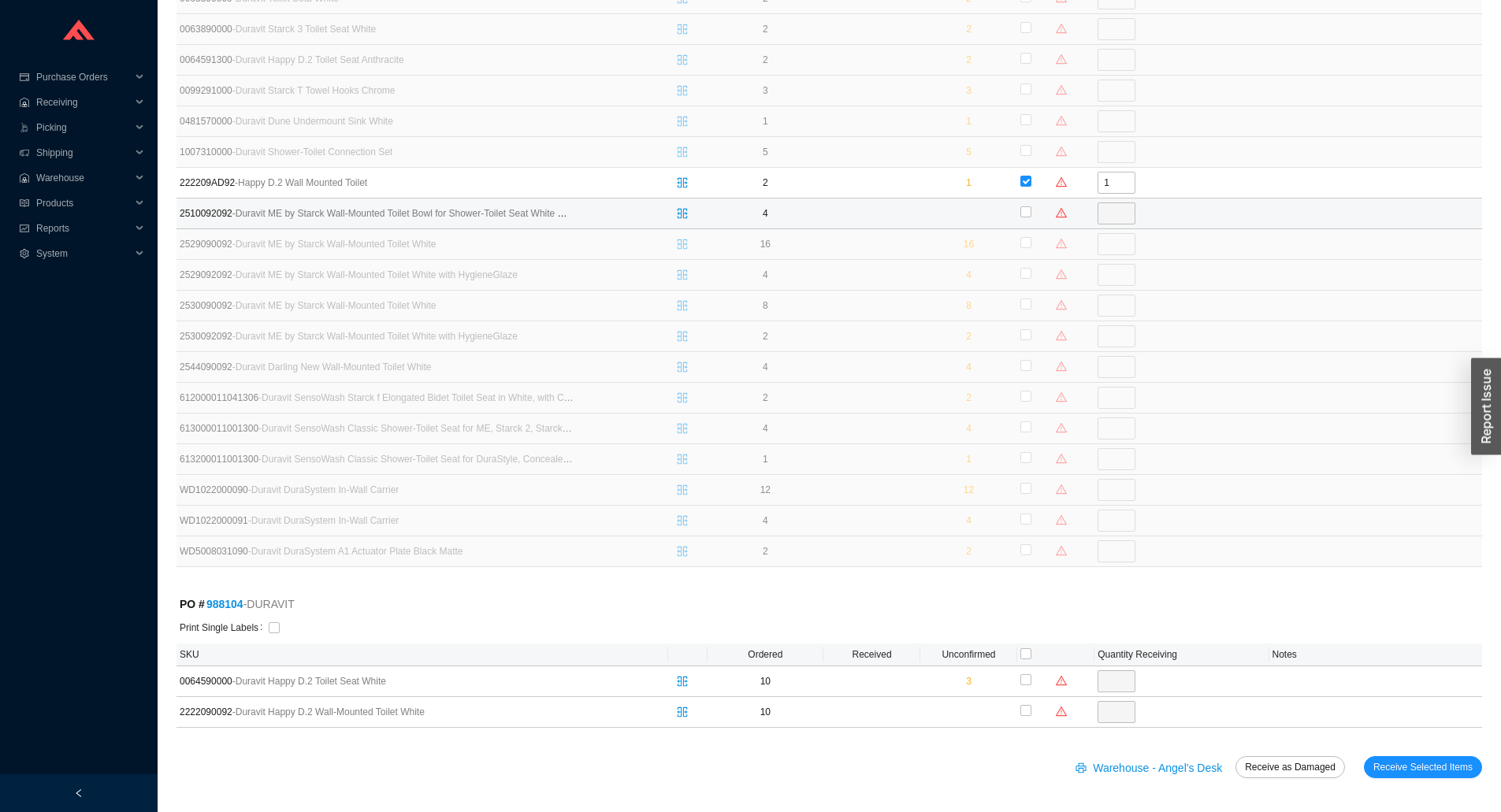
click at [1018, 216] on td at bounding box center [1056, 214] width 77 height 31
click at [1020, 216] on input "checkbox" at bounding box center [1026, 212] width 11 height 11
checkbox input "true"
type input "4"
click at [1026, 712] on input "checkbox" at bounding box center [1026, 710] width 11 height 11
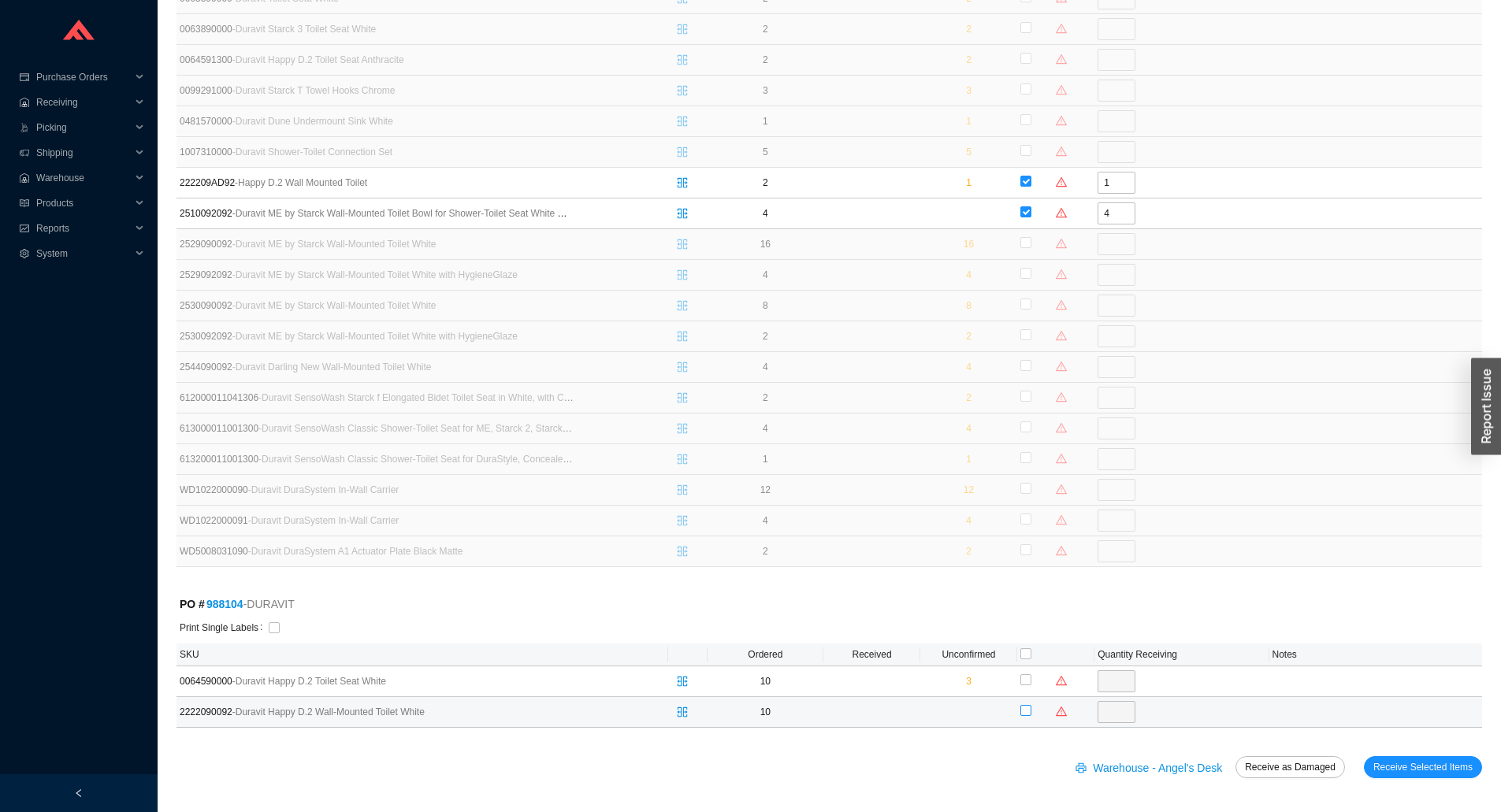
checkbox input "true"
type input "10"
drag, startPoint x: 1375, startPoint y: 763, endPoint x: 1390, endPoint y: 760, distance: 15.3
click at [1376, 762] on button "Receive Selected Items" at bounding box center [1423, 767] width 119 height 22
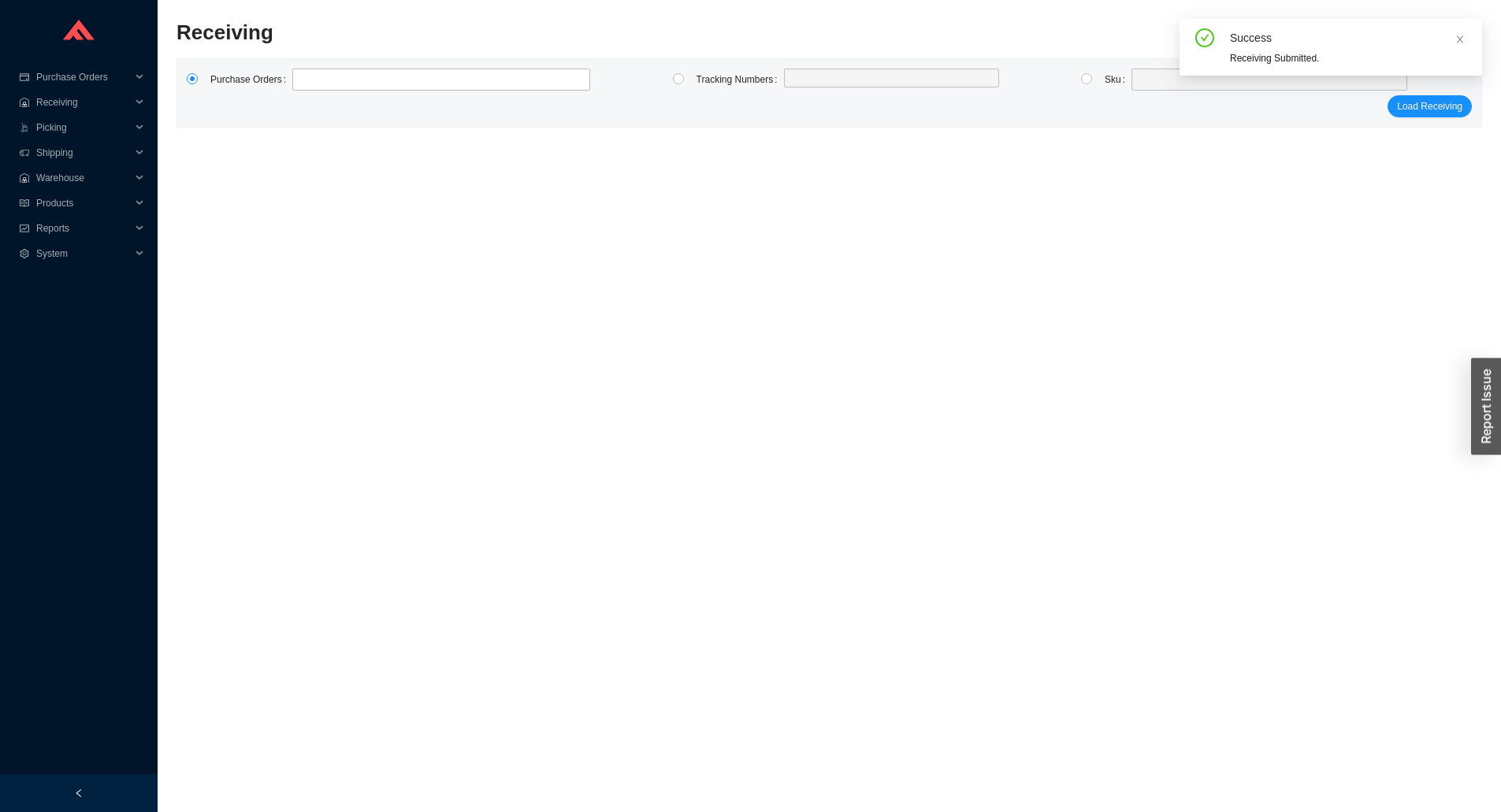
scroll to position [22, 0]
click at [304, 72] on label at bounding box center [440, 79] width 298 height 22
click at [304, 72] on input at bounding box center [300, 79] width 11 height 17
type input "987685"
type input "988104"
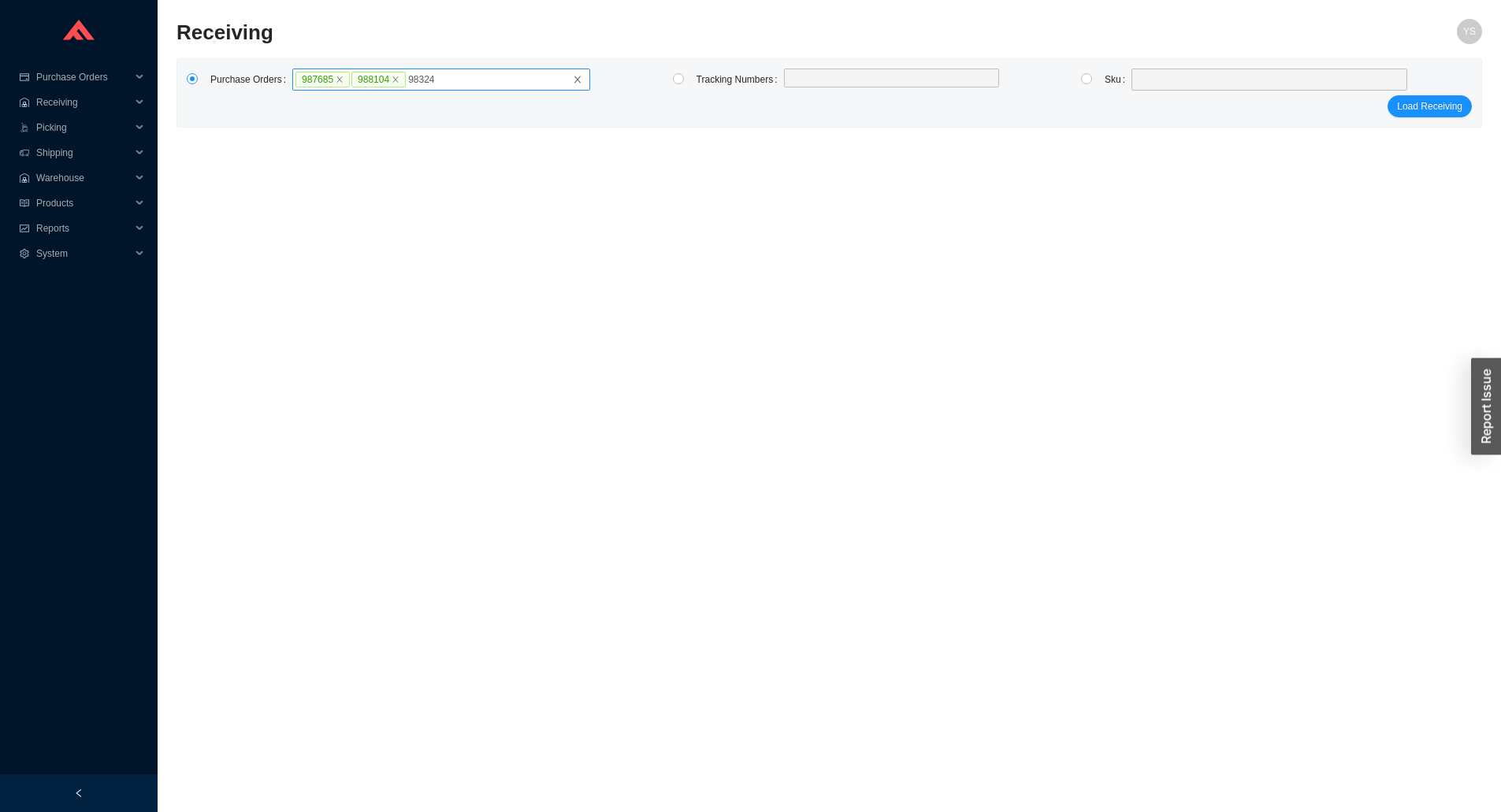
type input "983247"
type input "986480"
click button "Load Receiving" at bounding box center [1430, 106] width 85 height 22
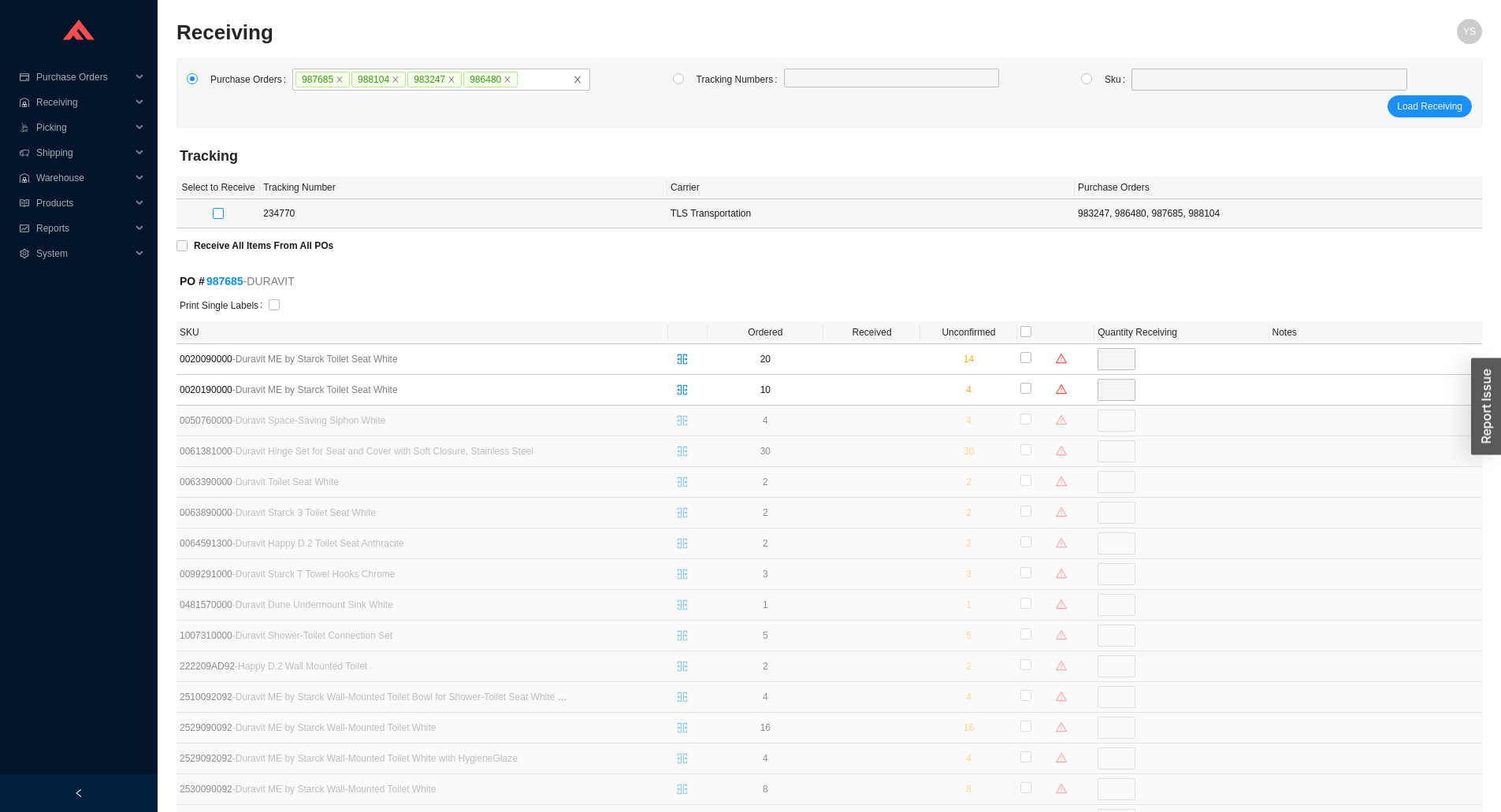
click at [218, 215] on input "checkbox" at bounding box center [219, 214] width 11 height 11
checkbox input "true"
type input "6"
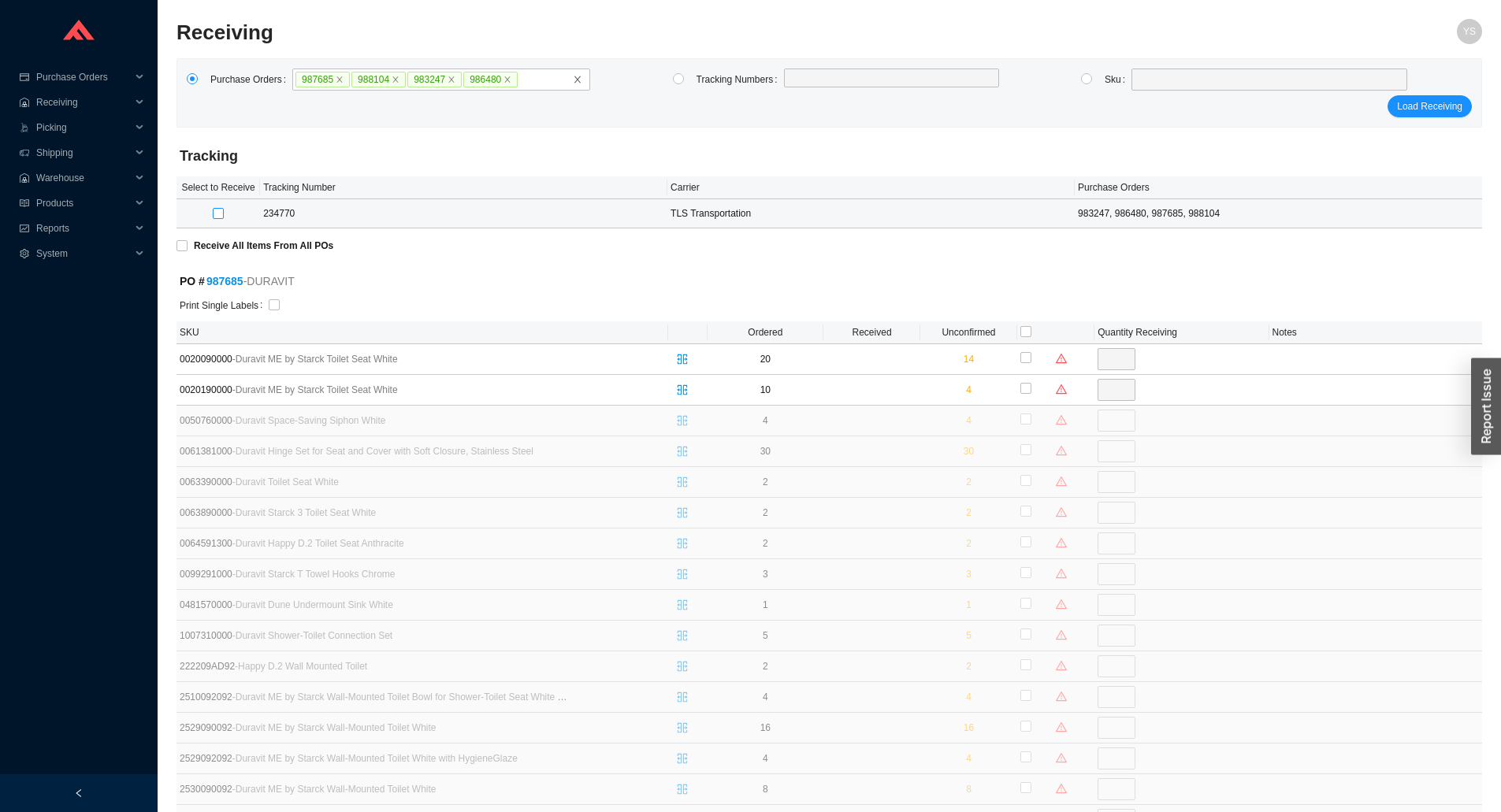
checkbox input "true"
type input "6"
type input "0"
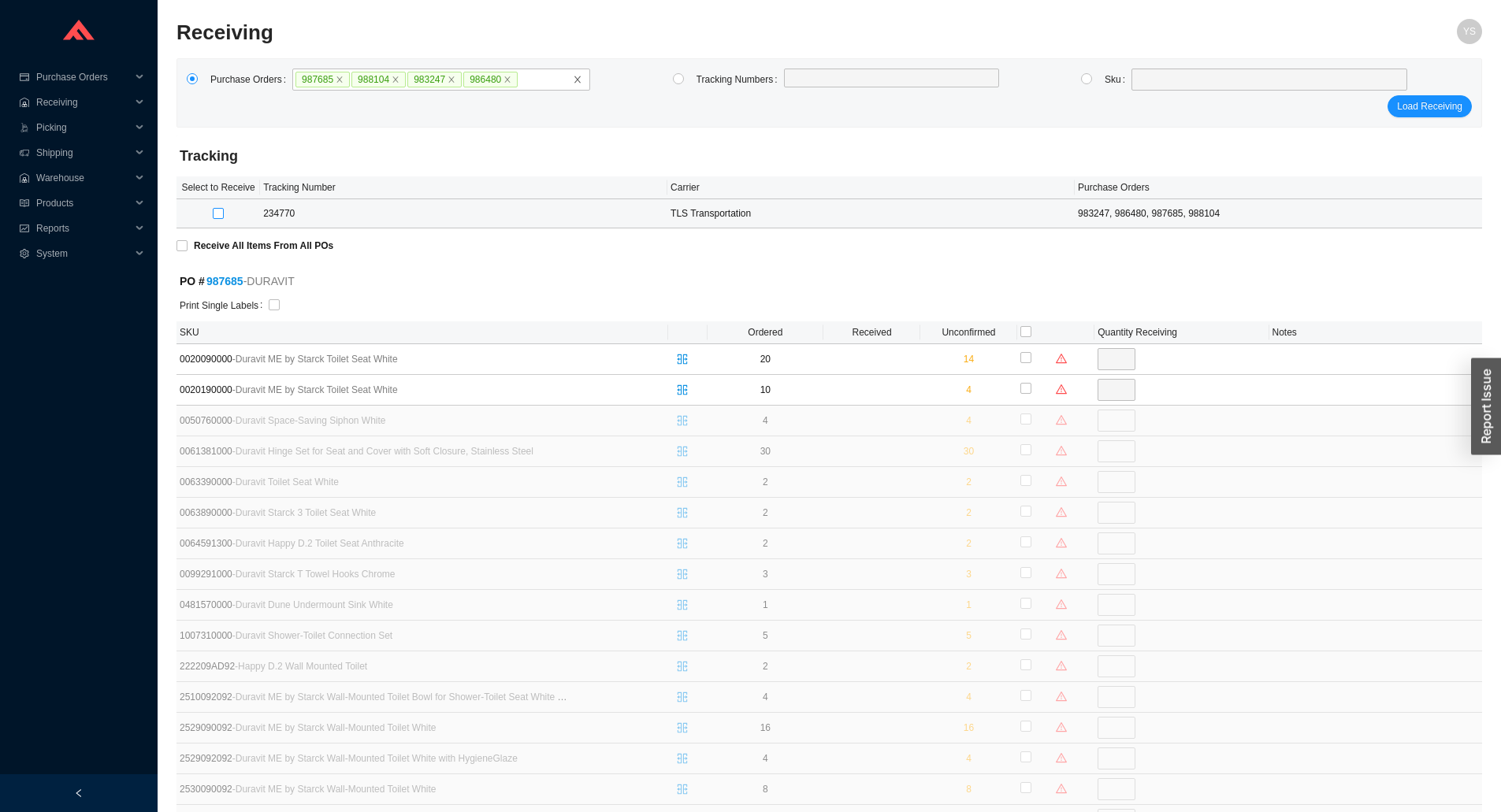
type input "0"
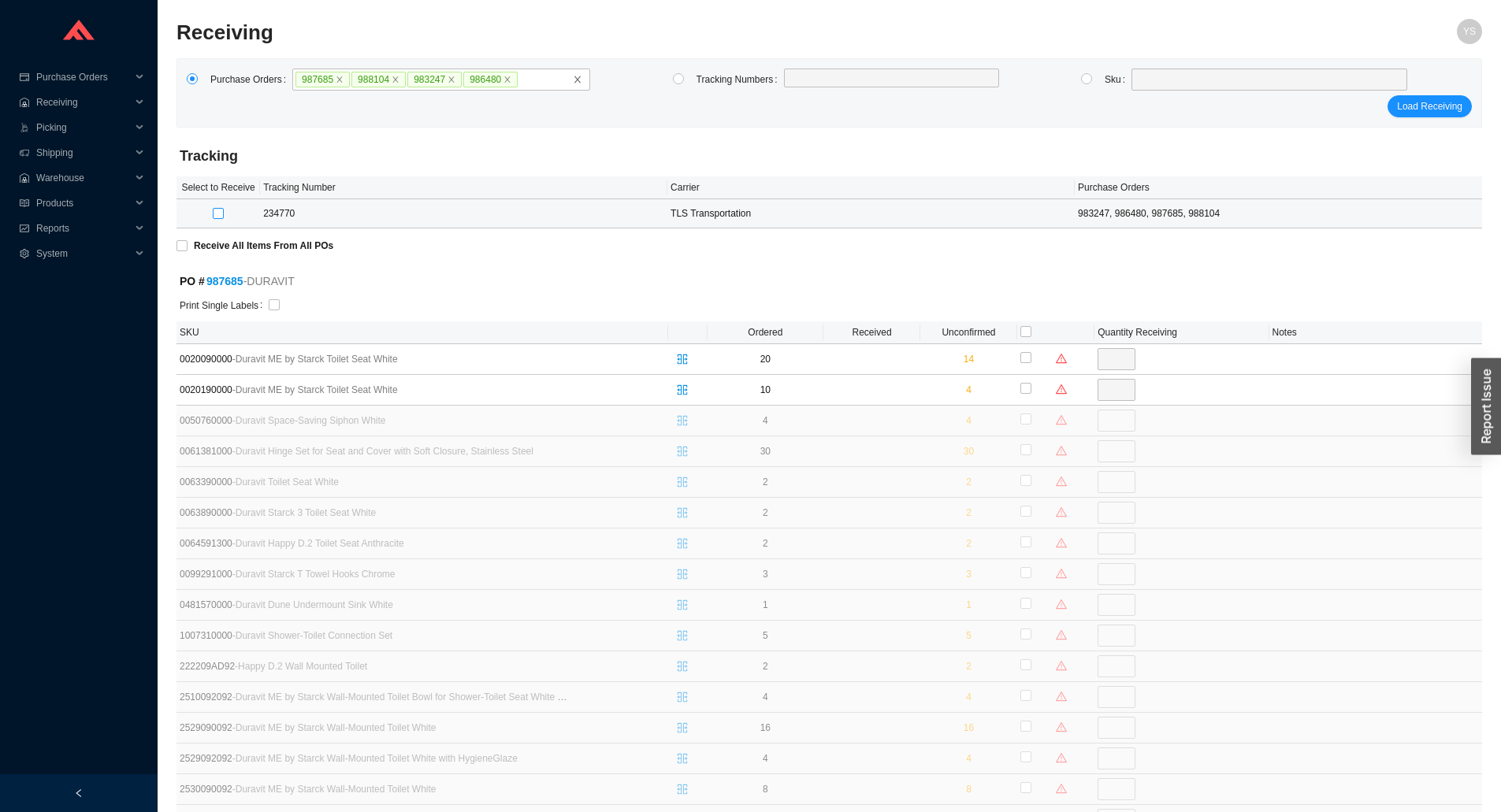
type input "0"
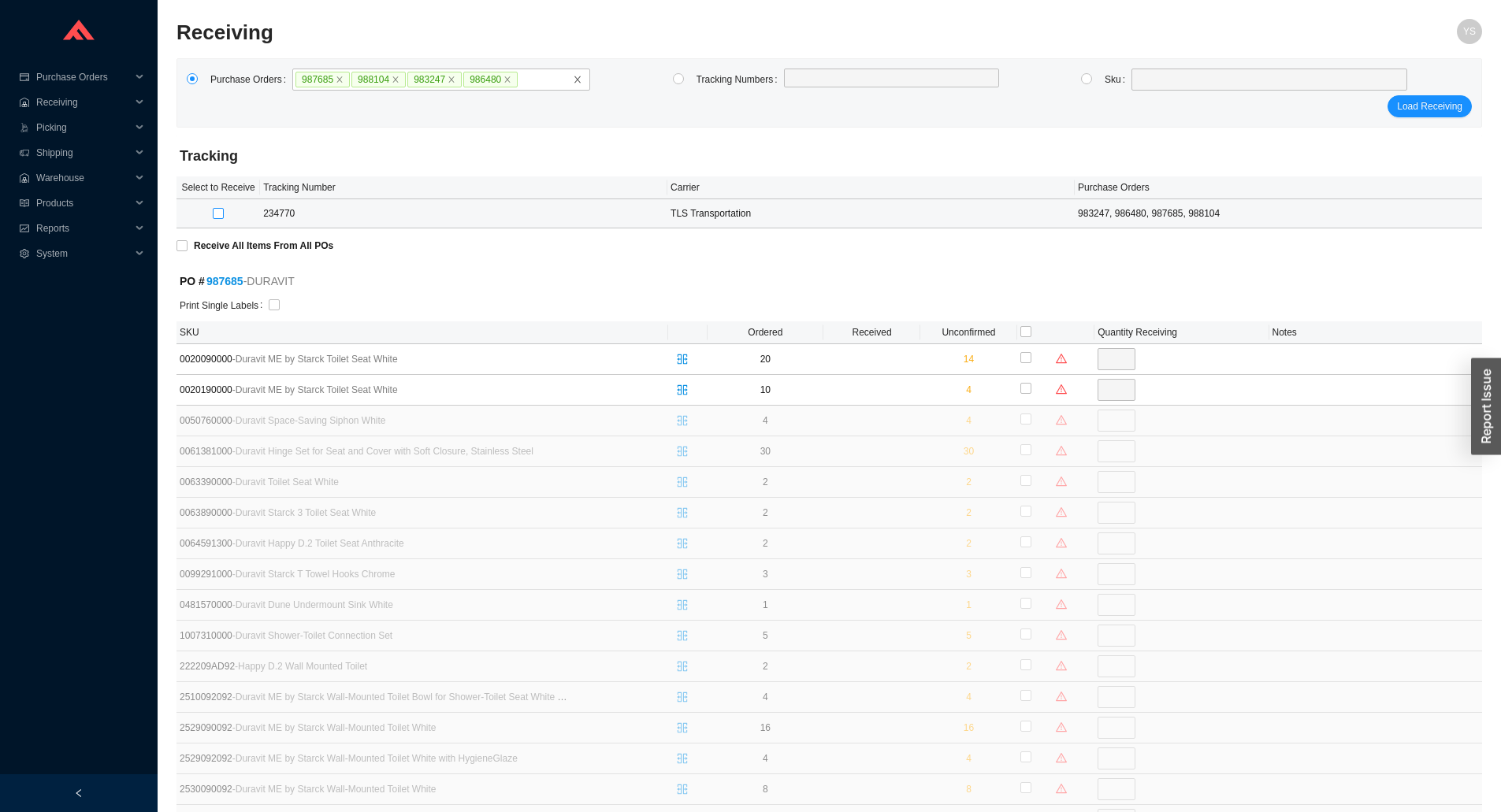
type input "0"
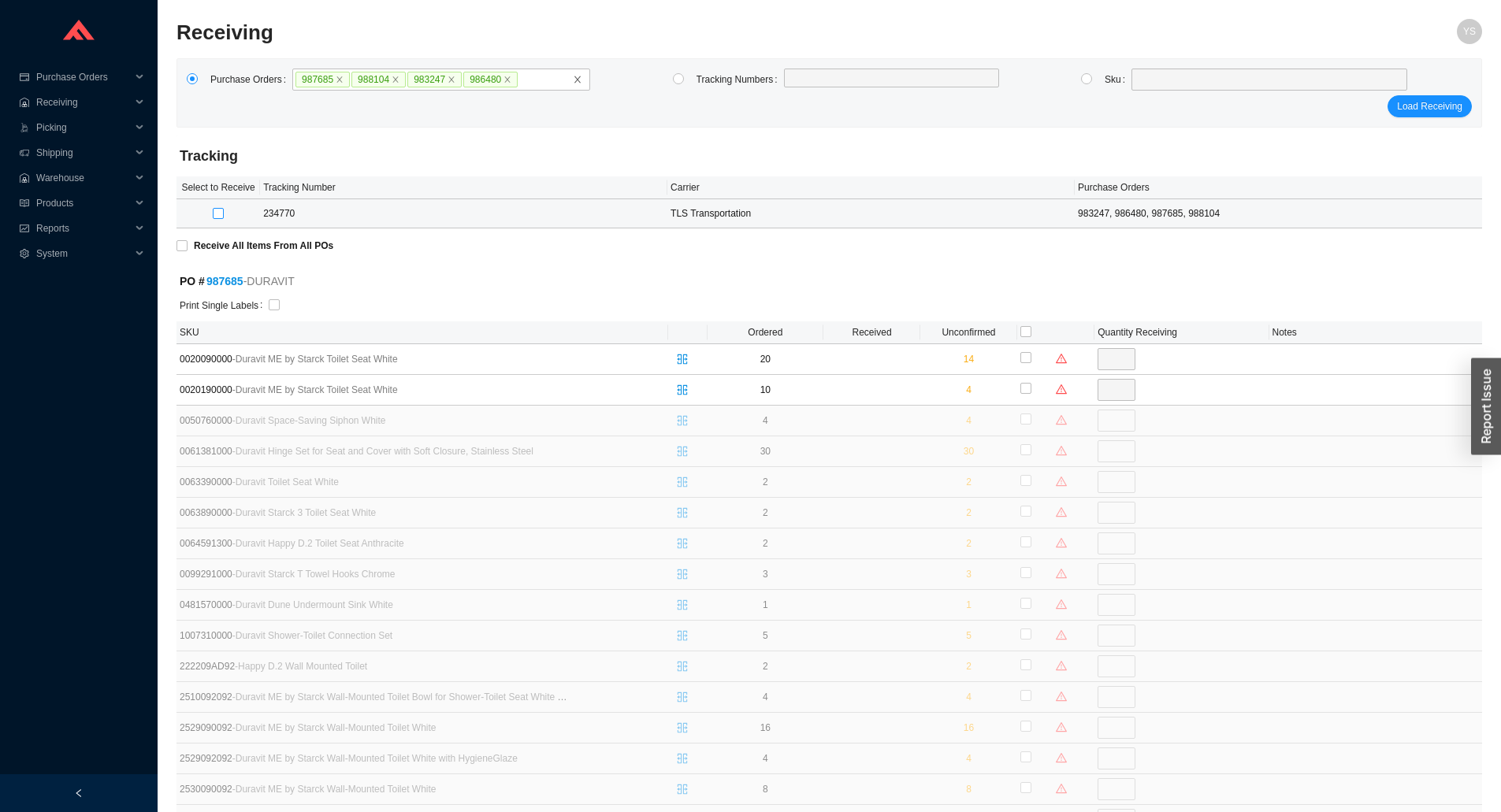
type input "0"
checkbox input "true"
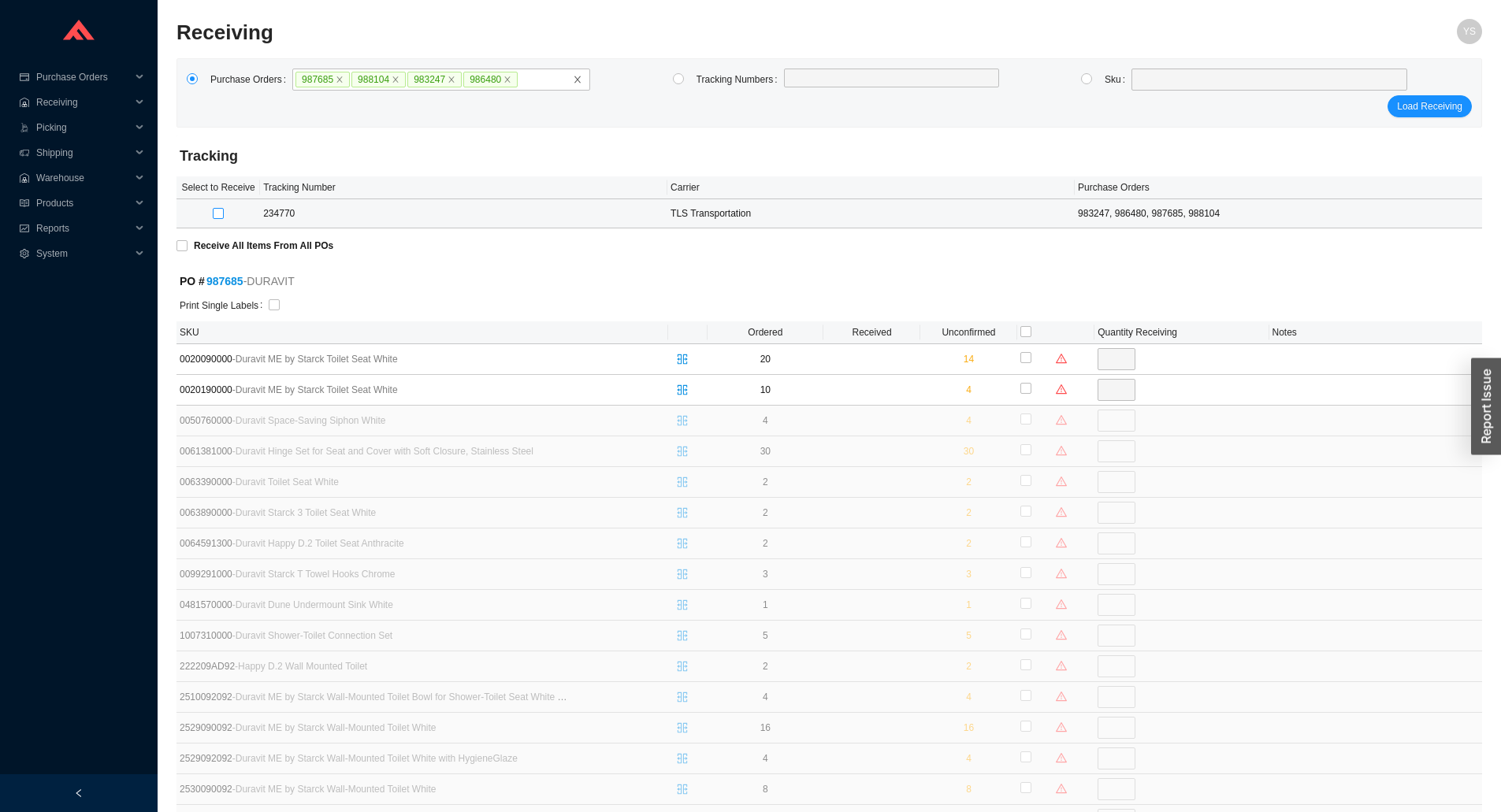
type input "7"
type input "0"
checkbox input "true"
type input "1"
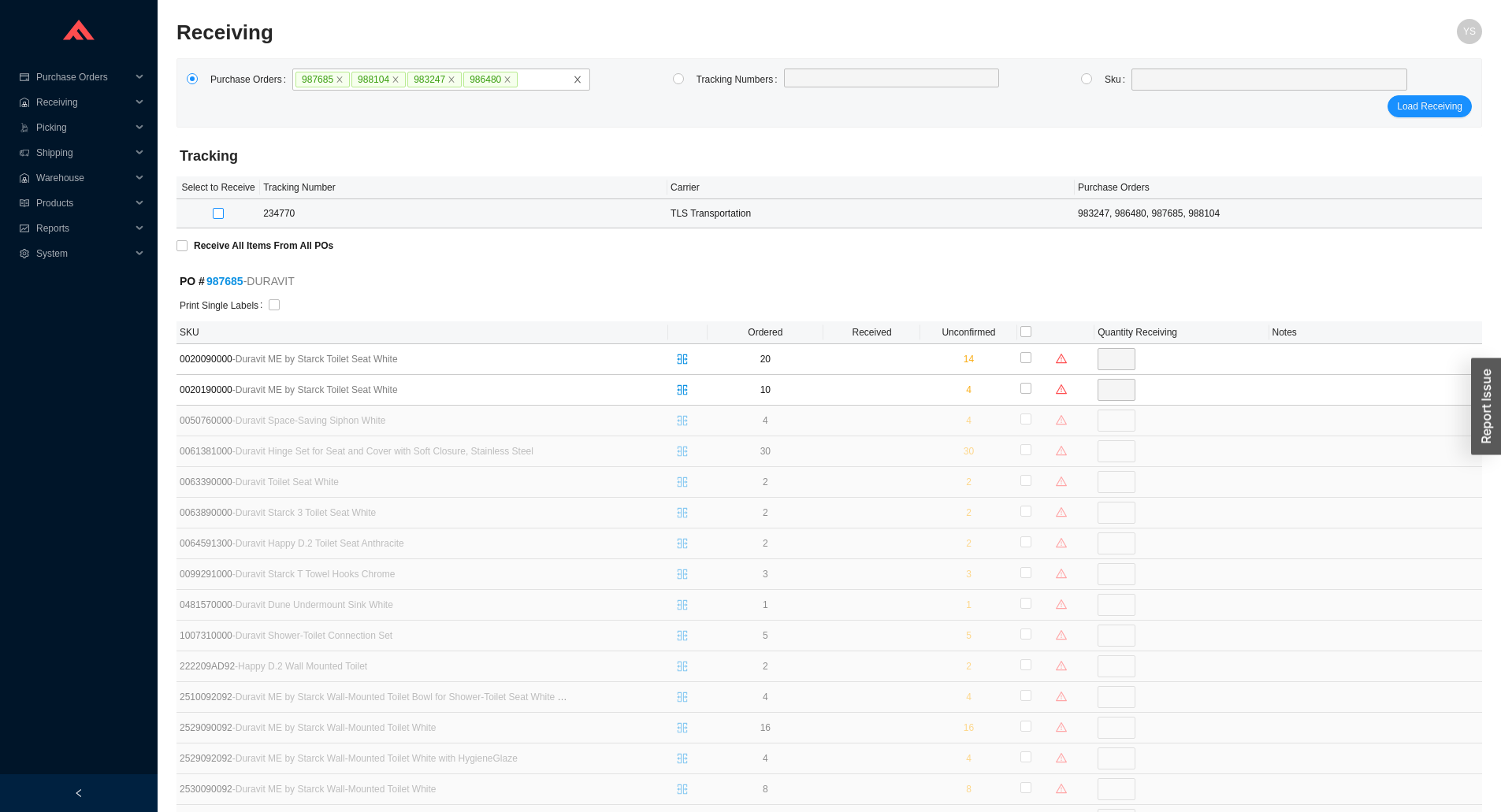
checkbox input "true"
type input "3"
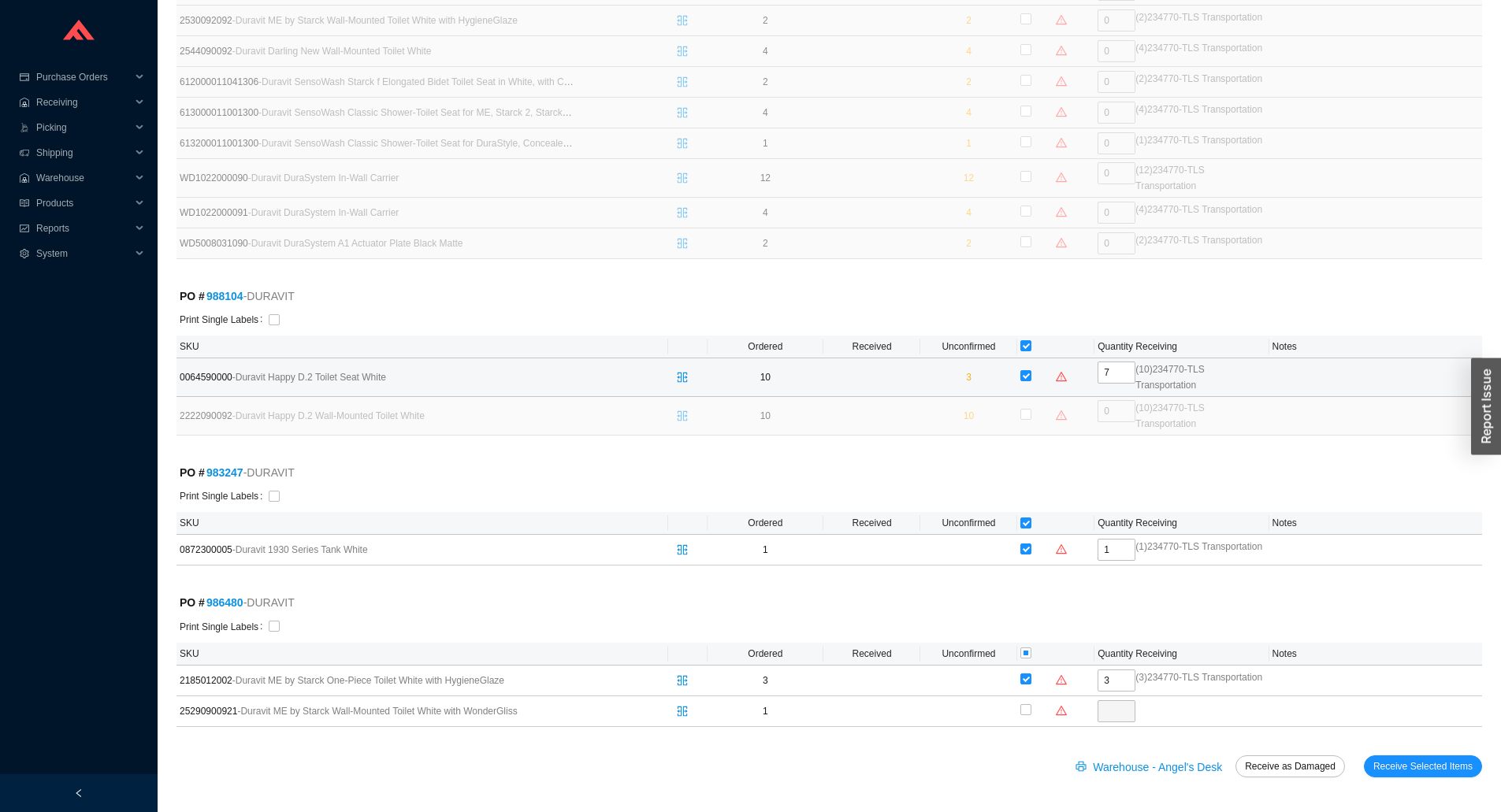
scroll to position [1010, 0]
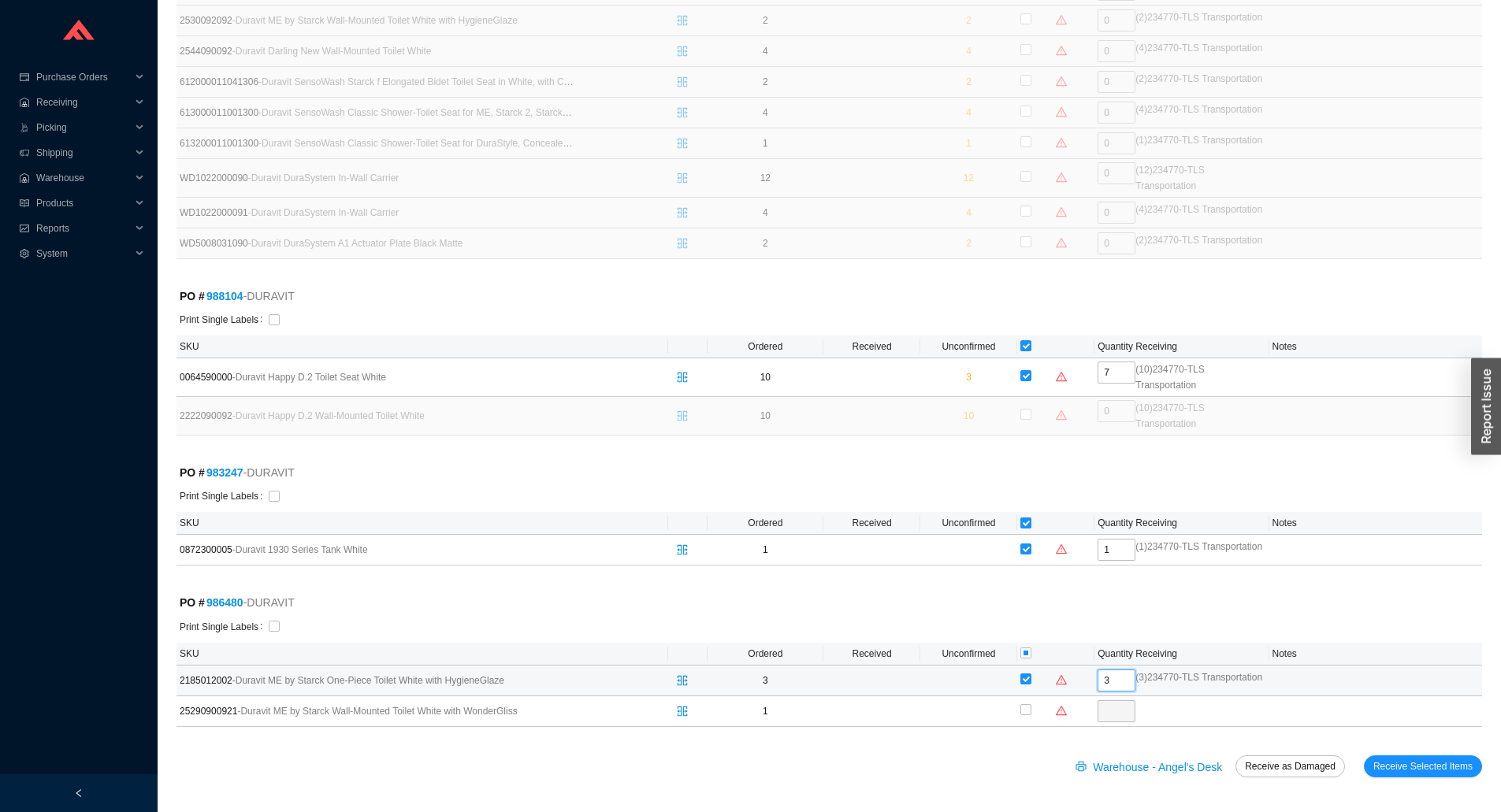
click at [1107, 670] on input "3" at bounding box center [1116, 681] width 38 height 22
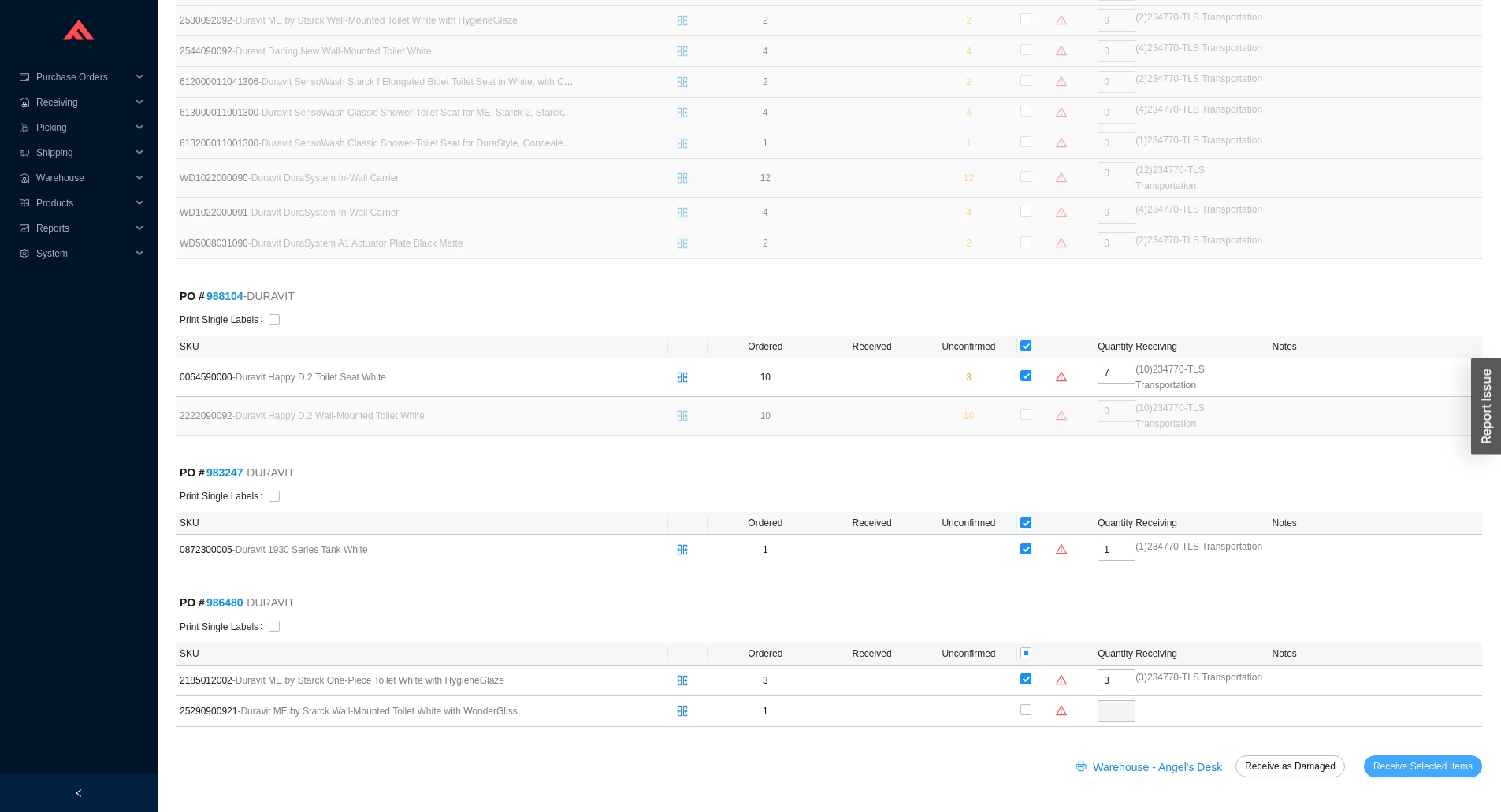
click at [1398, 758] on form "Tracking Select to Receive Tracking Number Carrier Purchase Orders 234770 TLS T…" at bounding box center [829, 50] width 1306 height 1493
click at [1395, 763] on span "Receive Selected Items" at bounding box center [1423, 767] width 99 height 16
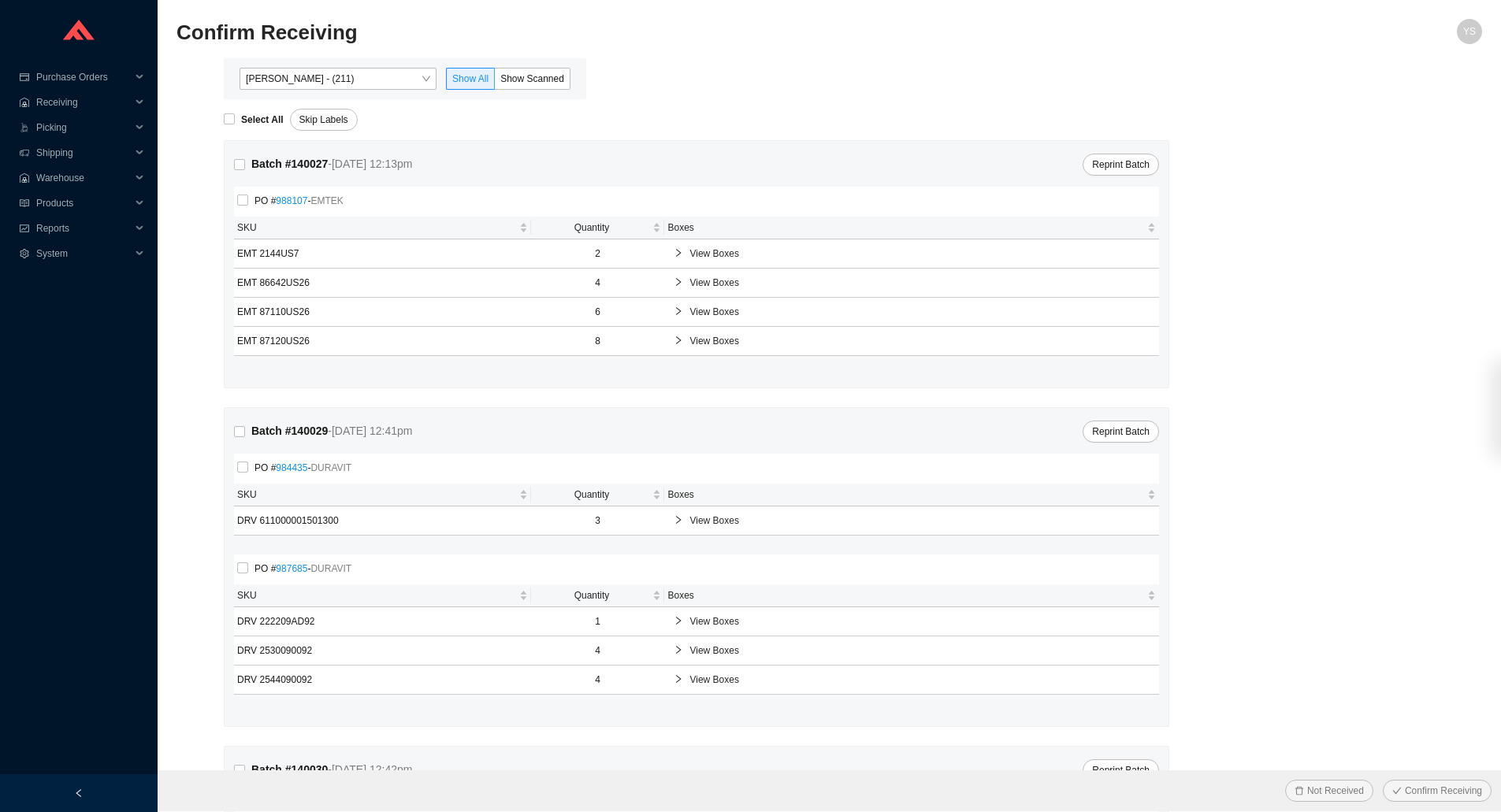
click at [240, 111] on div "Select All" at bounding box center [256, 119] width 66 height 22
click at [229, 115] on input "Select All" at bounding box center [229, 119] width 11 height 11
checkbox input "true"
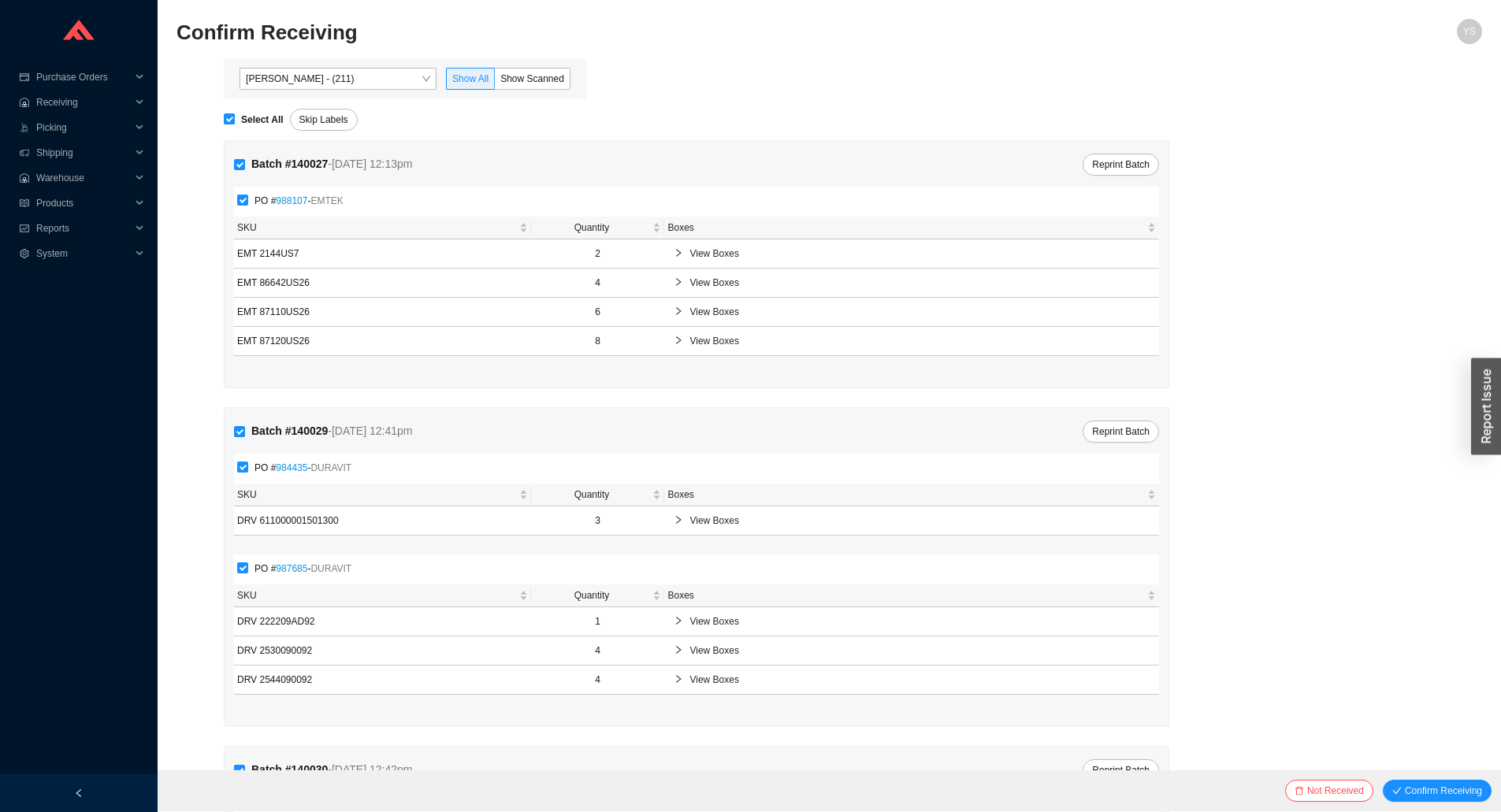
checkbox input "true"
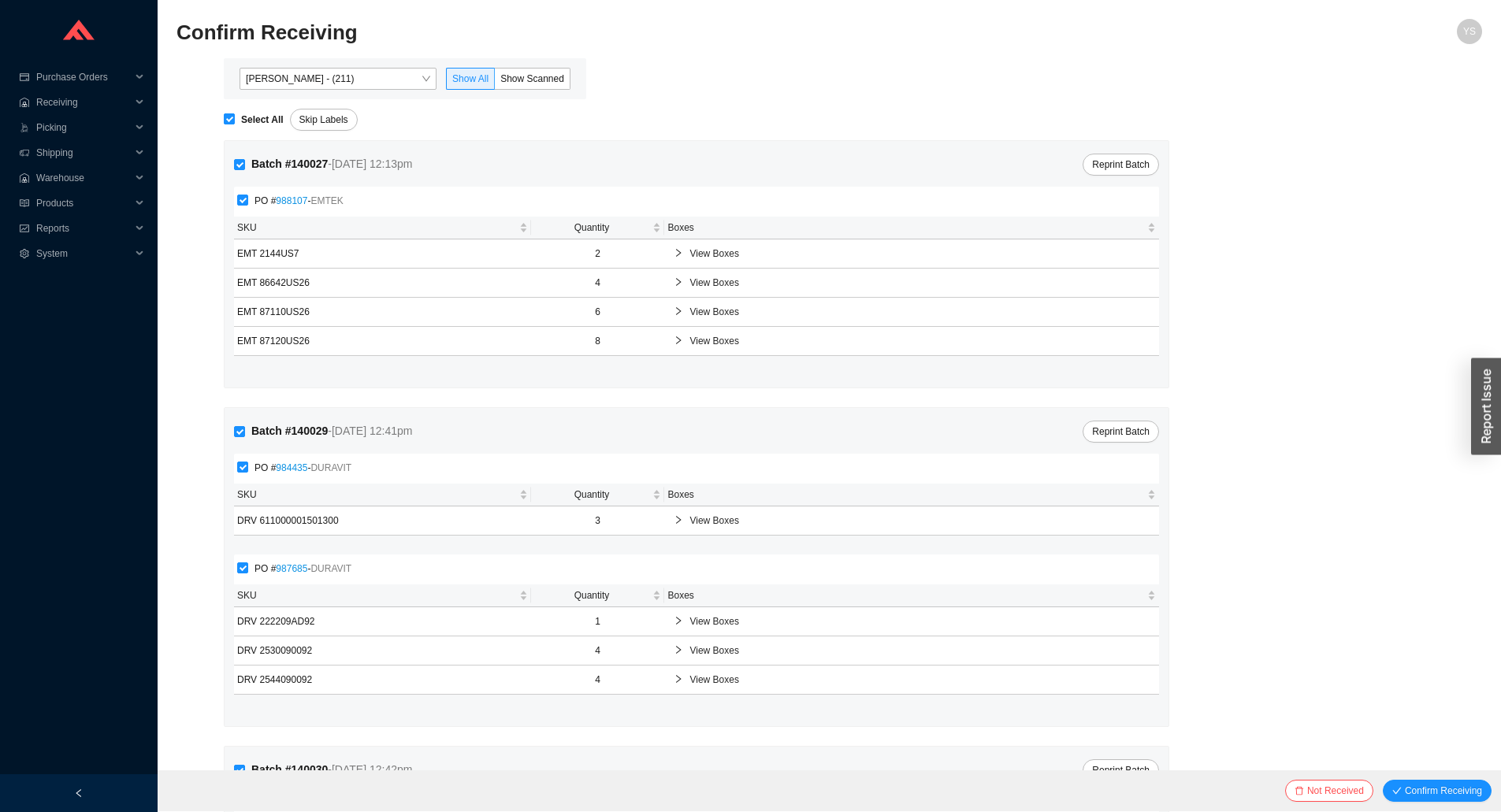
checkbox input "true"
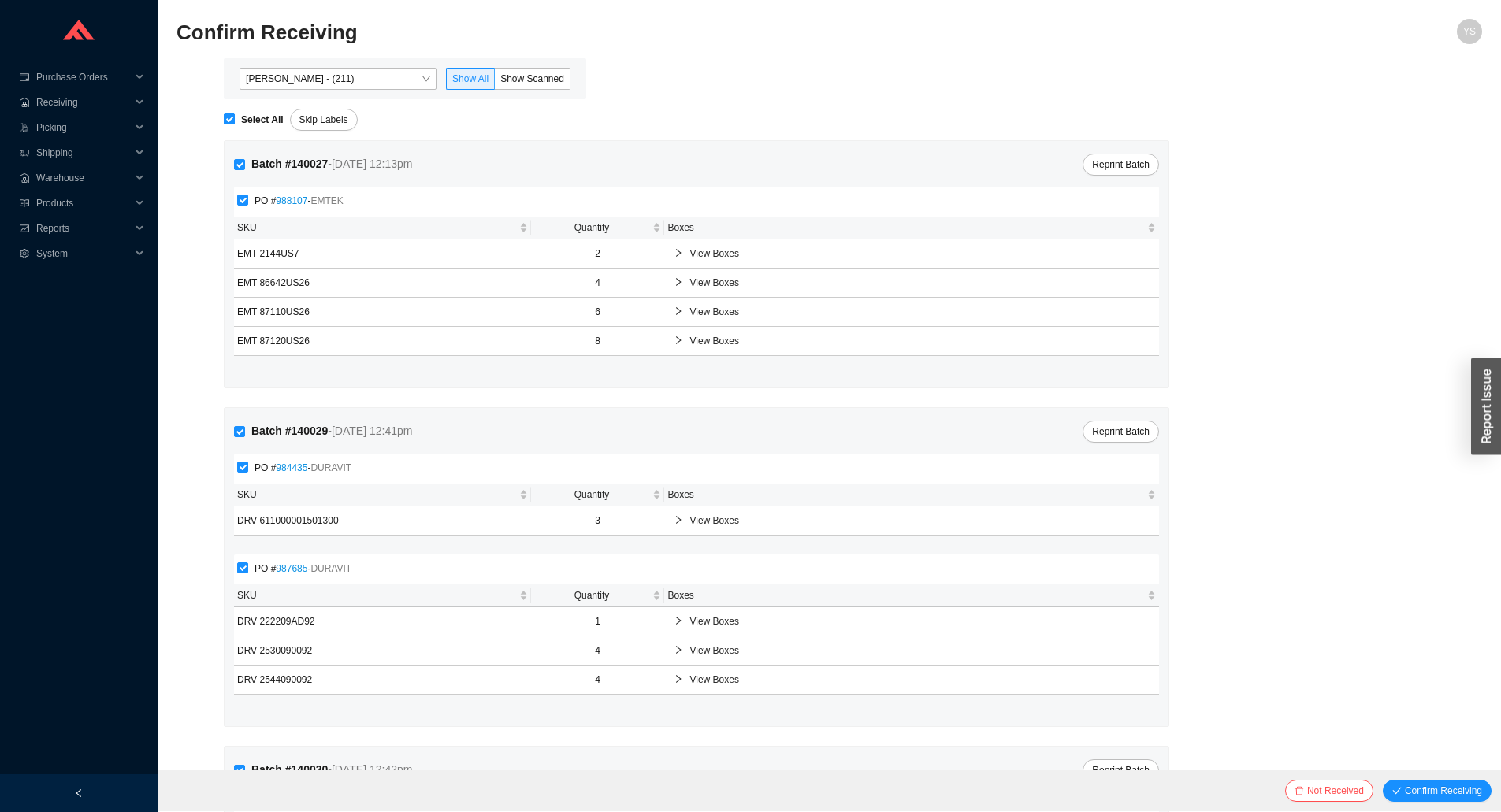
checkbox input "true"
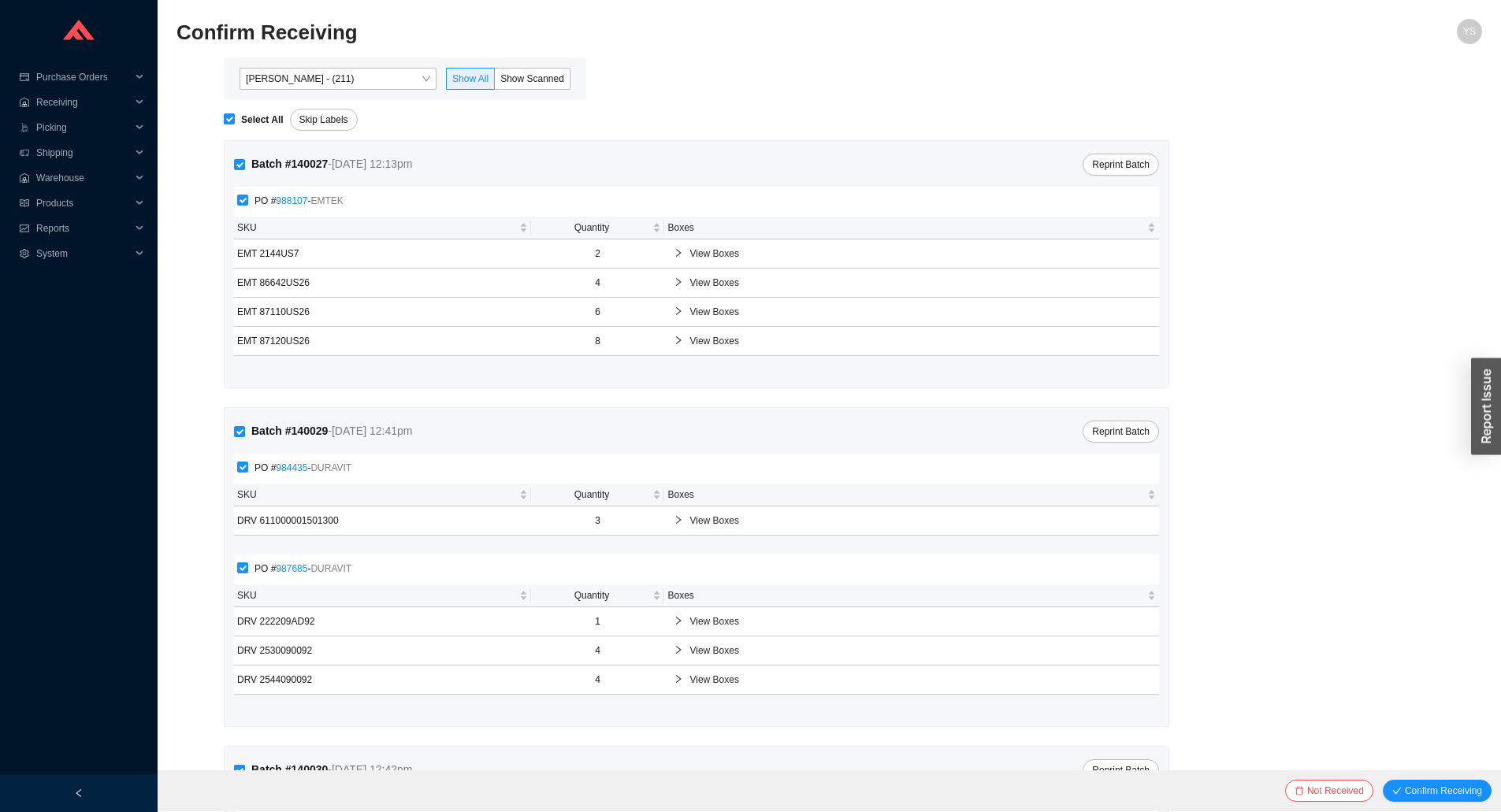
checkbox input "true"
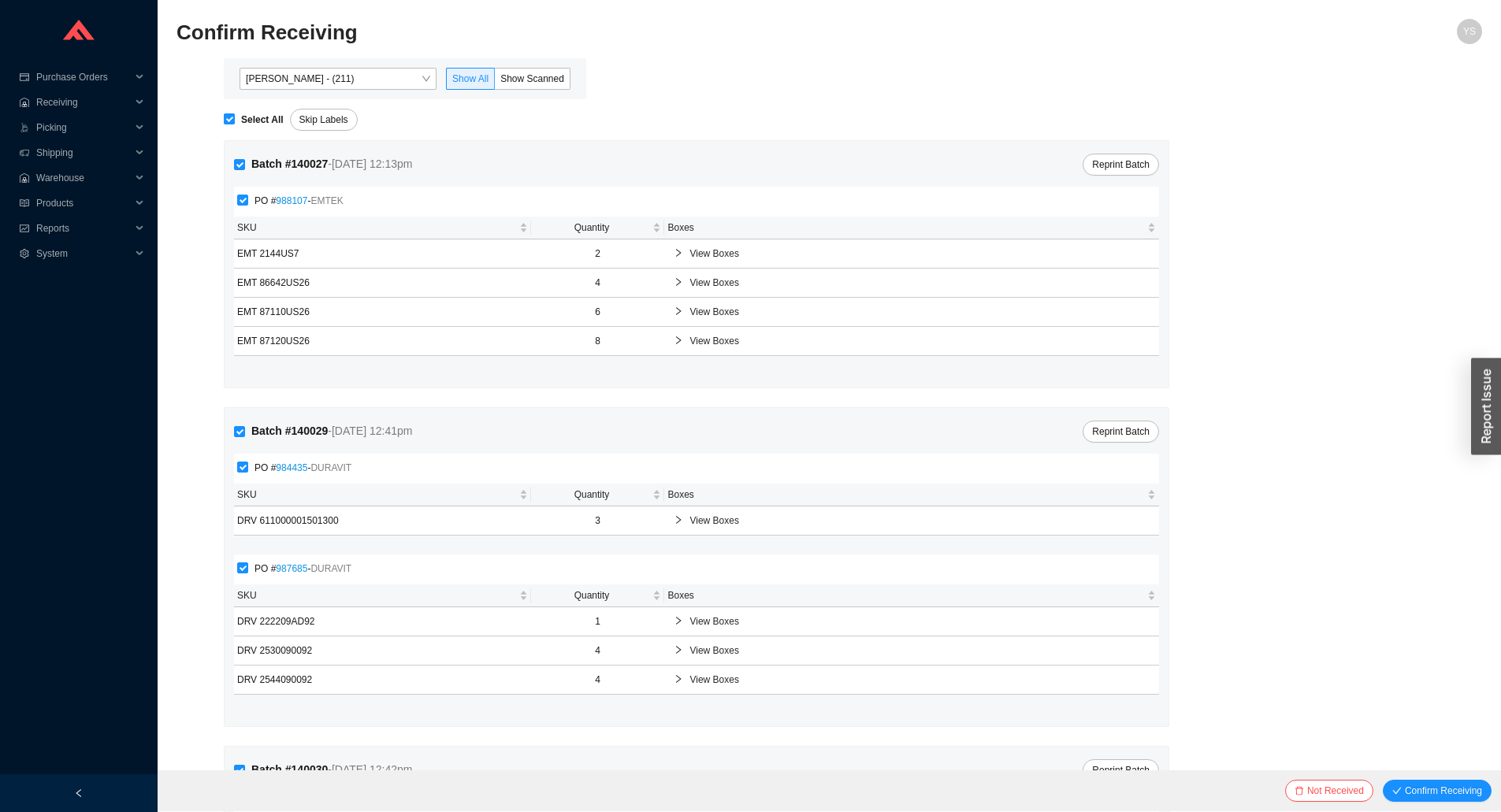
checkbox input "true"
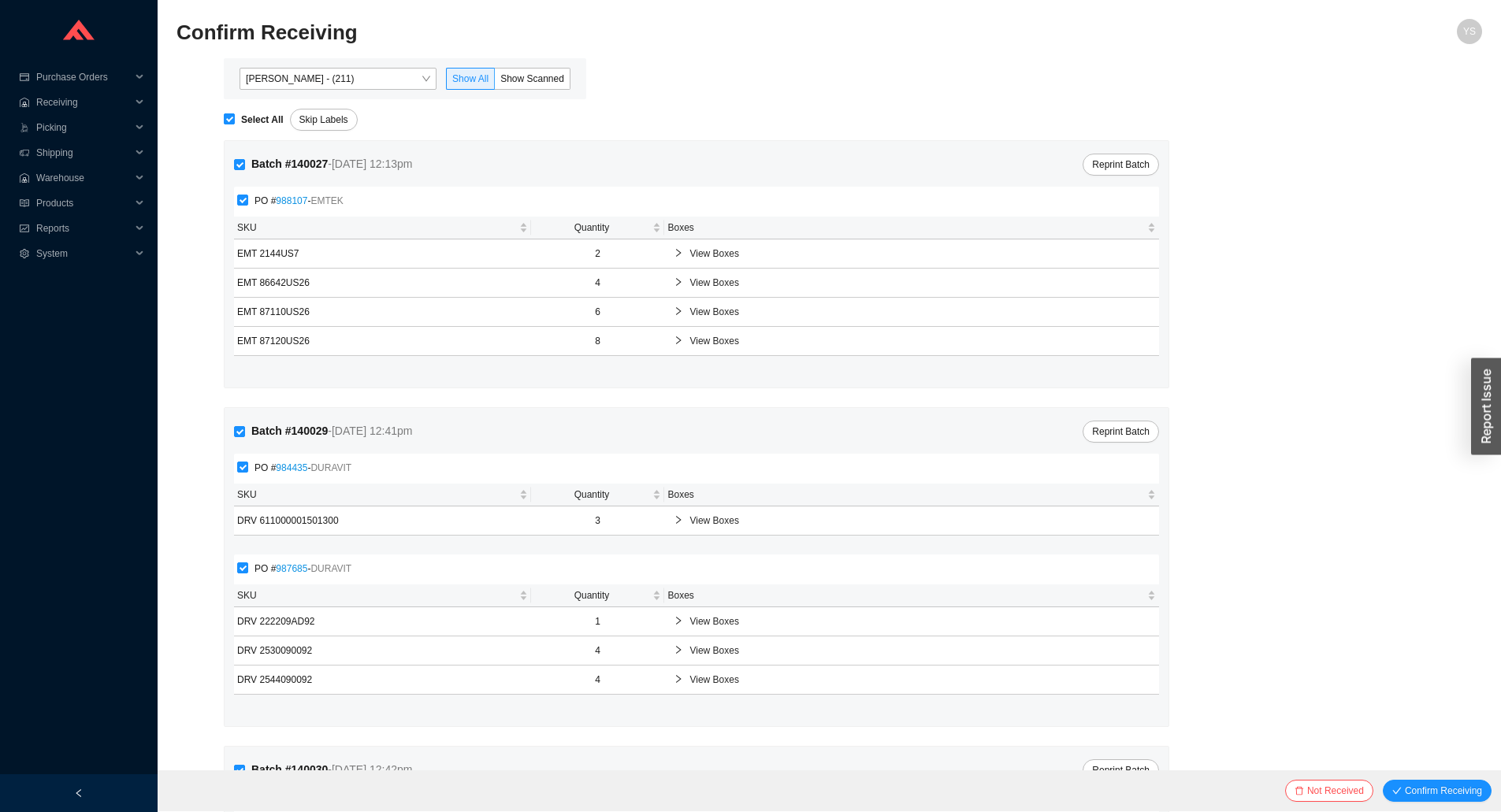
checkbox input "true"
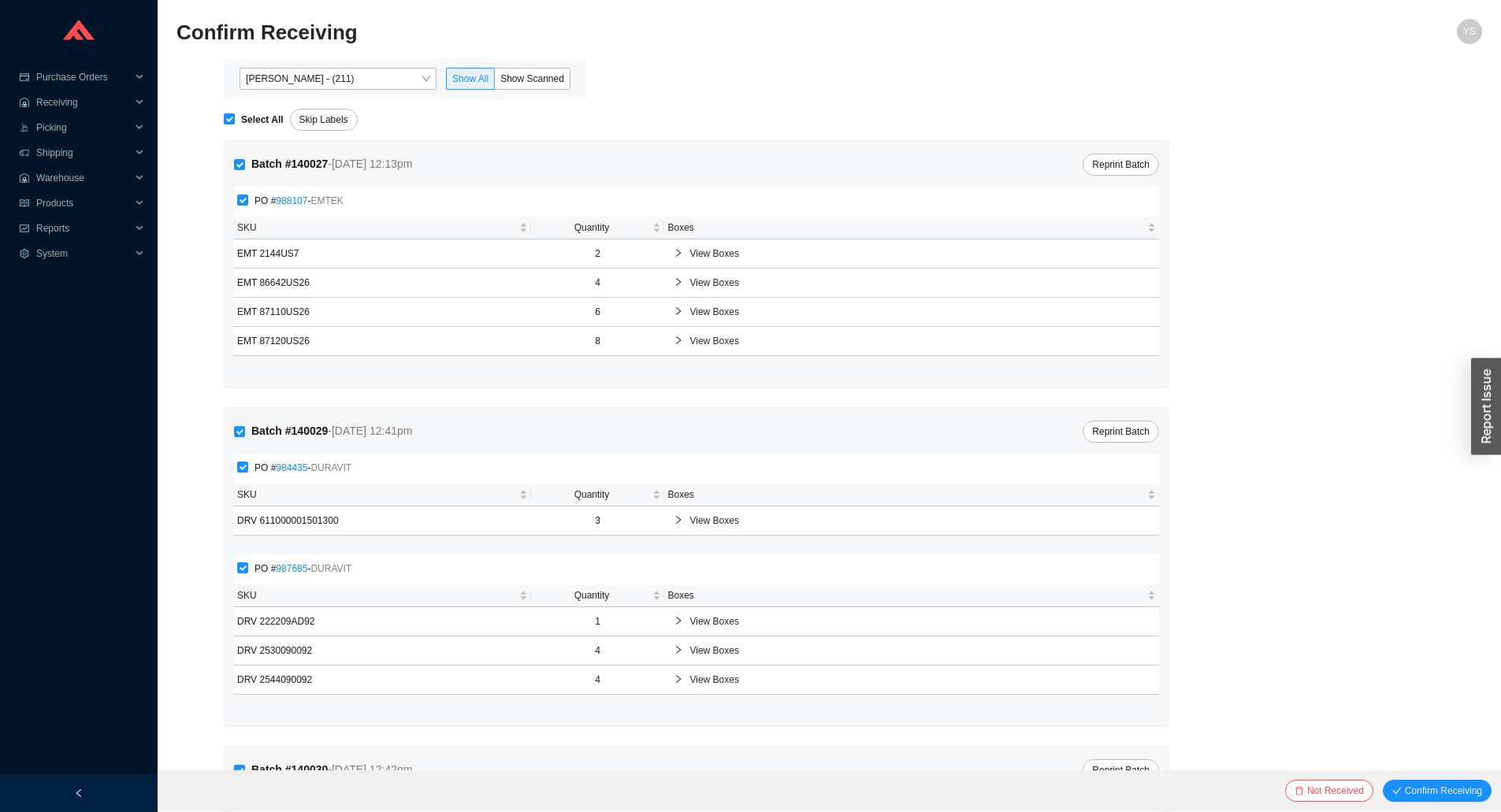
checkbox input "true"
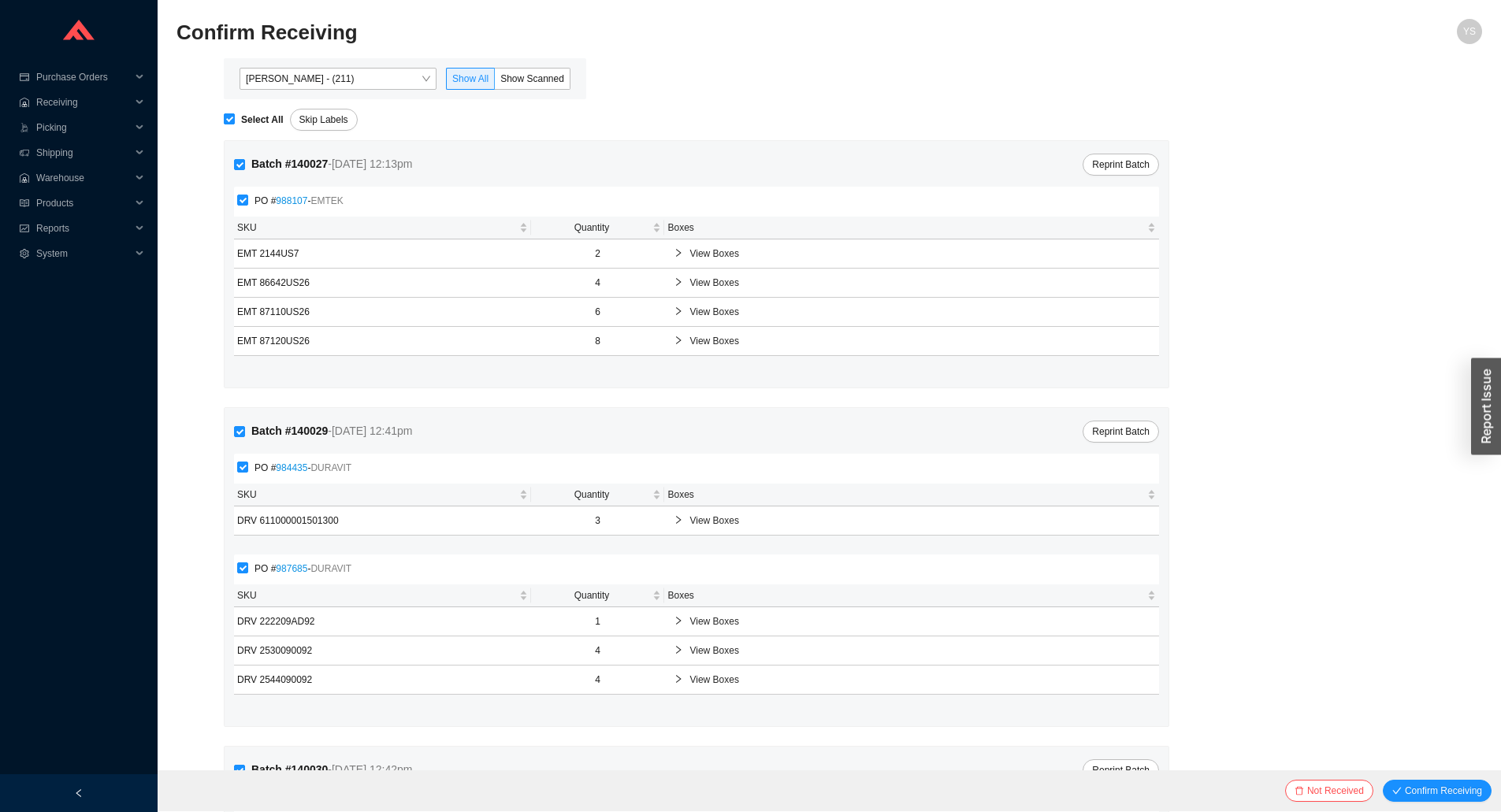
checkbox input "true"
click at [1461, 793] on span "Confirm Receiving" at bounding box center [1444, 791] width 77 height 16
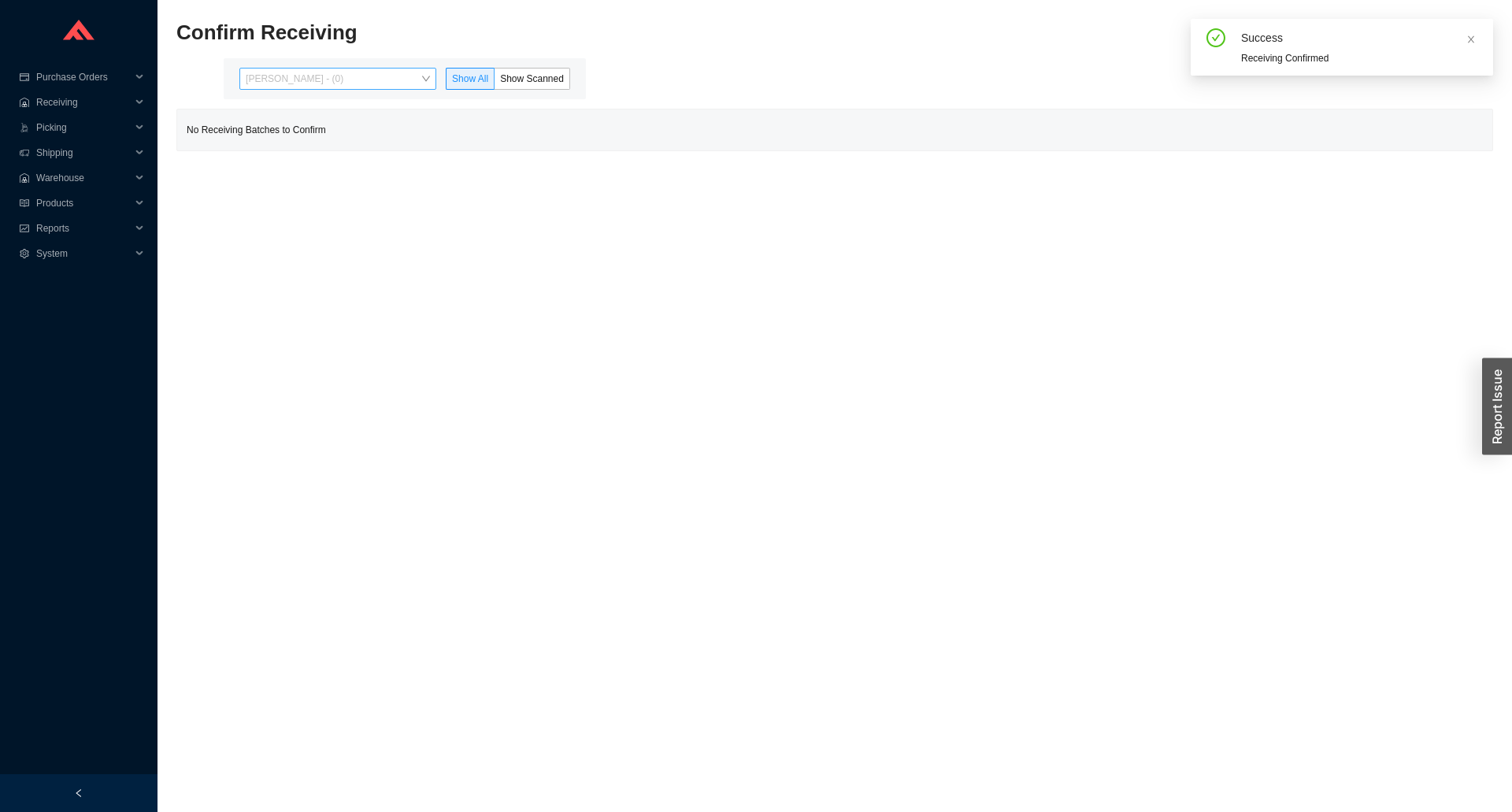
click at [381, 73] on span "Yossi Siff - (0)" at bounding box center [338, 78] width 185 height 20
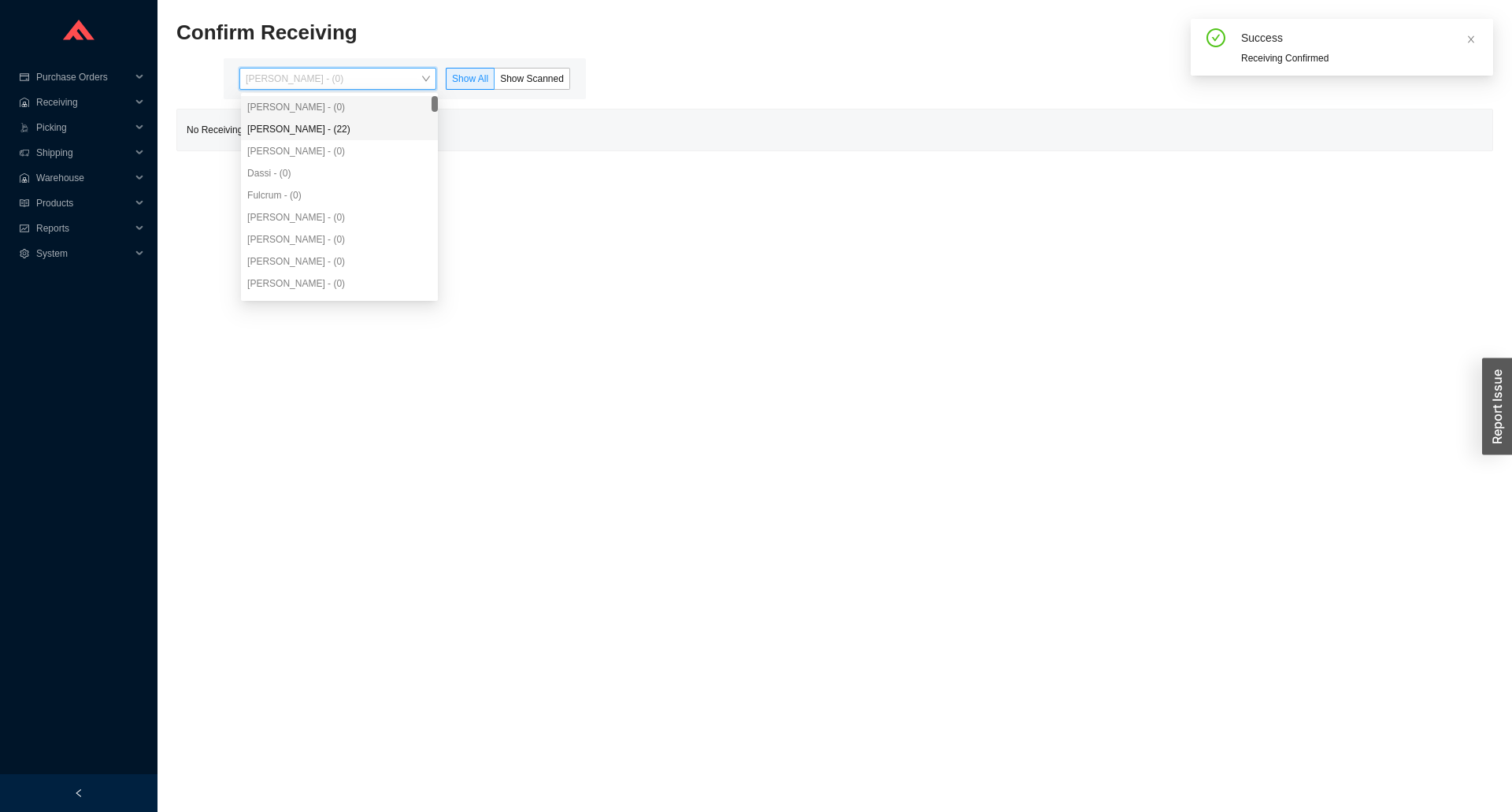
click at [345, 126] on div "Angel Negron - (22)" at bounding box center [339, 129] width 185 height 15
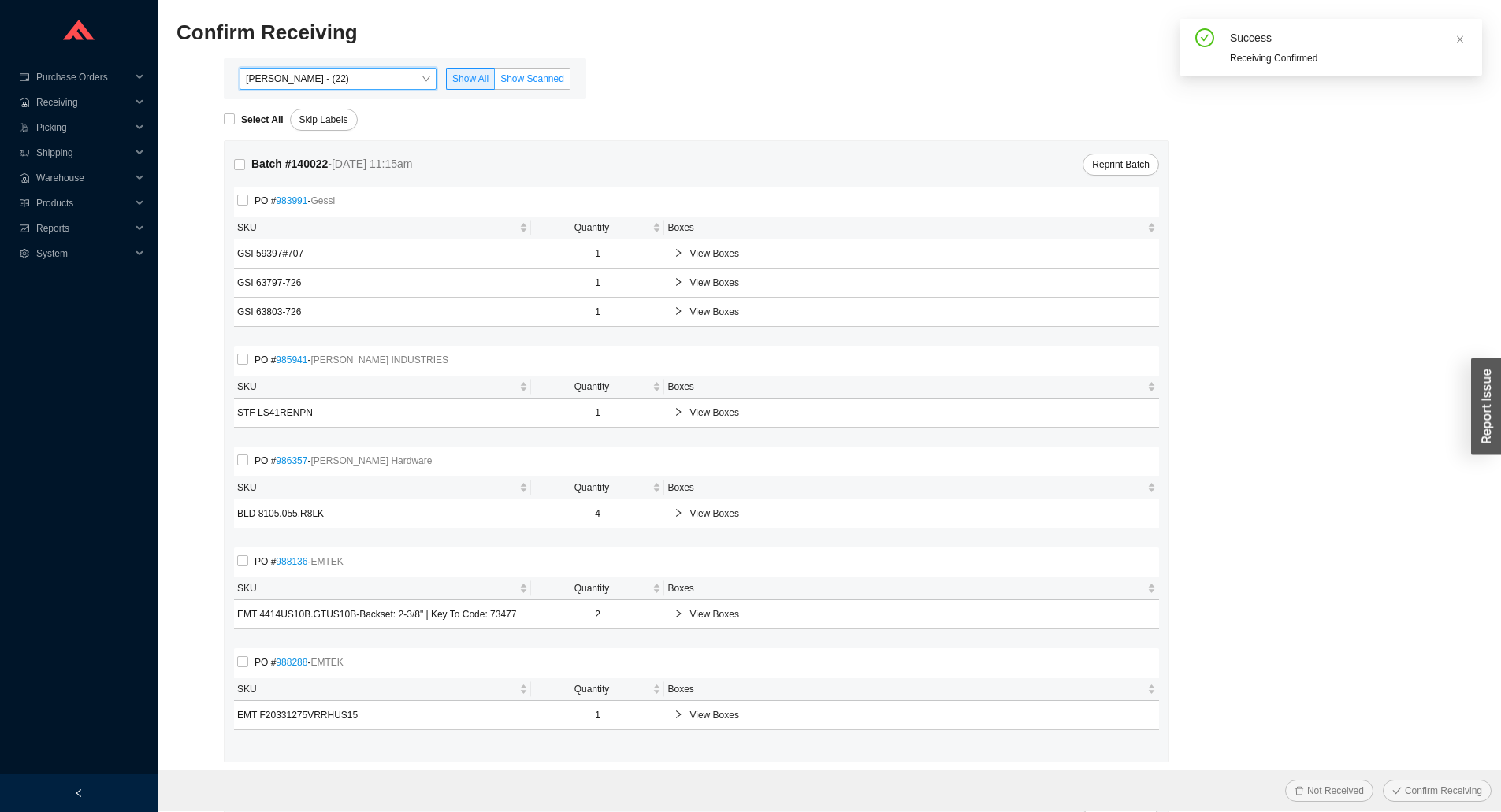
click at [523, 89] on label "Show Scanned" at bounding box center [533, 78] width 76 height 22
click at [495, 82] on input "Show Scanned" at bounding box center [495, 82] width 0 height 0
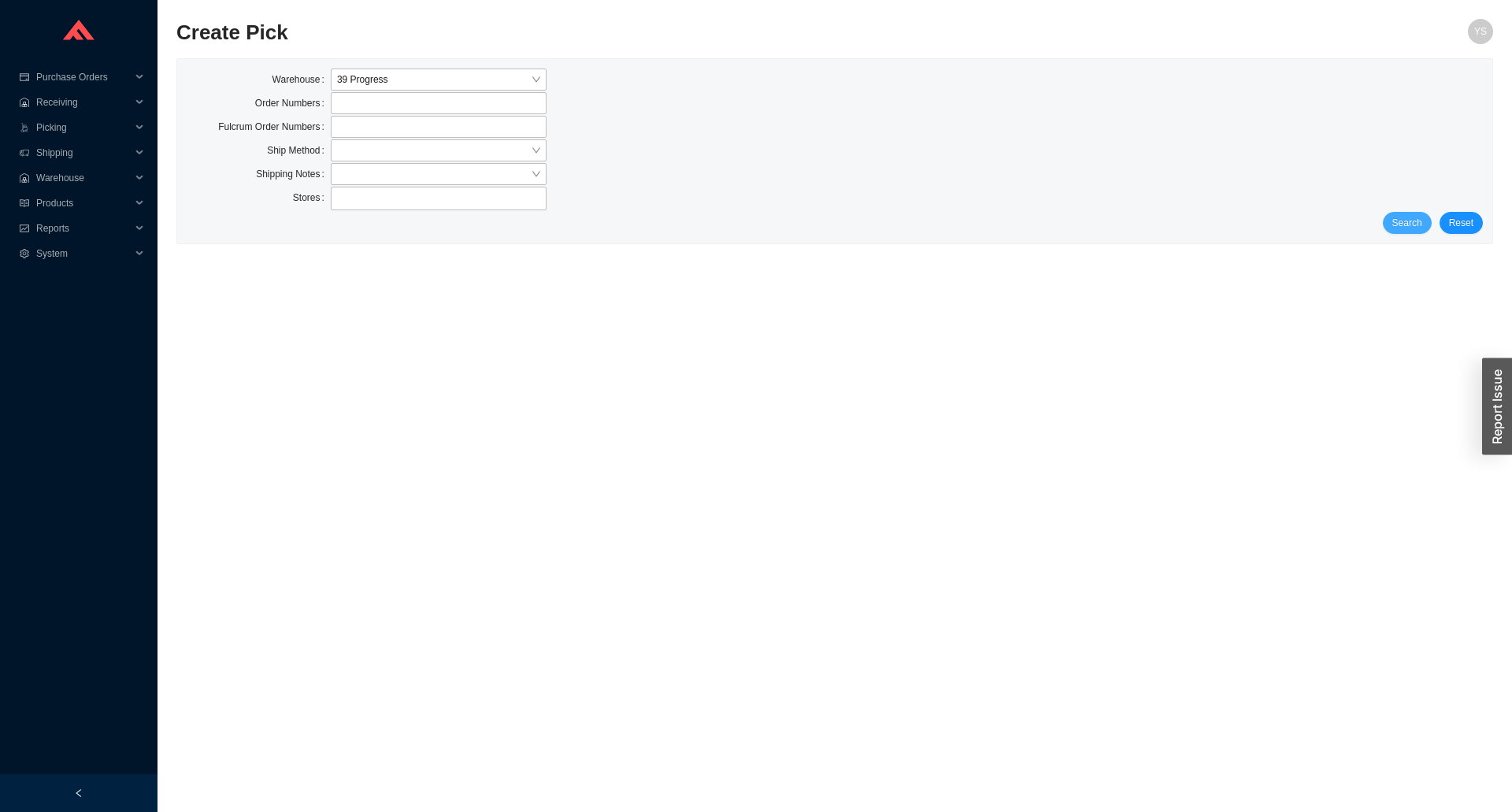
click at [1419, 224] on span "Search" at bounding box center [1406, 223] width 30 height 16
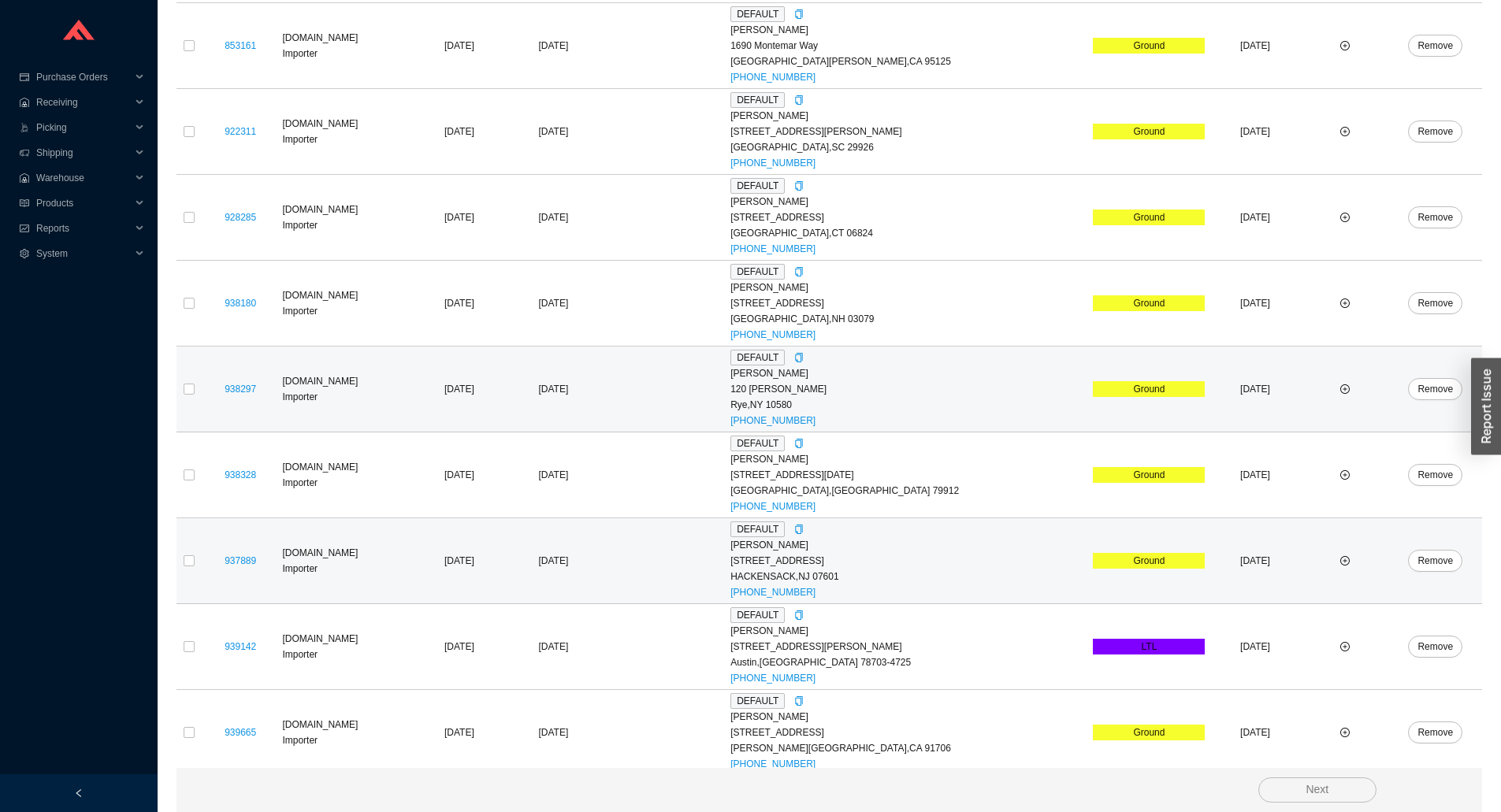
scroll to position [641, 0]
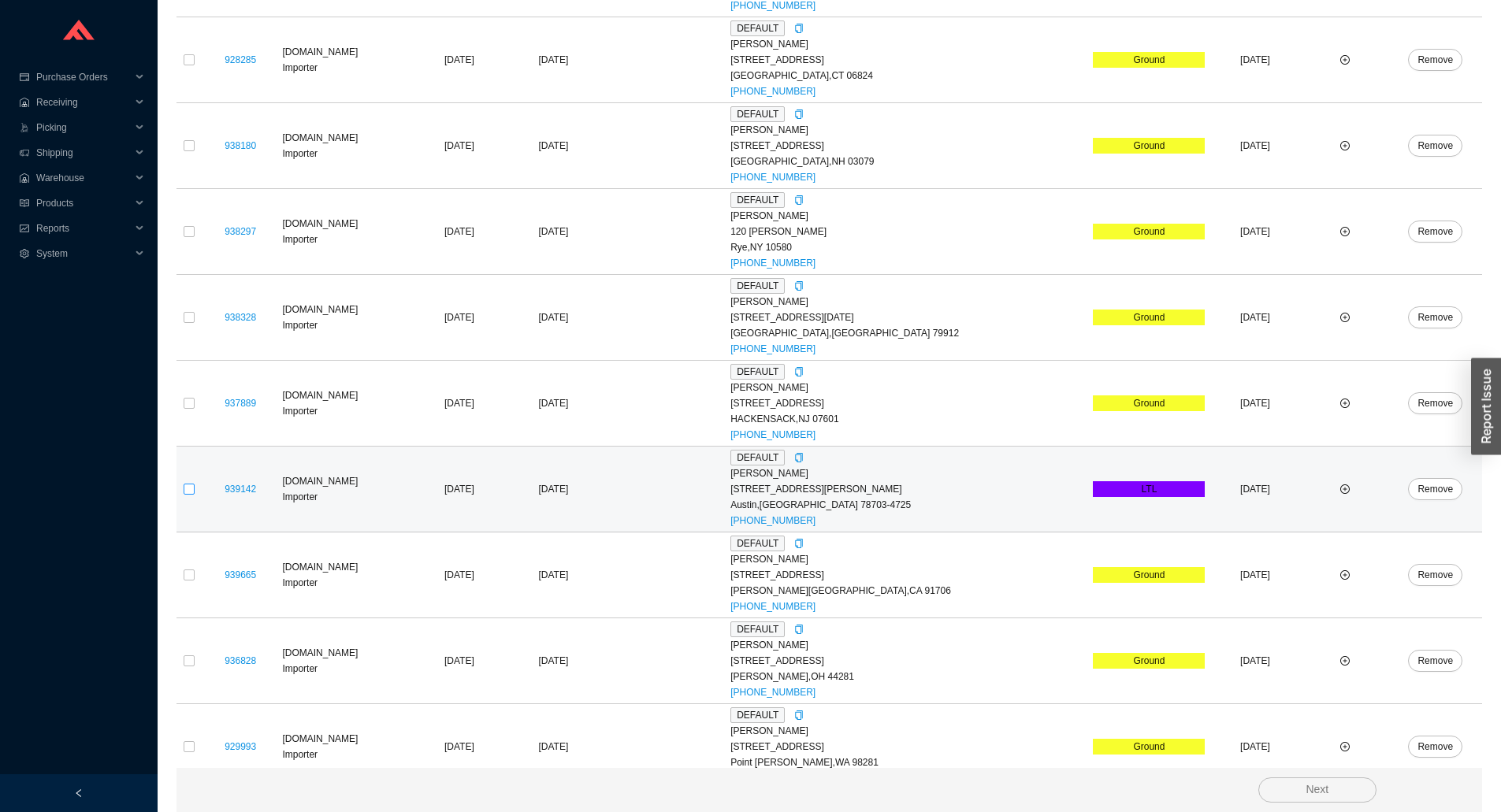
click at [188, 489] on input "checkbox" at bounding box center [190, 489] width 11 height 11
checkbox input "true"
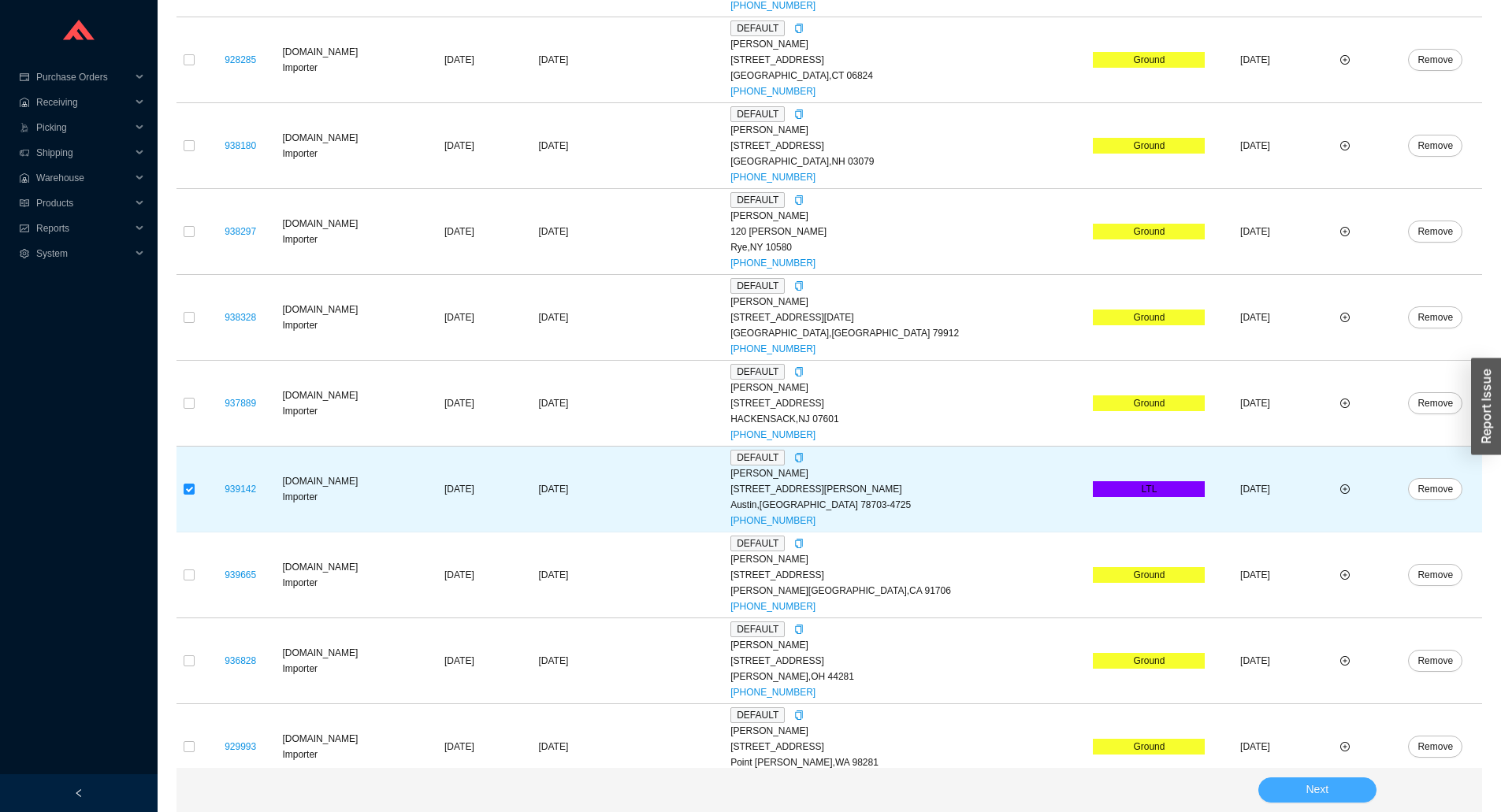
click at [1357, 800] on button "Next" at bounding box center [1317, 789] width 119 height 25
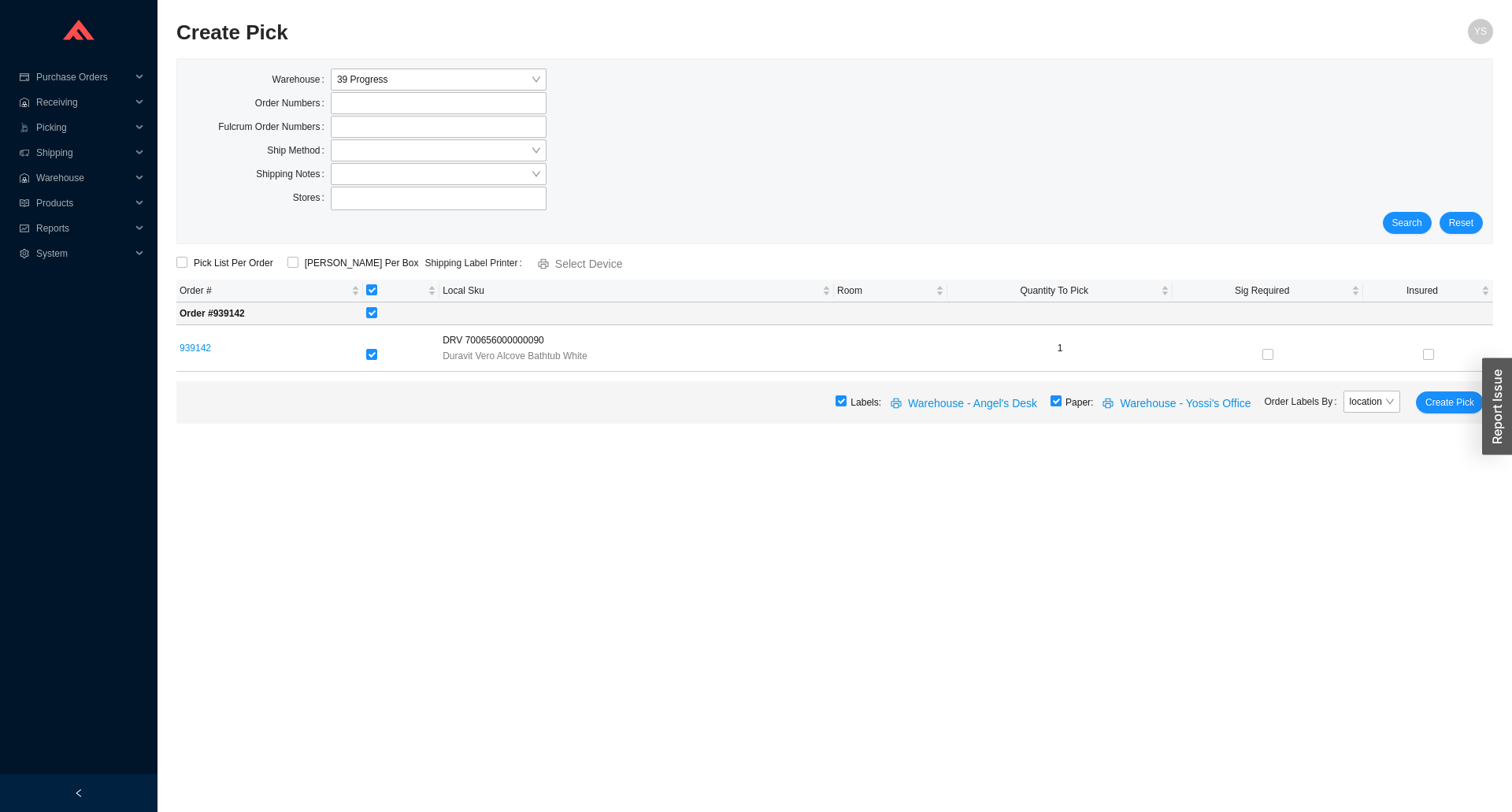
click at [1061, 403] on input "checkbox" at bounding box center [1056, 401] width 11 height 11
checkbox input "false"
click at [1443, 394] on button "Create Pick" at bounding box center [1450, 402] width 68 height 22
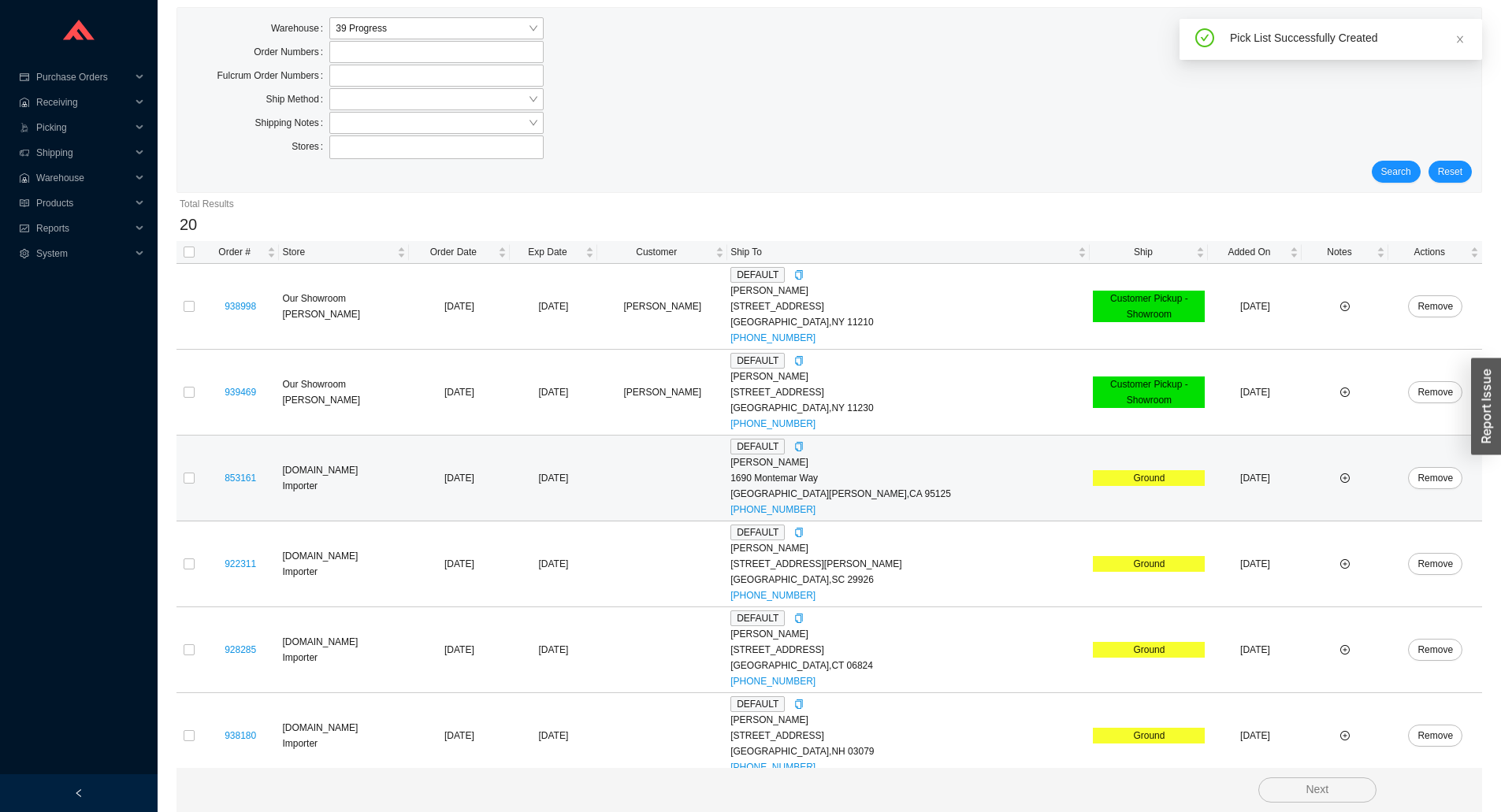
scroll to position [79, 0]
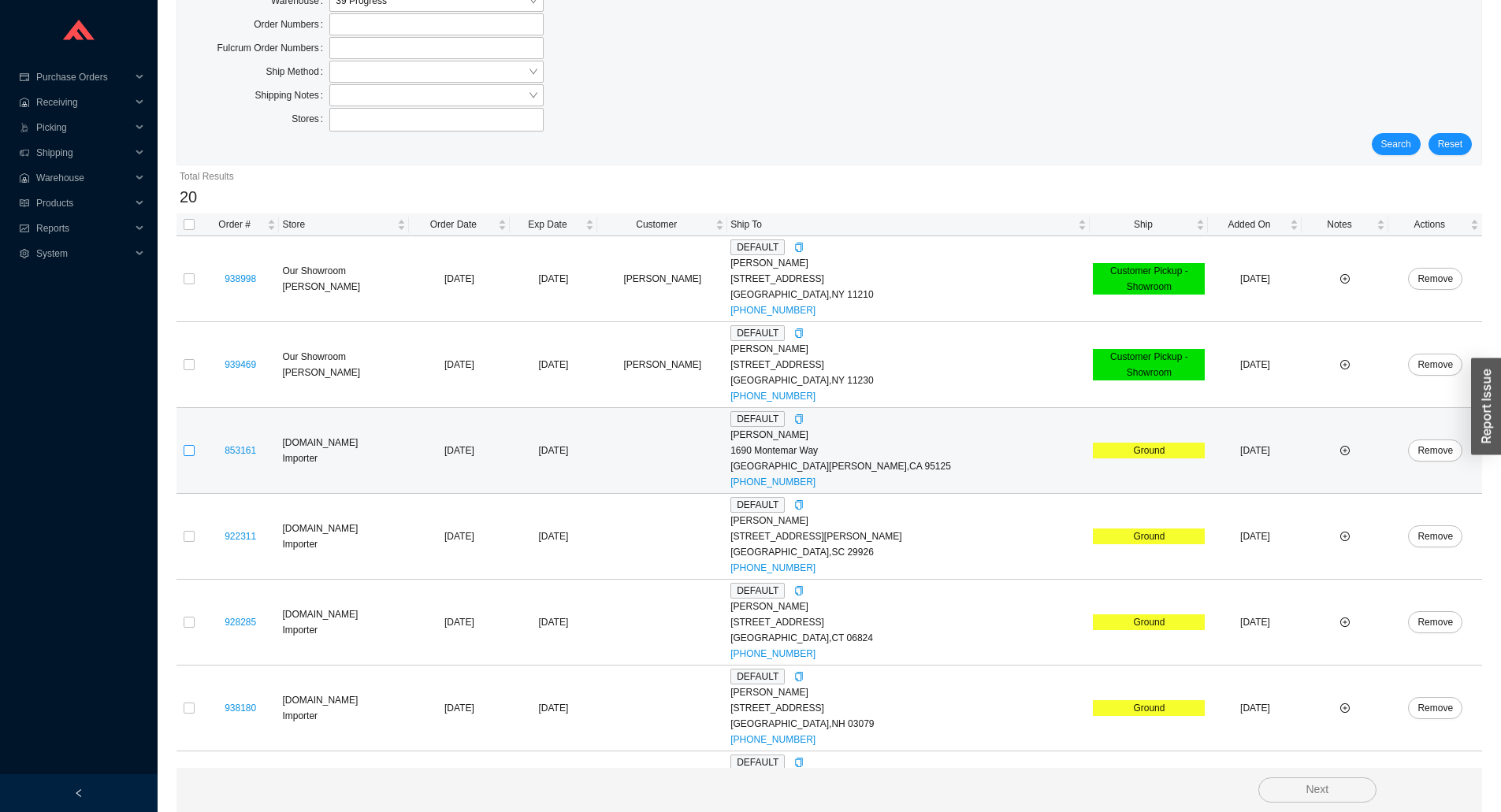
click at [194, 450] on input "checkbox" at bounding box center [190, 451] width 11 height 11
checkbox input "true"
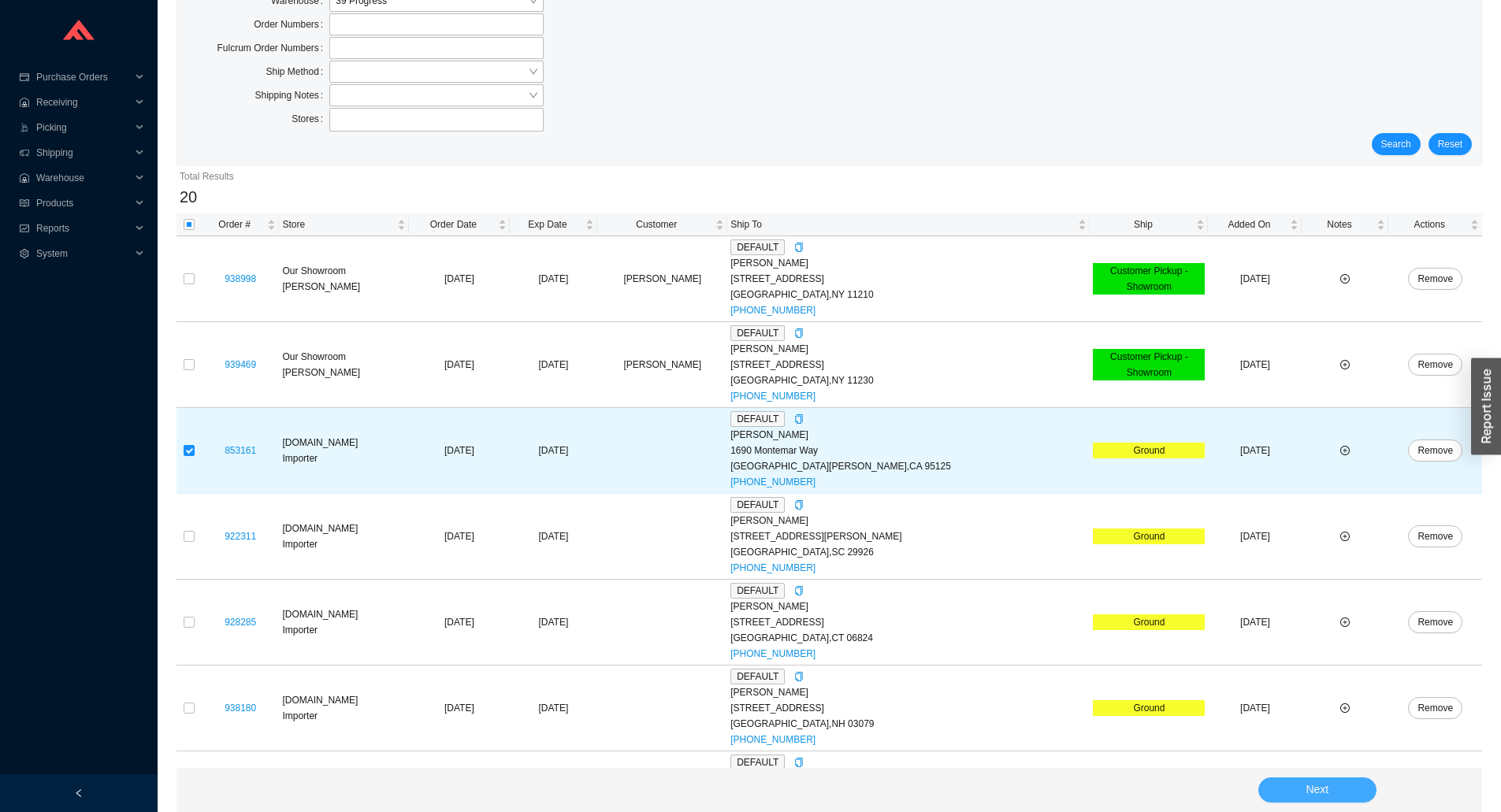
click at [1310, 783] on span "Next" at bounding box center [1317, 789] width 23 height 18
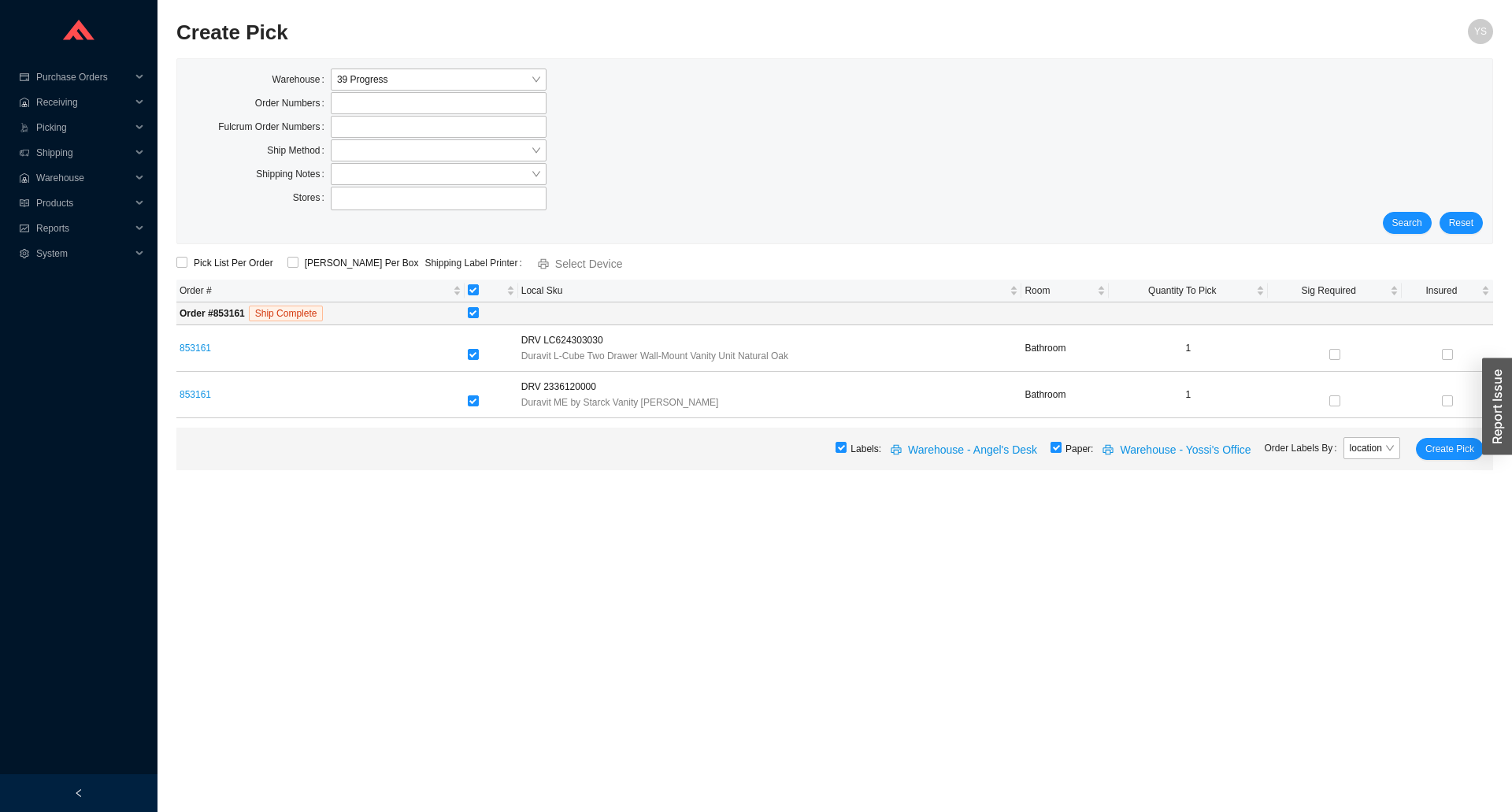
click at [1061, 446] on input "checkbox" at bounding box center [1056, 448] width 11 height 11
checkbox input "false"
click at [1452, 450] on span "Create Pick" at bounding box center [1449, 449] width 49 height 16
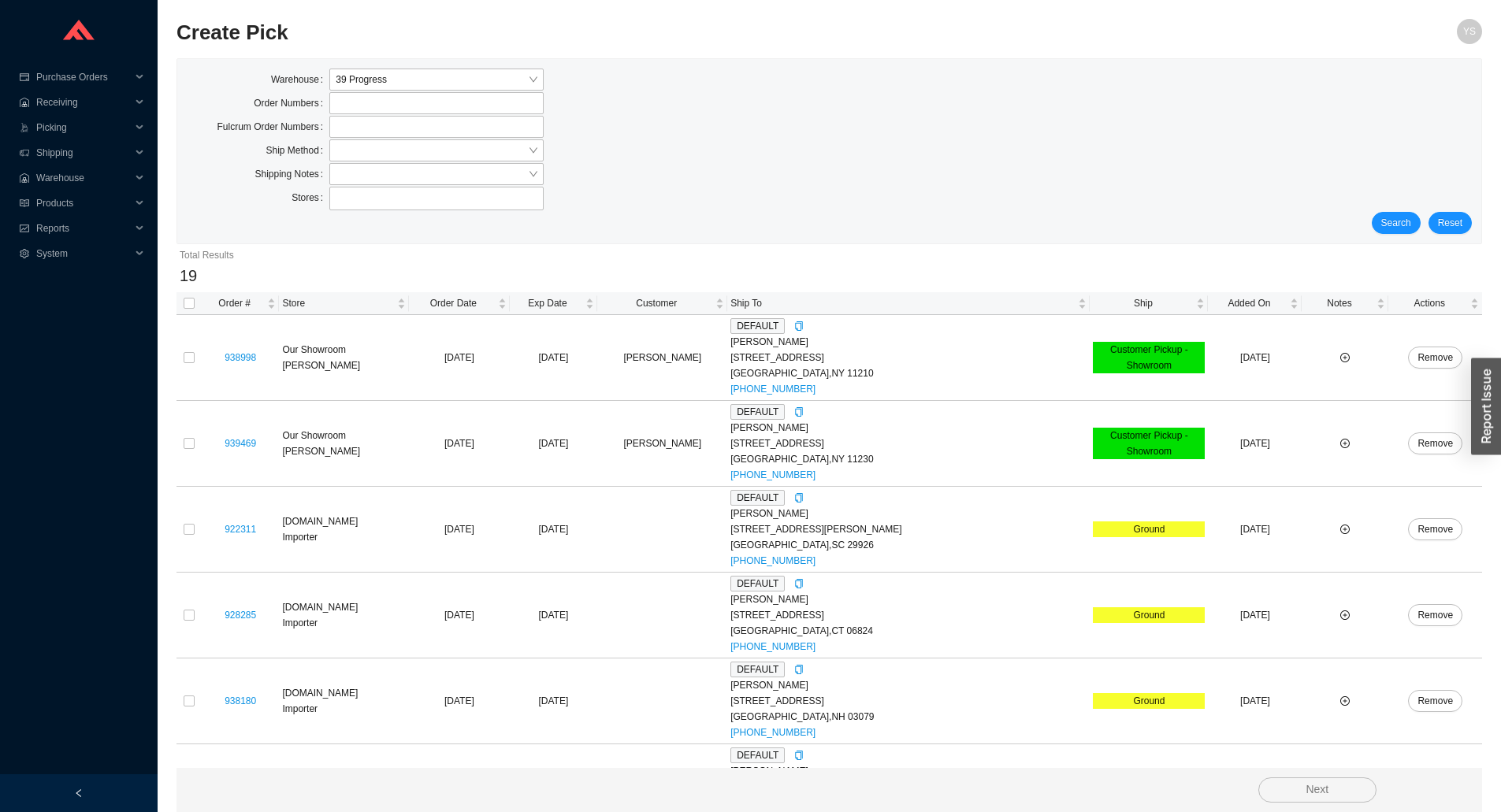
click at [182, 314] on th at bounding box center [189, 303] width 25 height 23
click at [189, 302] on input "checkbox" at bounding box center [190, 303] width 11 height 11
checkbox input "true"
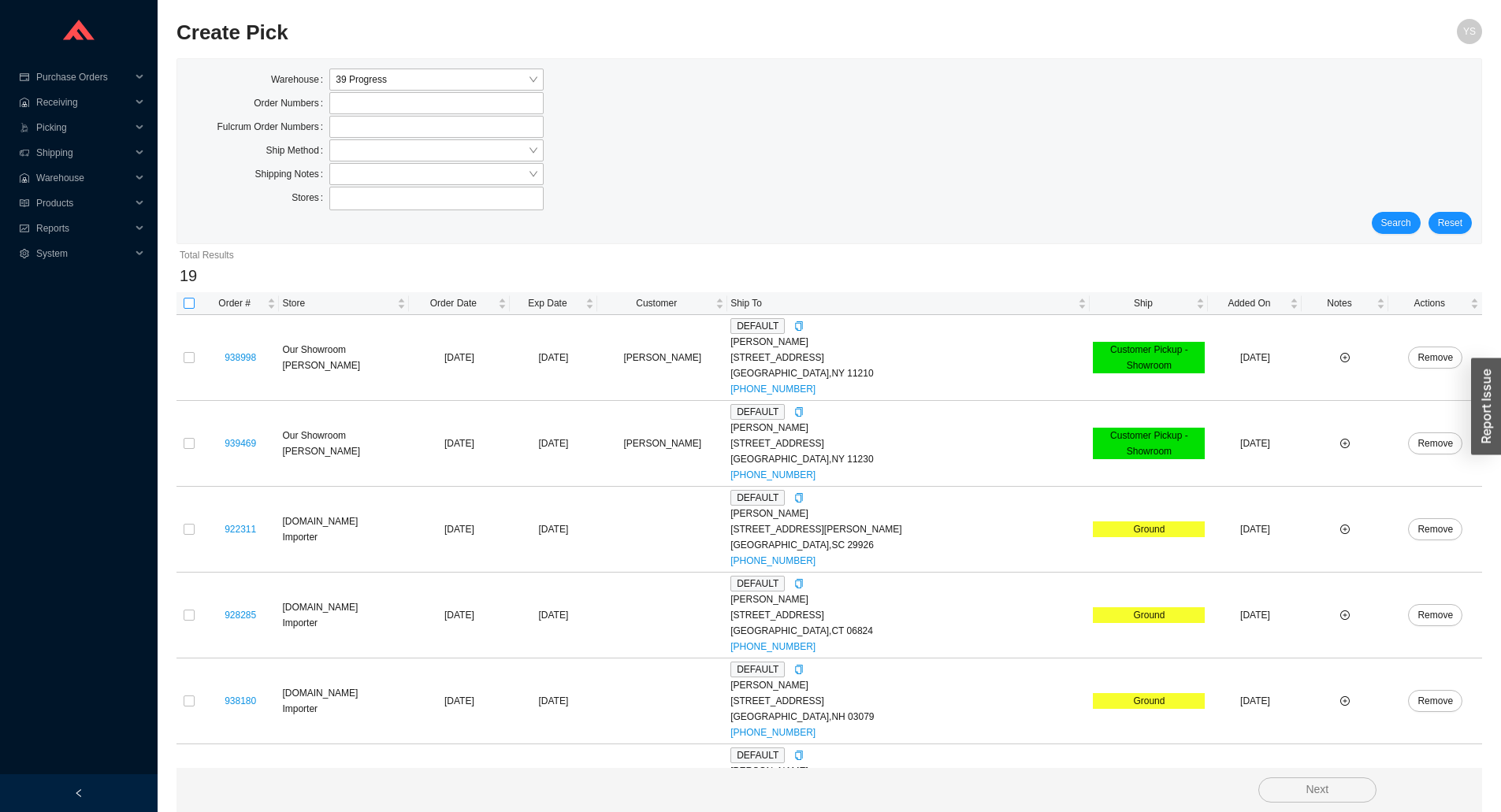
checkbox input "true"
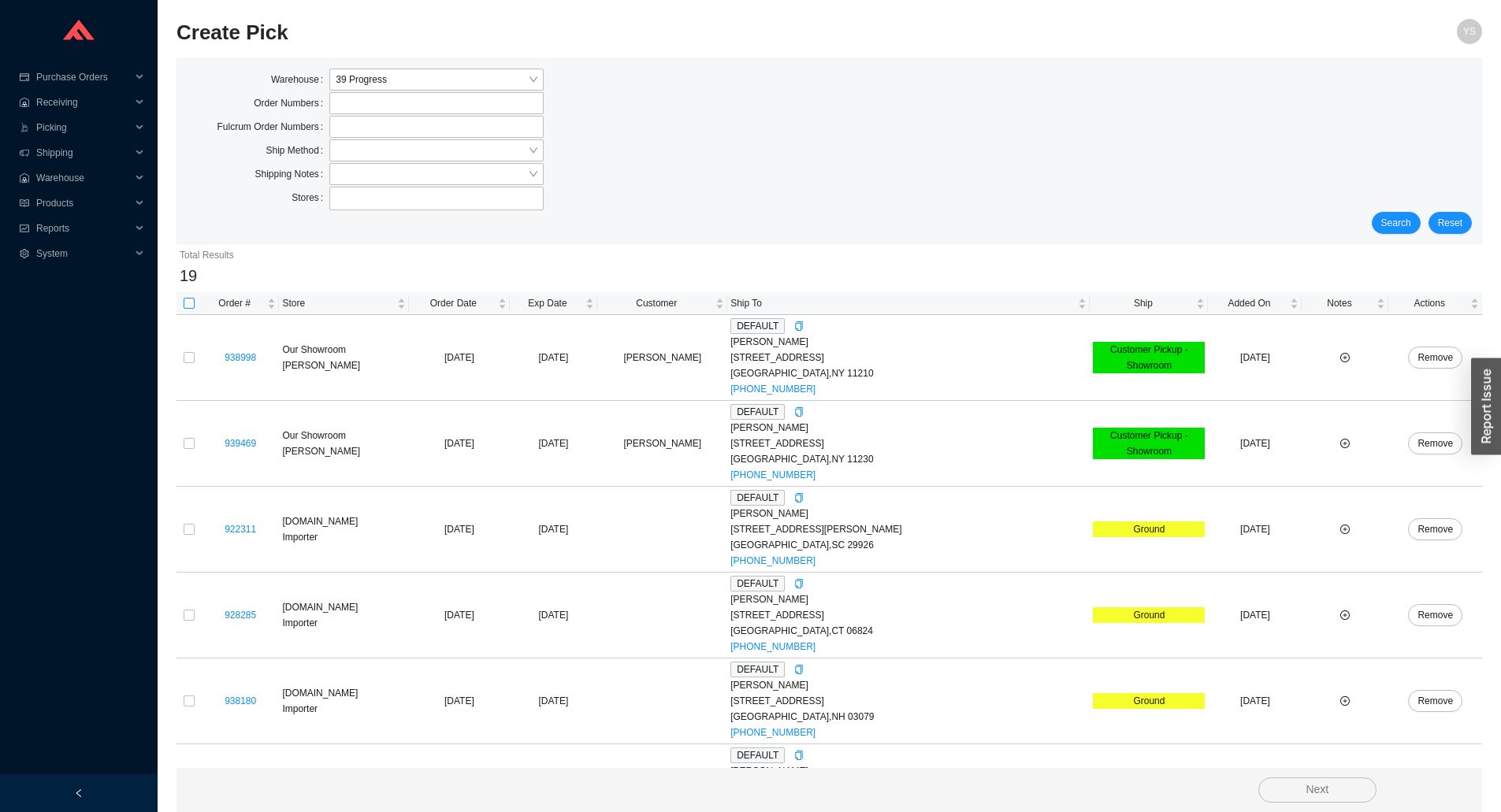
checkbox input "true"
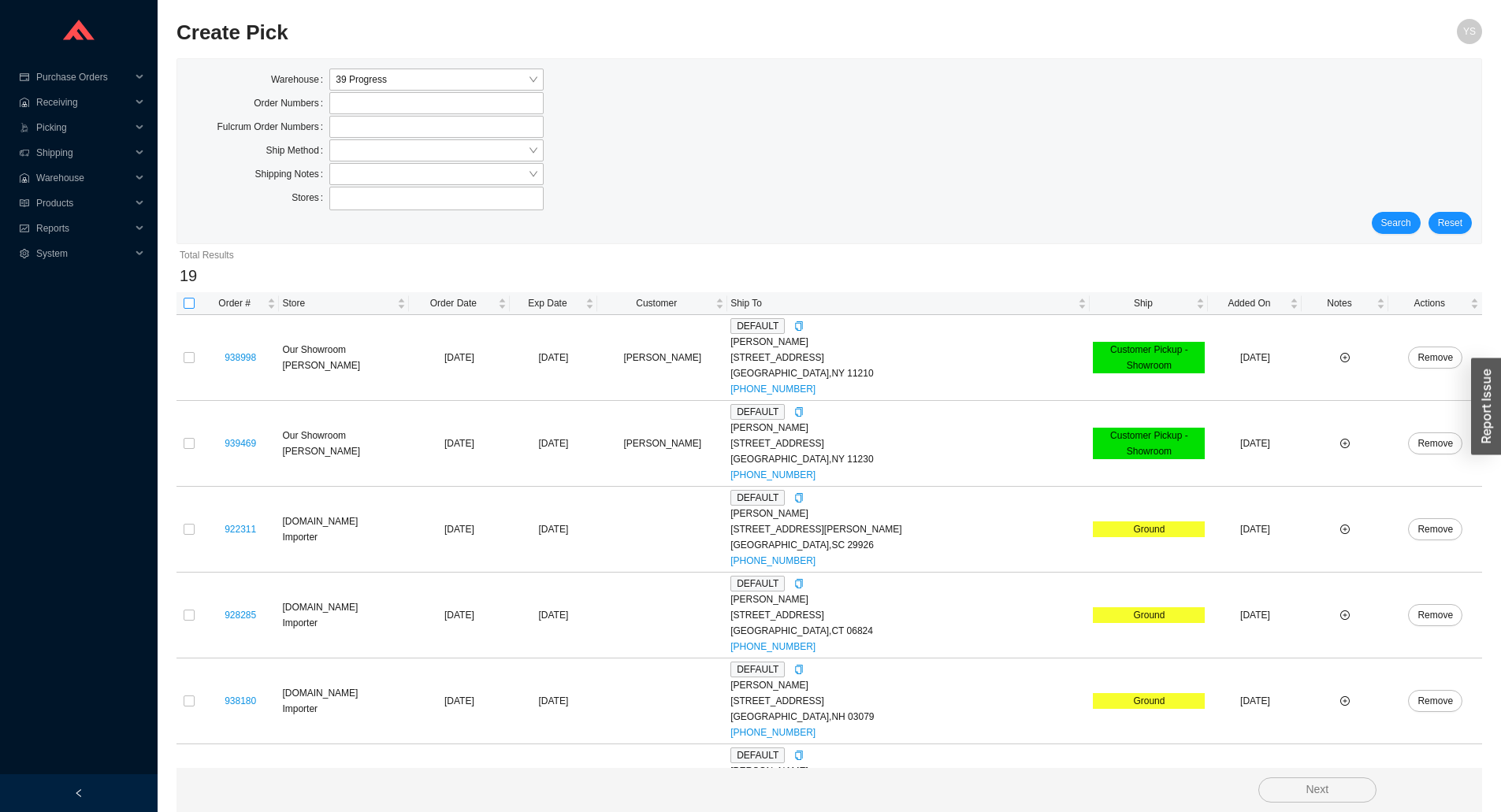
checkbox input "true"
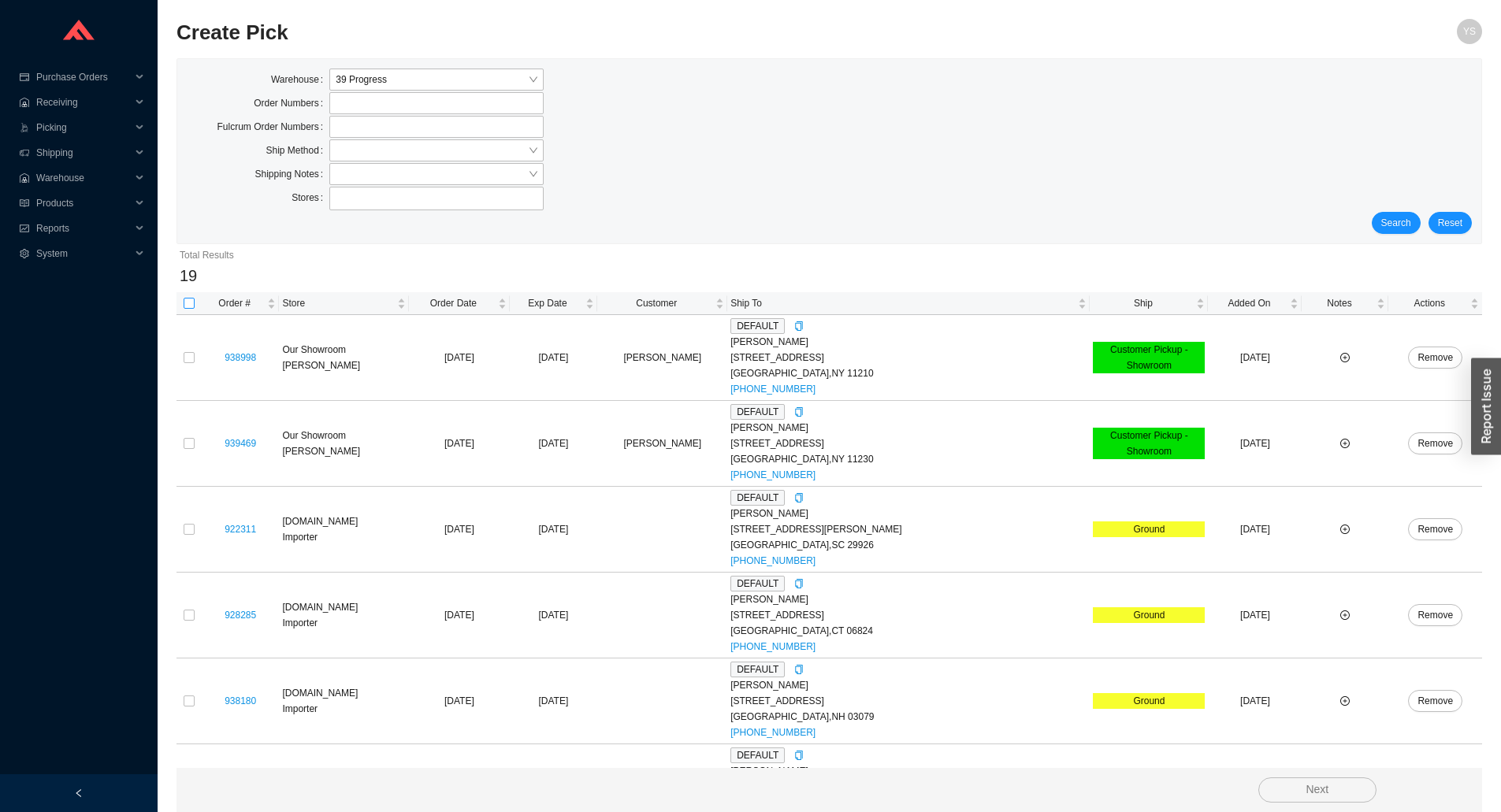
checkbox input "true"
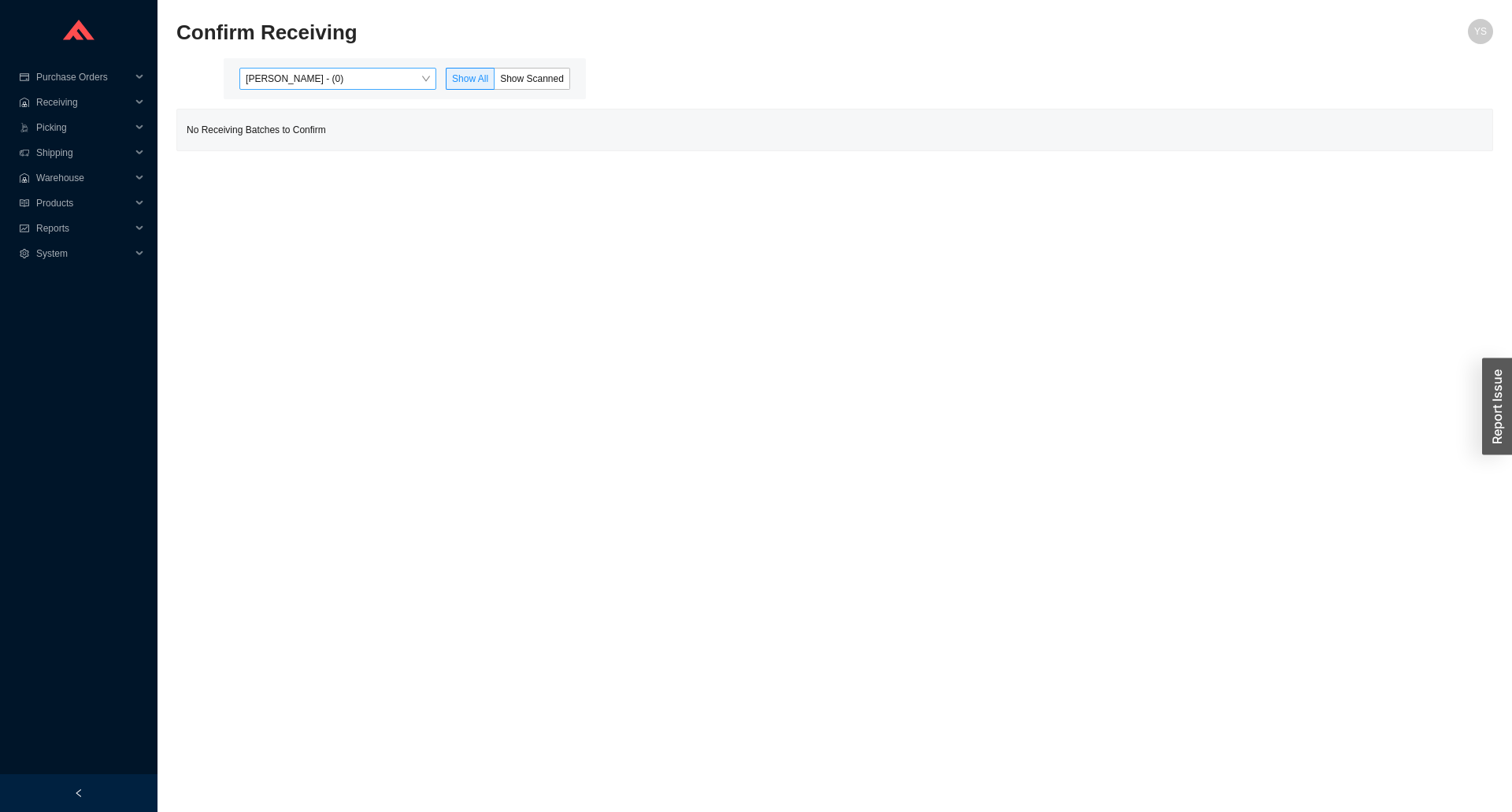
click at [318, 77] on span "[PERSON_NAME] - (0)" at bounding box center [338, 78] width 185 height 20
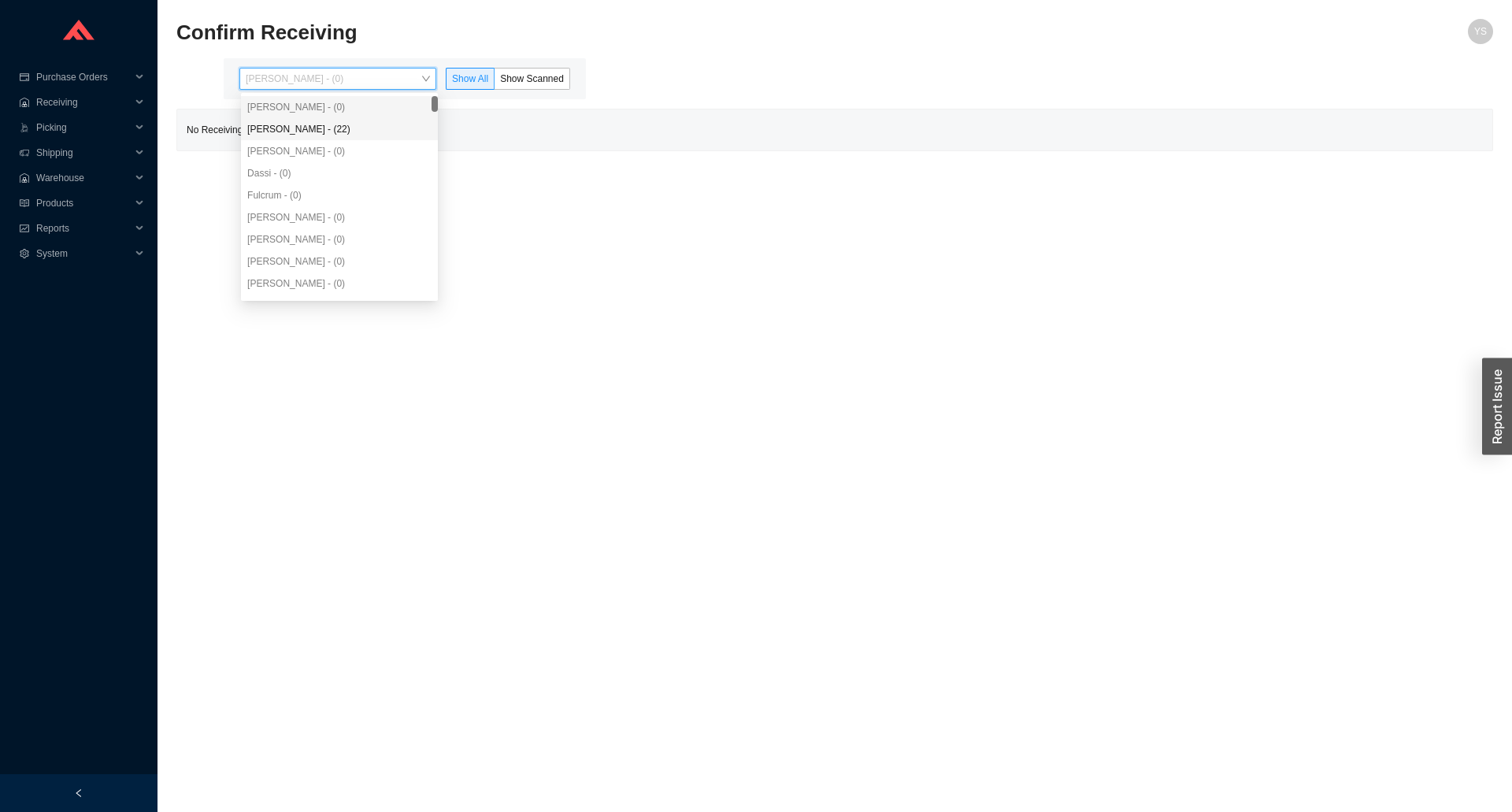
click at [318, 124] on div "[PERSON_NAME] - (22)" at bounding box center [339, 129] width 185 height 15
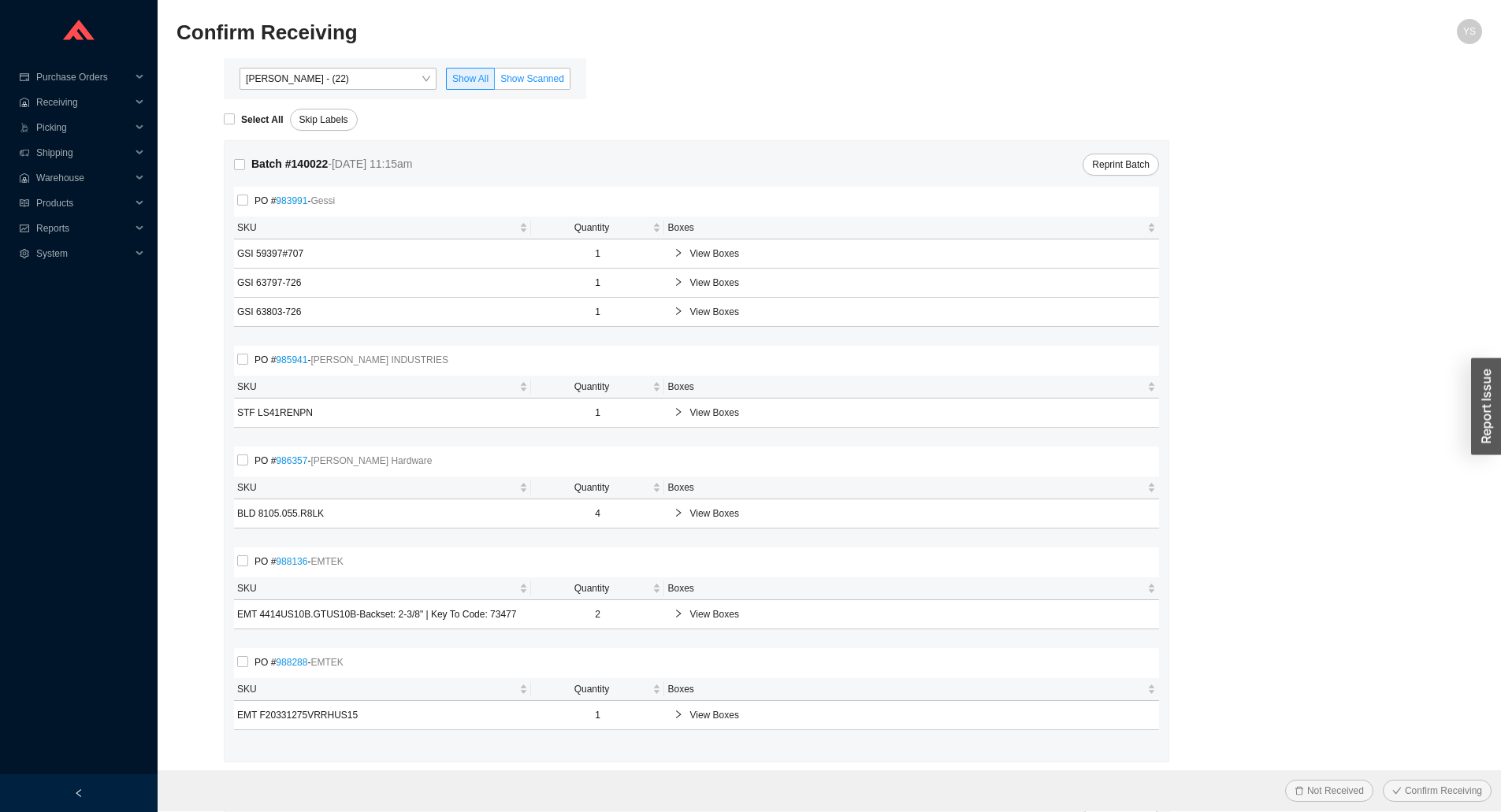
click at [518, 77] on span "Show Scanned" at bounding box center [532, 79] width 64 height 11
click at [495, 82] on input "Show Scanned" at bounding box center [495, 82] width 0 height 0
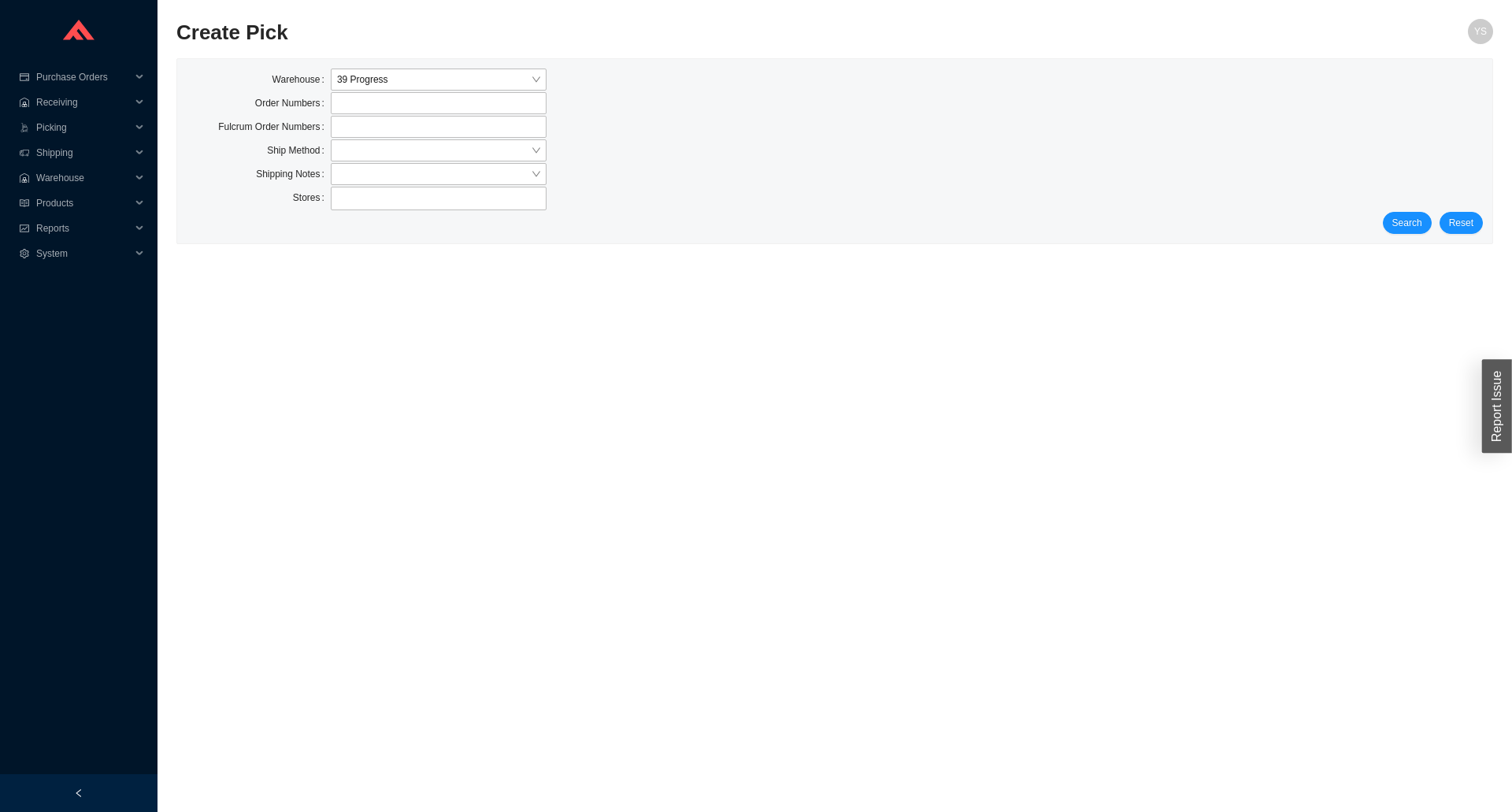
click at [1413, 210] on div "Stores" at bounding box center [835, 199] width 1296 height 25
click at [1392, 224] on button "Search" at bounding box center [1407, 223] width 49 height 22
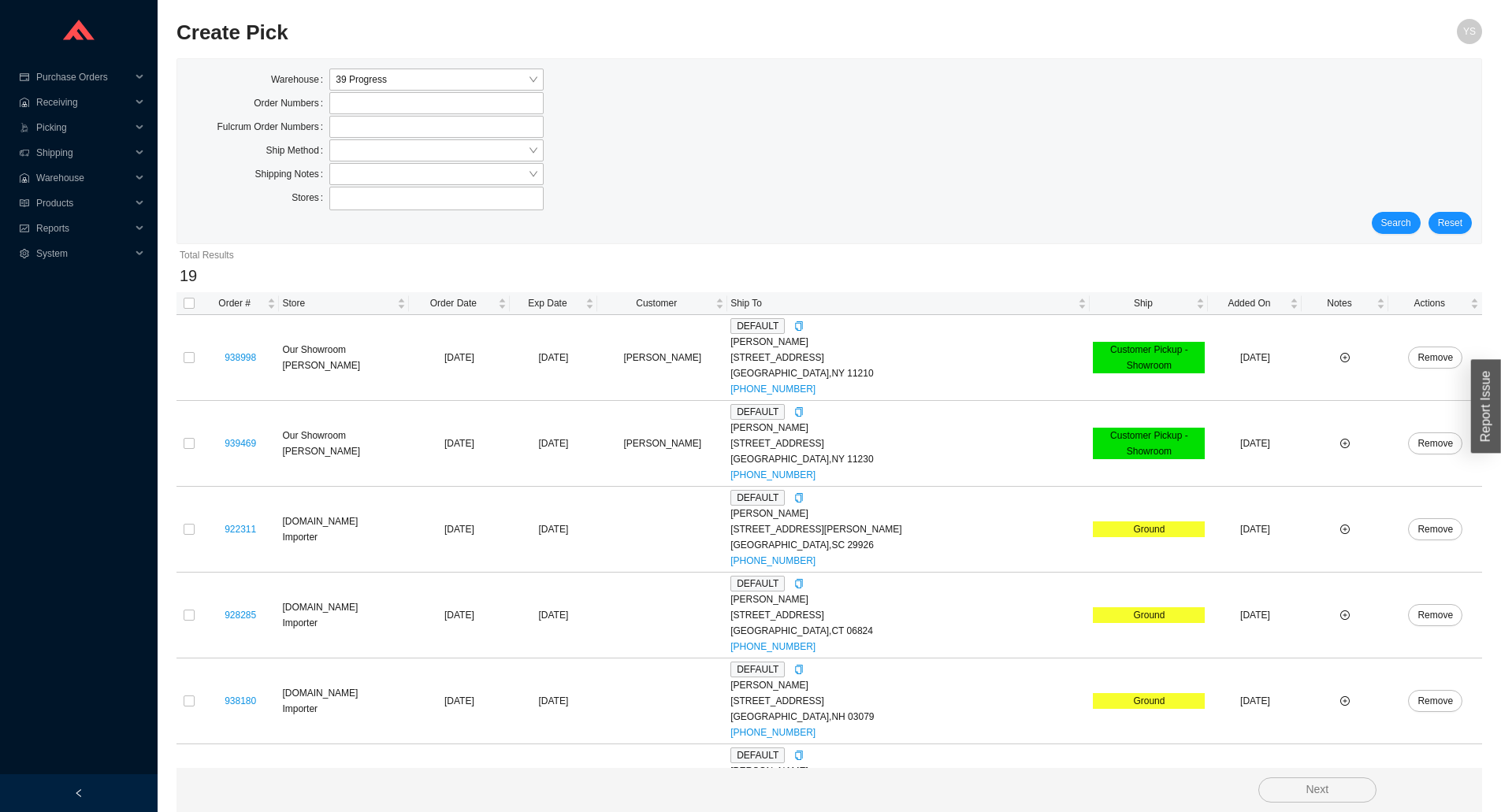
click at [194, 302] on th at bounding box center [189, 303] width 25 height 23
click at [191, 301] on input "checkbox" at bounding box center [190, 303] width 11 height 11
checkbox input "true"
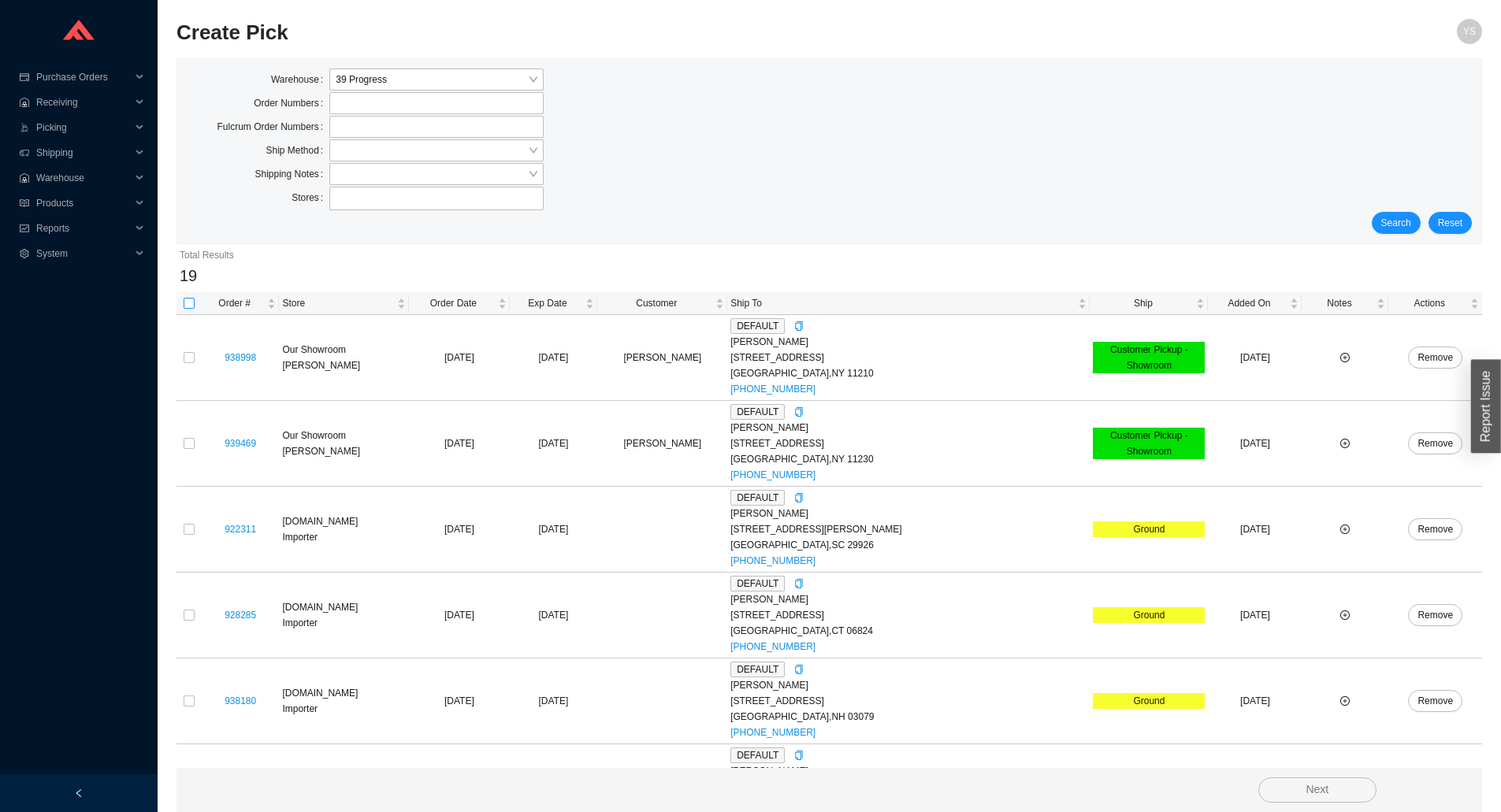
checkbox input "true"
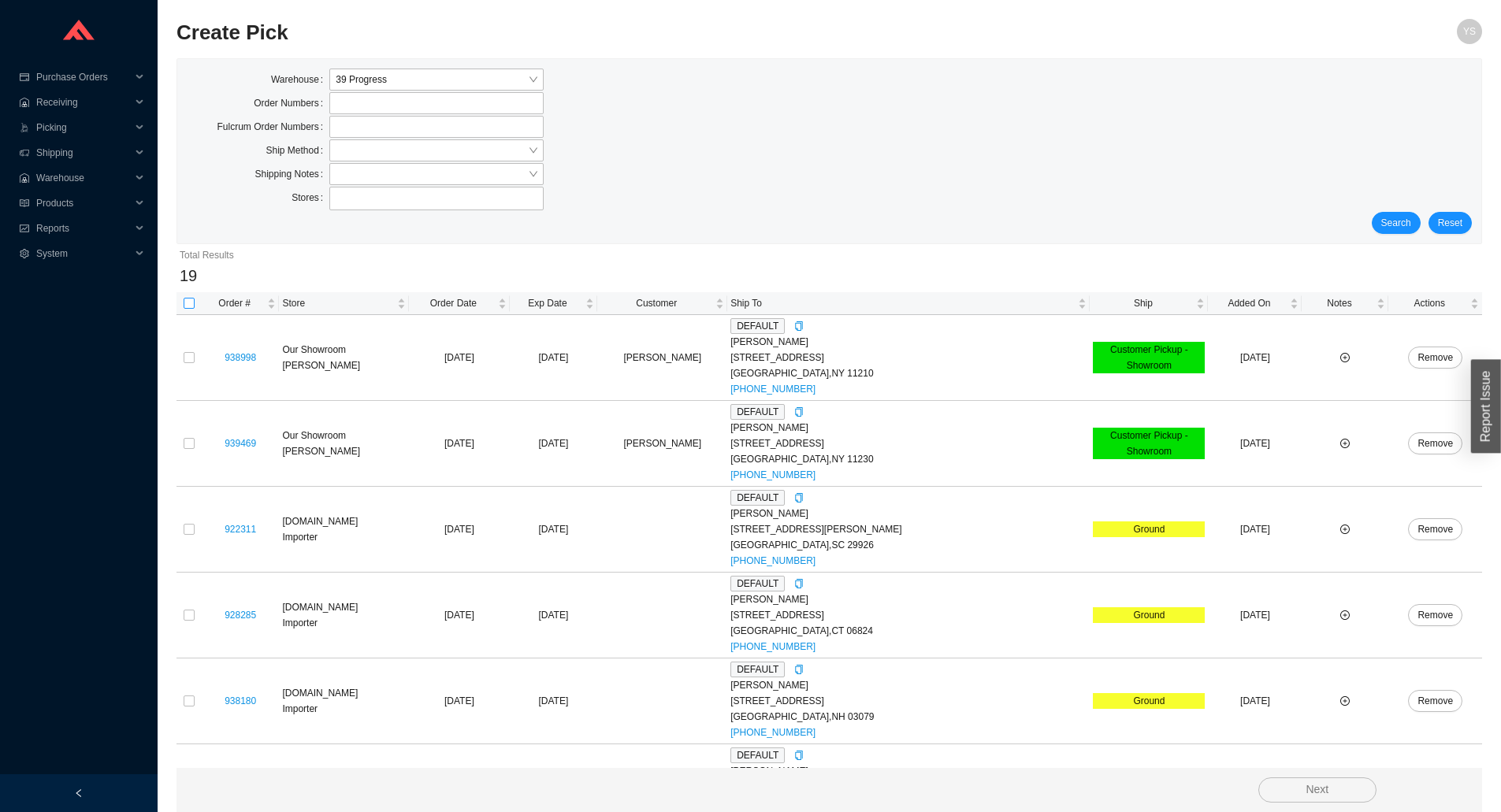
checkbox input "true"
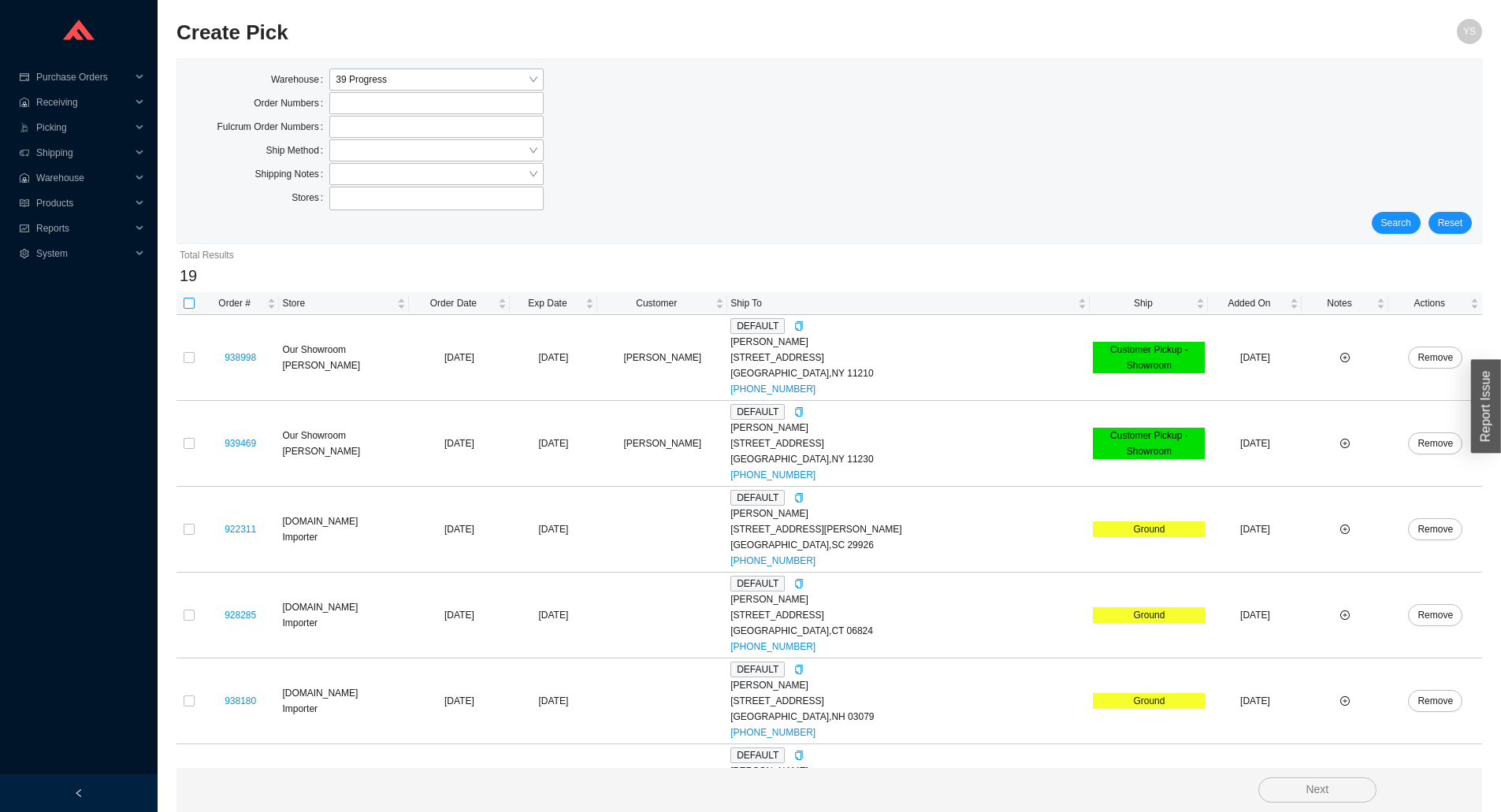
checkbox input "true"
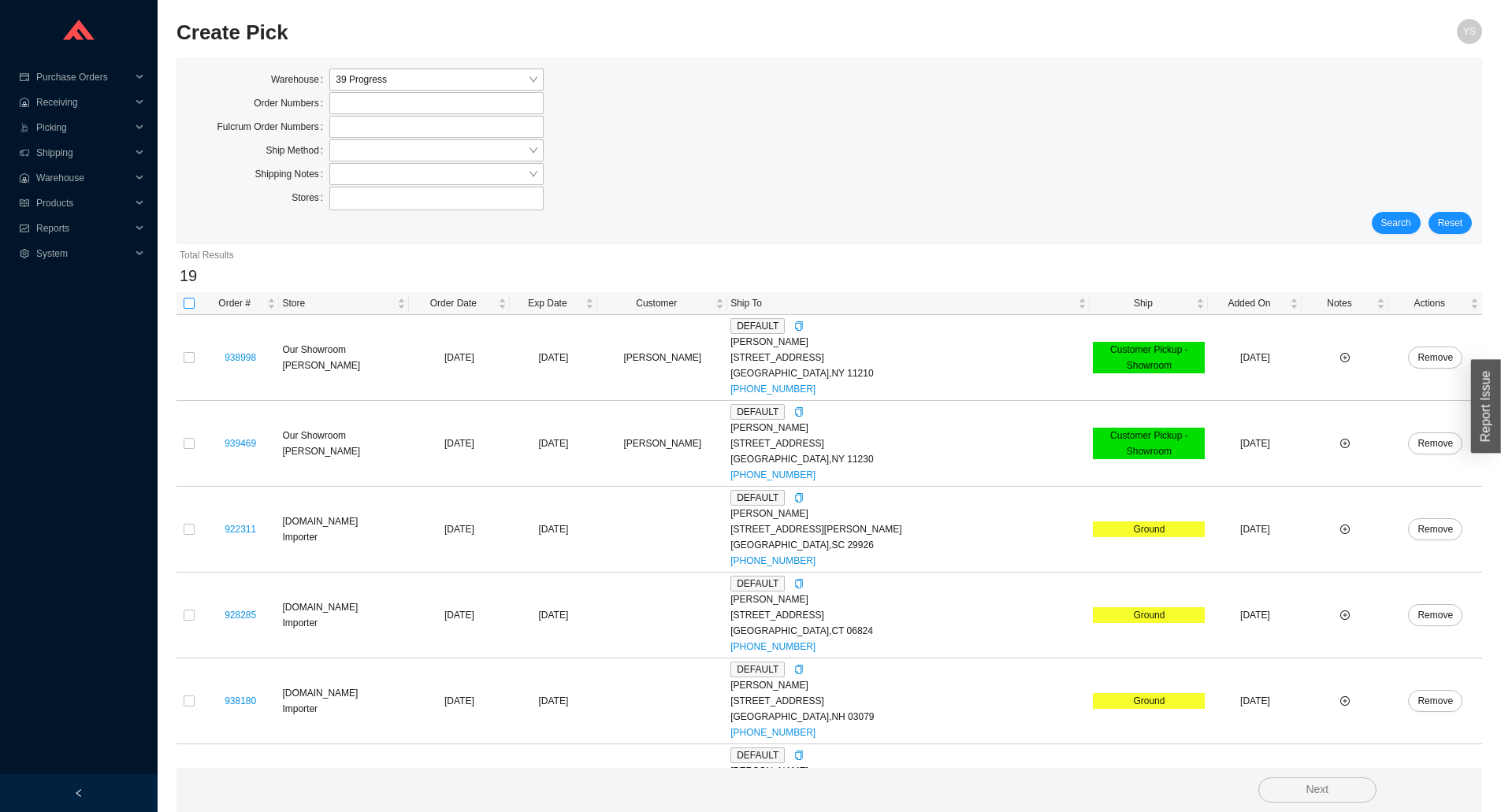
checkbox input "true"
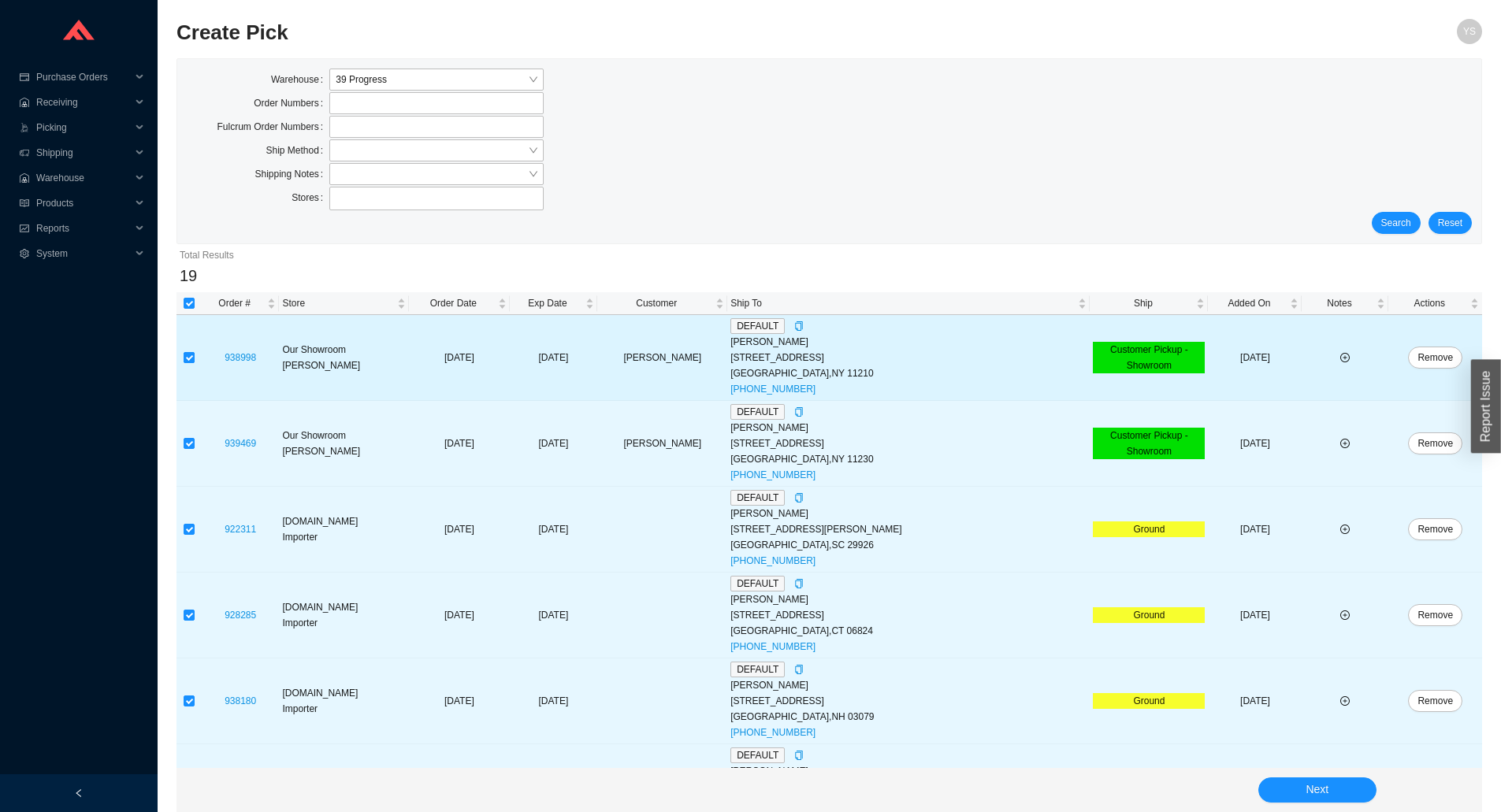
click at [189, 360] on input "checkbox" at bounding box center [190, 358] width 11 height 11
checkbox input "false"
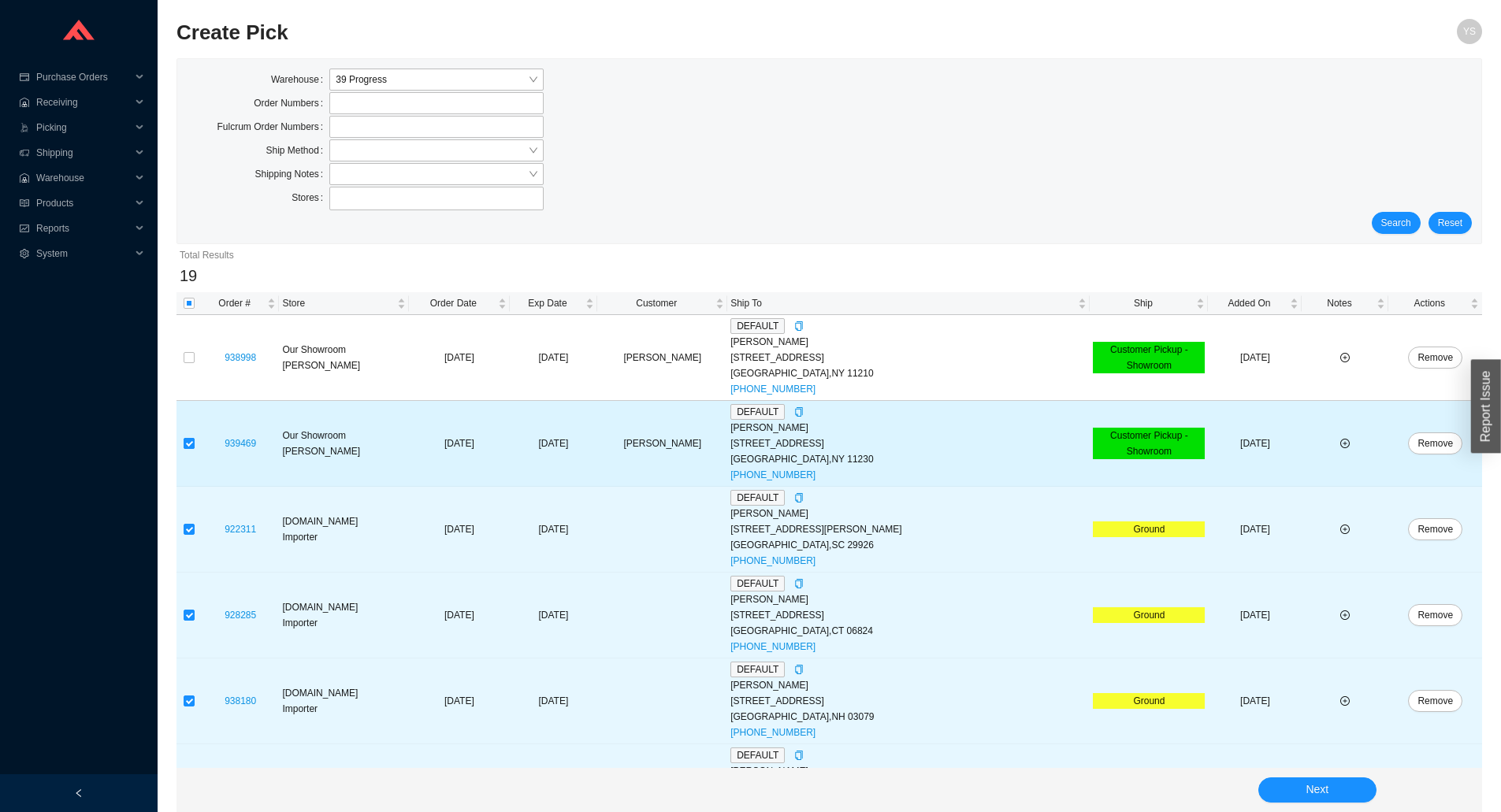
click at [190, 441] on input "checkbox" at bounding box center [190, 443] width 11 height 11
checkbox input "false"
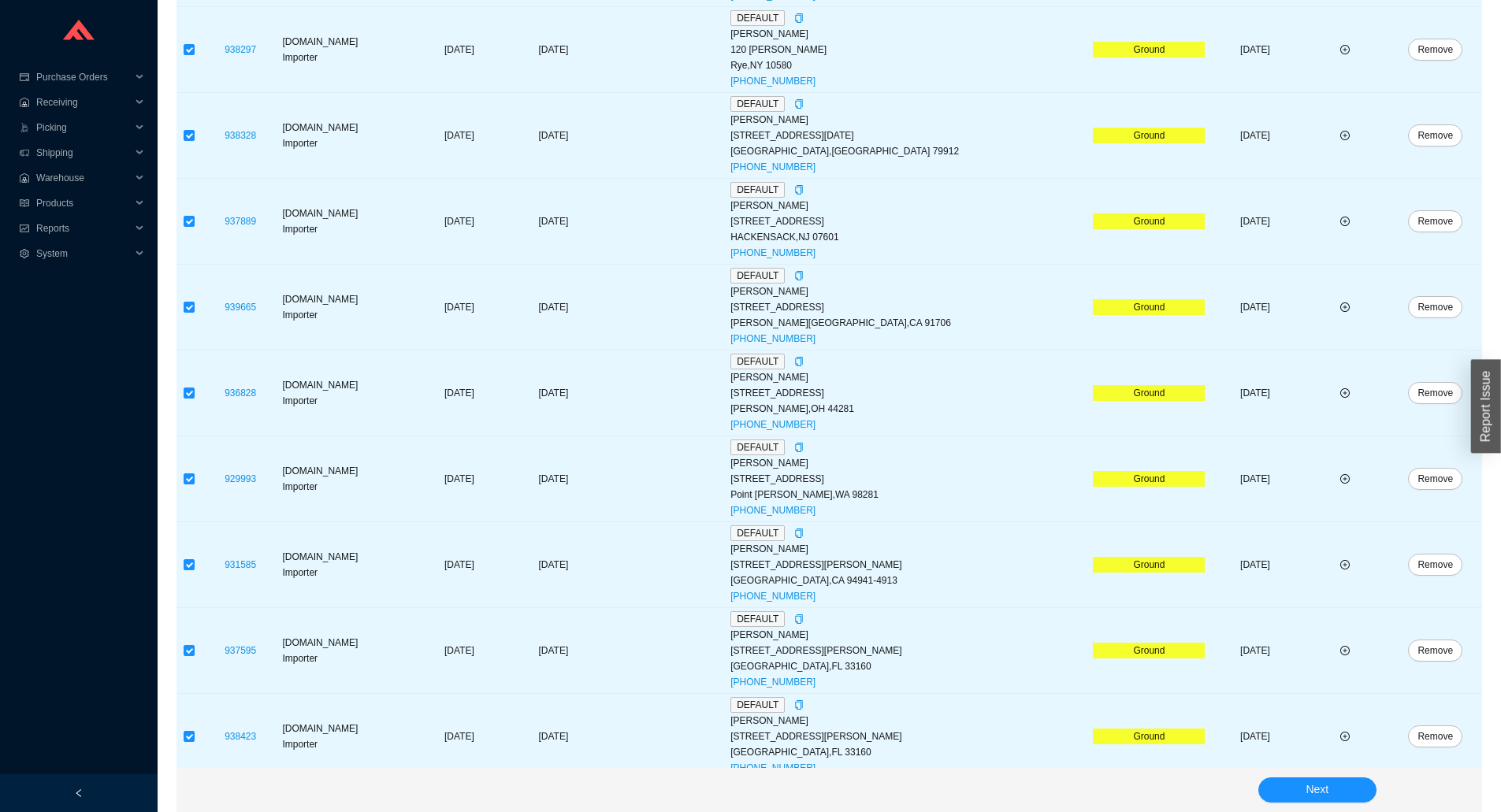
scroll to position [1179, 0]
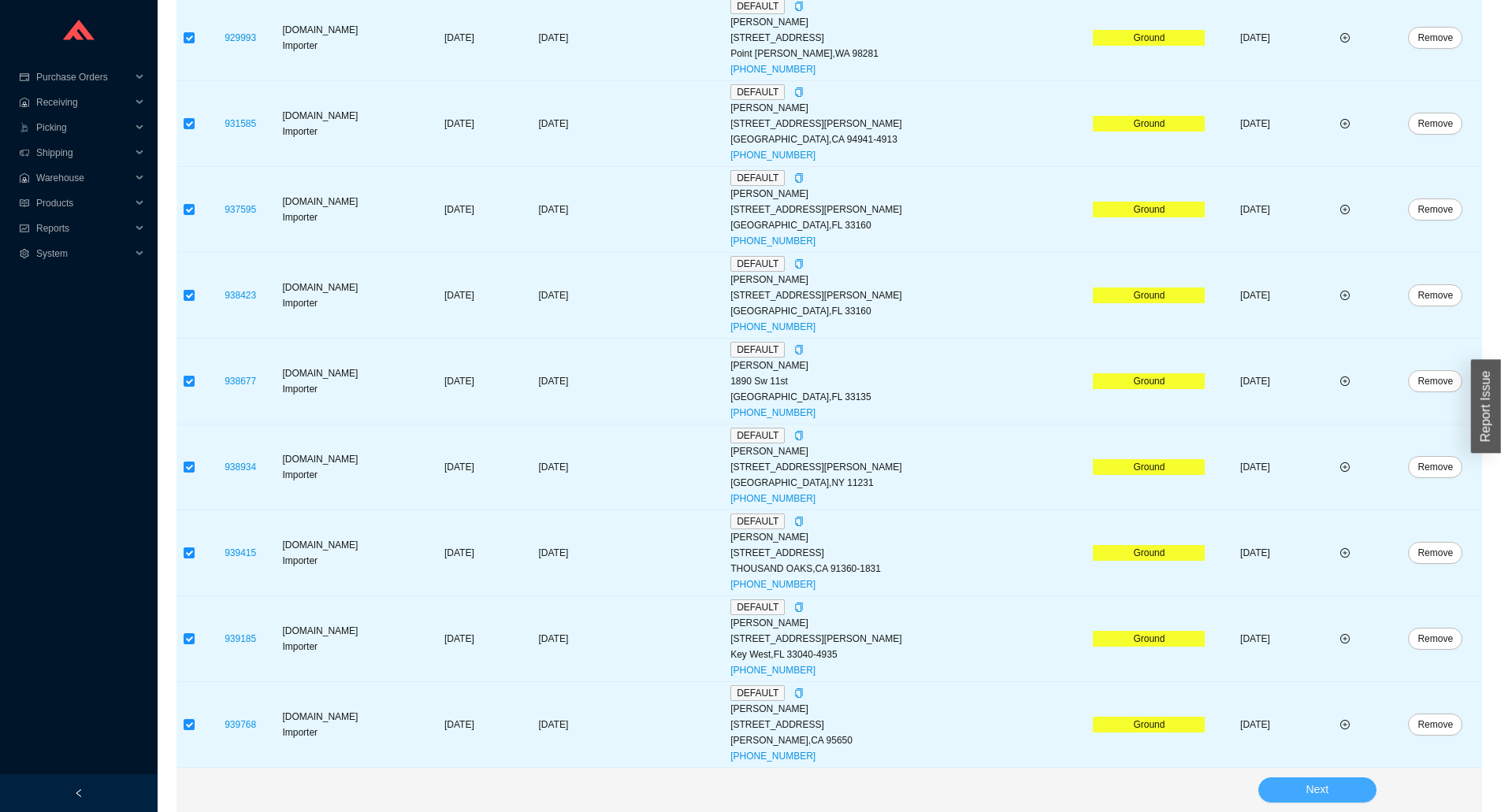
click at [1330, 781] on button "Next" at bounding box center [1317, 789] width 119 height 25
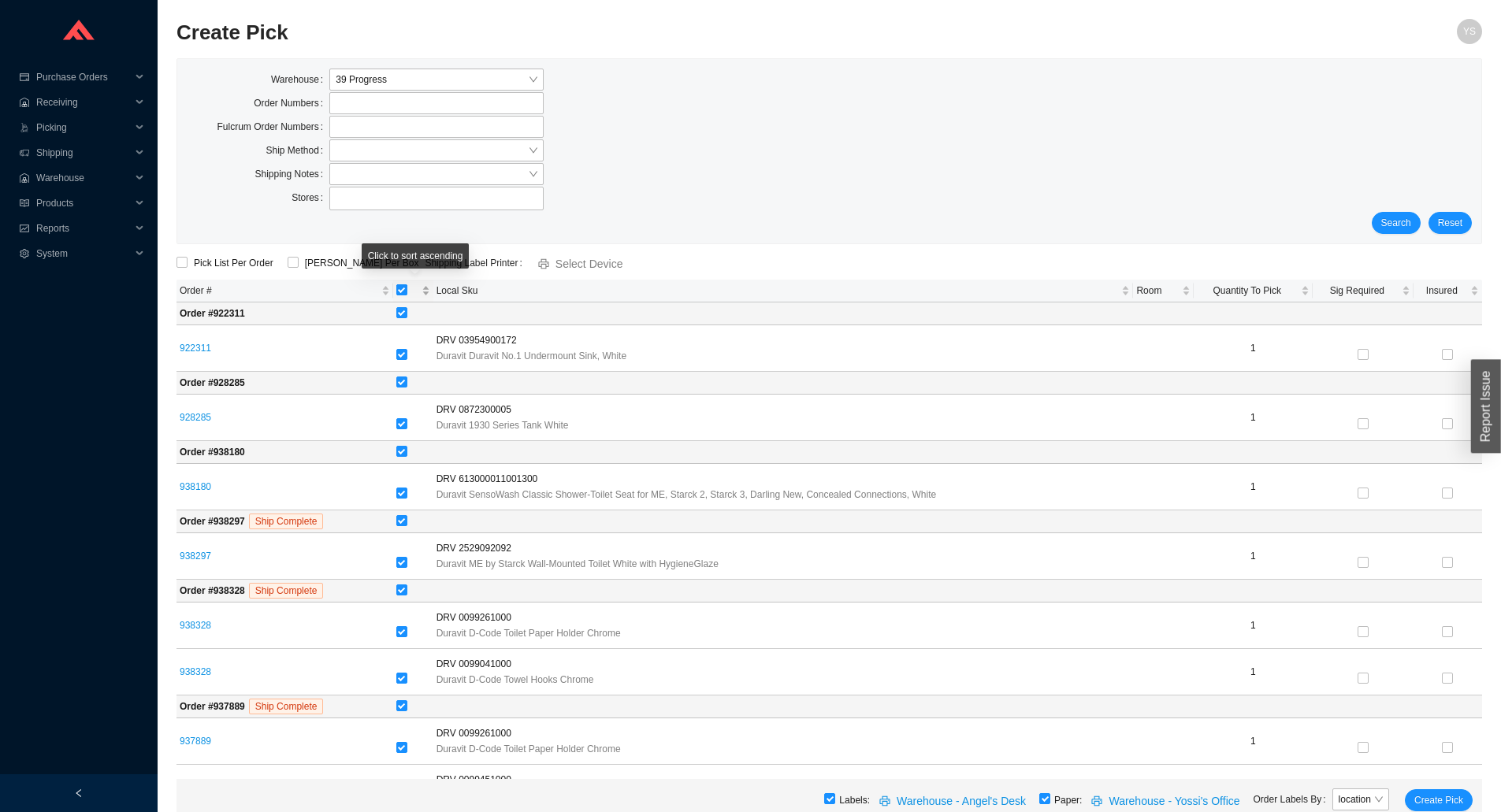
click at [406, 287] on input "[object Object] sortable" at bounding box center [402, 290] width 11 height 11
checkbox input "false"
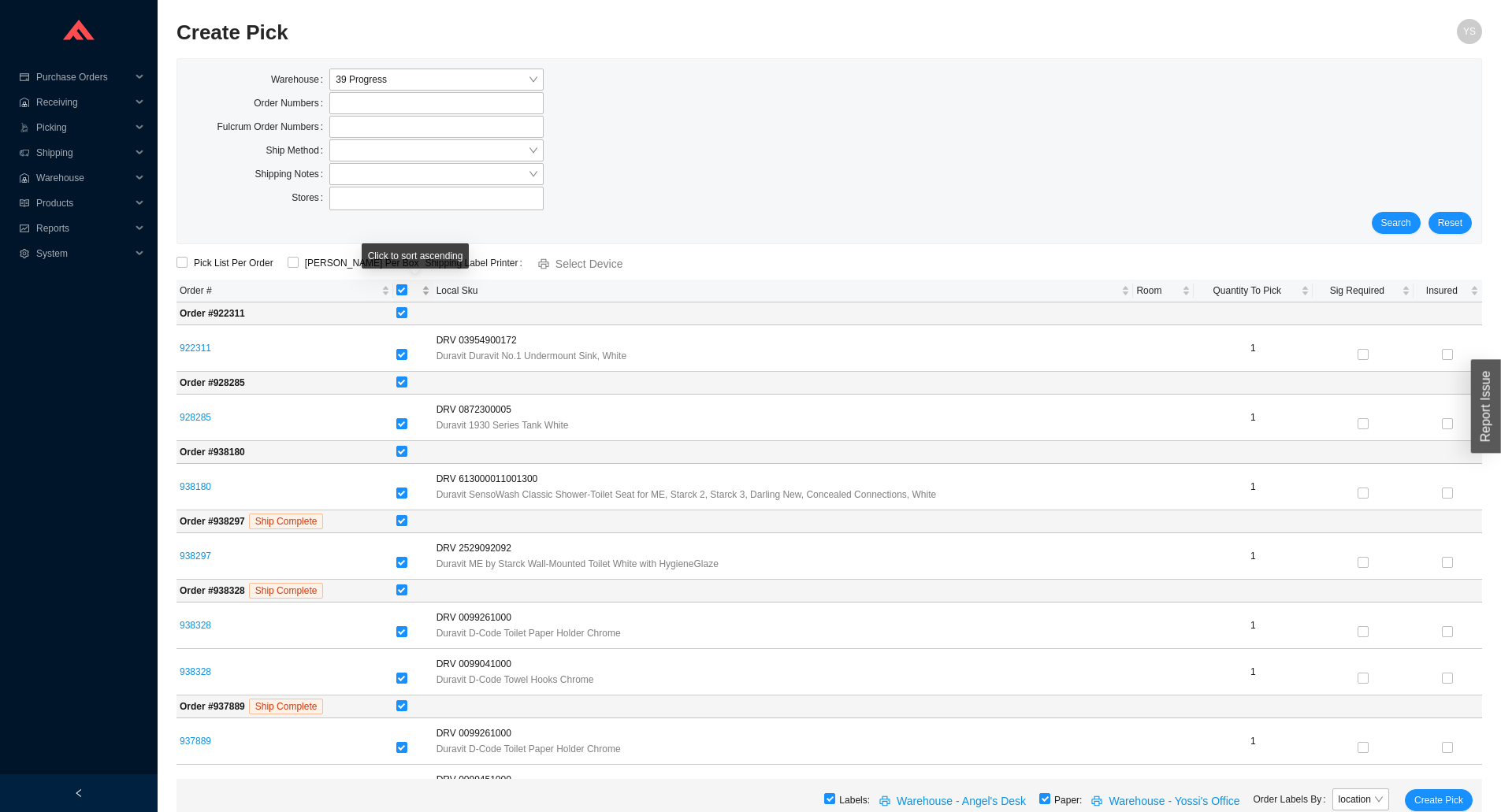
checkbox input "false"
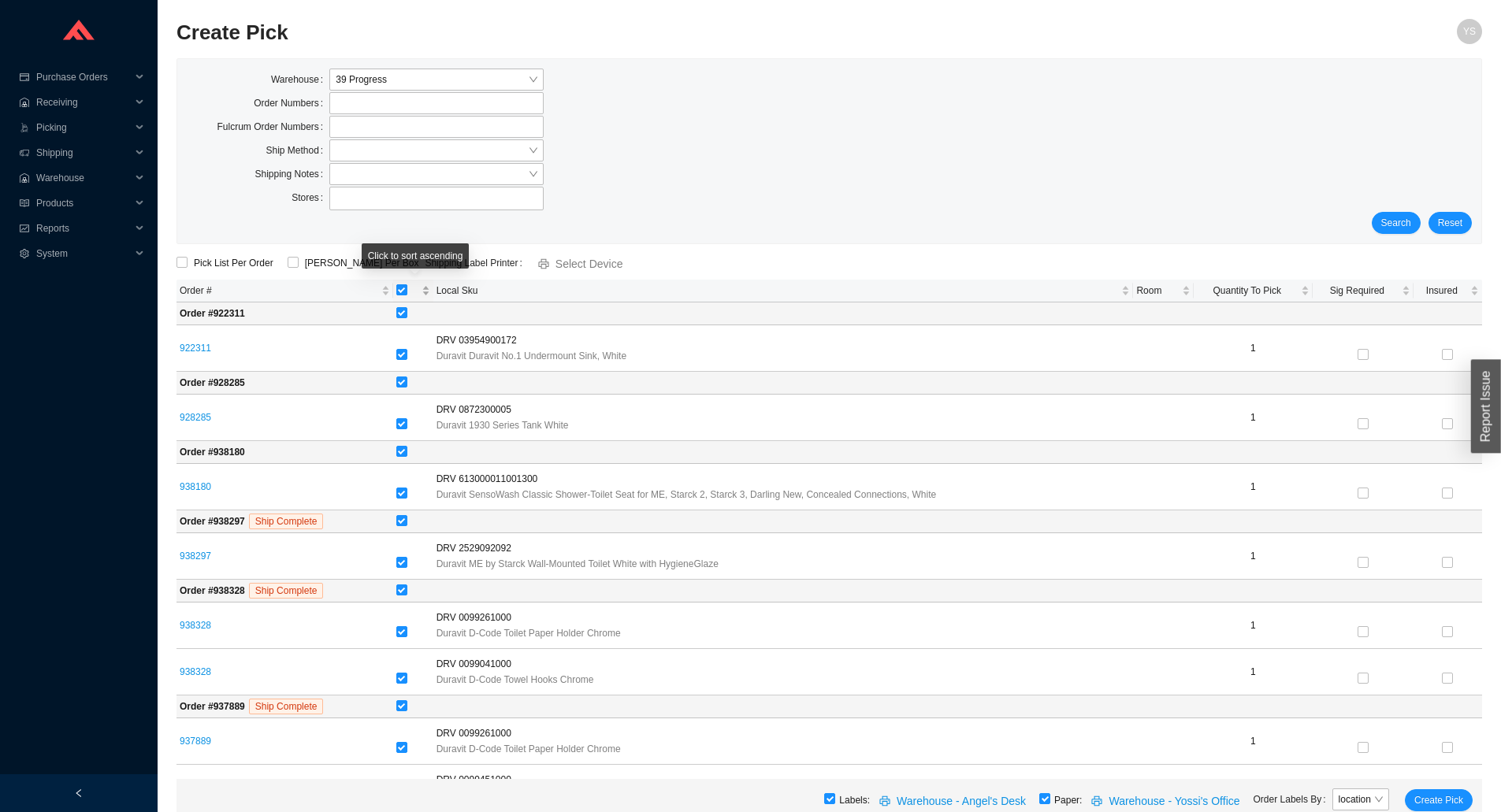
checkbox input "false"
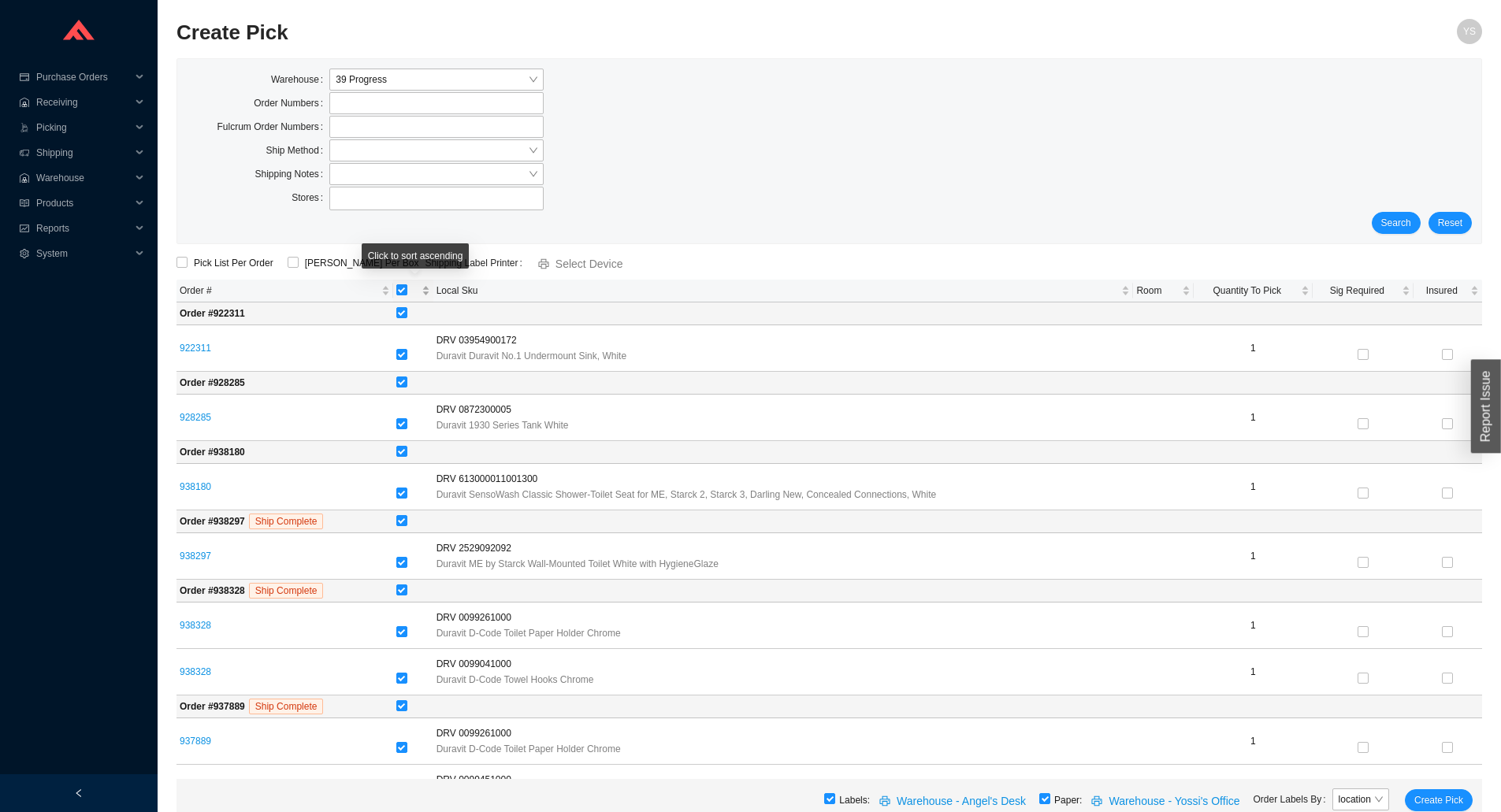
checkbox input "false"
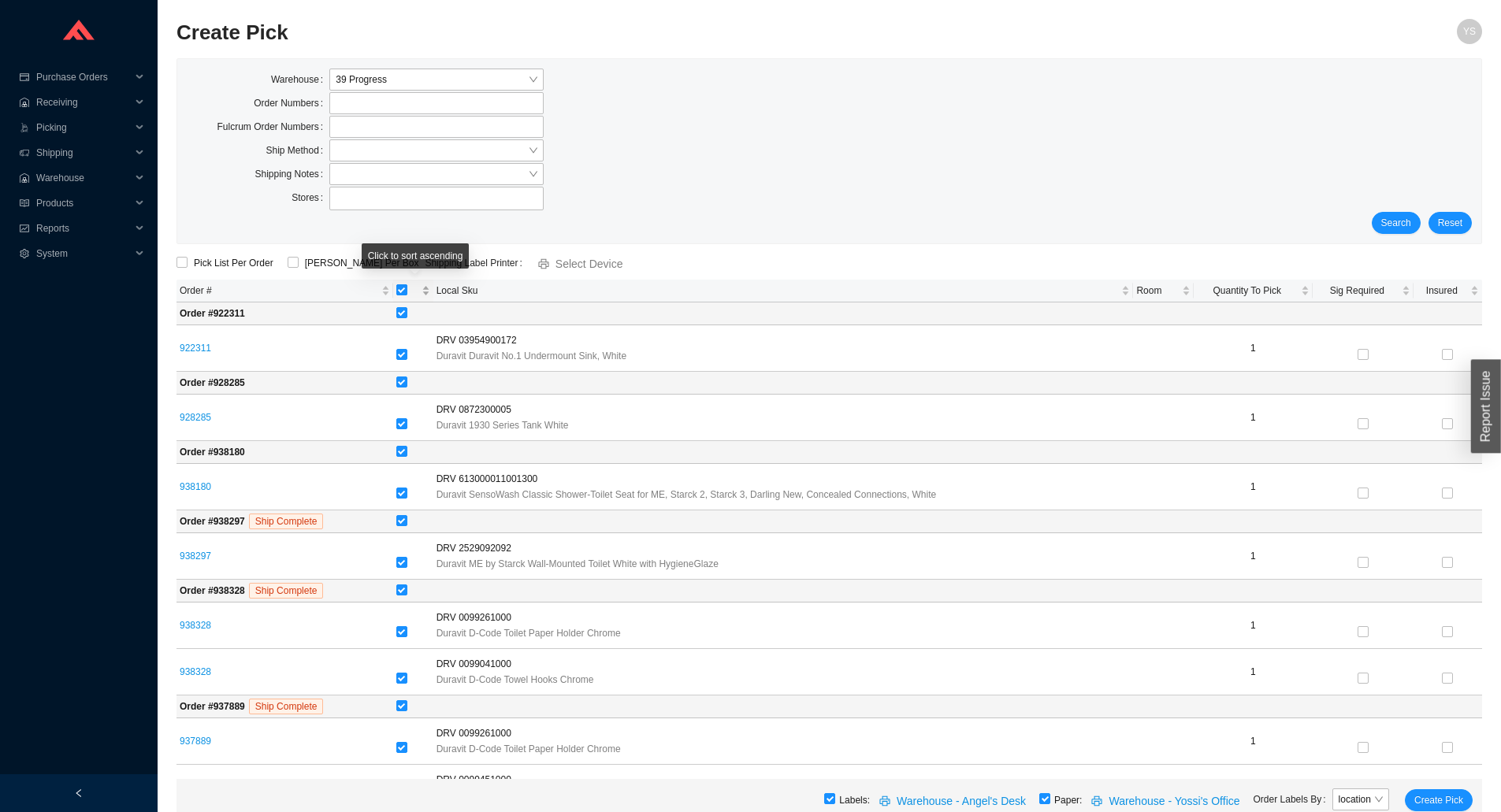
checkbox input "false"
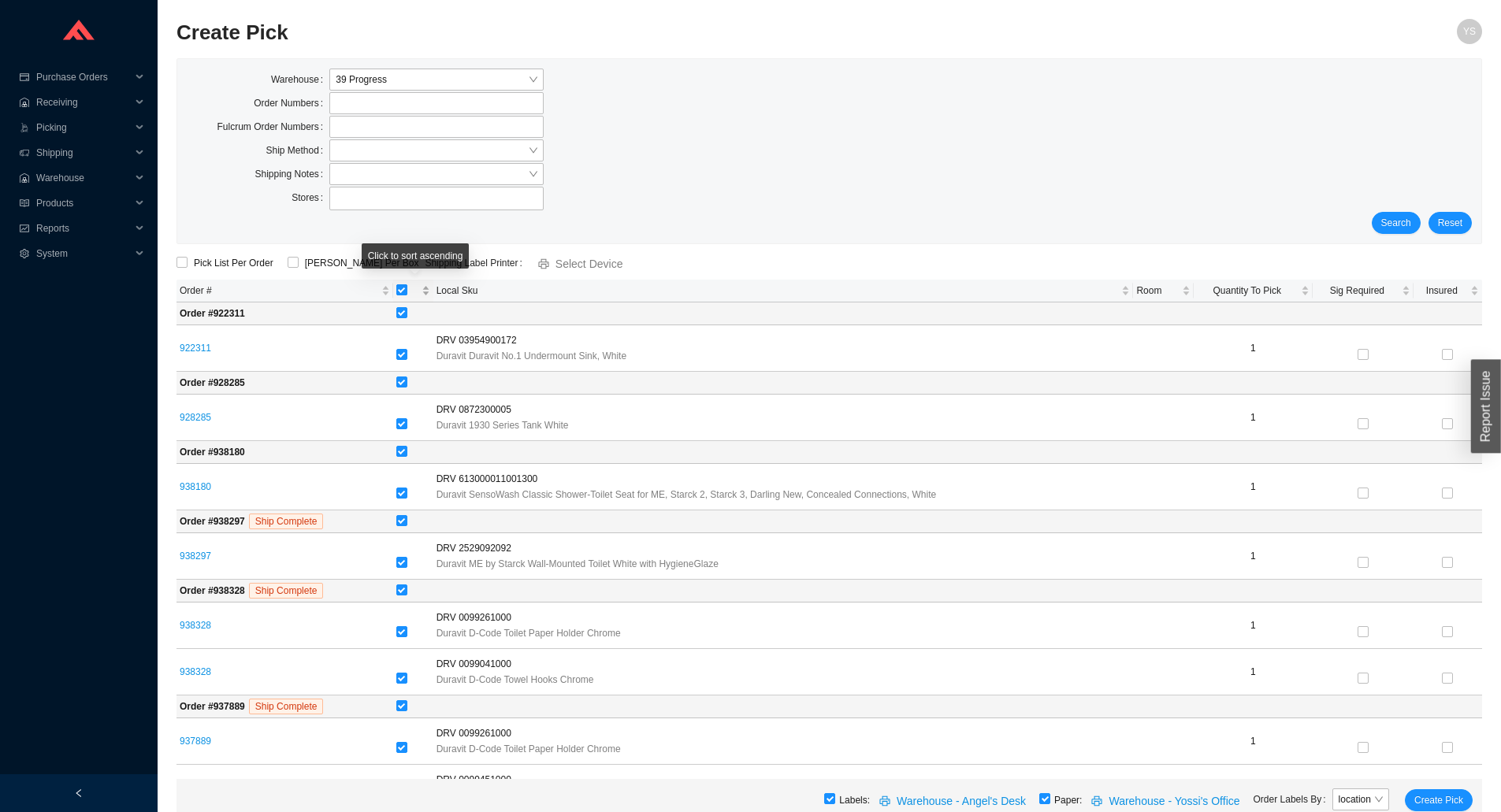
checkbox input "false"
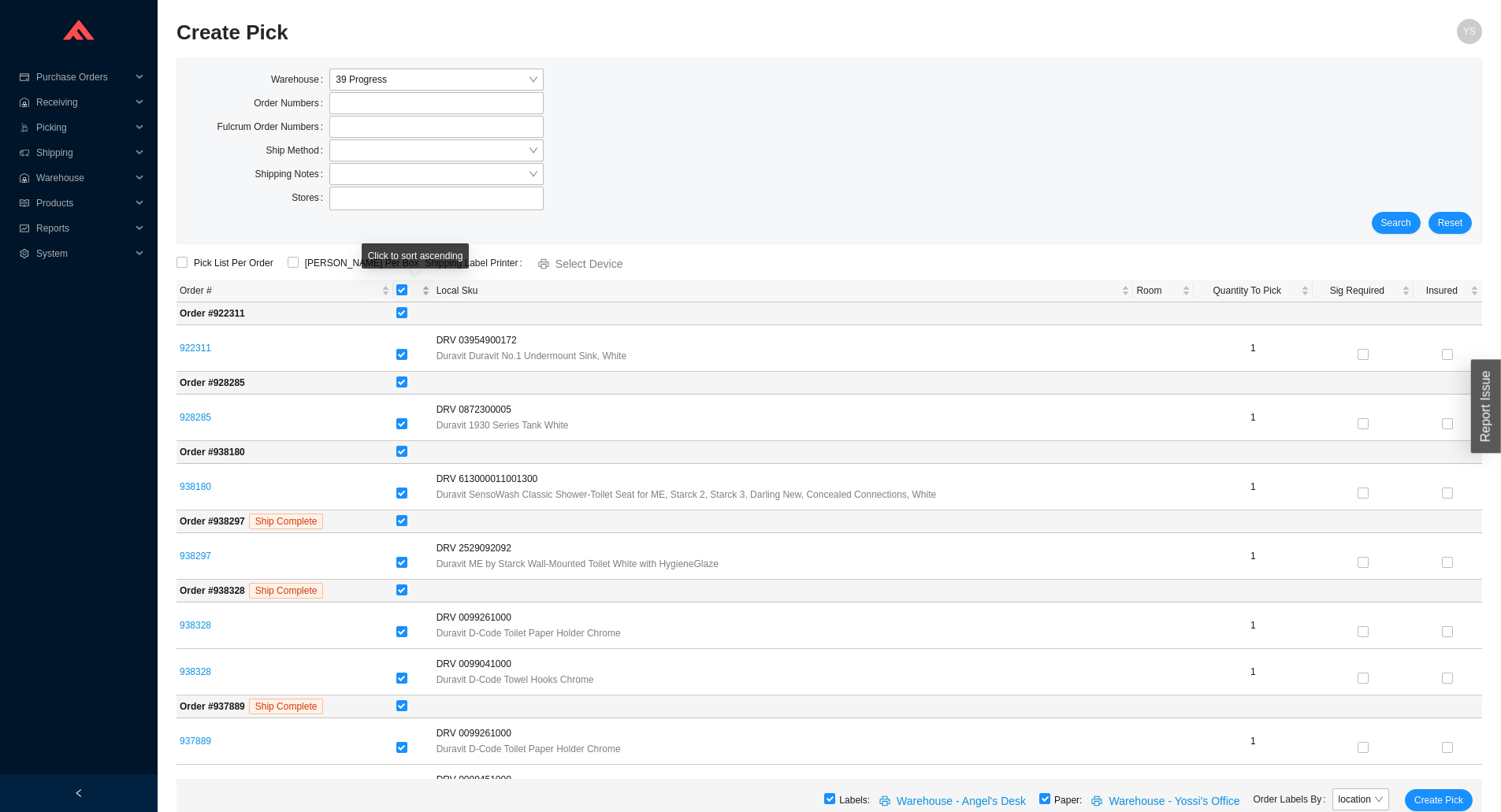
checkbox input "false"
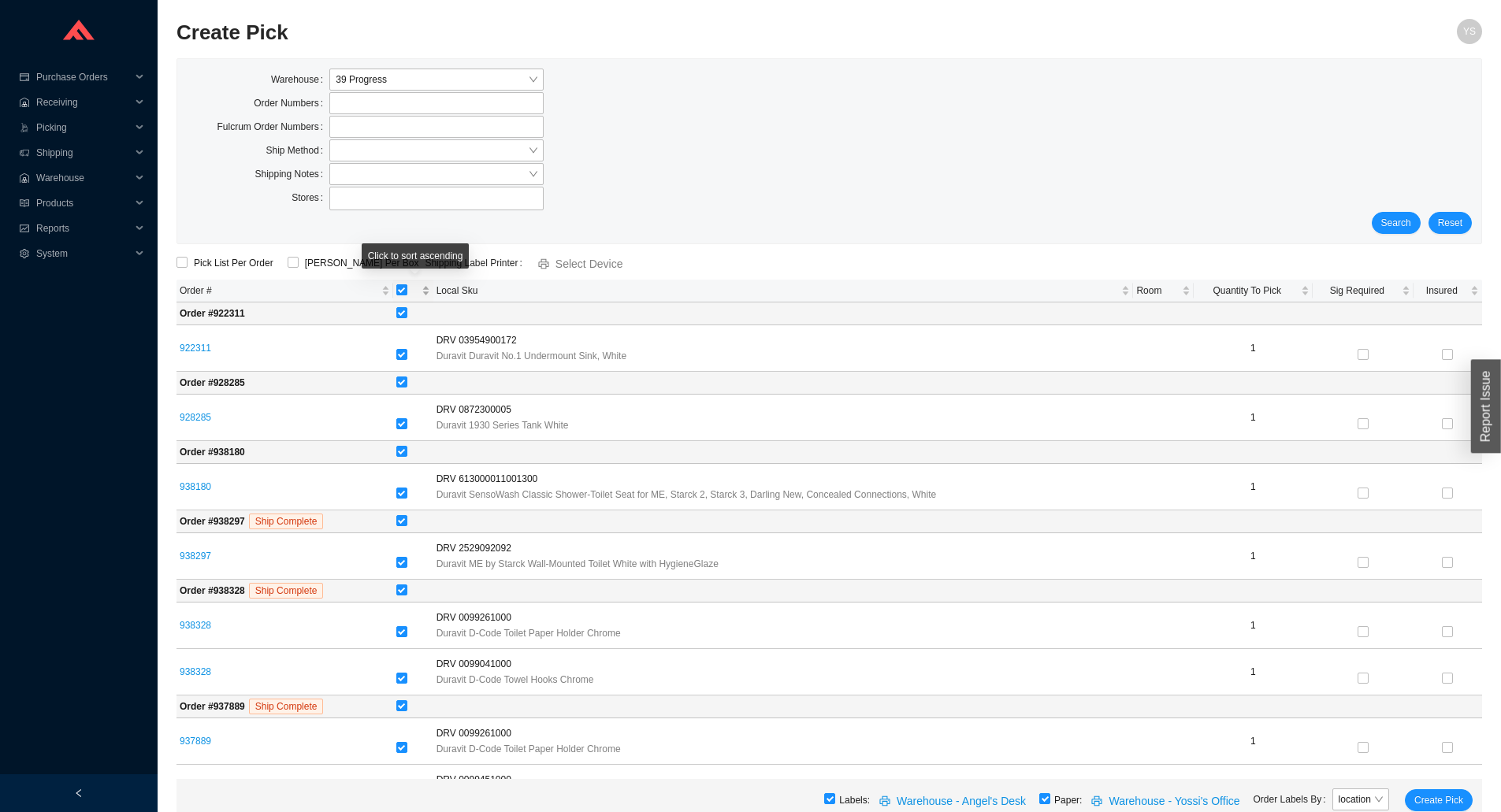
checkbox input "false"
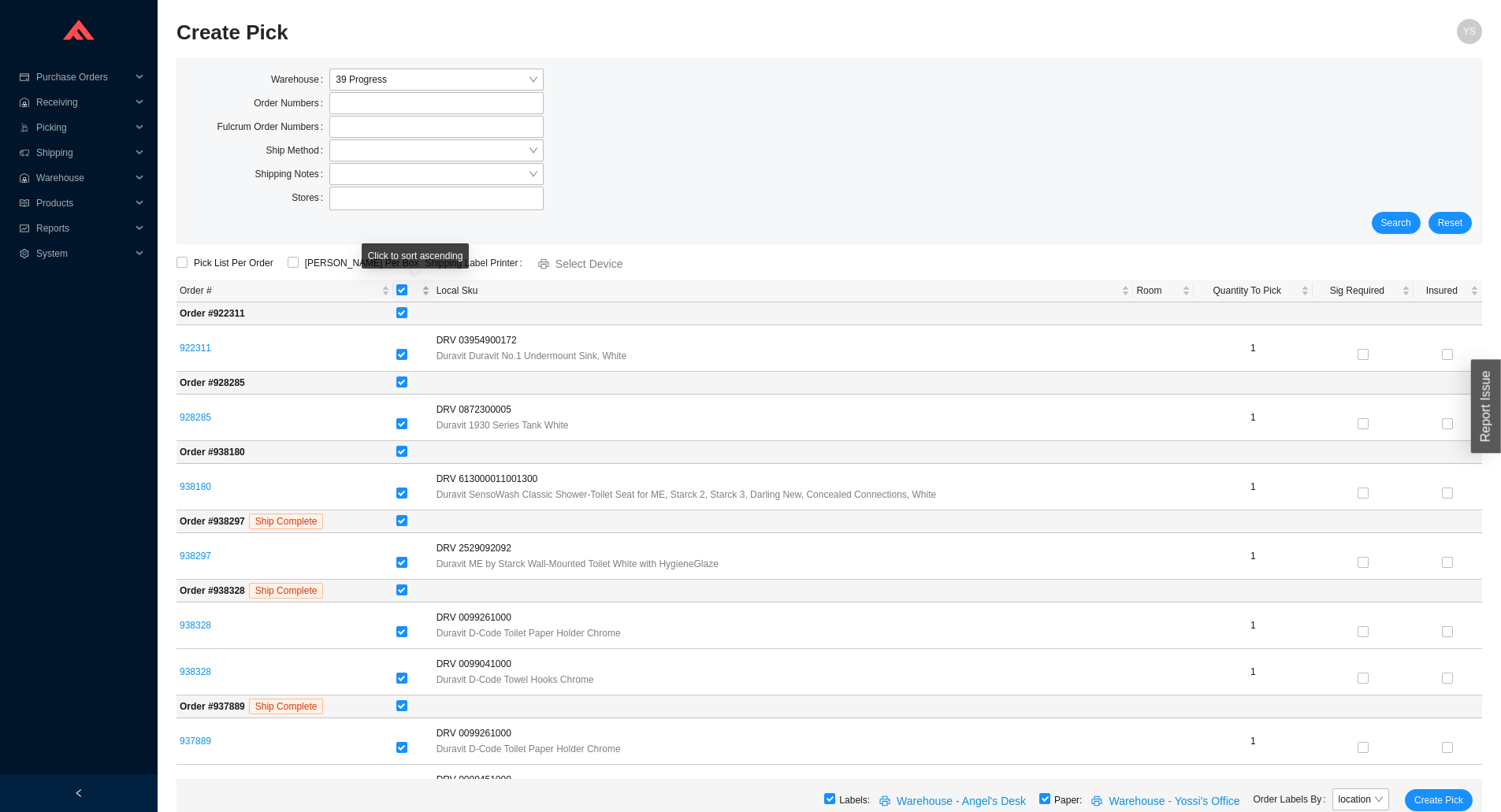
checkbox input "false"
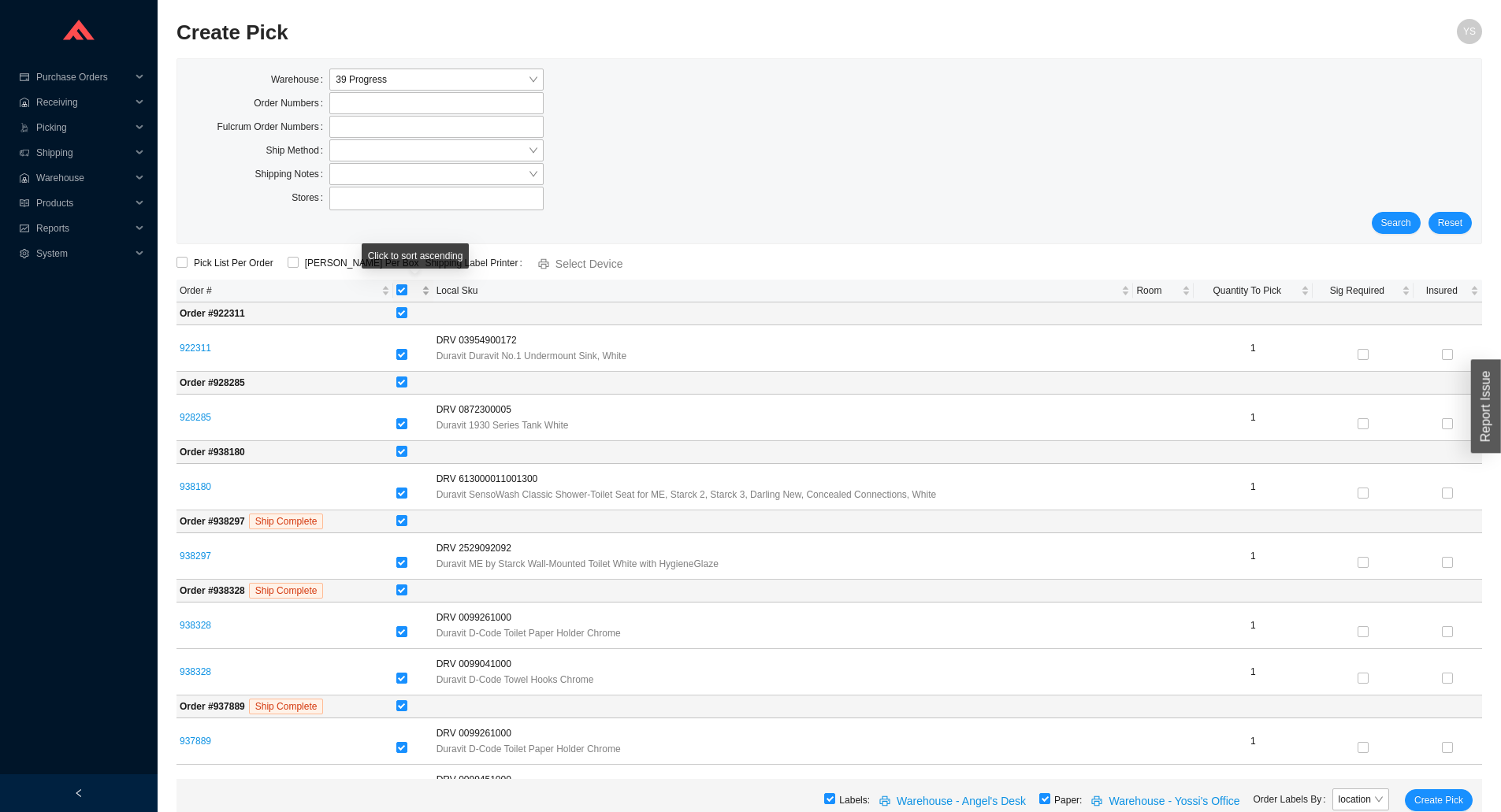
checkbox input "false"
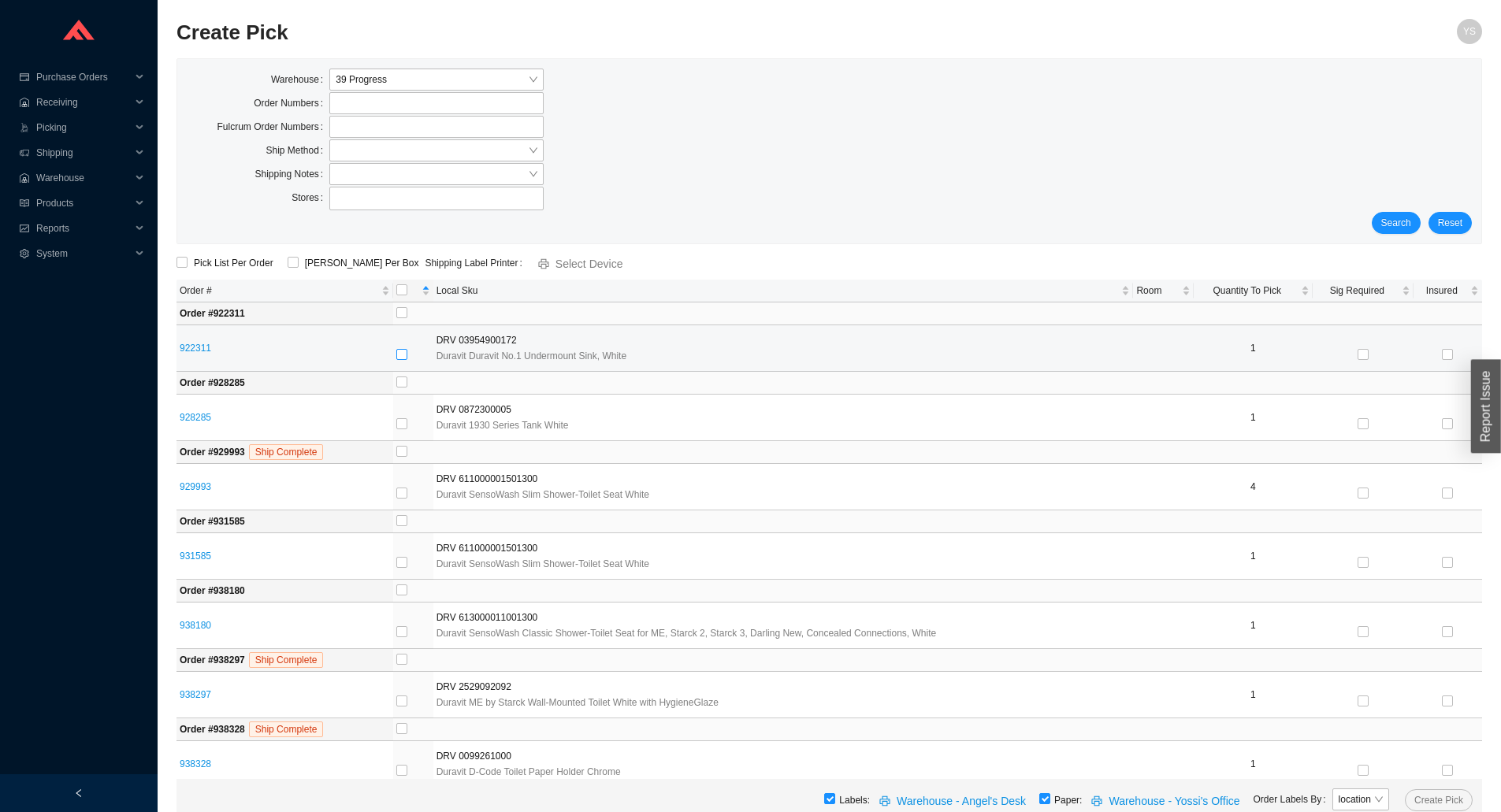
click at [406, 352] on input "checkbox" at bounding box center [402, 355] width 11 height 11
checkbox input "true"
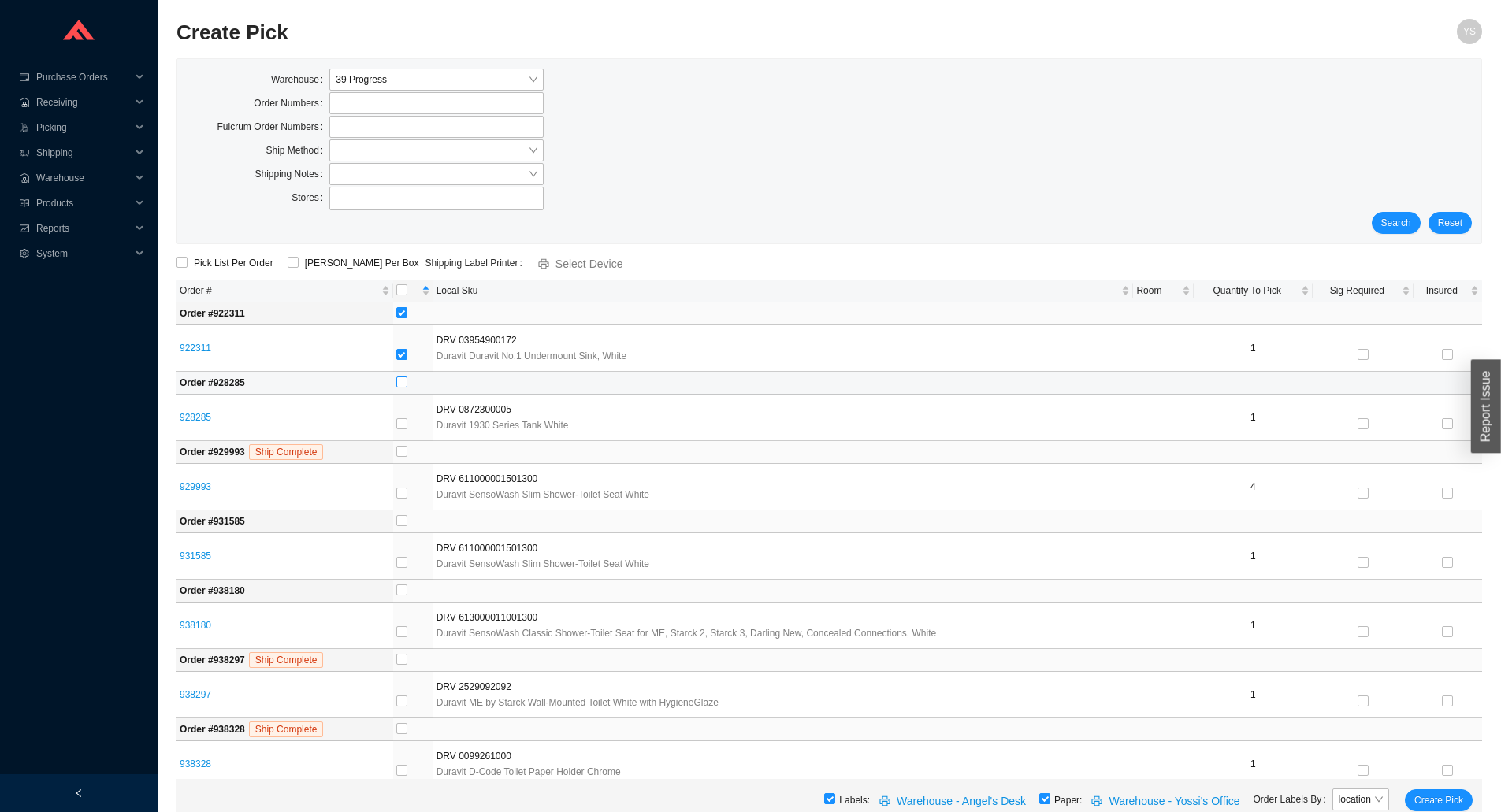
click at [407, 382] on input "checkbox" at bounding box center [402, 382] width 11 height 11
checkbox input "true"
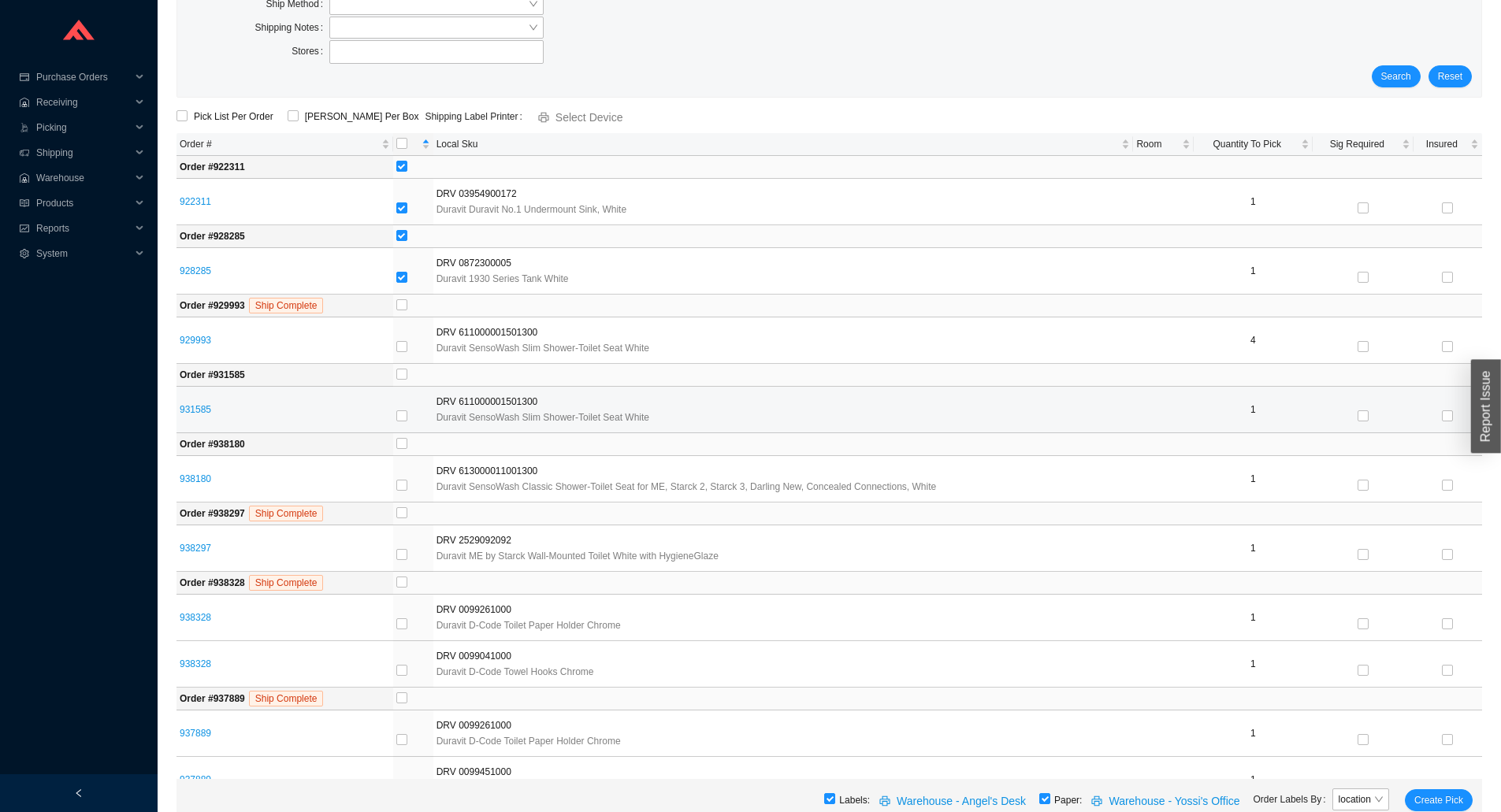
scroll to position [157, 0]
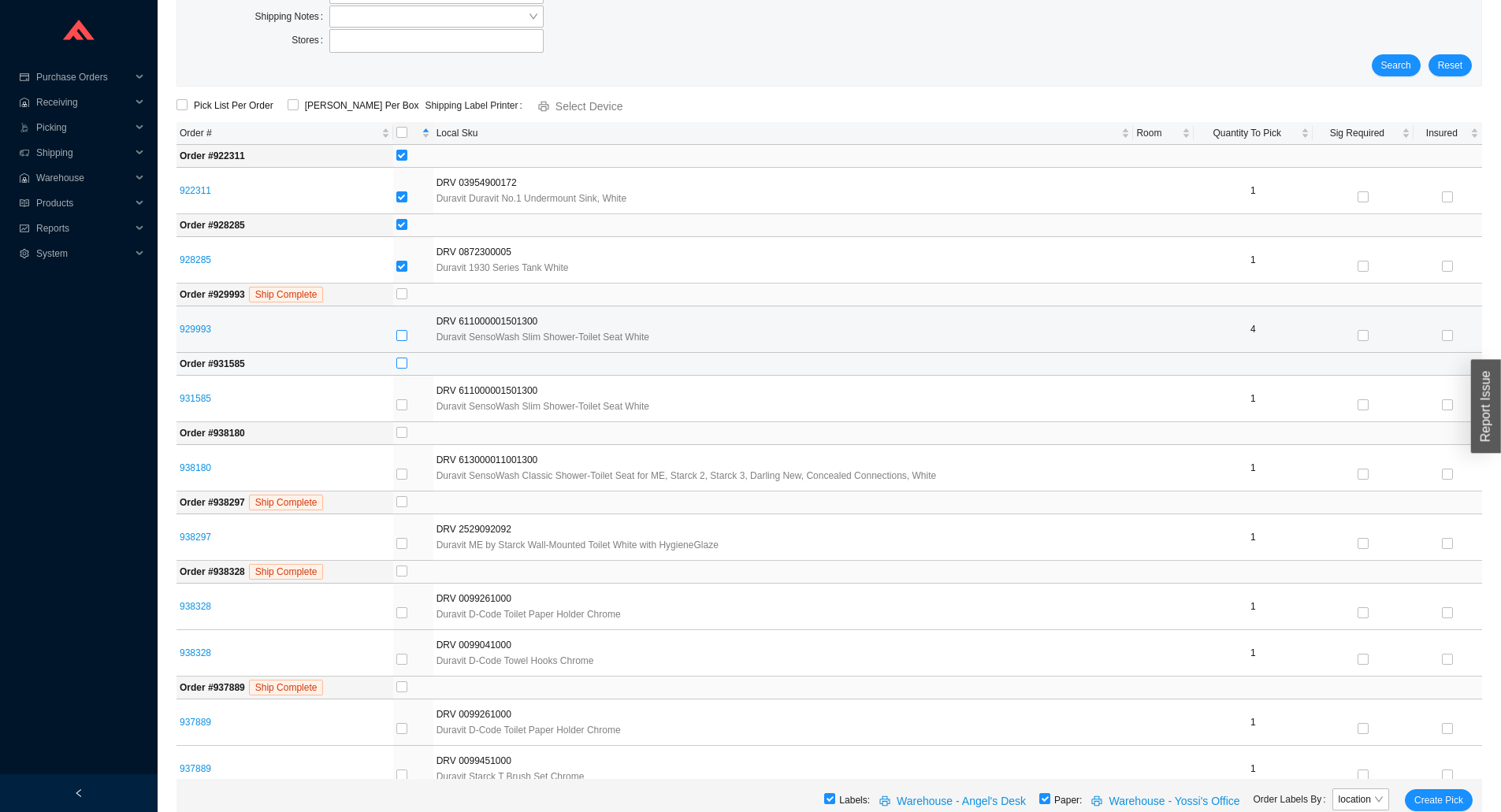
drag, startPoint x: 400, startPoint y: 337, endPoint x: 408, endPoint y: 371, distance: 34.9
click at [401, 337] on input "checkbox" at bounding box center [402, 335] width 11 height 11
checkbox input "true"
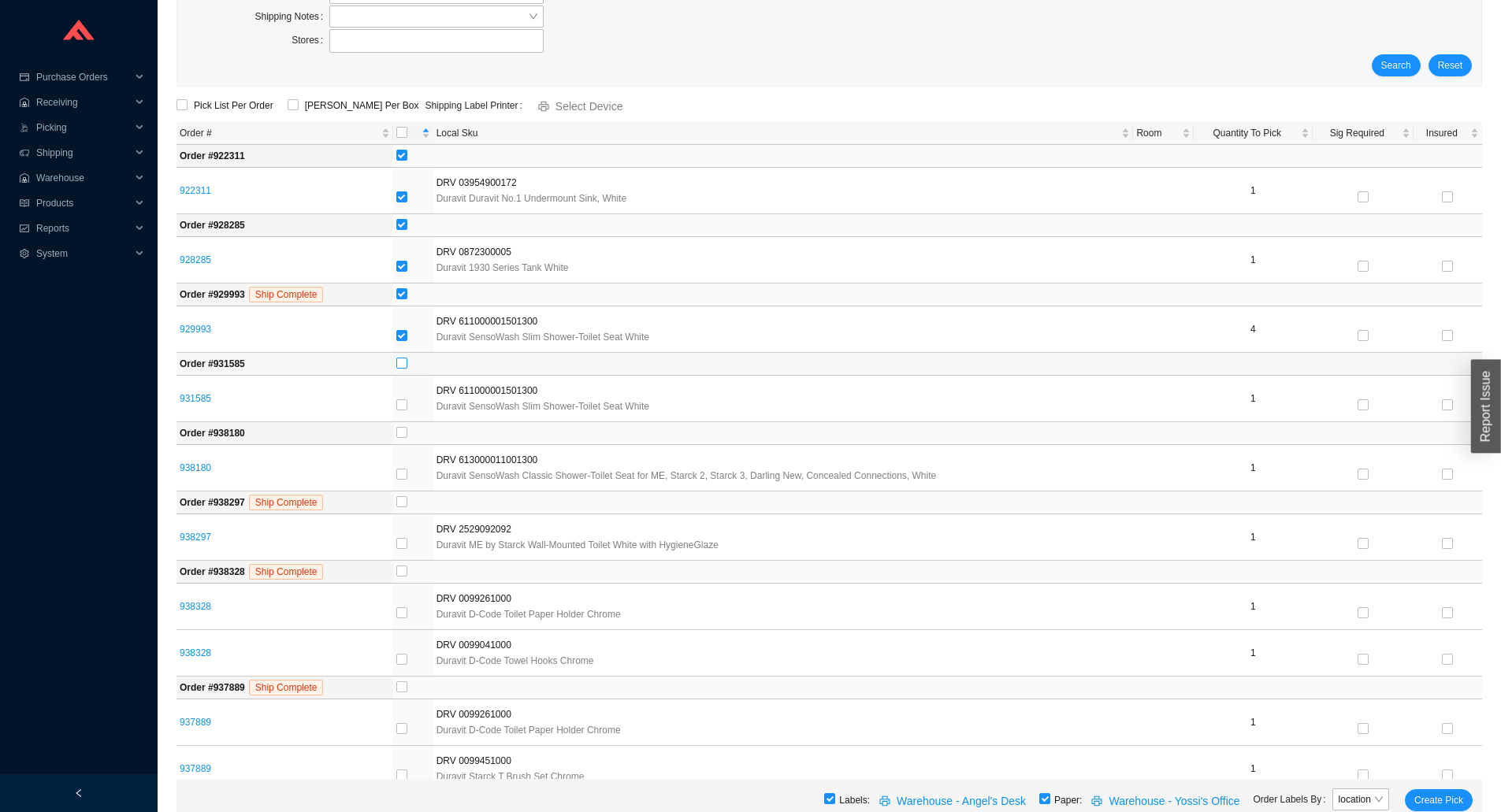
click at [406, 364] on input "checkbox" at bounding box center [402, 364] width 11 height 11
checkbox input "true"
click at [404, 431] on input "checkbox" at bounding box center [402, 433] width 11 height 11
checkbox input "true"
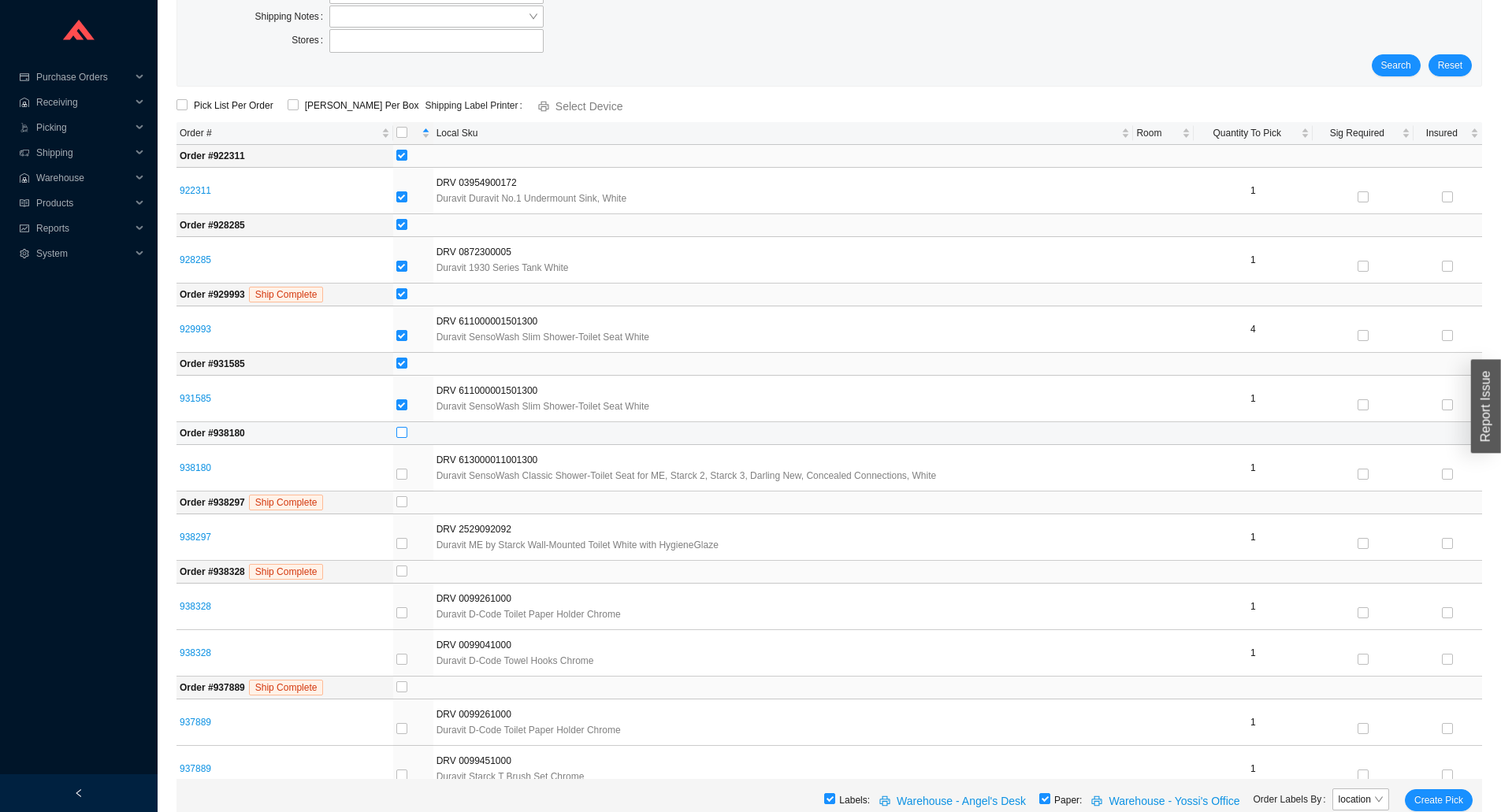
checkbox input "true"
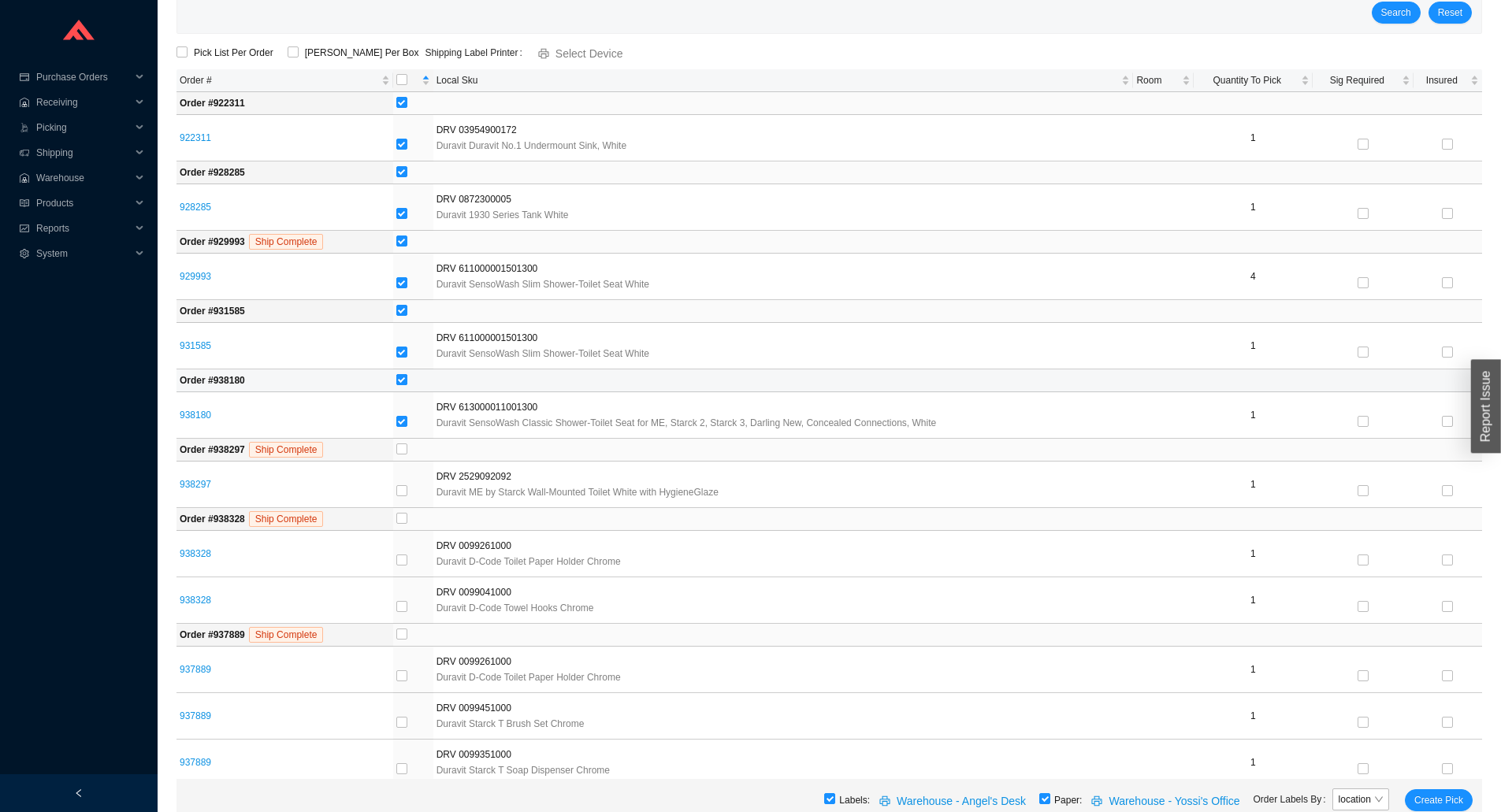
scroll to position [236, 0]
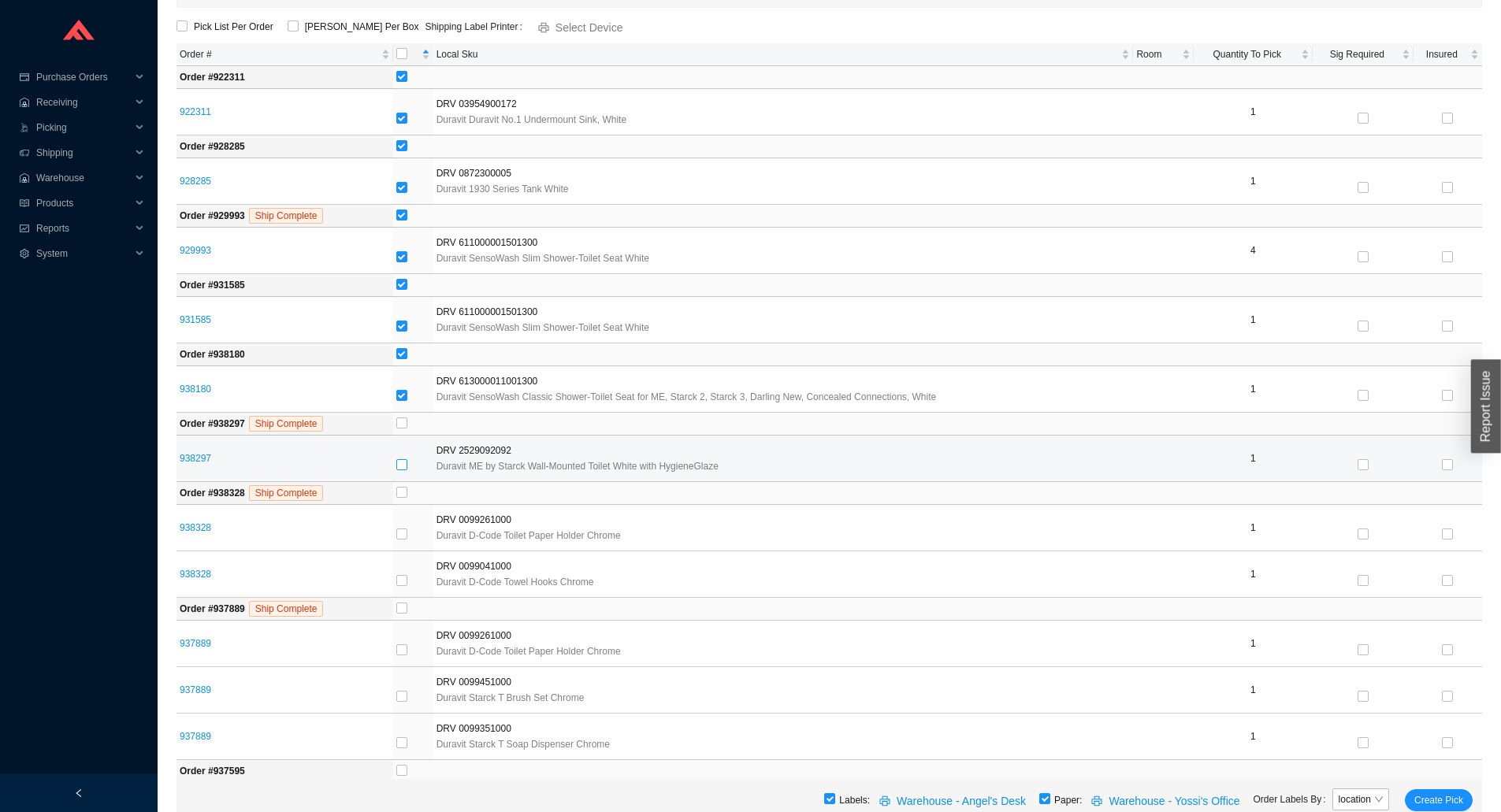
click at [403, 460] on input "checkbox" at bounding box center [402, 465] width 11 height 11
checkbox input "true"
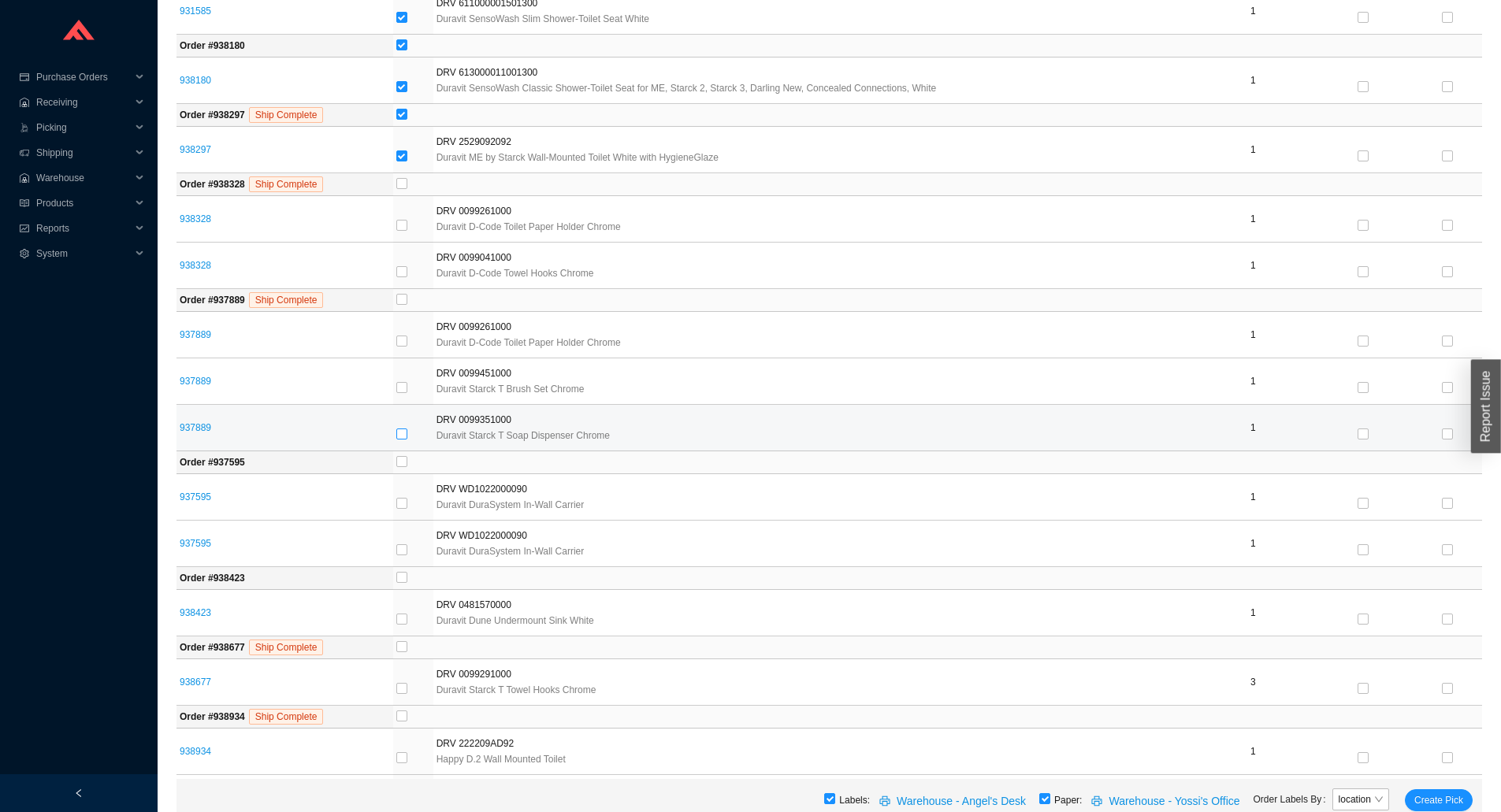
scroll to position [552, 0]
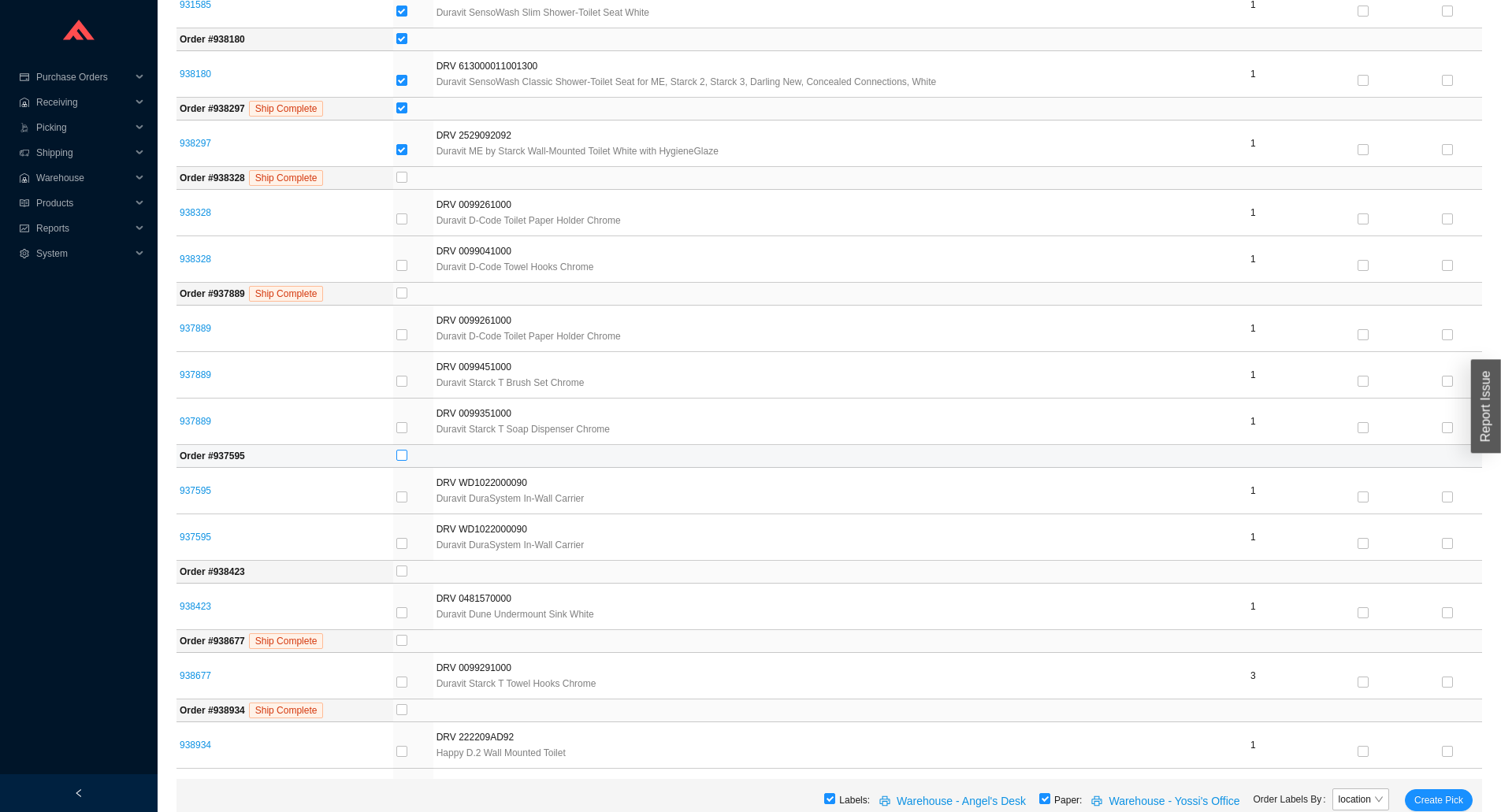
click at [402, 461] on input "checkbox" at bounding box center [402, 456] width 11 height 11
checkbox input "true"
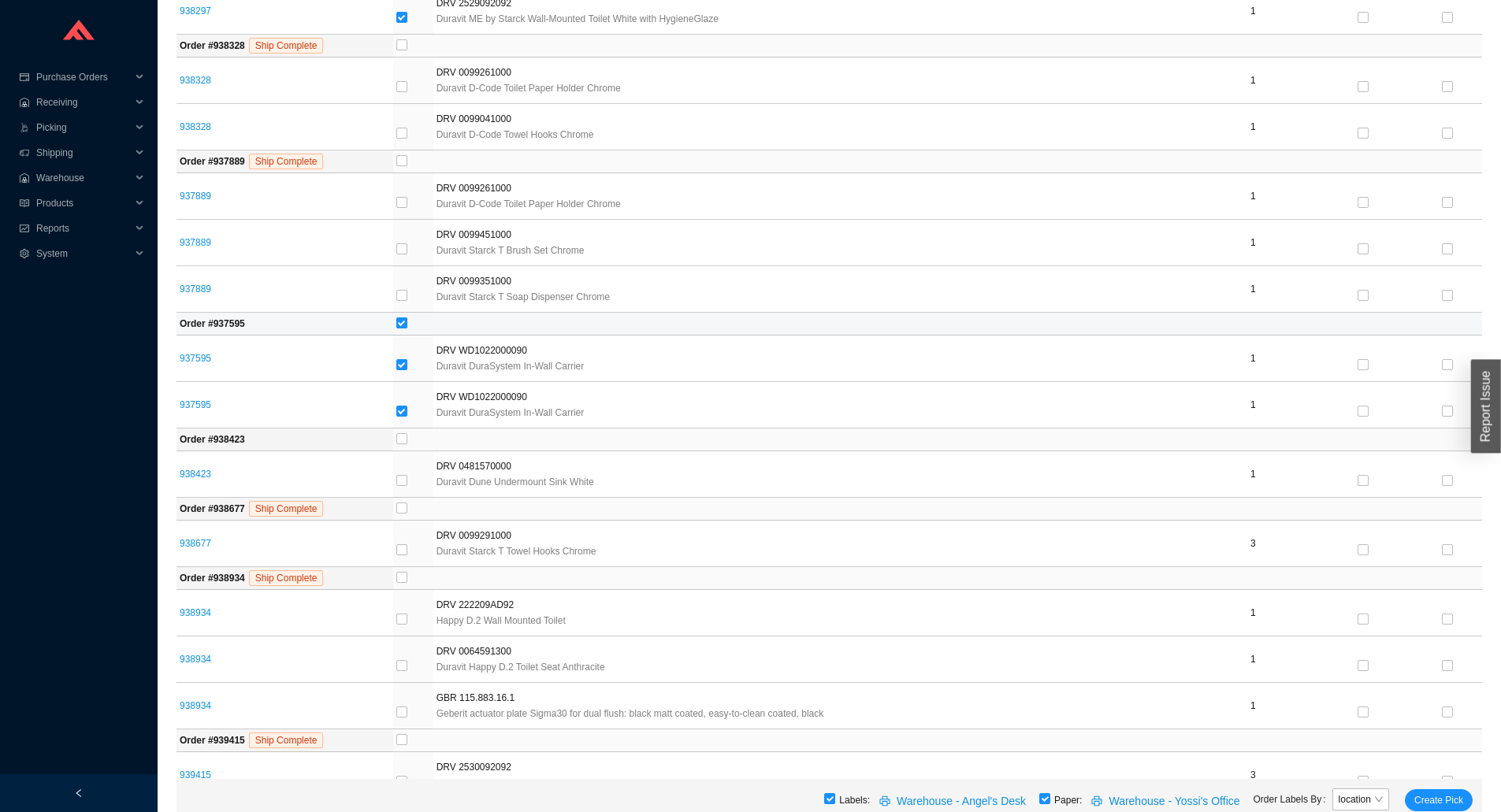
scroll to position [709, 0]
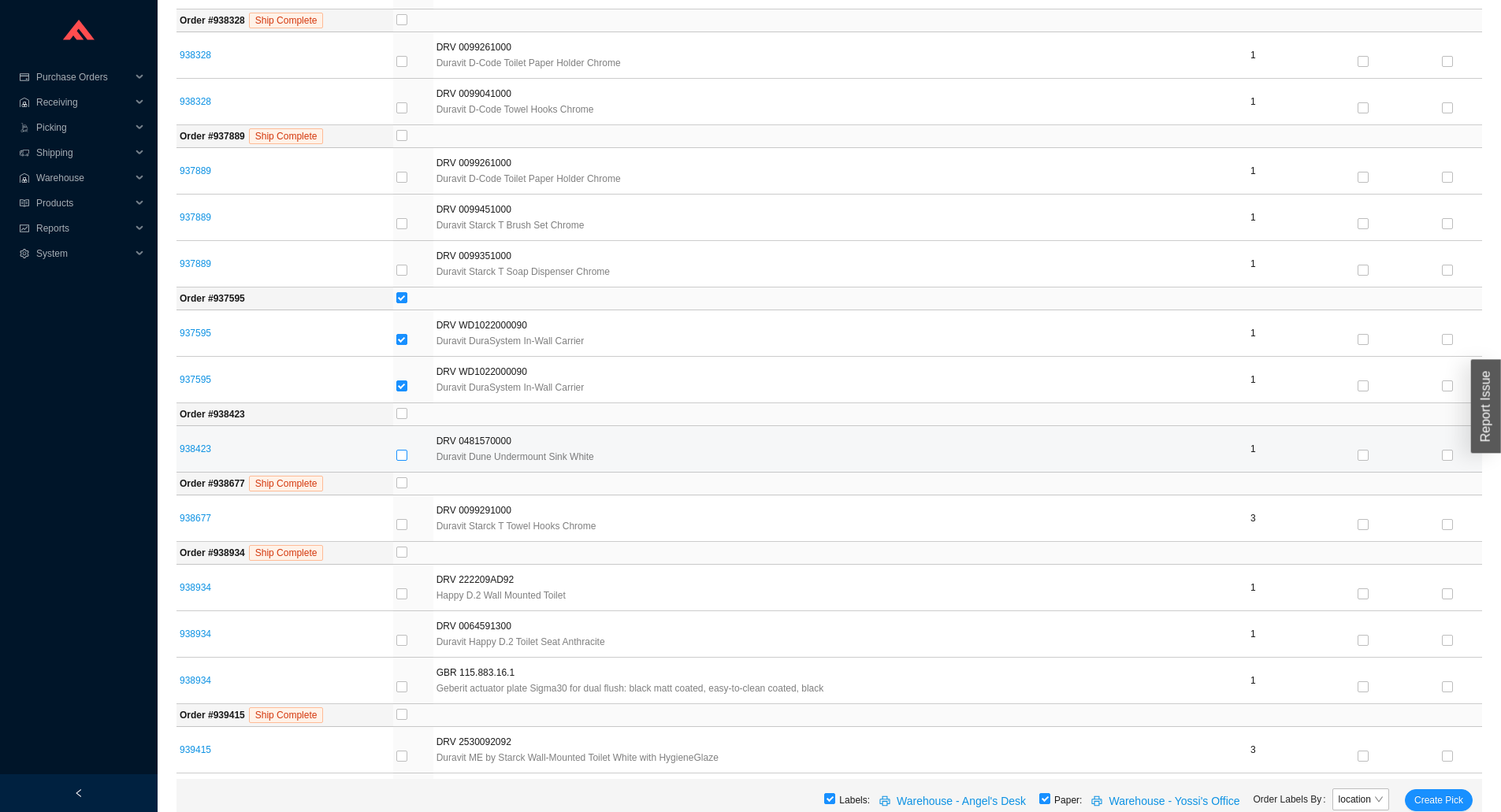
click at [405, 454] on input "checkbox" at bounding box center [402, 456] width 11 height 11
checkbox input "true"
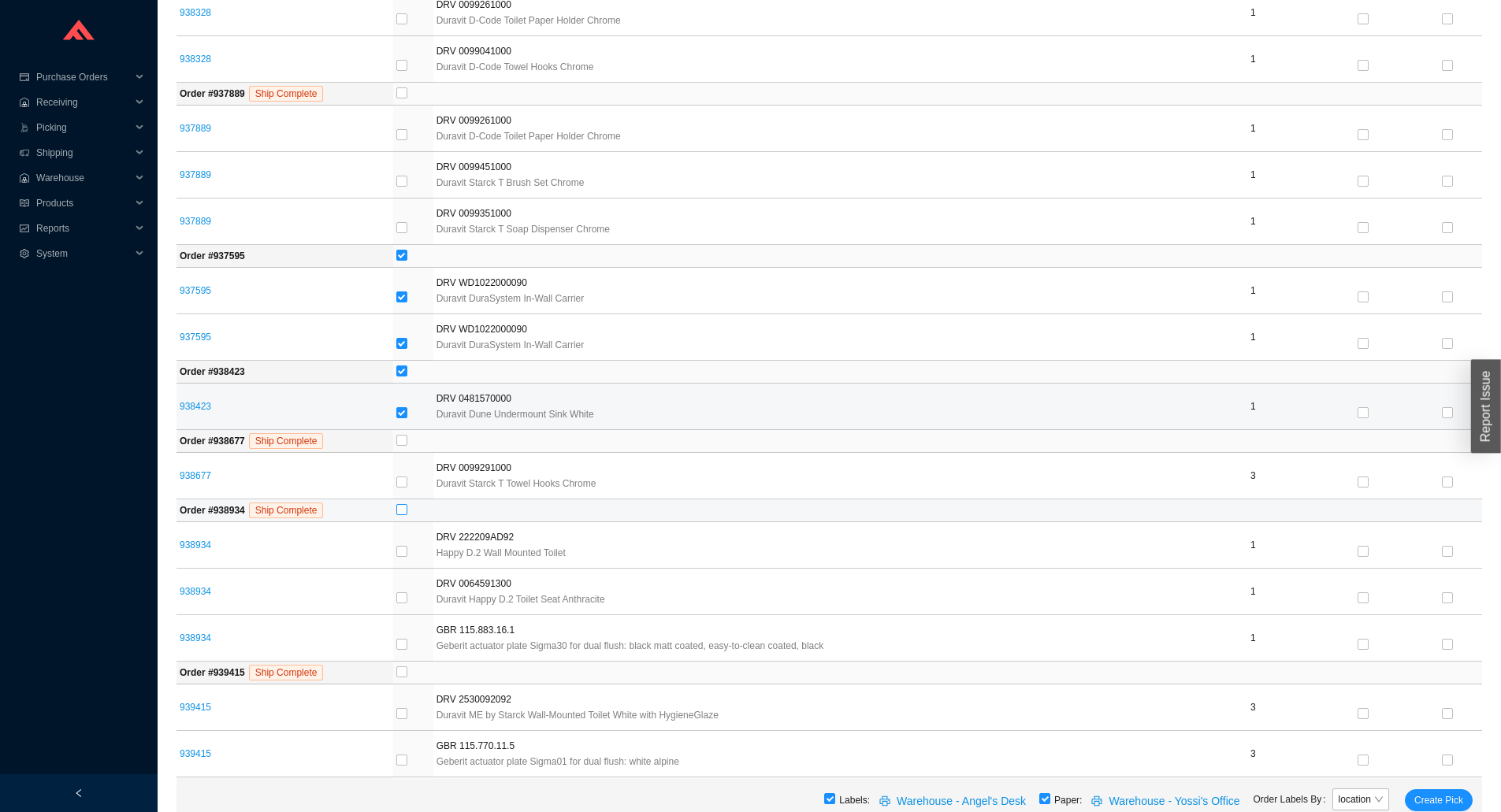
scroll to position [788, 0]
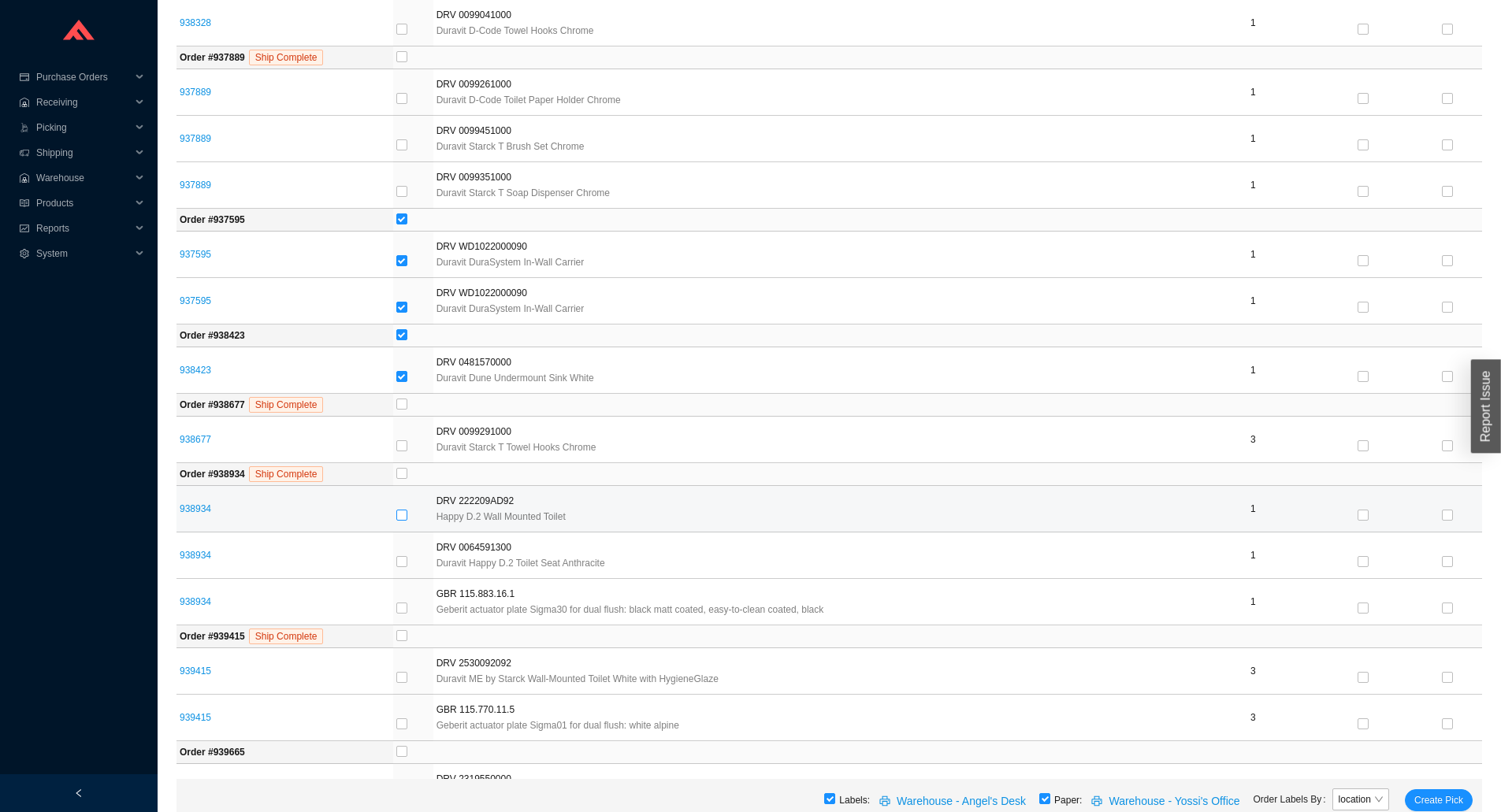
click at [402, 518] on input "checkbox" at bounding box center [402, 515] width 11 height 11
checkbox input "true"
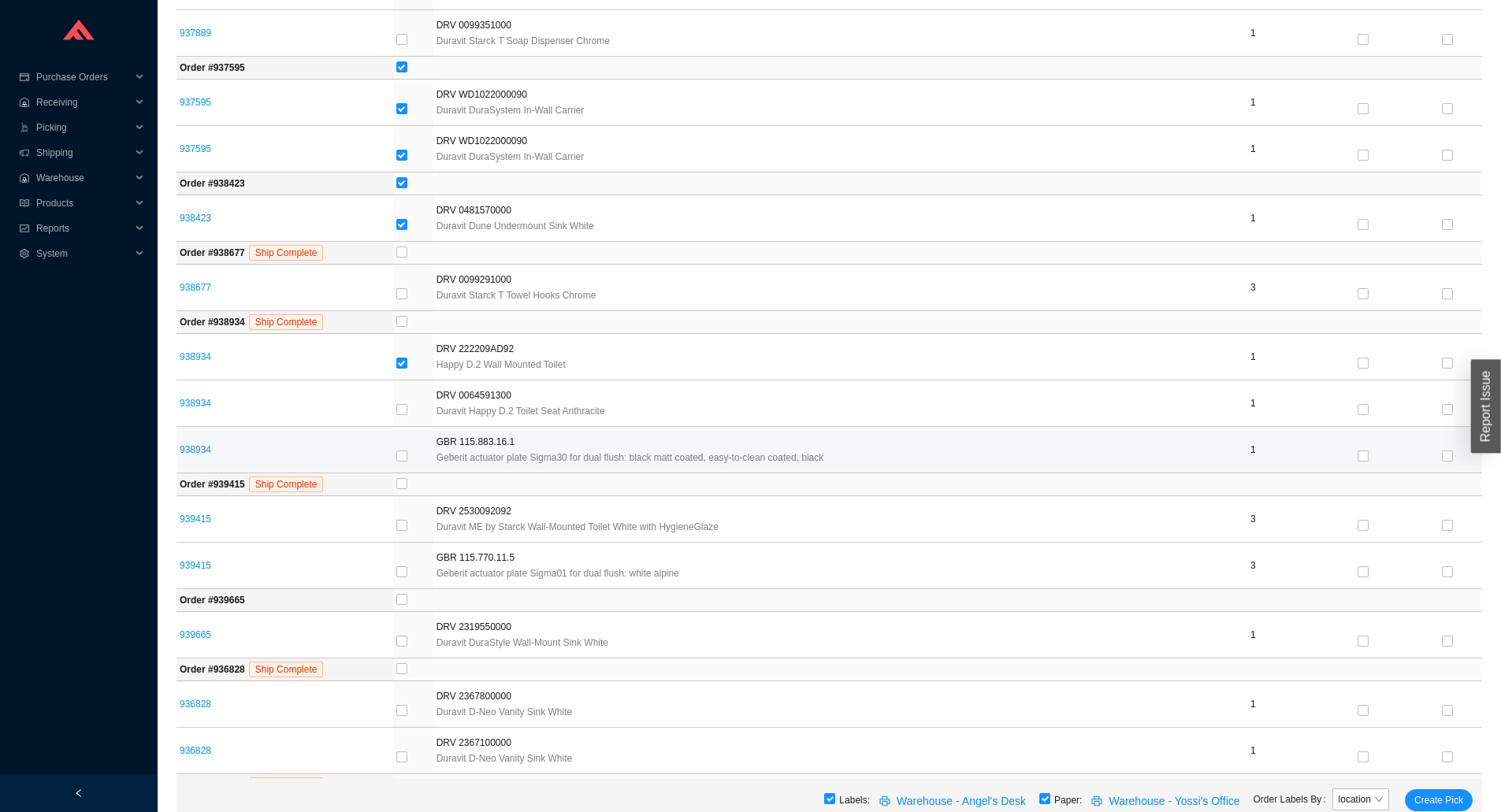
scroll to position [945, 0]
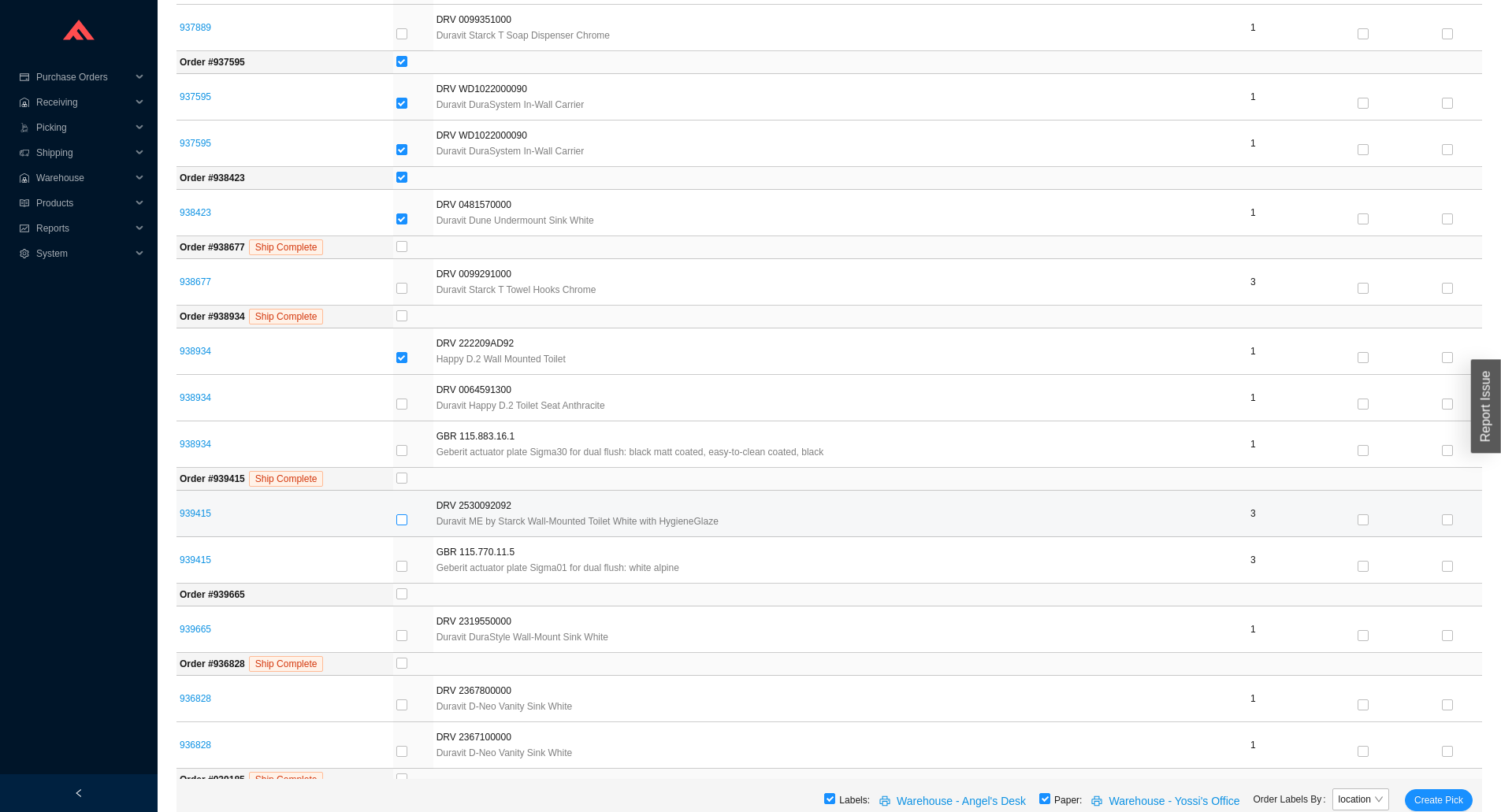
click at [407, 515] on input "checkbox" at bounding box center [402, 520] width 11 height 11
checkbox input "true"
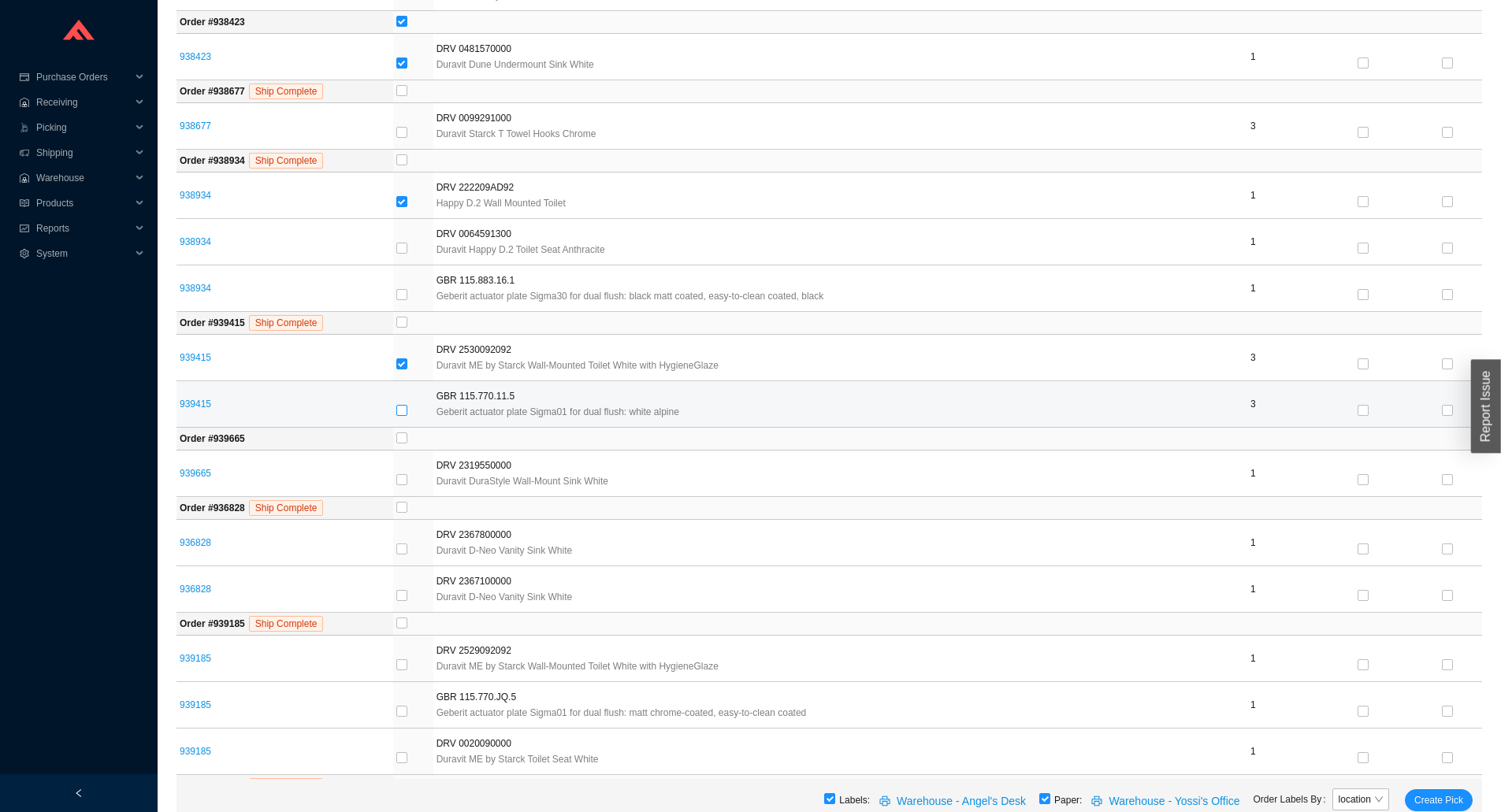
scroll to position [1103, 0]
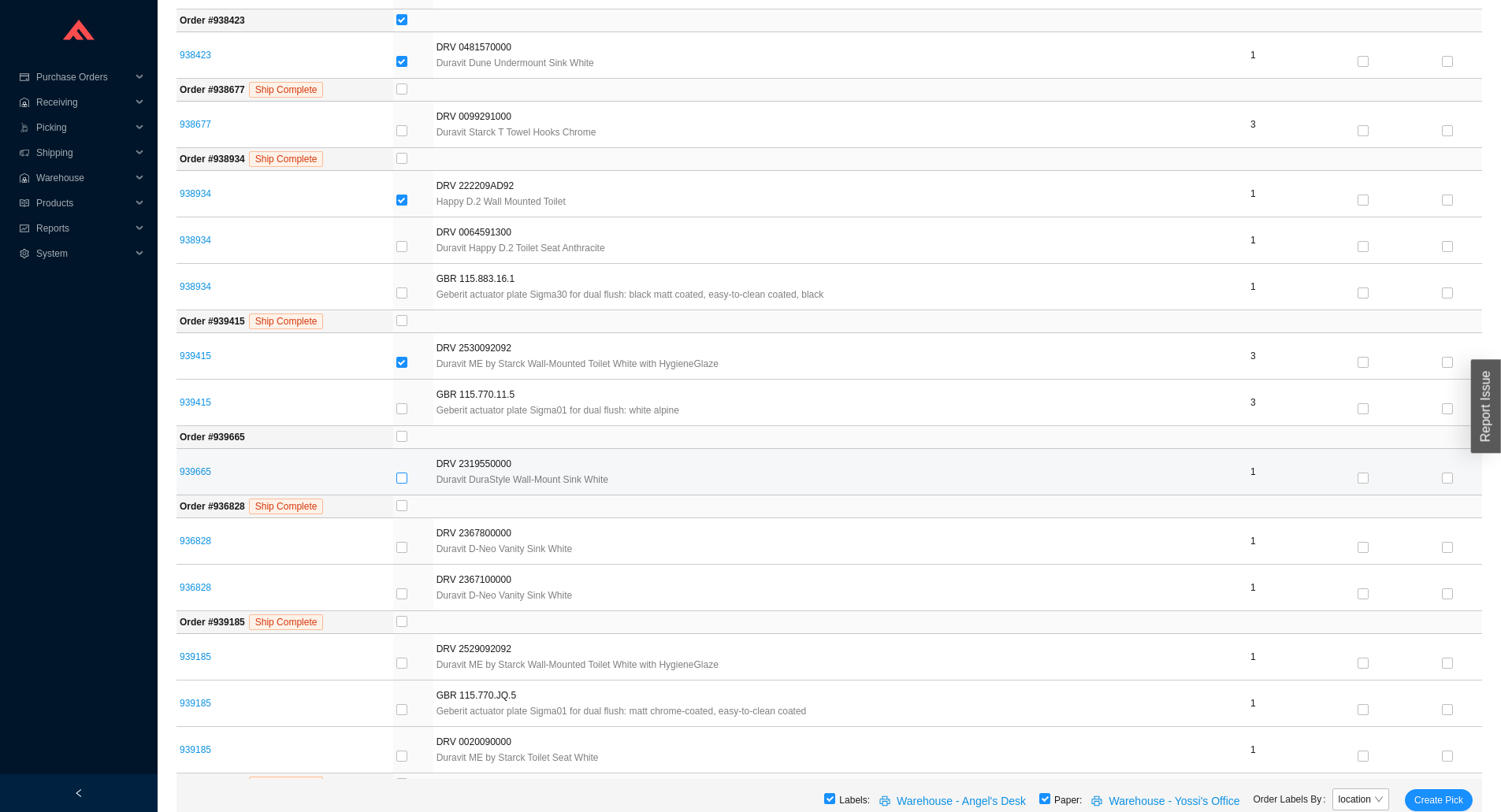
click at [404, 473] on label at bounding box center [402, 479] width 11 height 16
click at [404, 473] on input "checkbox" at bounding box center [402, 478] width 11 height 11
checkbox input "true"
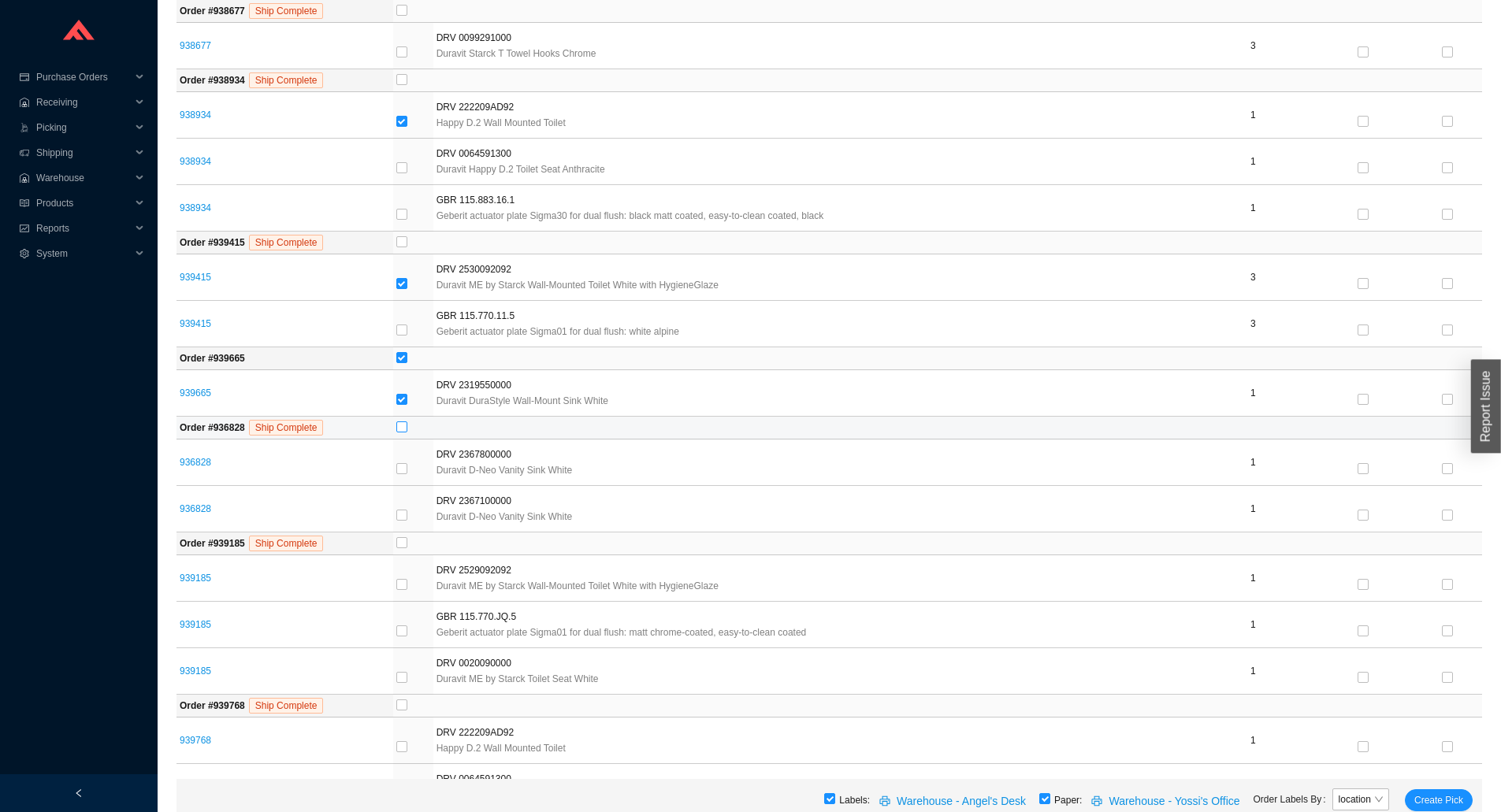
click at [402, 435] on label at bounding box center [402, 428] width 11 height 16
click at [402, 432] on input "checkbox" at bounding box center [402, 427] width 11 height 11
checkbox input "true"
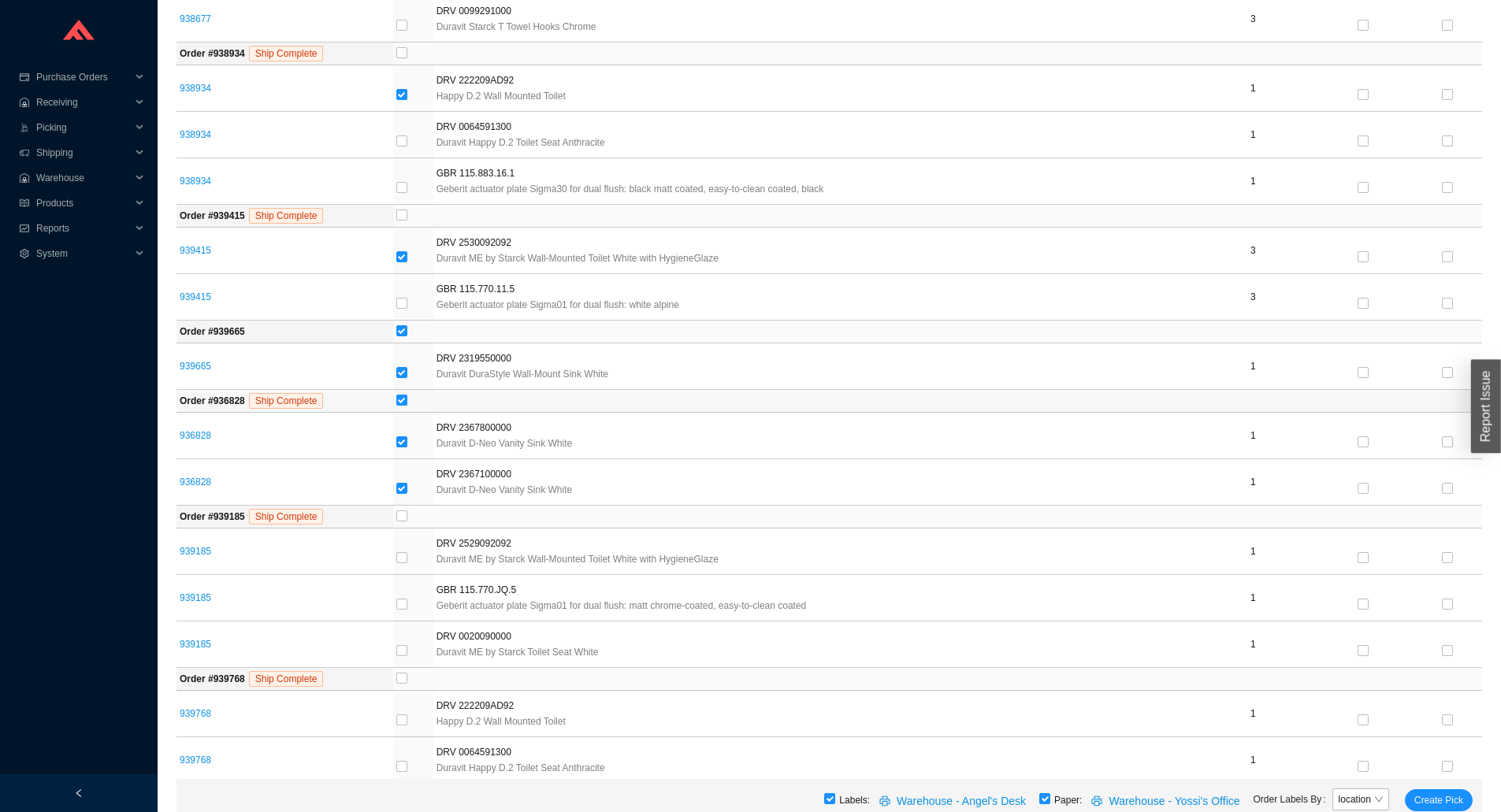
scroll to position [1222, 0]
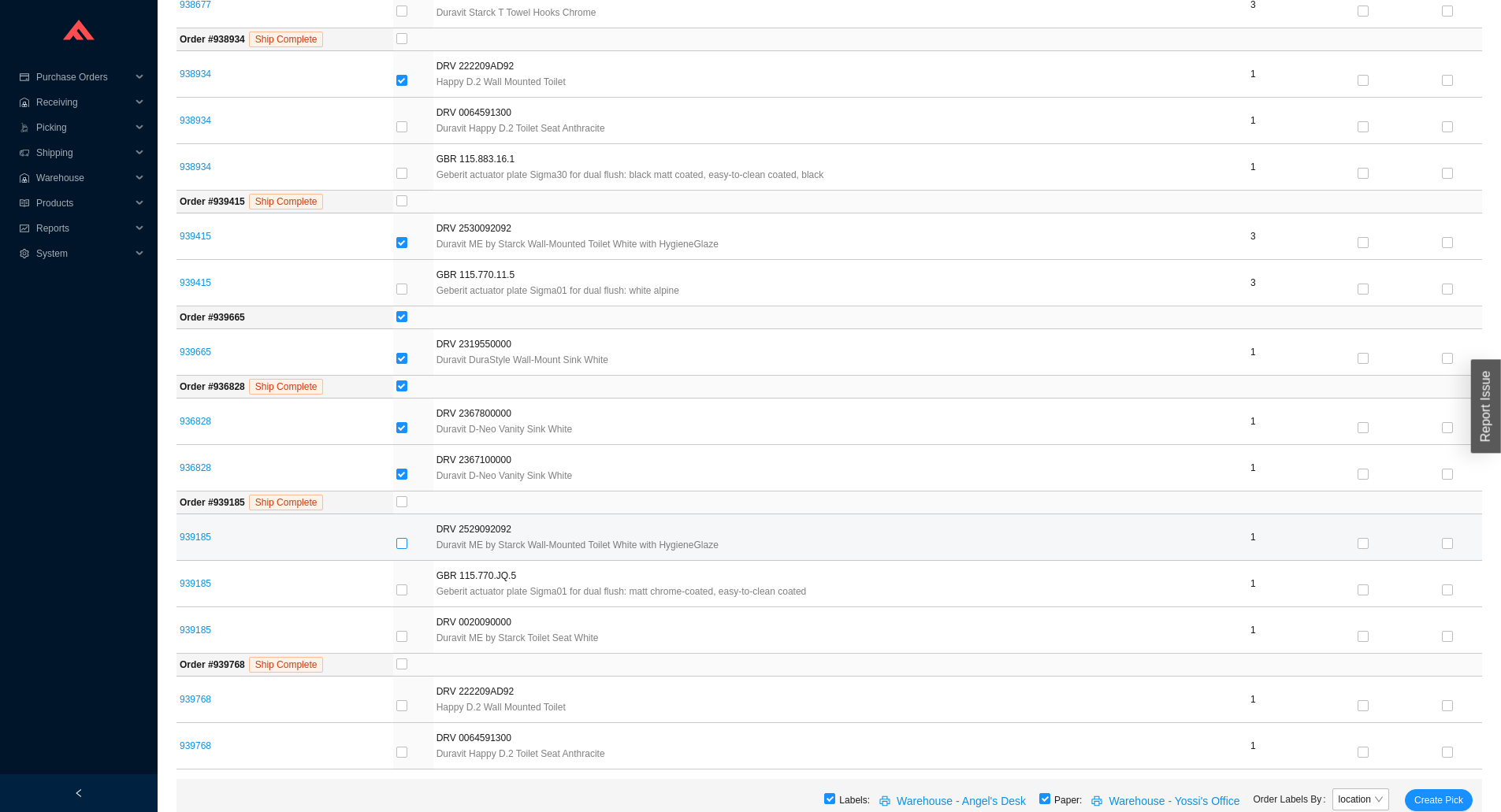
click at [403, 543] on input "checkbox" at bounding box center [402, 543] width 11 height 11
checkbox input "true"
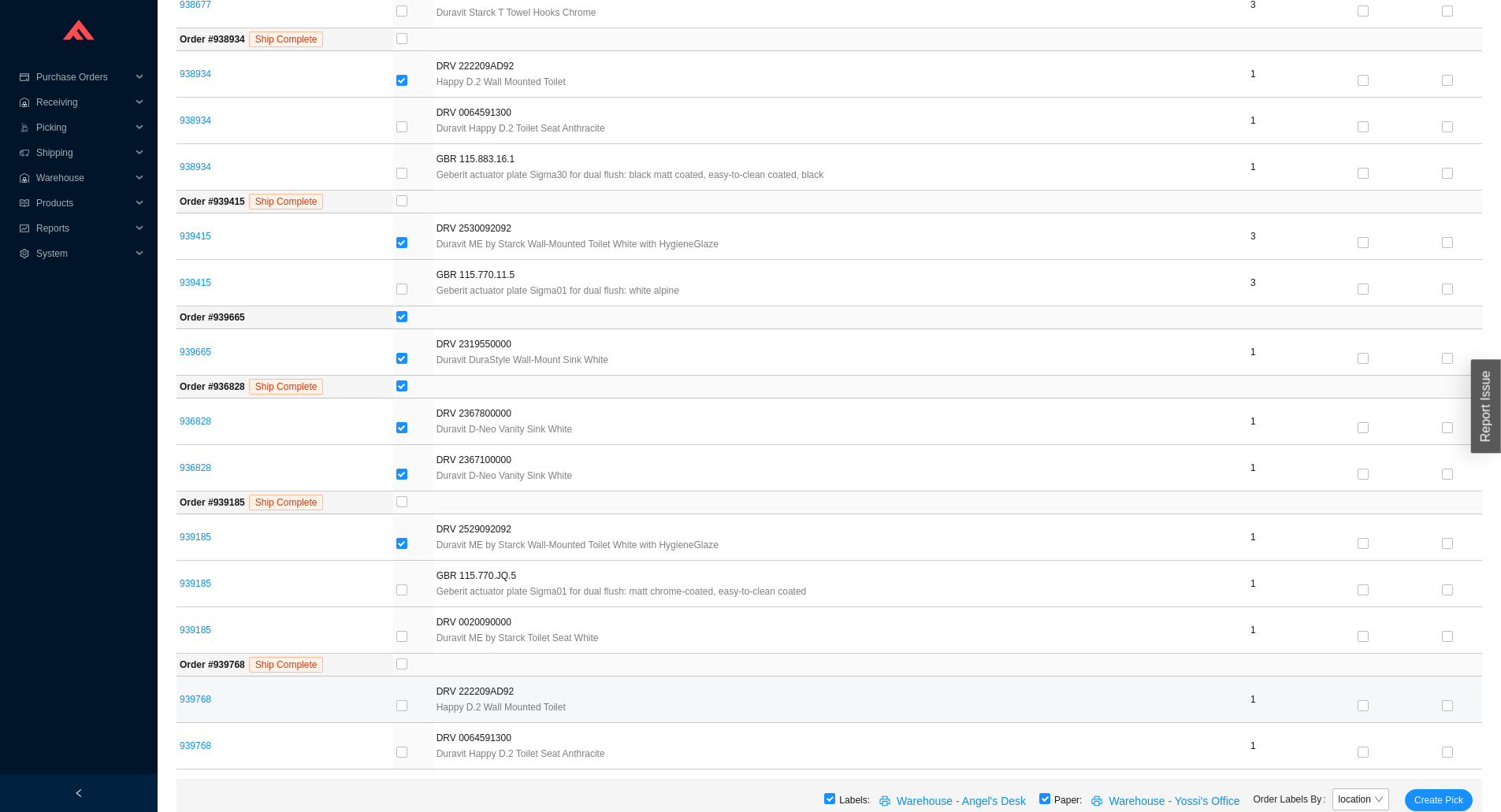
click at [423, 712] on div at bounding box center [413, 707] width 34 height 16
click at [406, 700] on label at bounding box center [402, 707] width 11 height 16
click at [406, 701] on input "checkbox" at bounding box center [402, 706] width 11 height 11
checkbox input "true"
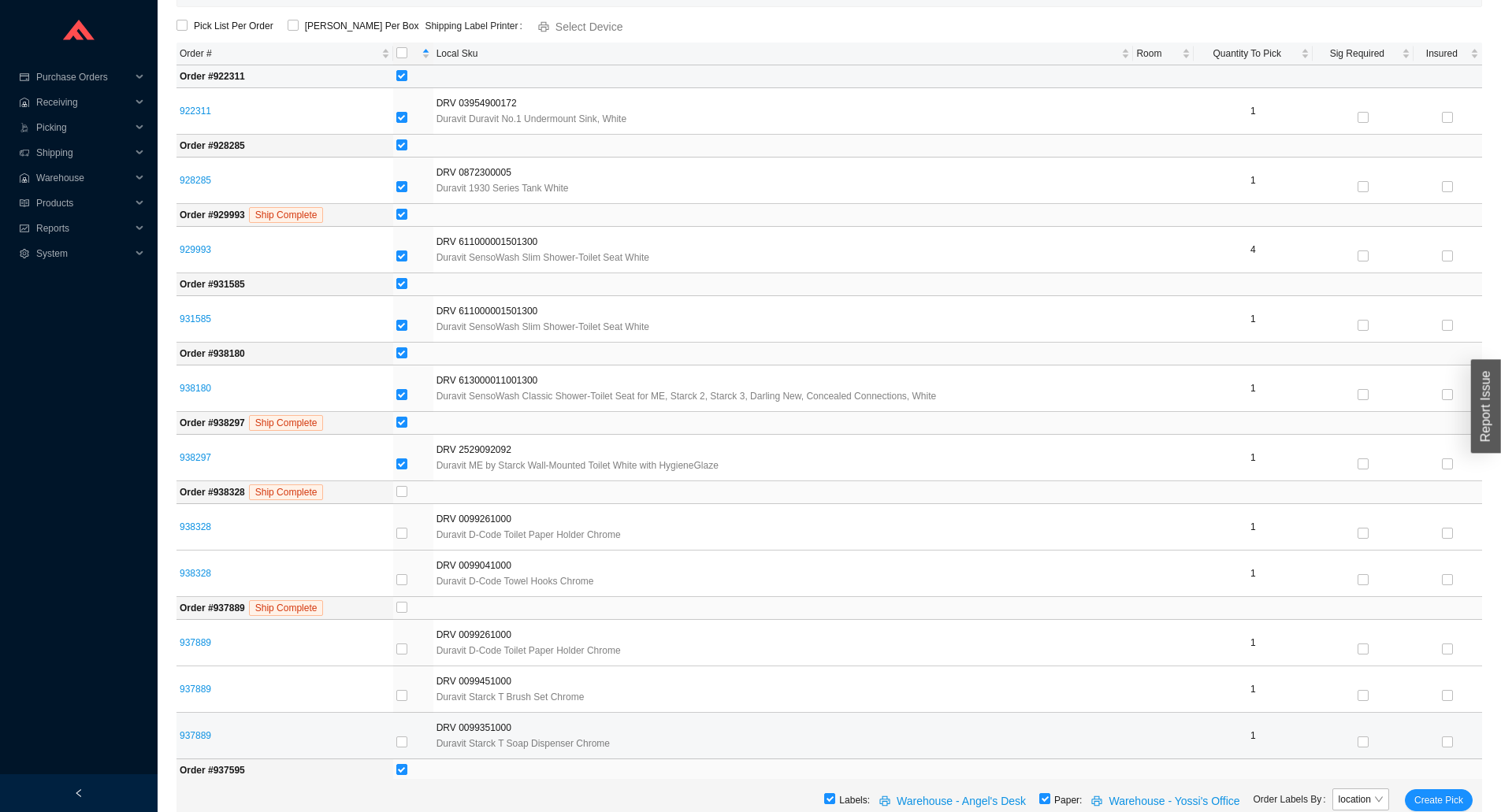
scroll to position [0, 0]
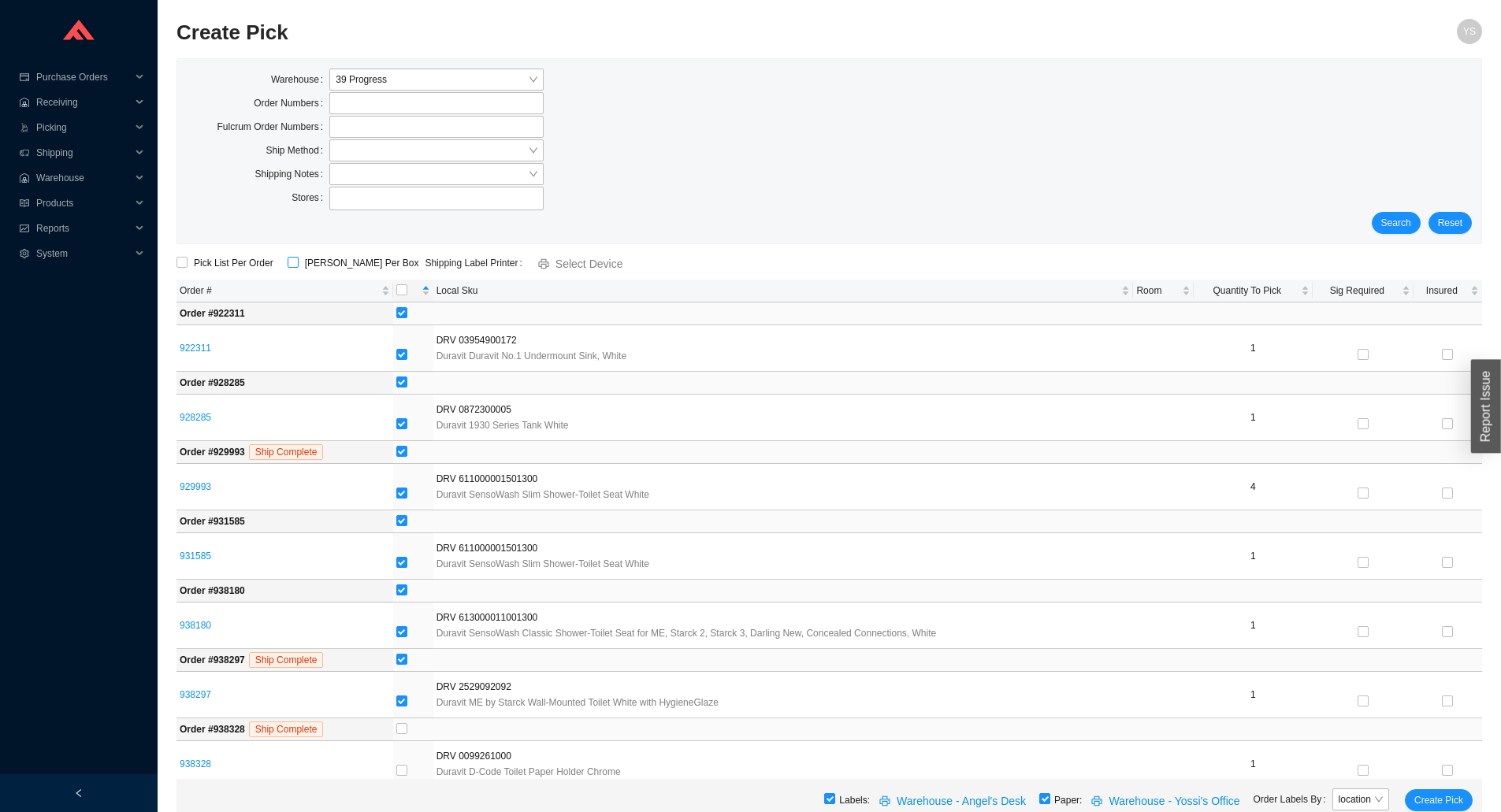
click at [344, 261] on span "[PERSON_NAME] Per Box" at bounding box center [361, 264] width 127 height 16
click at [298, 261] on input "[PERSON_NAME] Per Box" at bounding box center [294, 263] width 11 height 11
checkbox input "true"
click at [538, 264] on span "printer" at bounding box center [545, 264] width 15 height 13
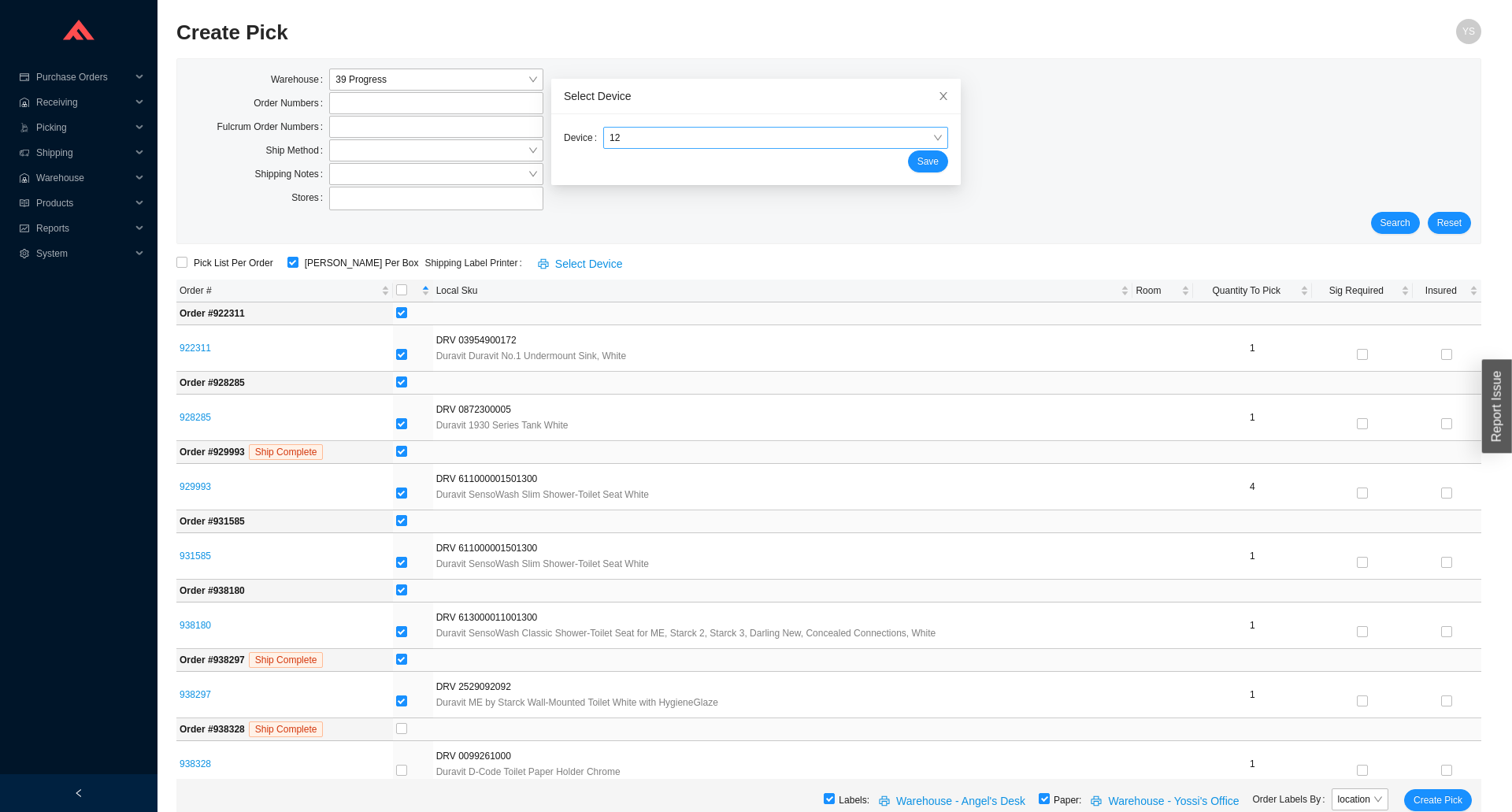
click at [648, 139] on span "12" at bounding box center [775, 137] width 332 height 20
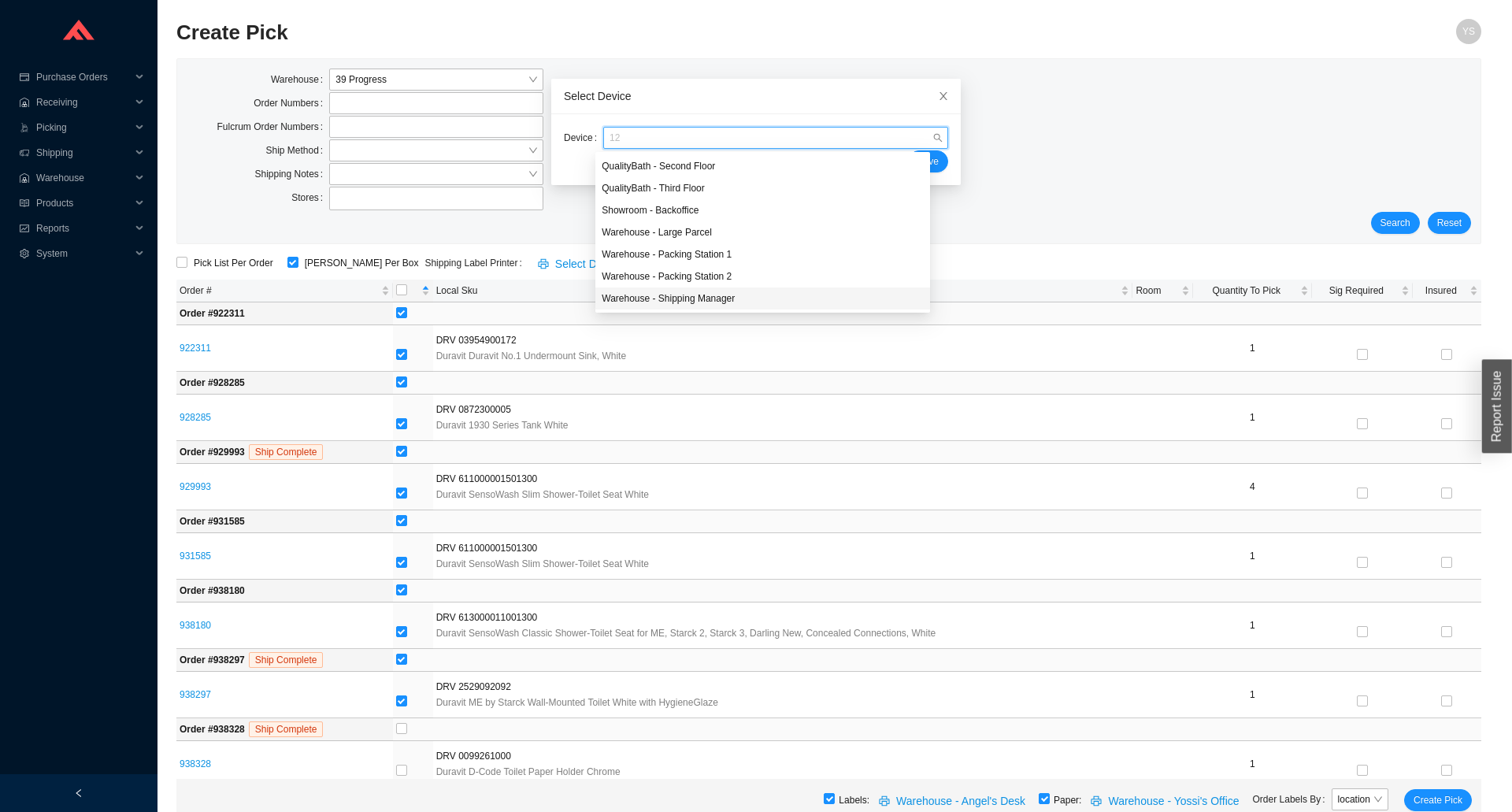
click at [662, 302] on div "Warehouse - Shipping Manager" at bounding box center [762, 299] width 322 height 15
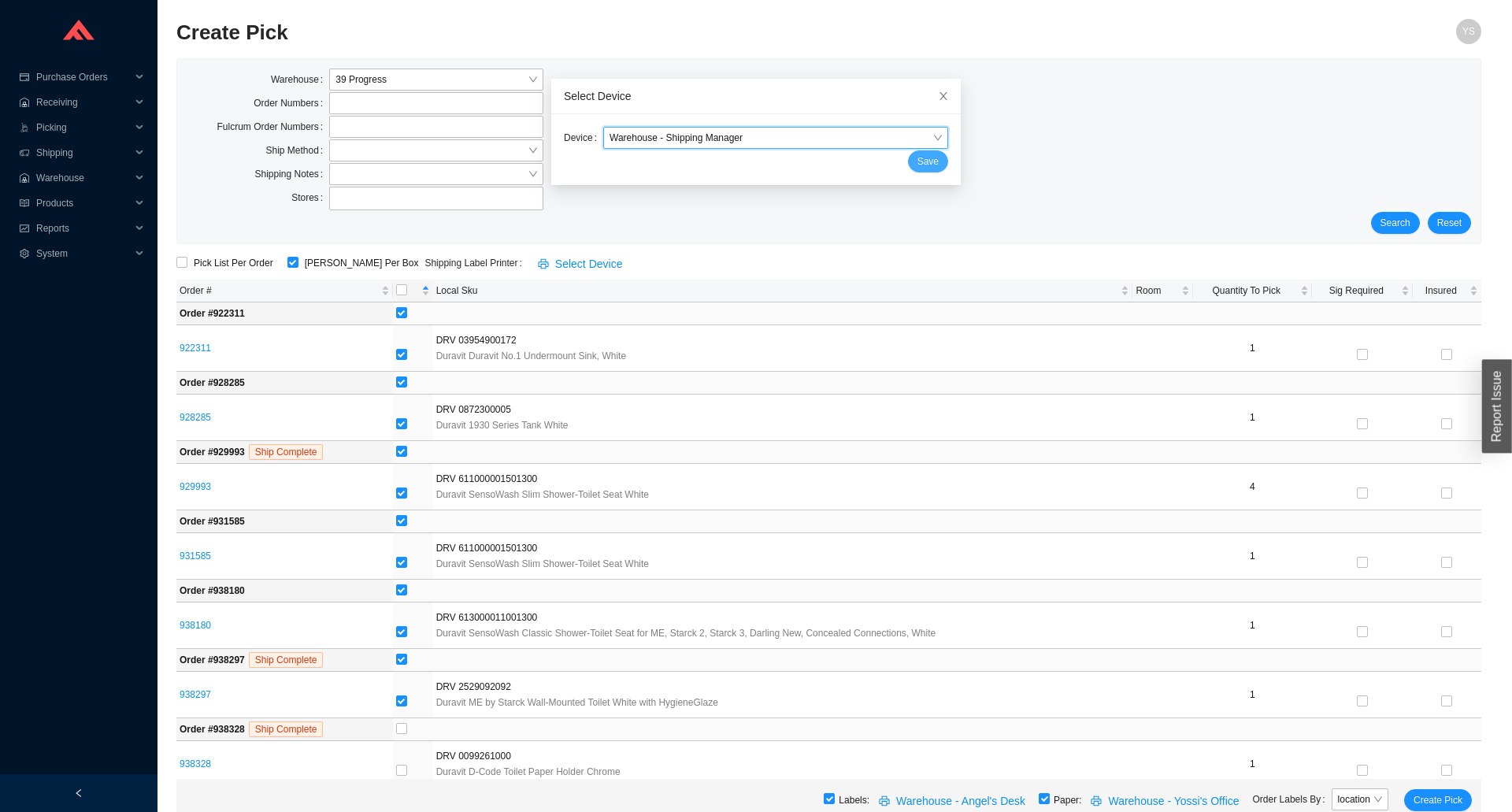
click at [908, 158] on button "Save" at bounding box center [928, 161] width 40 height 22
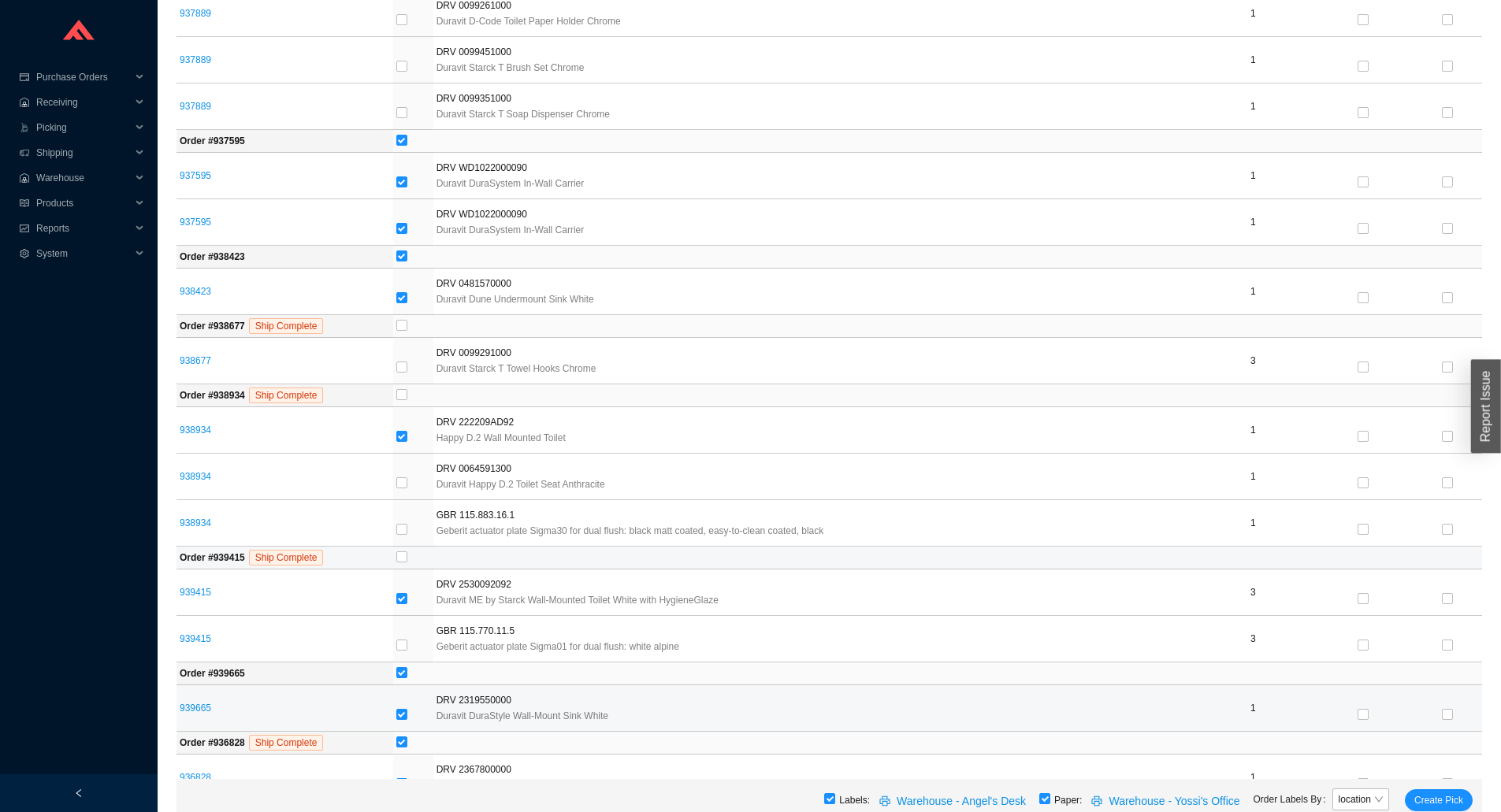
scroll to position [1222, 0]
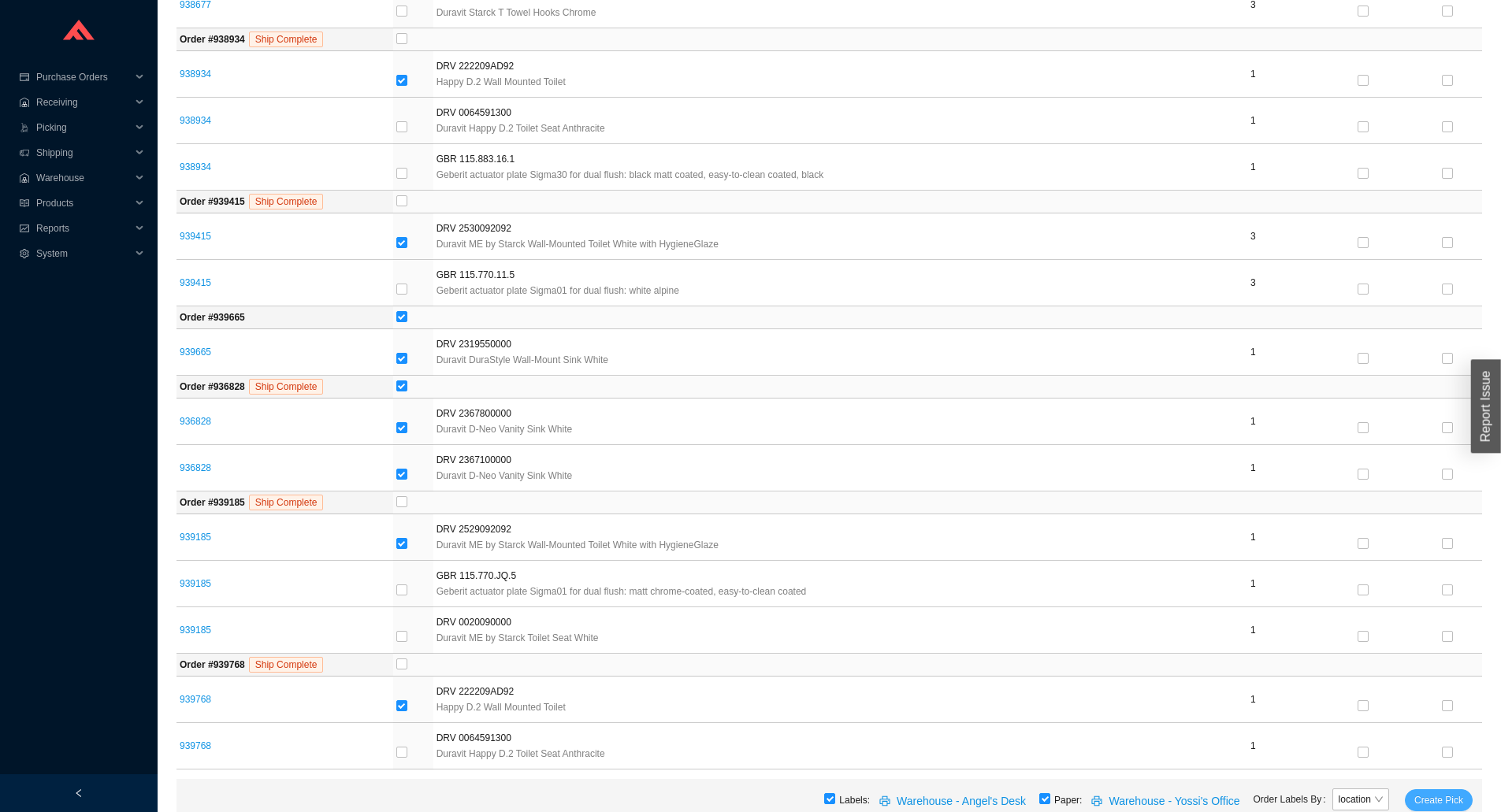
click at [1429, 797] on span "Create Pick" at bounding box center [1439, 801] width 49 height 16
